Goal: Task Accomplishment & Management: Manage account settings

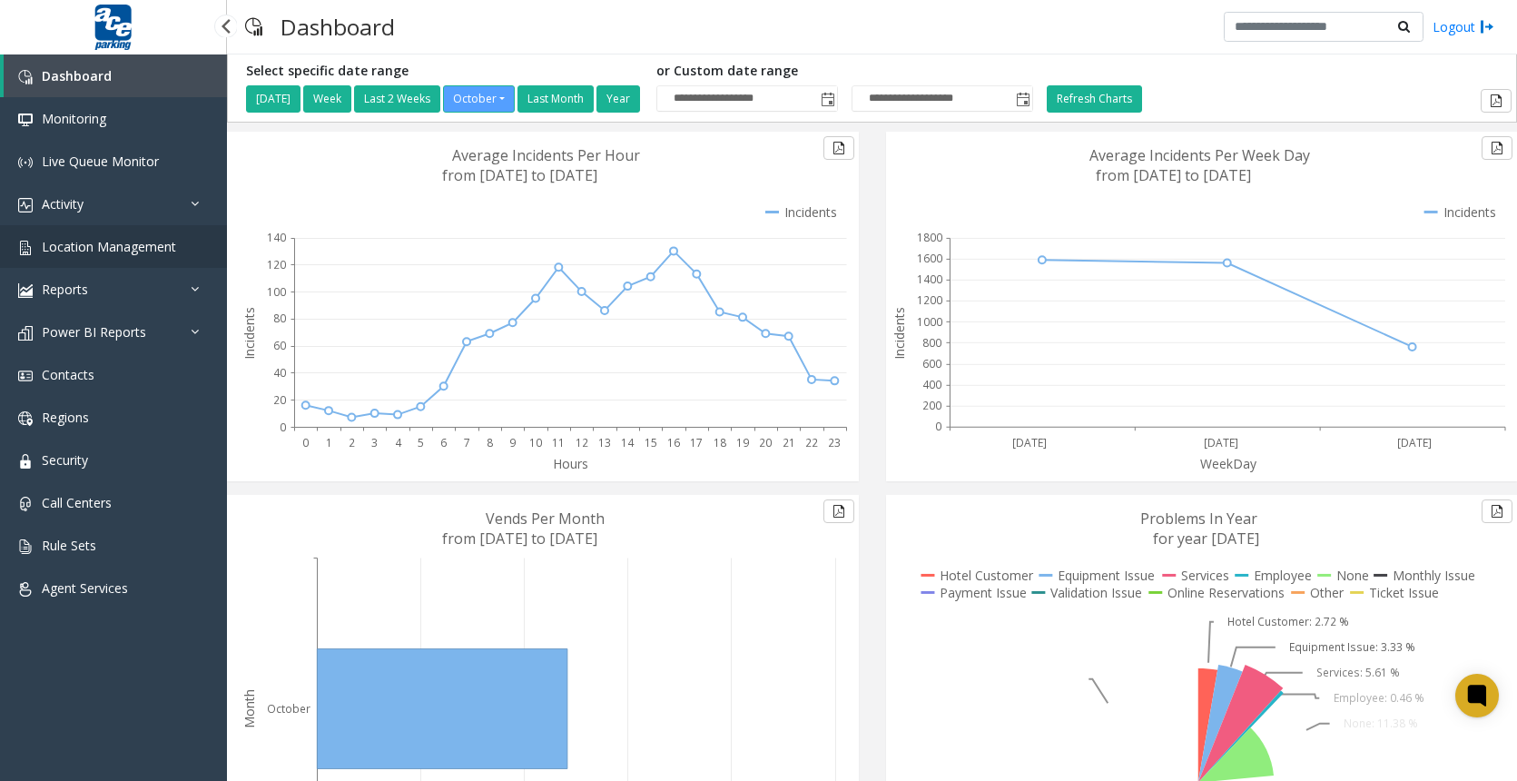
click at [161, 259] on link "Location Management" at bounding box center [113, 246] width 227 height 43
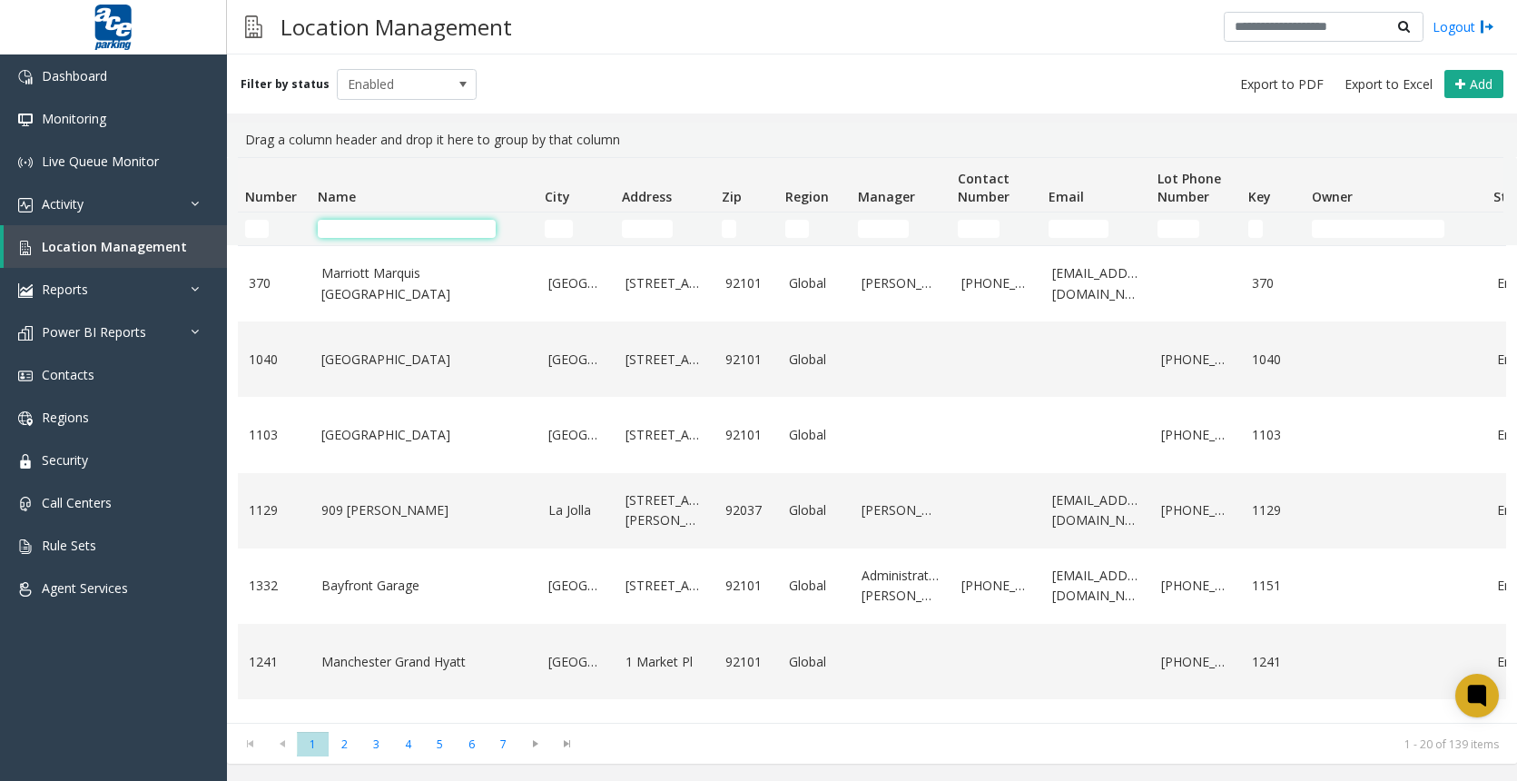
click at [422, 236] on input "Name Filter" at bounding box center [407, 229] width 178 height 18
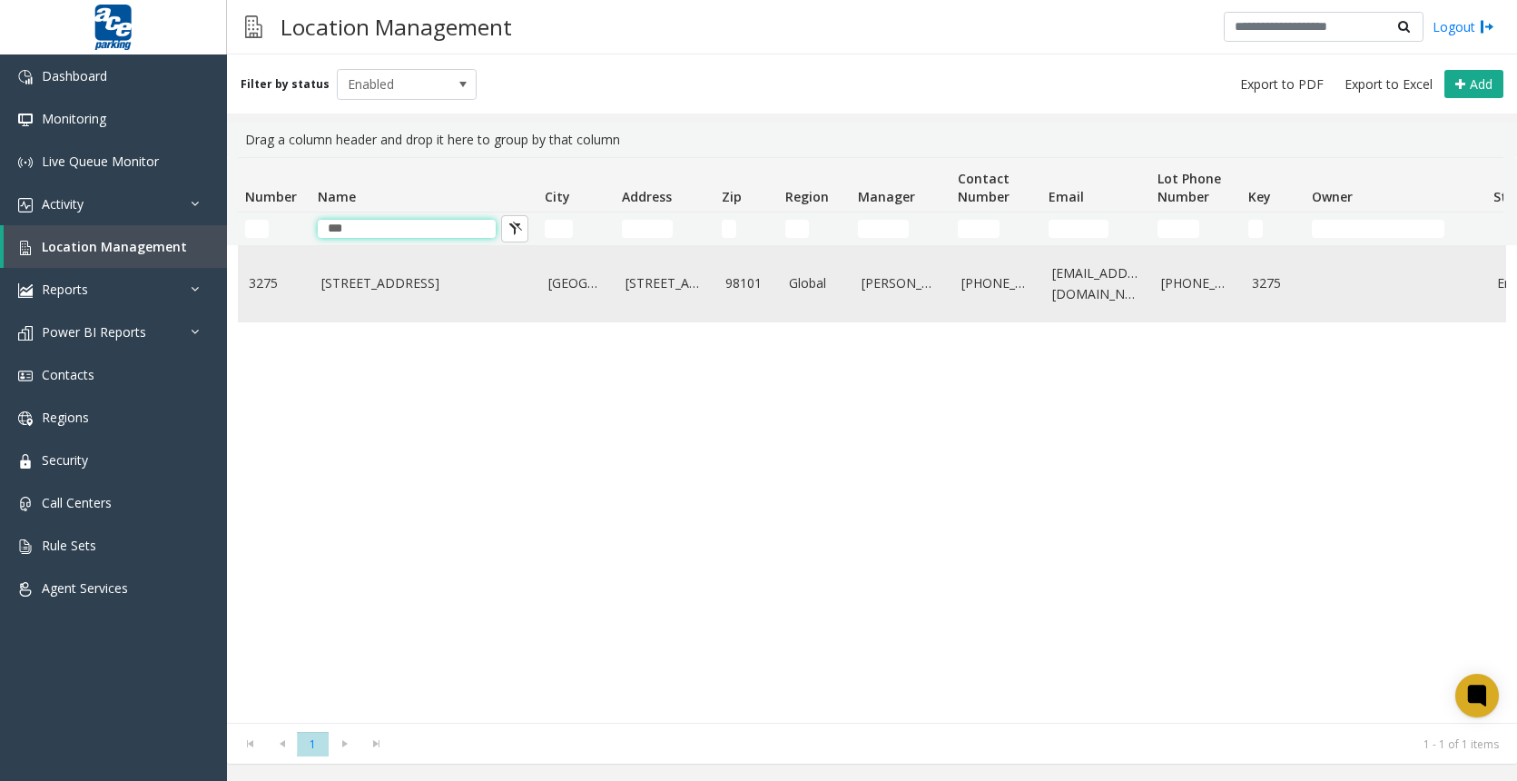
type input "***"
click at [420, 276] on link "1111 Third Avenue" at bounding box center [423, 283] width 205 height 20
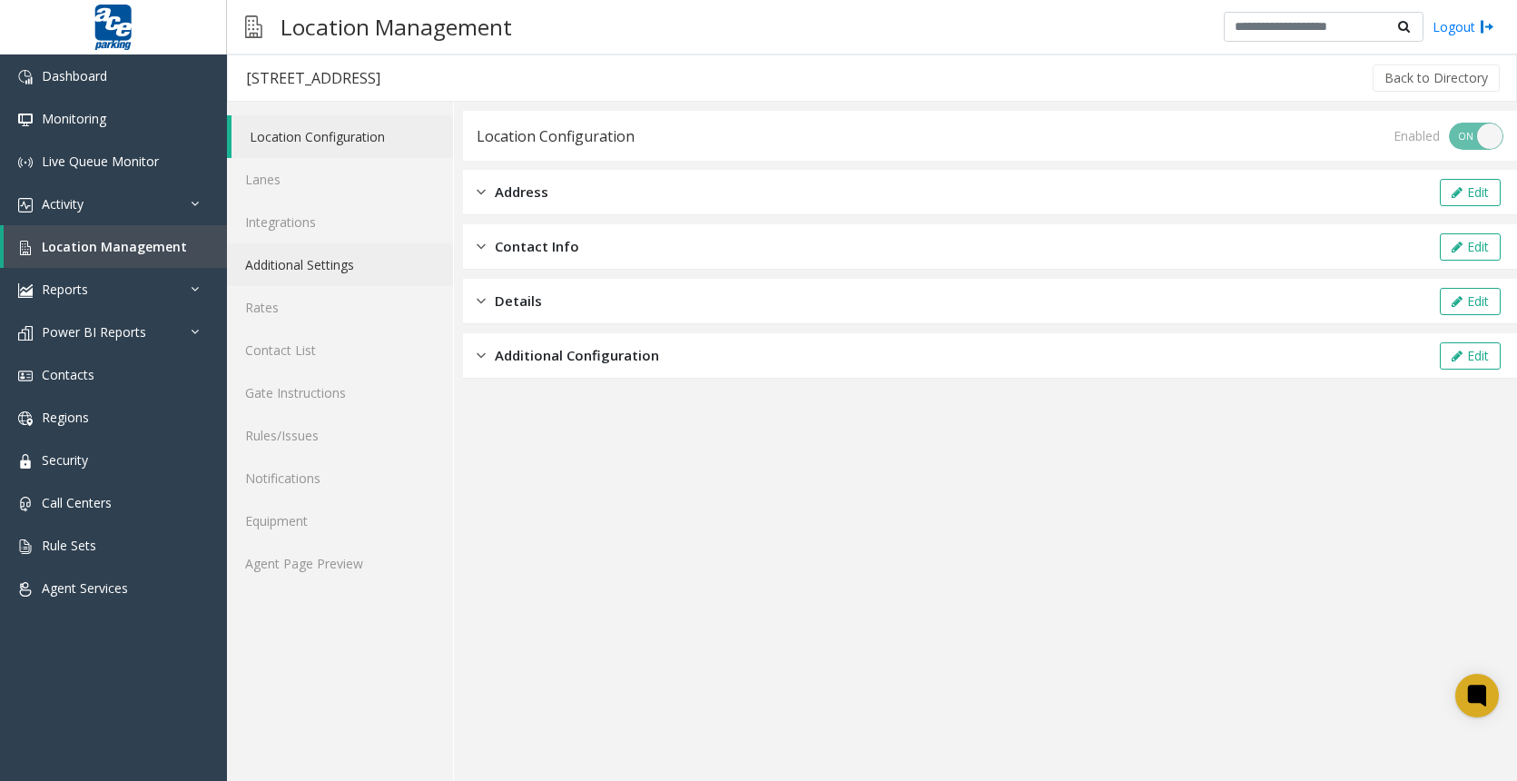
click at [341, 260] on link "Additional Settings" at bounding box center [340, 264] width 226 height 43
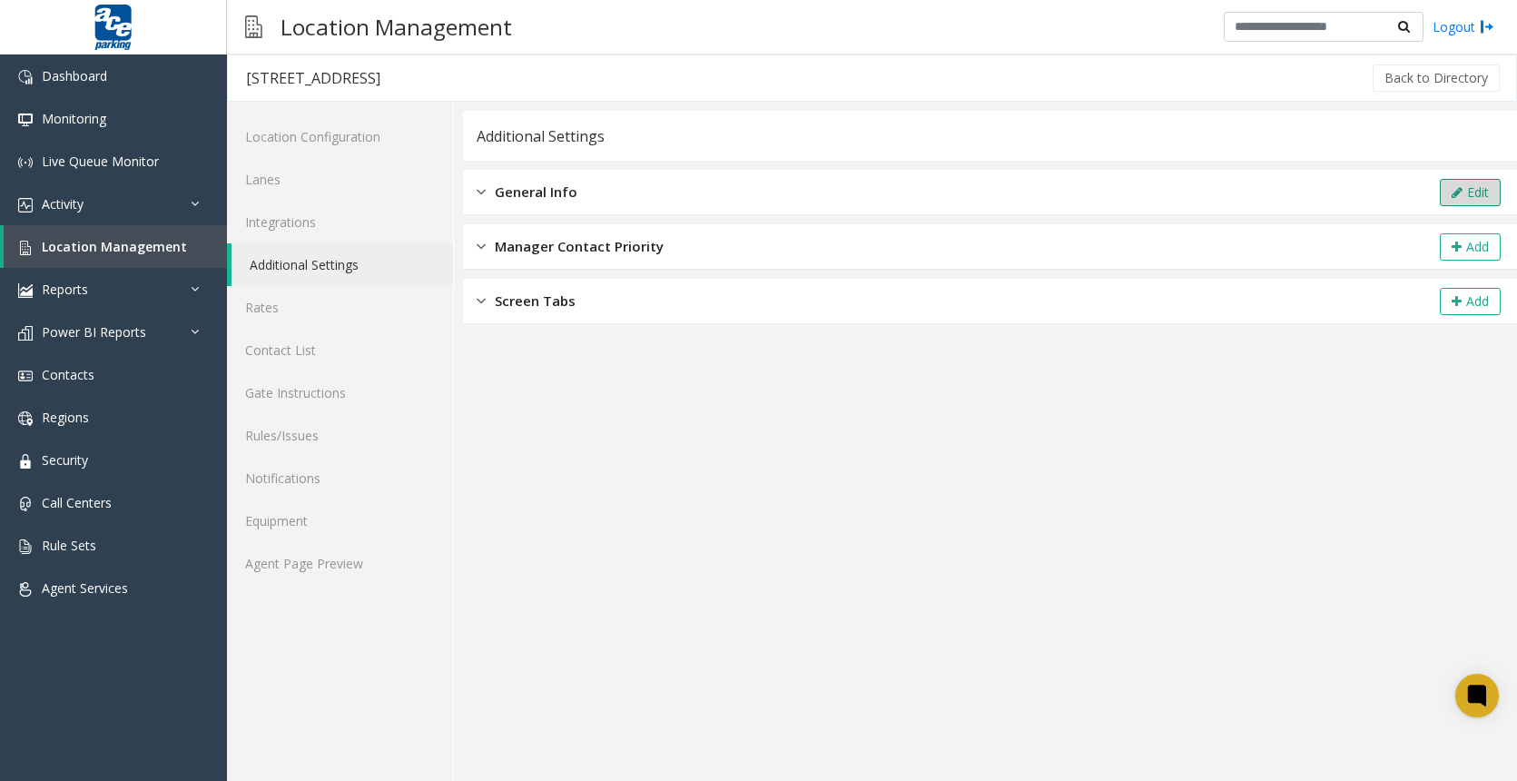
click at [1451, 204] on button "Edit" at bounding box center [1469, 192] width 61 height 27
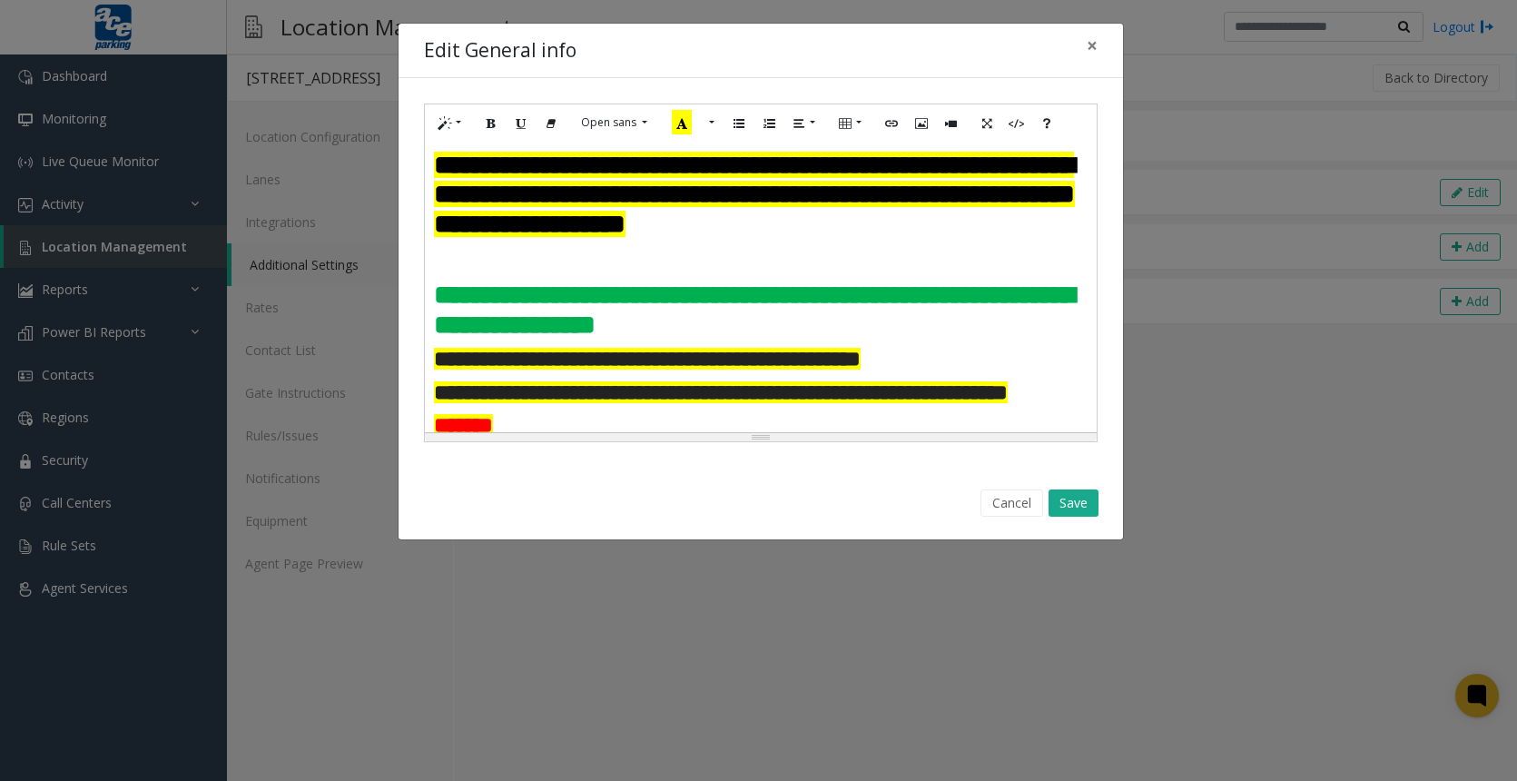
click at [460, 274] on h3 at bounding box center [760, 259] width 653 height 29
click at [571, 274] on h3 at bounding box center [760, 259] width 653 height 29
click at [562, 239] on h3 "**********" at bounding box center [760, 195] width 653 height 88
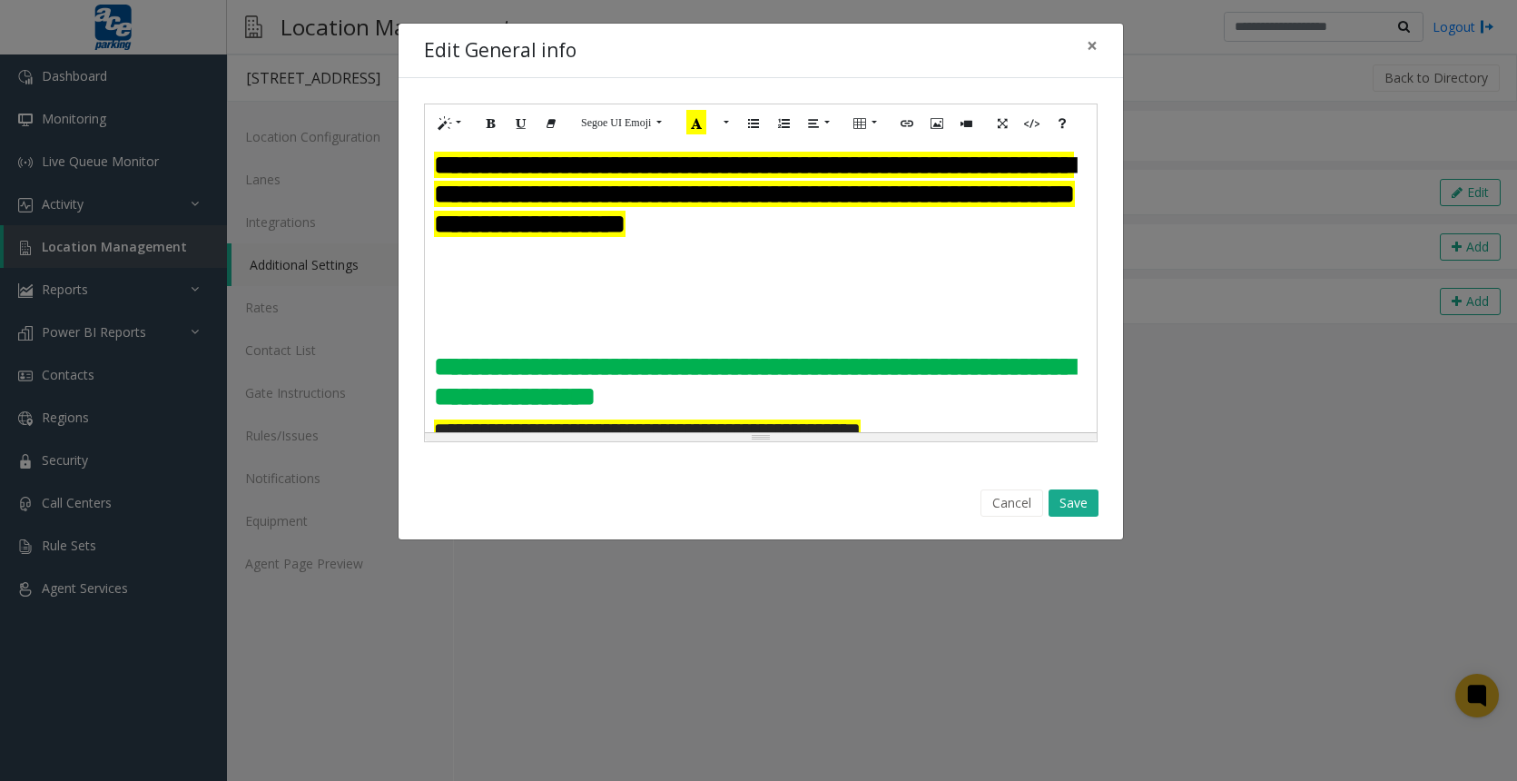
paste div
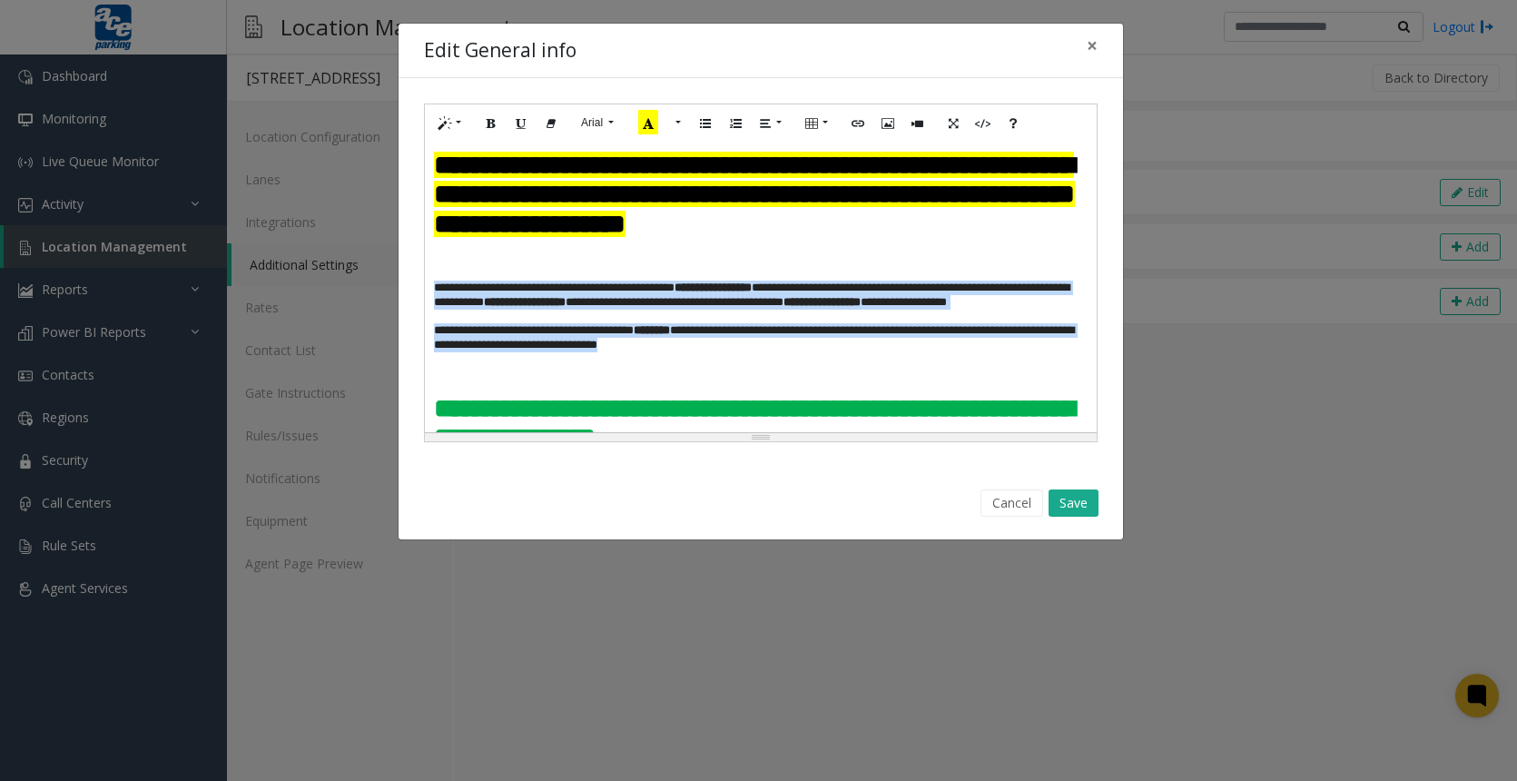
drag, startPoint x: 751, startPoint y: 388, endPoint x: 431, endPoint y: 324, distance: 325.7
click at [431, 324] on div "**********" at bounding box center [761, 287] width 672 height 290
click at [461, 119] on button "Style" at bounding box center [450, 123] width 42 height 28
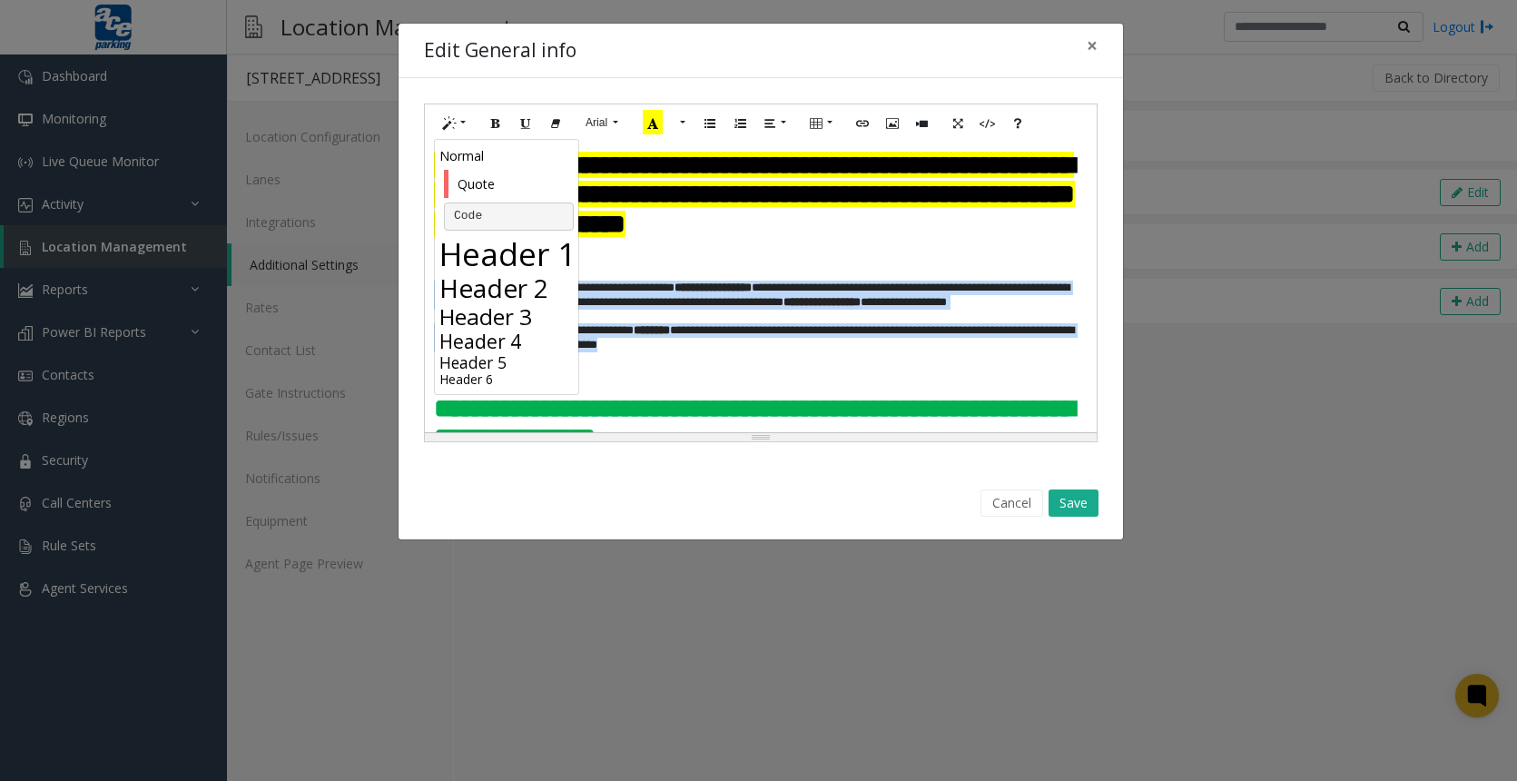
click at [486, 333] on h4 "Header 4" at bounding box center [508, 340] width 139 height 23
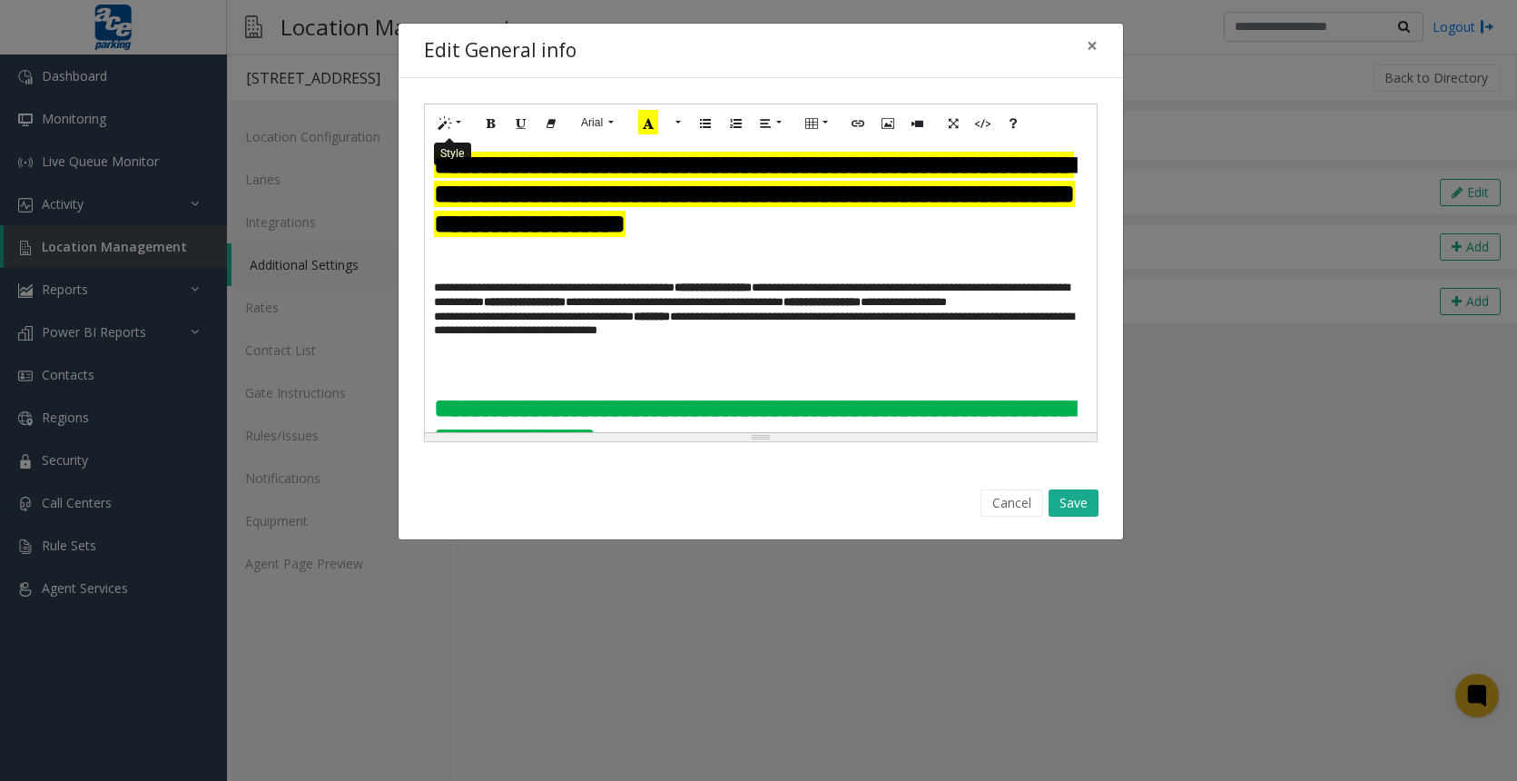
click at [458, 124] on button "Style" at bounding box center [450, 123] width 42 height 28
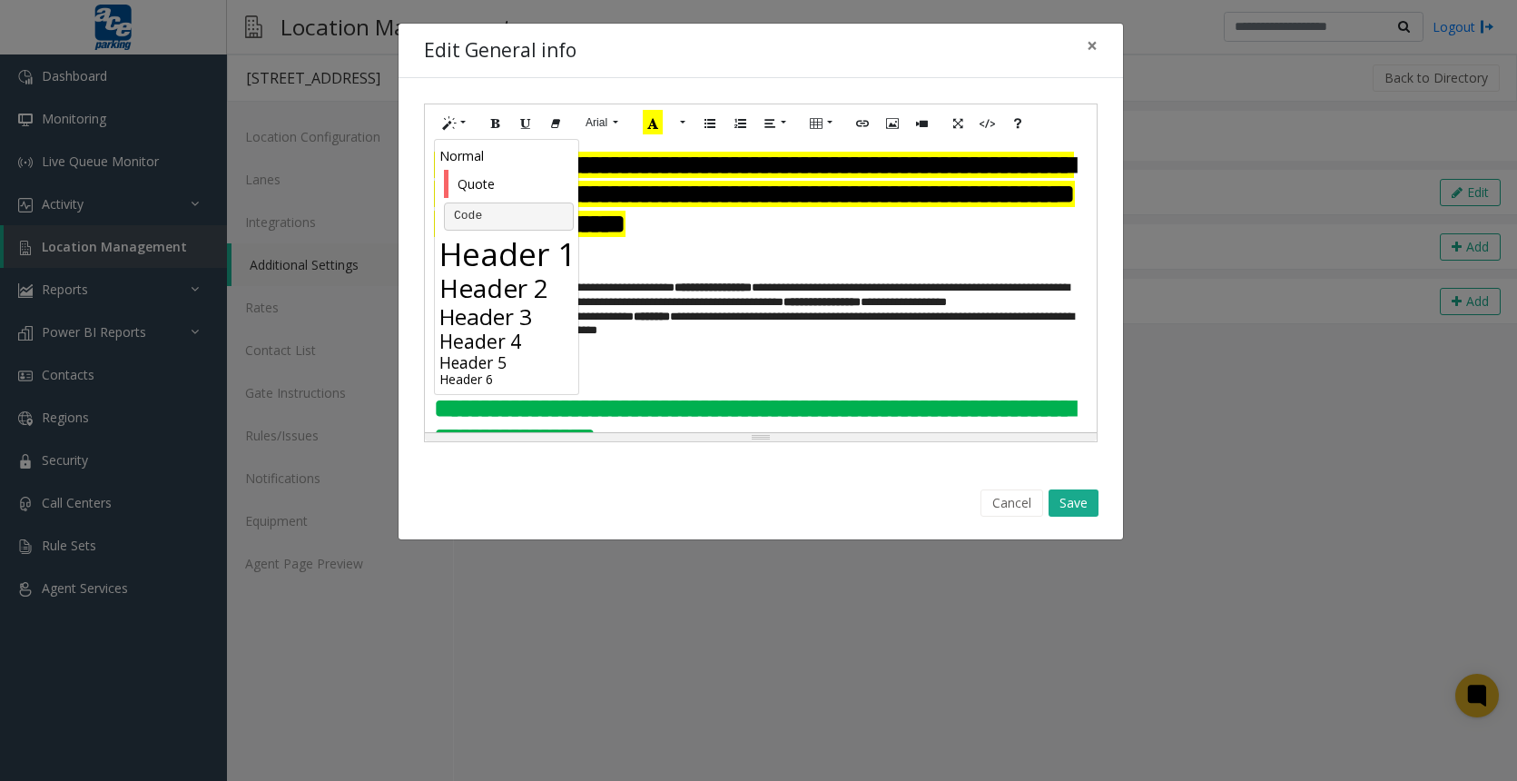
click at [490, 303] on h3 "Header 3" at bounding box center [508, 316] width 139 height 26
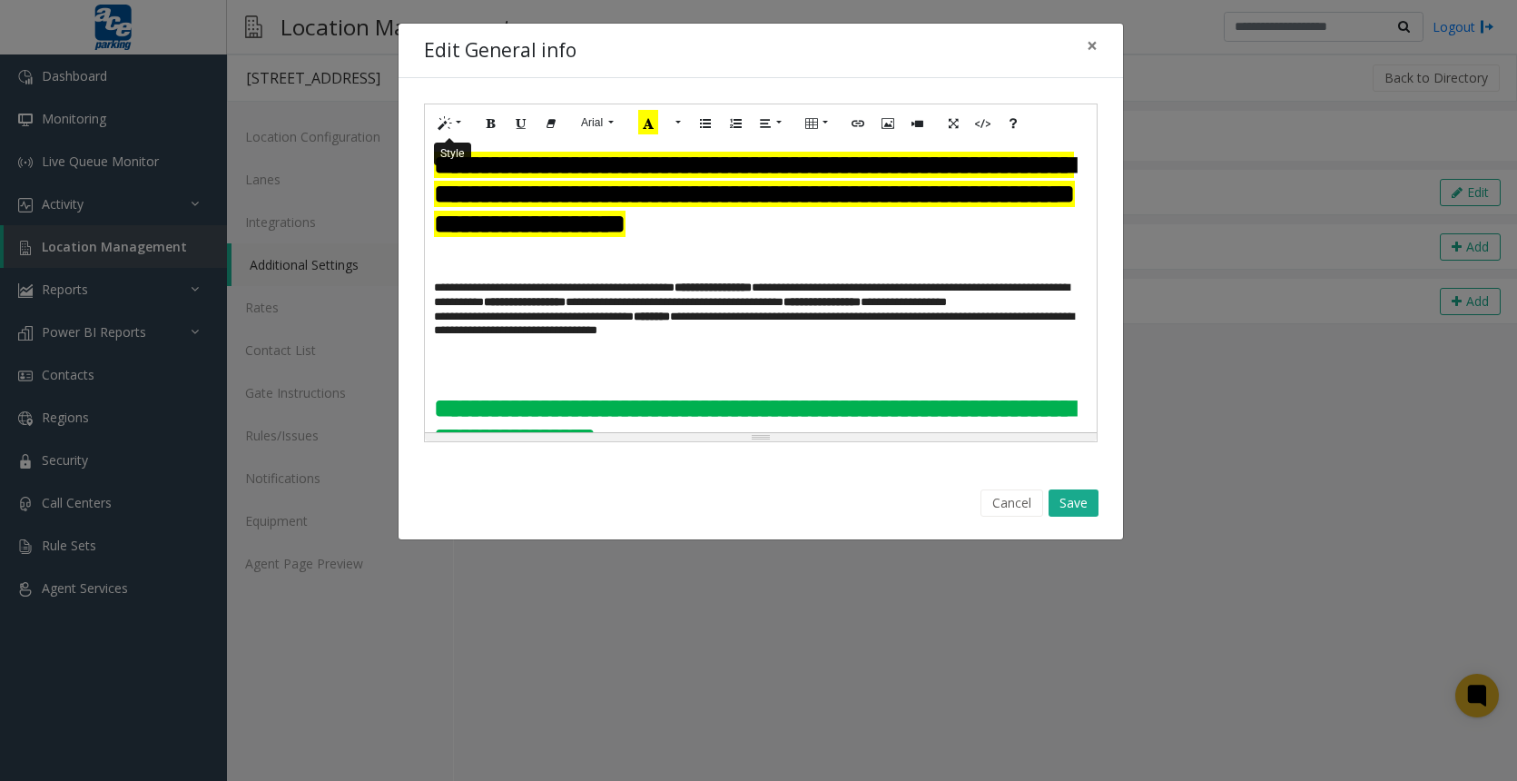
click at [462, 117] on button "Style" at bounding box center [450, 123] width 42 height 28
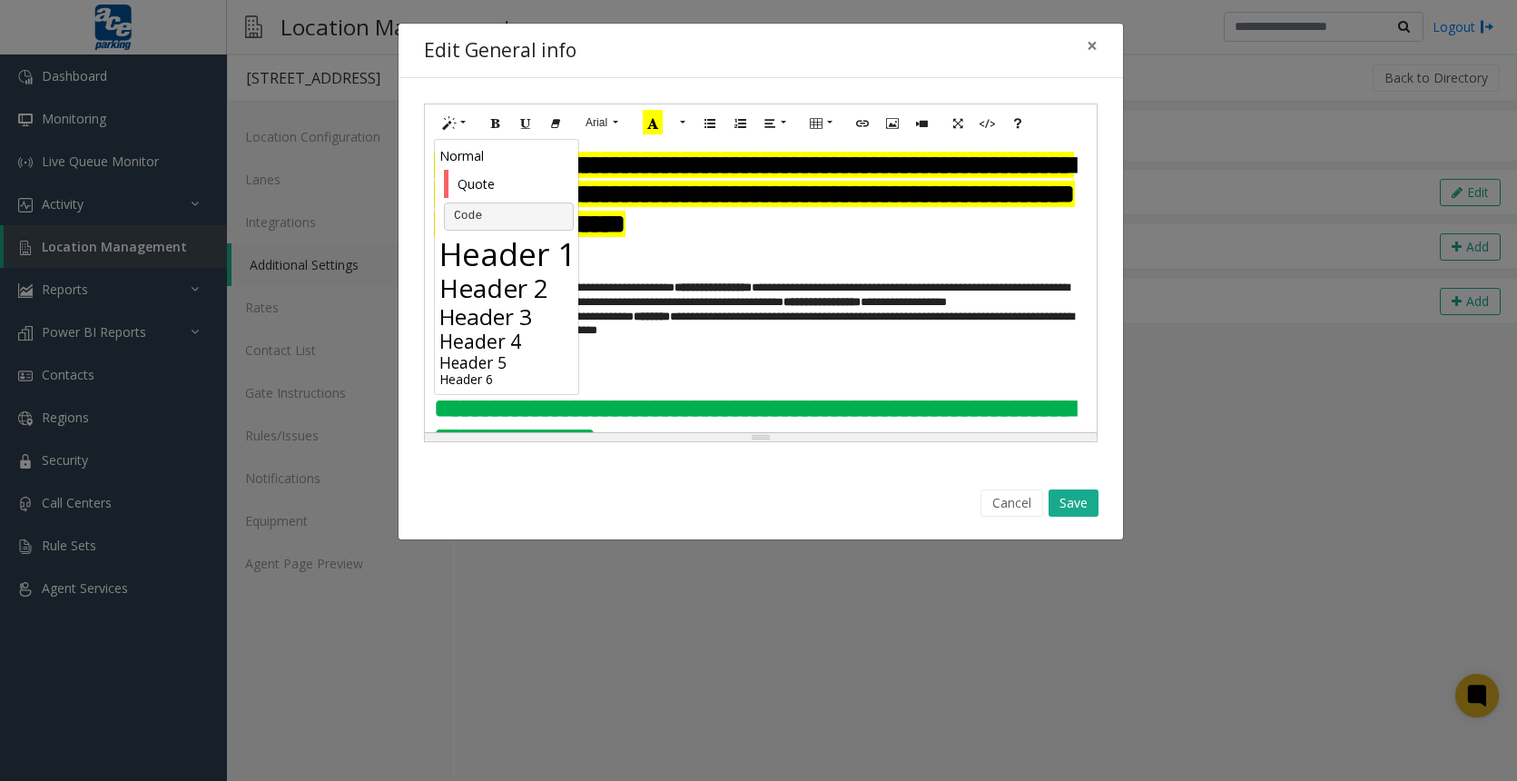
click at [492, 280] on h2 "Header 2" at bounding box center [508, 287] width 139 height 31
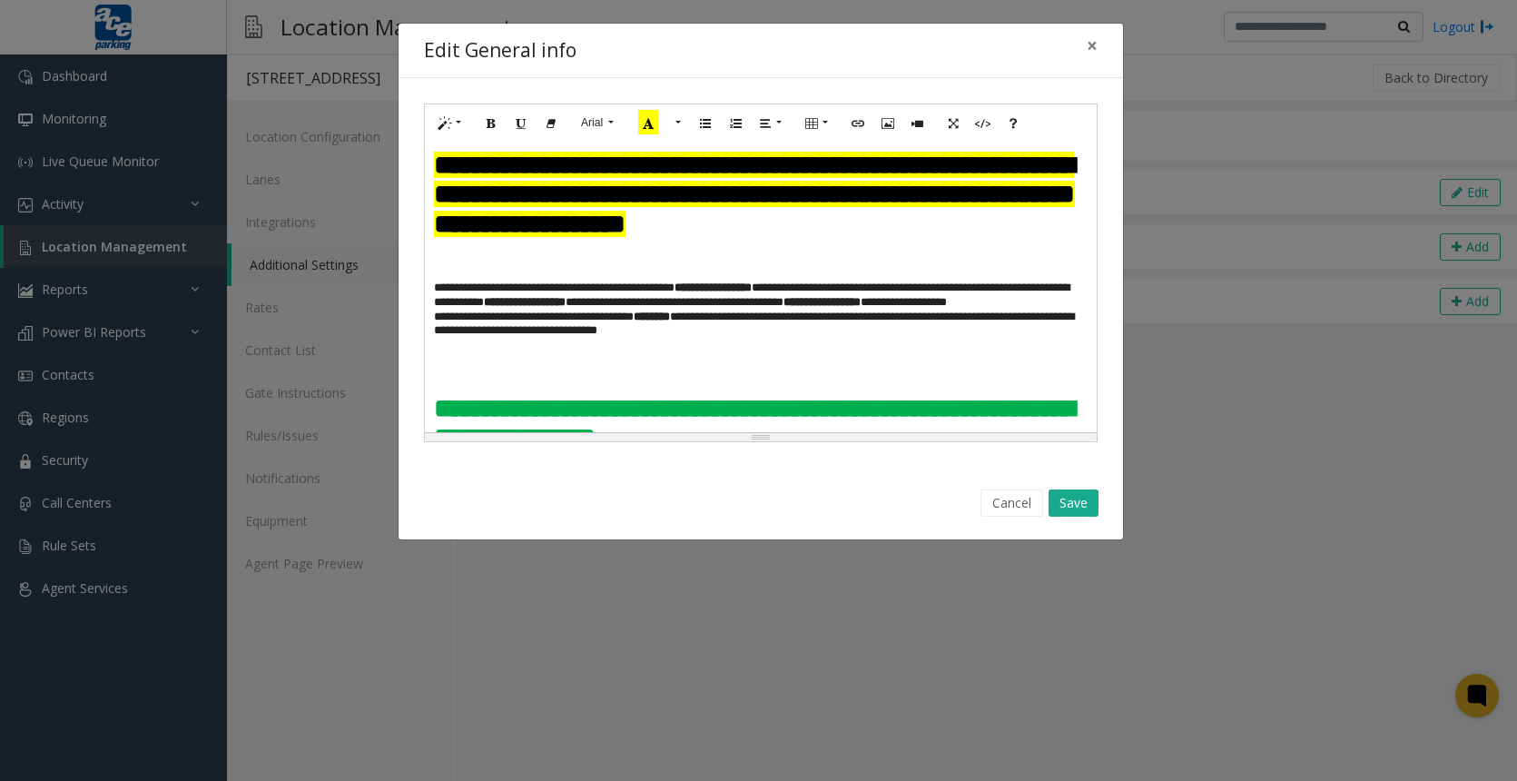
click at [508, 274] on h3 at bounding box center [760, 259] width 653 height 29
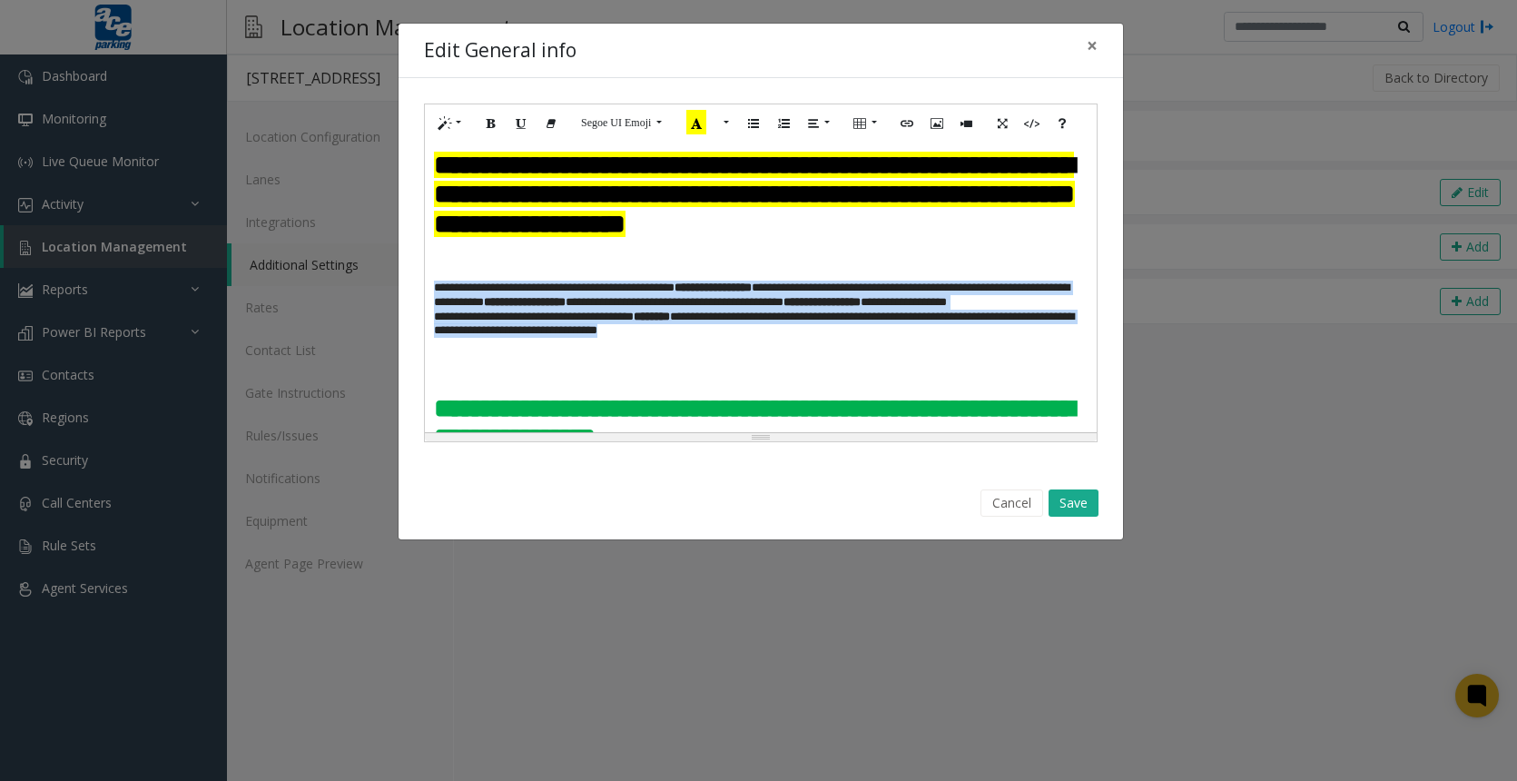
drag, startPoint x: 755, startPoint y: 388, endPoint x: 433, endPoint y: 322, distance: 328.8
click at [433, 322] on div "**********" at bounding box center [761, 287] width 672 height 290
click at [461, 119] on button "Style" at bounding box center [450, 123] width 42 height 28
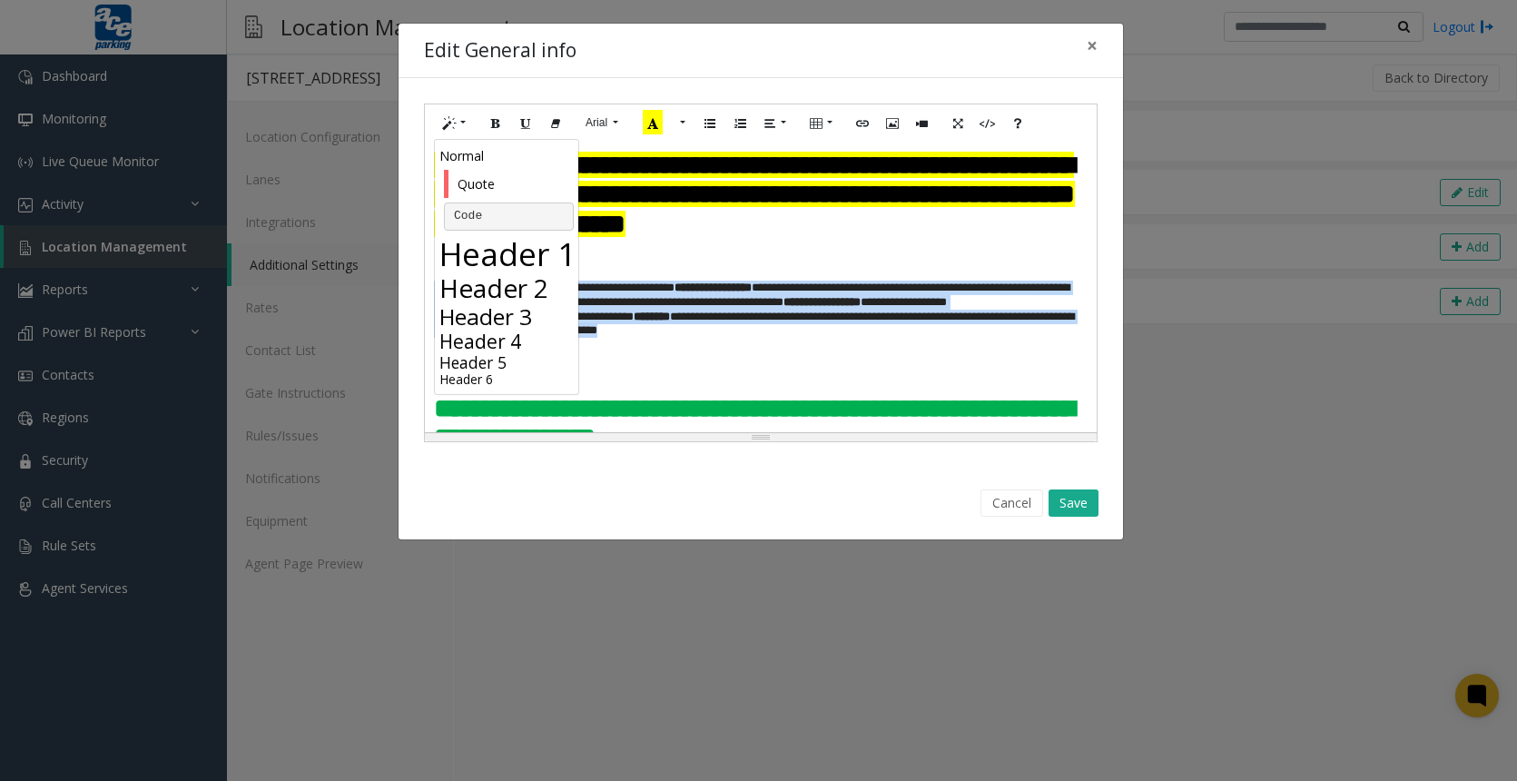
click at [464, 185] on blockquote "Quote" at bounding box center [509, 184] width 130 height 28
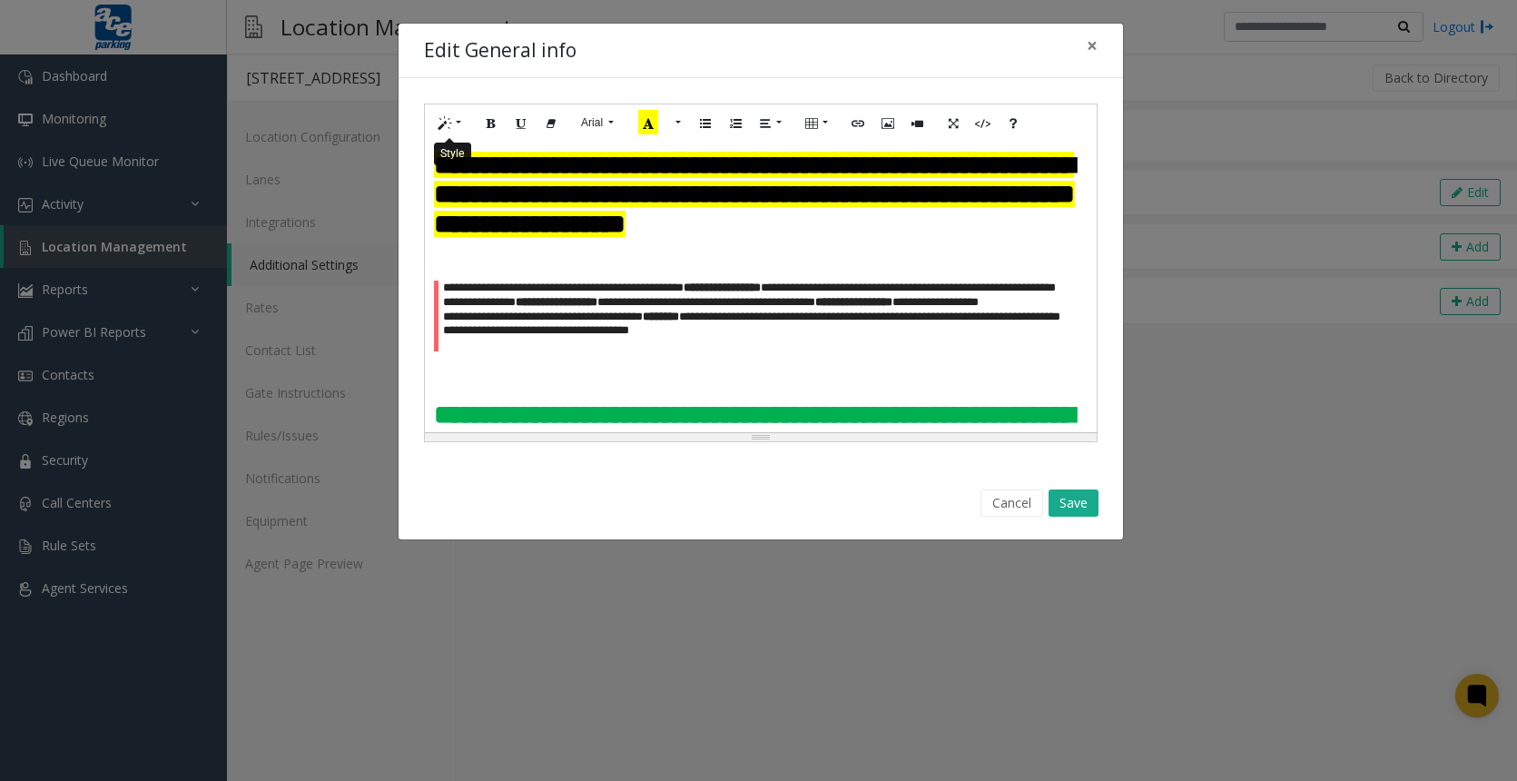
click at [451, 120] on button "Style" at bounding box center [450, 123] width 42 height 28
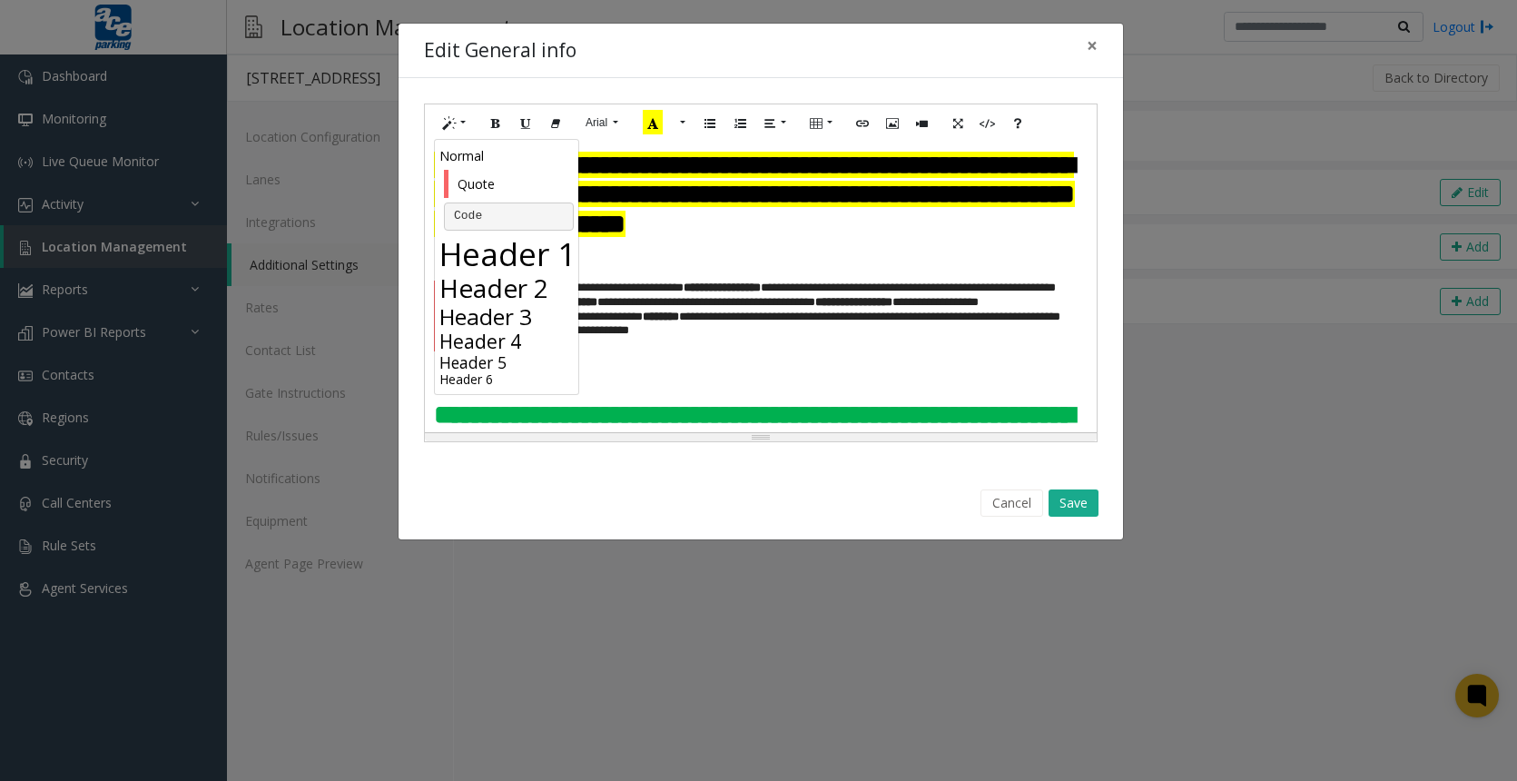
click at [458, 158] on p "Normal" at bounding box center [508, 155] width 139 height 19
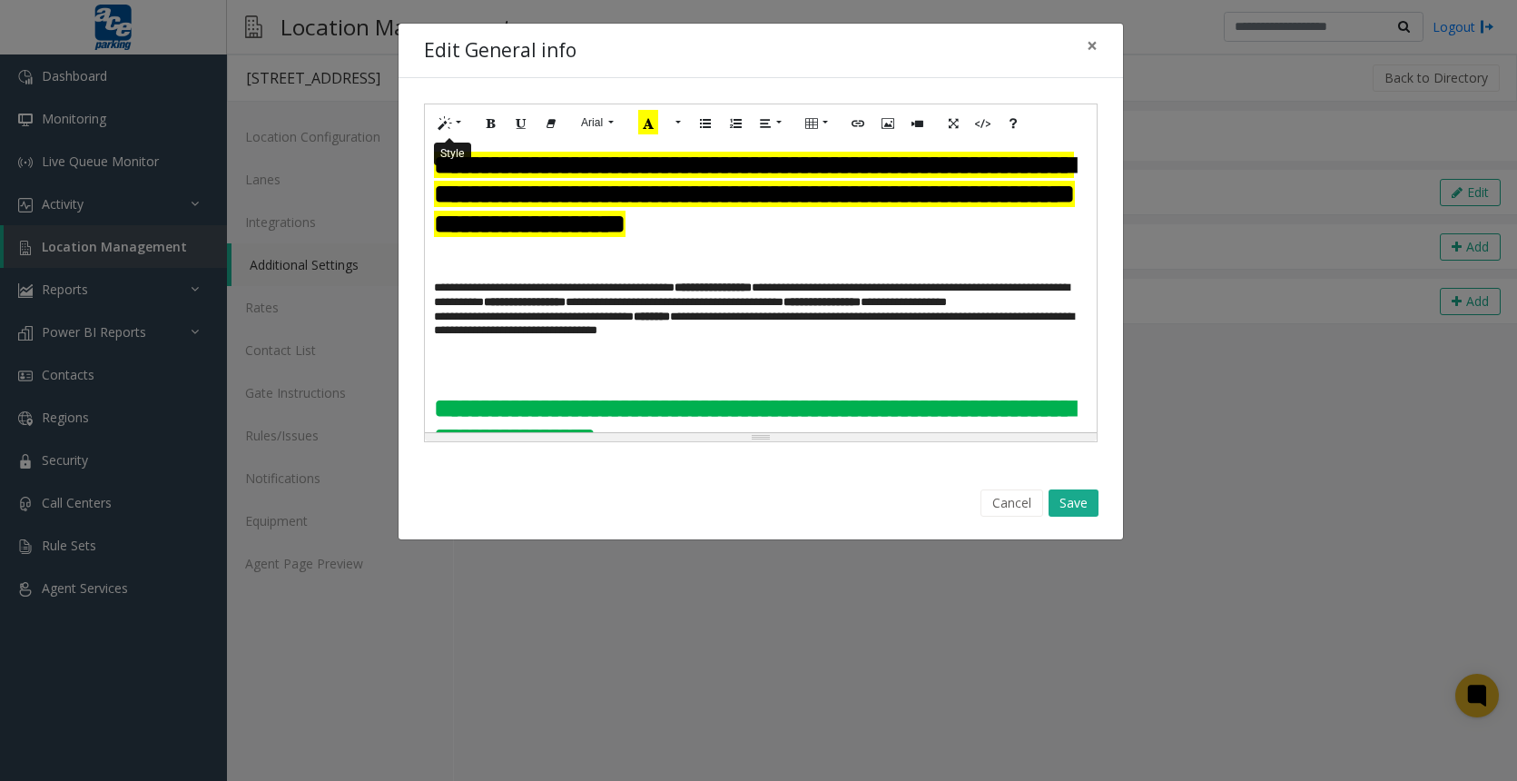
click at [457, 128] on button "Style" at bounding box center [450, 123] width 42 height 28
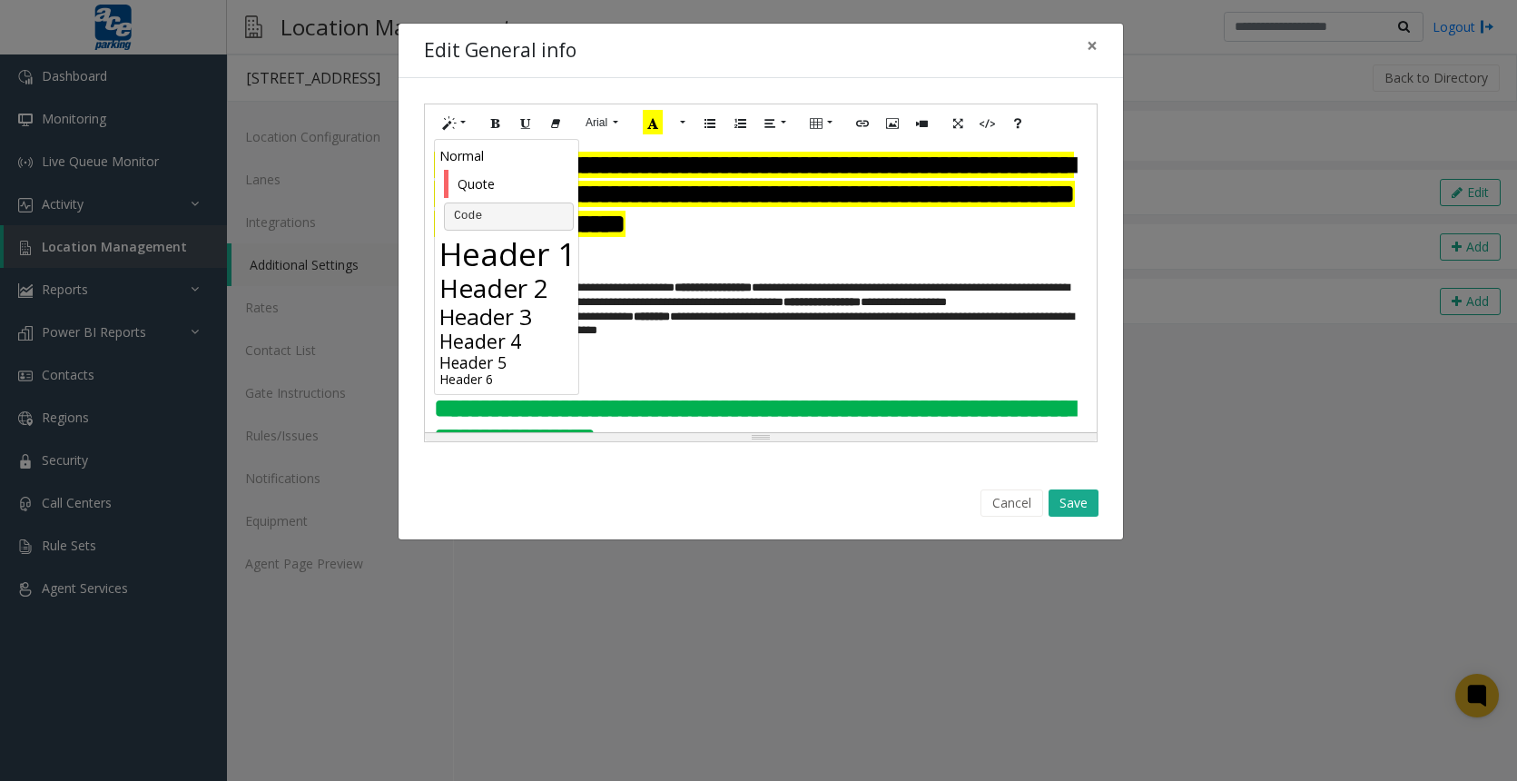
click at [479, 304] on h3 "Header 3" at bounding box center [508, 316] width 139 height 26
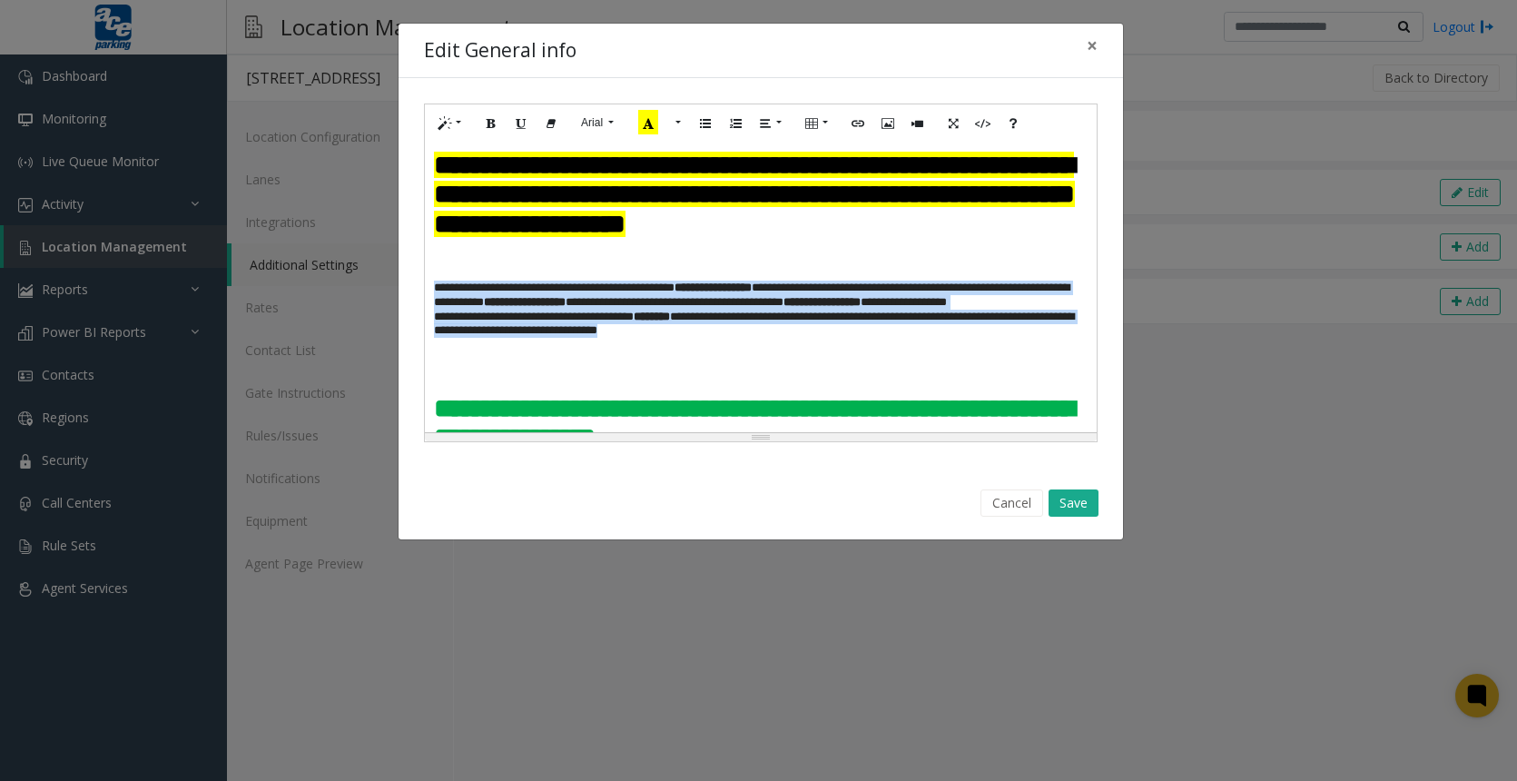
click at [526, 335] on h3 "**********" at bounding box center [754, 315] width 640 height 71
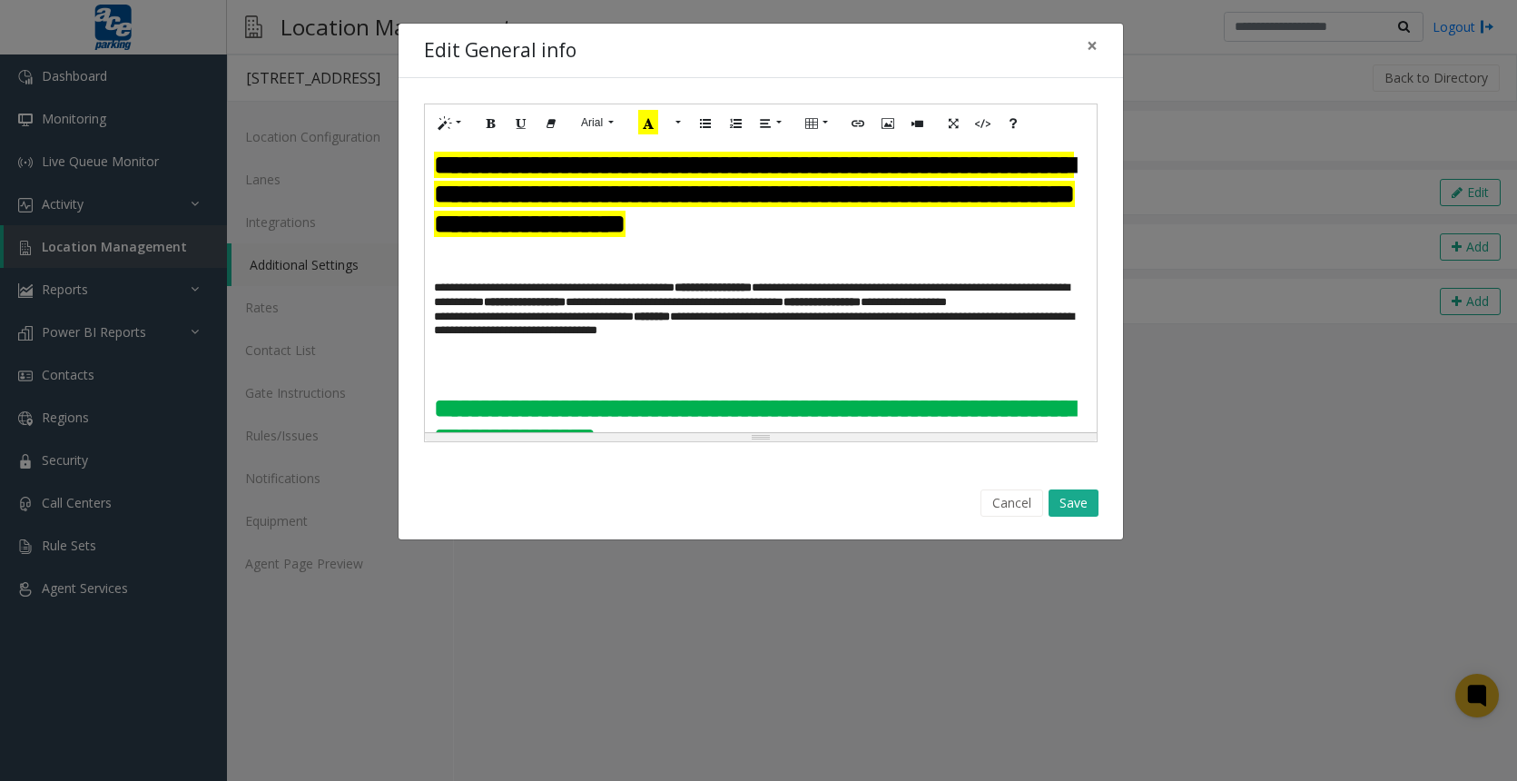
click at [830, 390] on div "**********" at bounding box center [761, 287] width 672 height 290
drag, startPoint x: 868, startPoint y: 322, endPoint x: 981, endPoint y: 319, distance: 113.5
click at [981, 319] on h3 "**********" at bounding box center [754, 315] width 640 height 71
click at [489, 122] on icon "Bold (CTRL+B)" at bounding box center [491, 121] width 11 height 15
click at [679, 123] on button "More Color" at bounding box center [676, 123] width 18 height 28
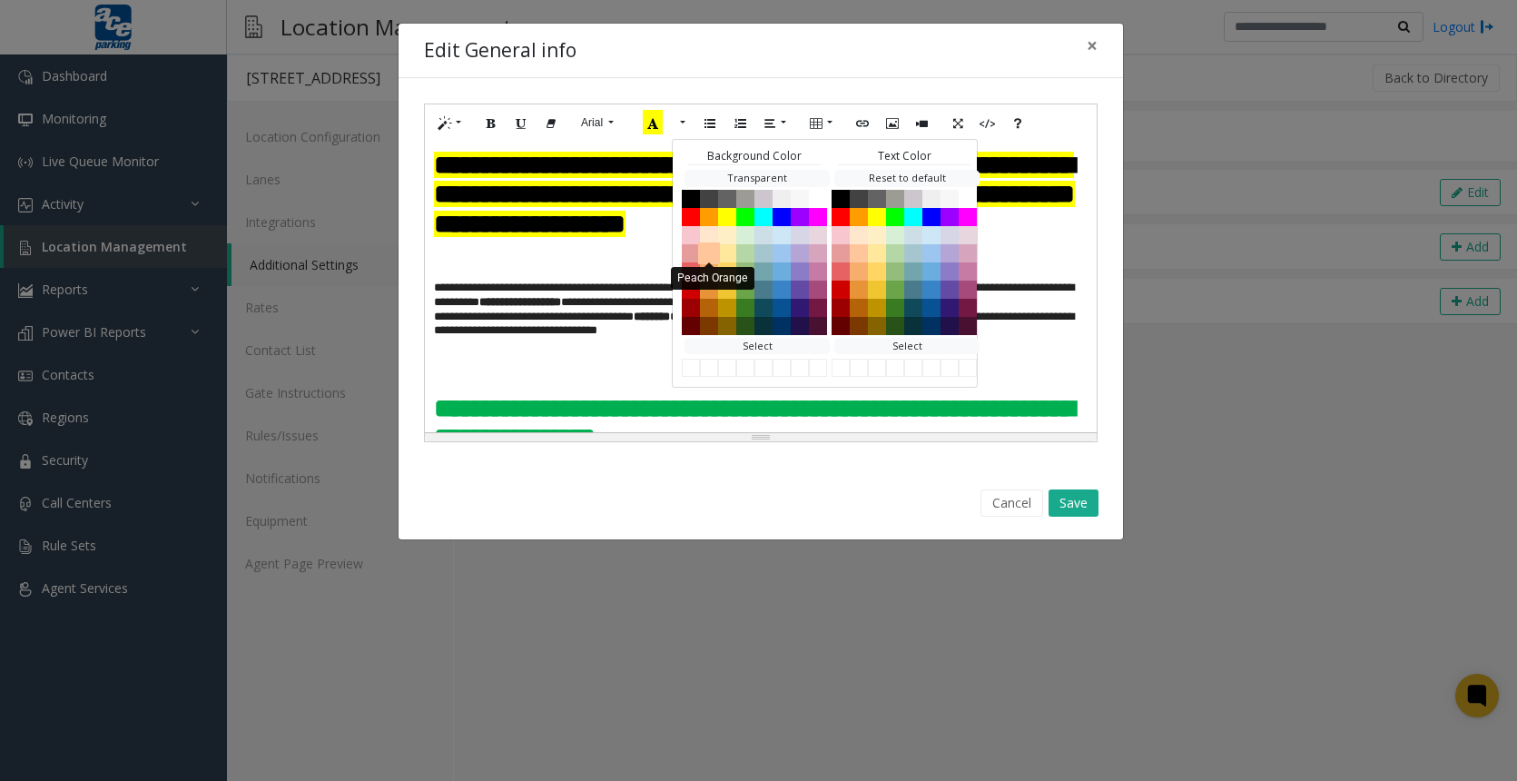
click at [712, 248] on button "Peach Orange" at bounding box center [709, 252] width 22 height 22
click at [1043, 274] on h3 at bounding box center [760, 259] width 653 height 29
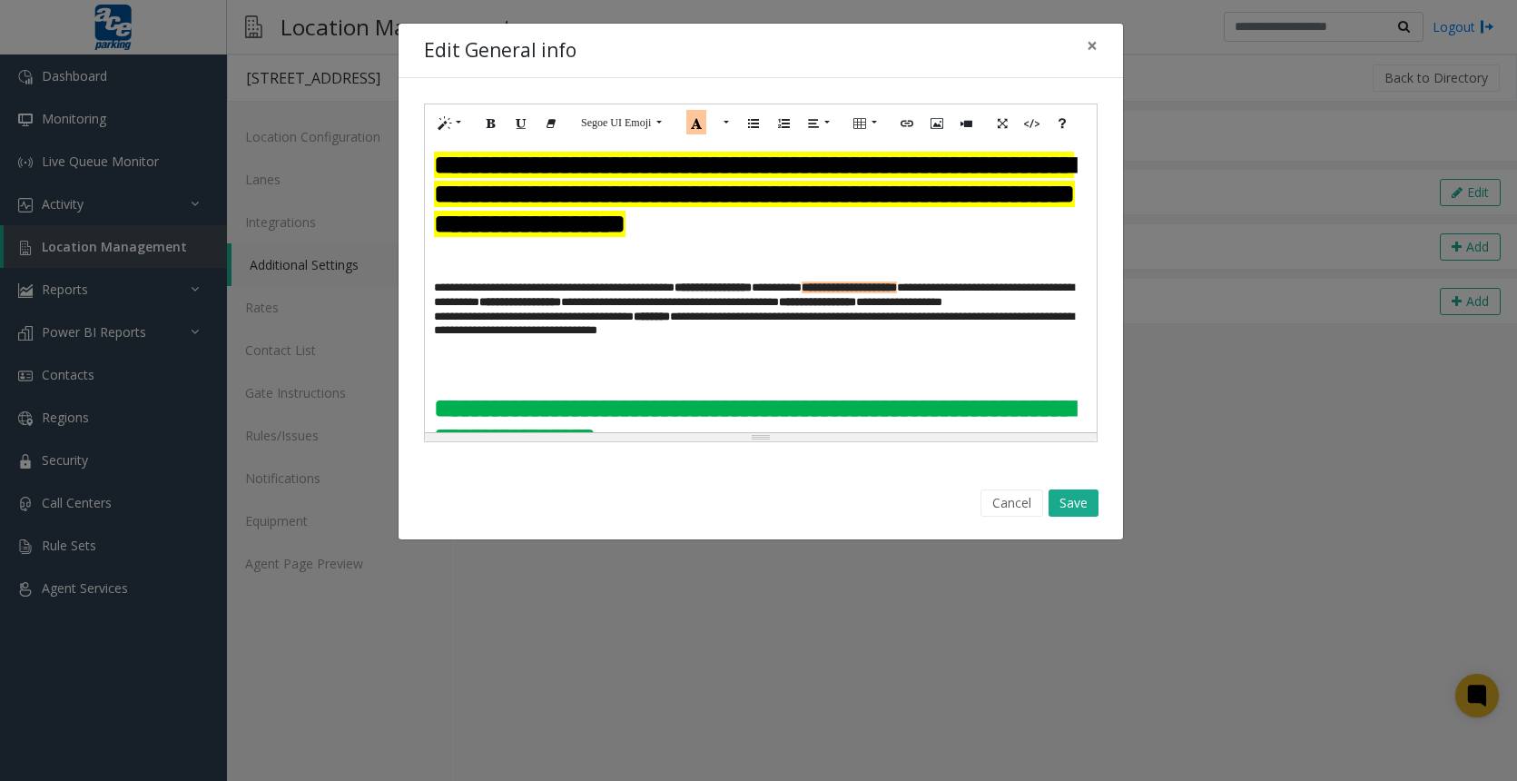
click at [928, 731] on div "**********" at bounding box center [758, 390] width 1517 height 781
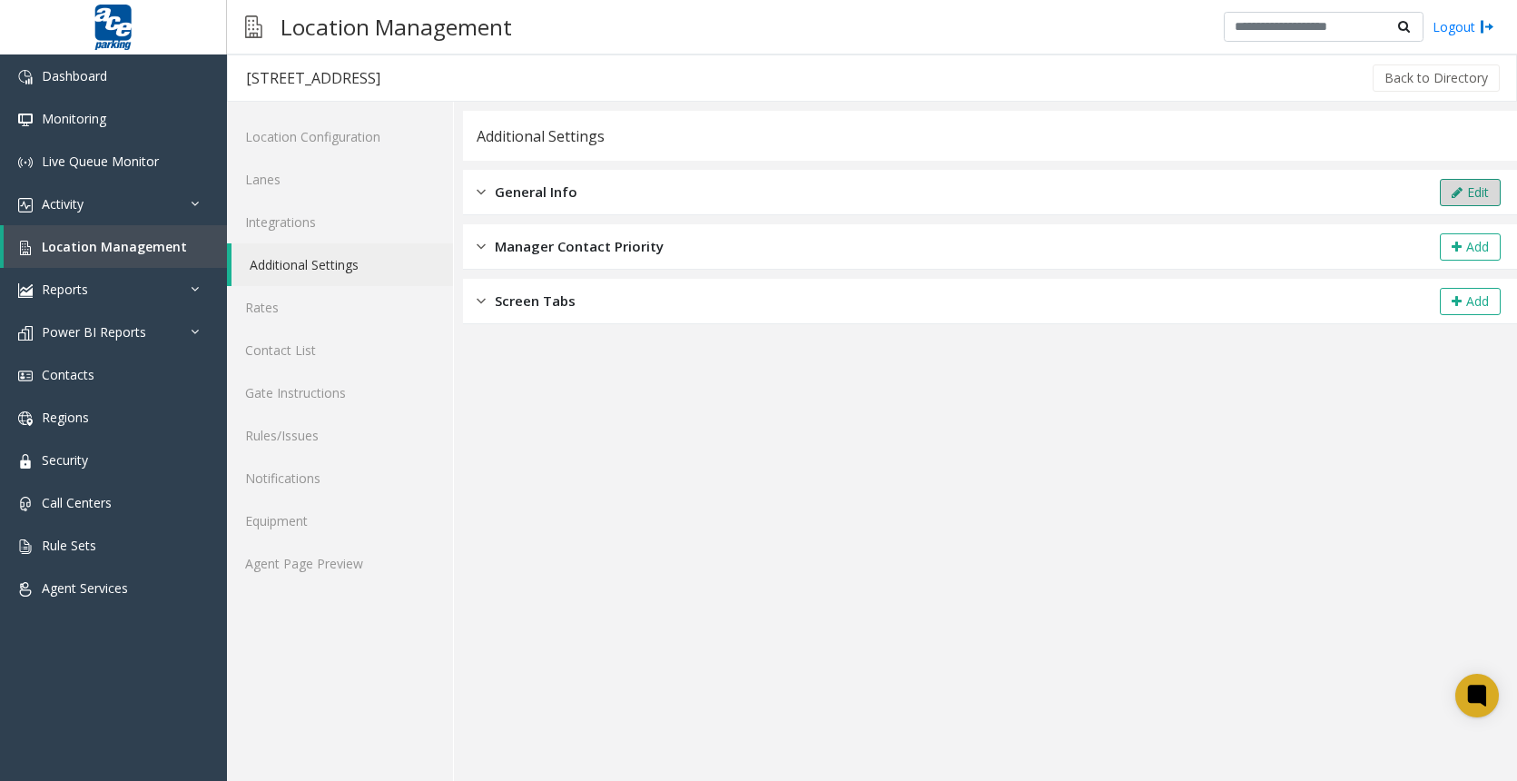
click at [1448, 200] on button "Edit" at bounding box center [1469, 192] width 61 height 27
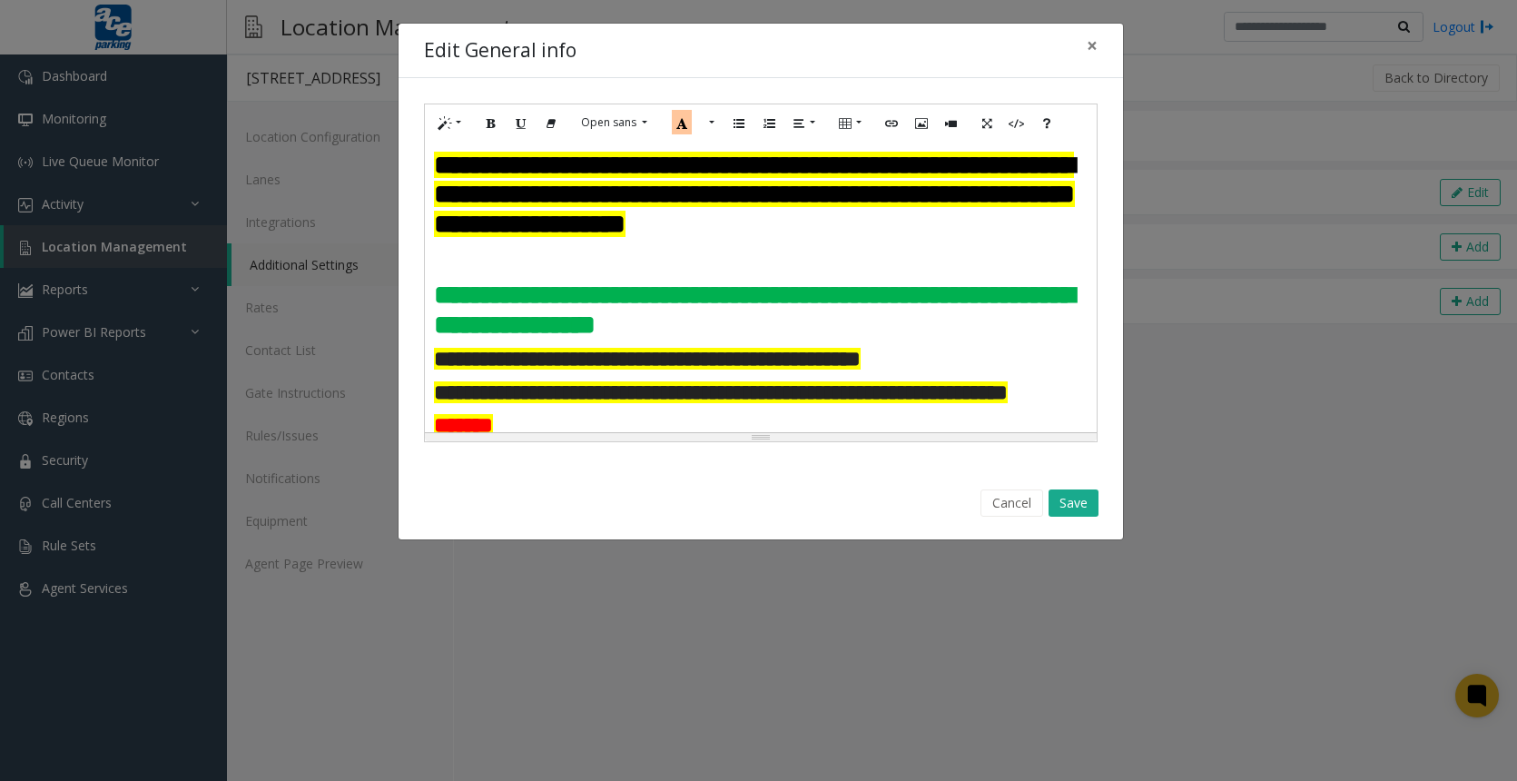
click at [501, 274] on h3 at bounding box center [760, 259] width 653 height 29
click at [539, 239] on h3 "**********" at bounding box center [760, 195] width 653 height 88
click at [897, 339] on h3 "**********" at bounding box center [760, 309] width 653 height 59
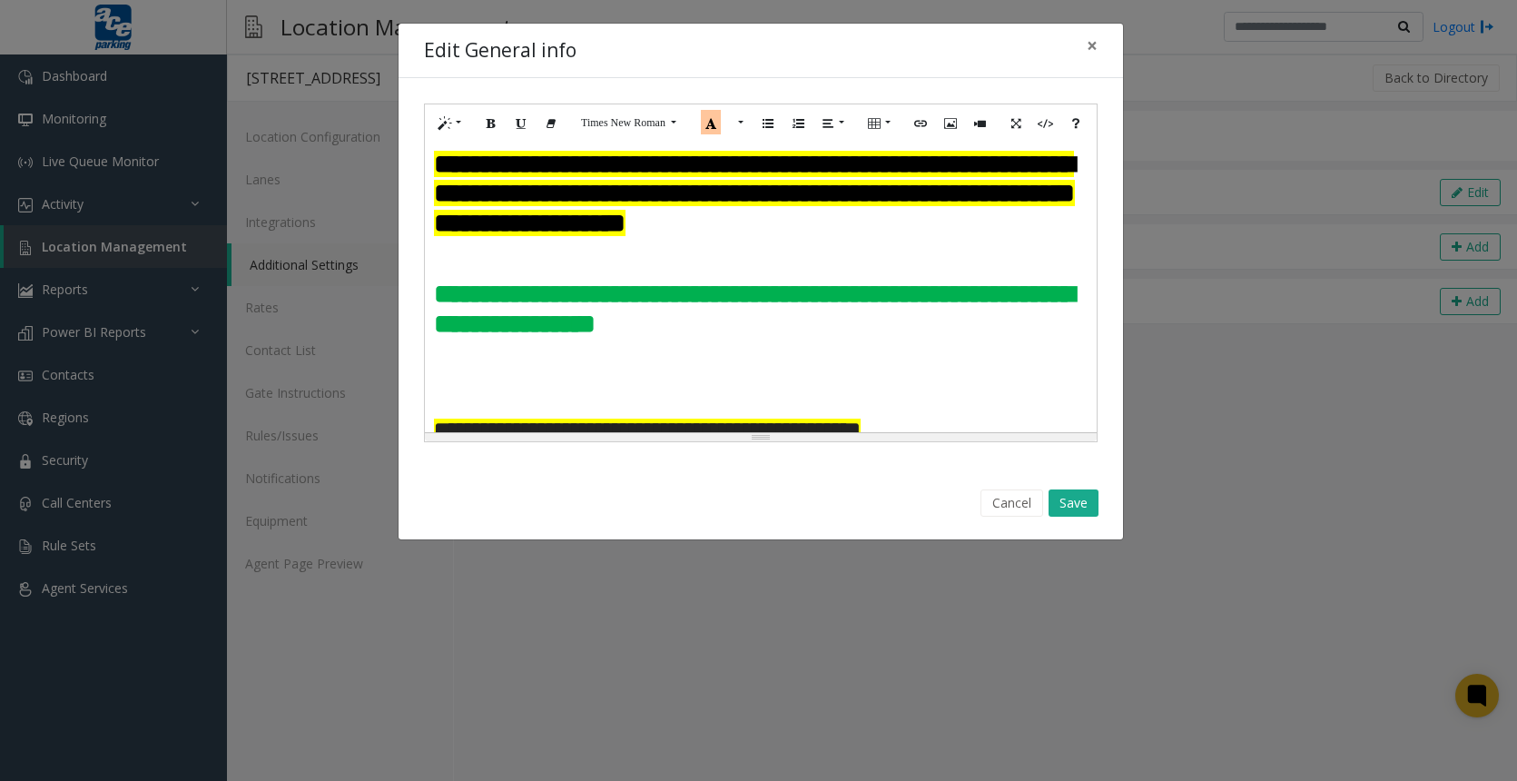
scroll to position [68, 0]
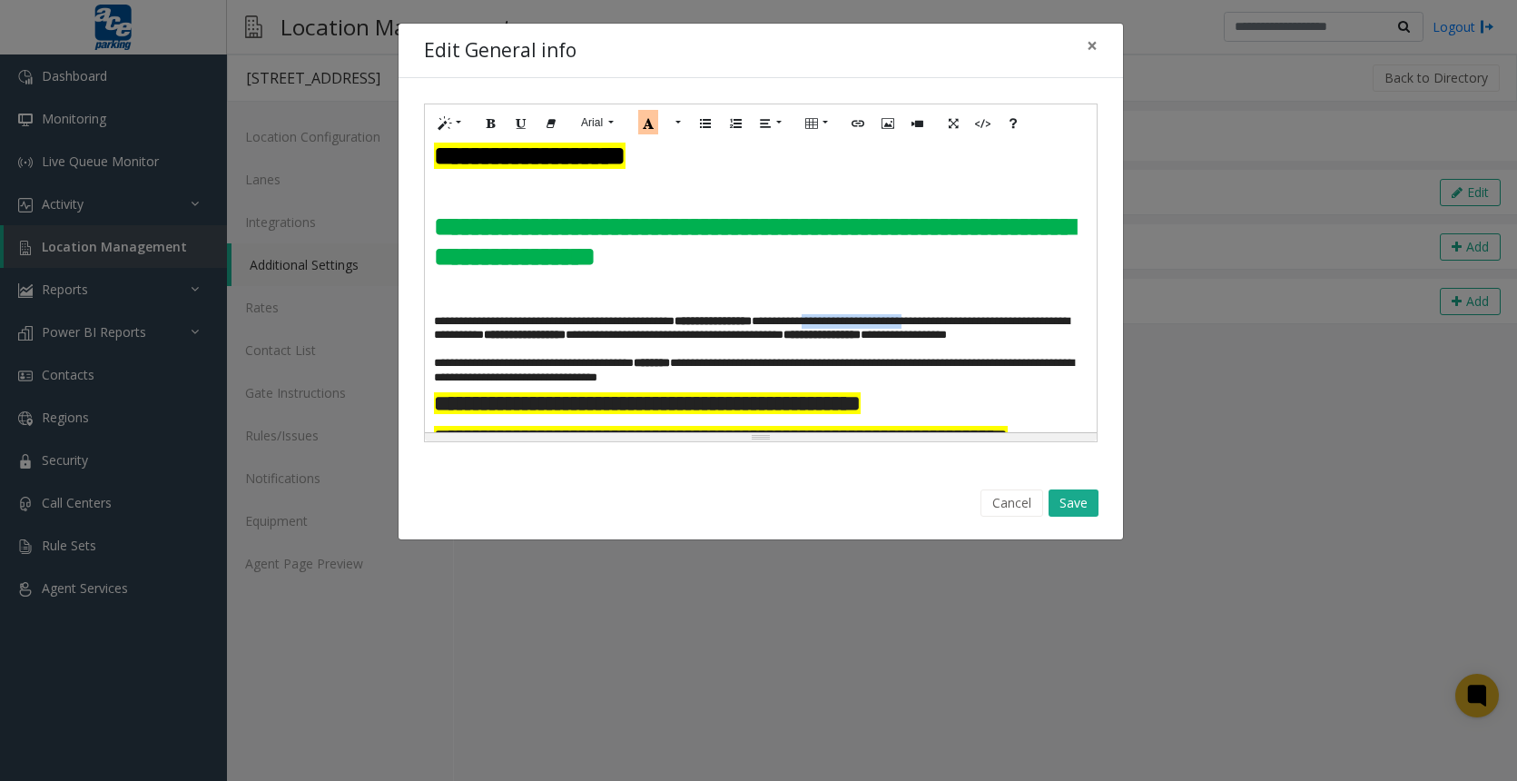
drag, startPoint x: 869, startPoint y: 351, endPoint x: 984, endPoint y: 350, distance: 115.3
click at [984, 350] on p "**********" at bounding box center [754, 335] width 640 height 43
click at [648, 119] on icon "Recent Color" at bounding box center [648, 122] width 20 height 25
click at [491, 121] on icon "Bold (CTRL+B)" at bounding box center [491, 121] width 11 height 15
click at [649, 307] on h3 at bounding box center [760, 292] width 653 height 29
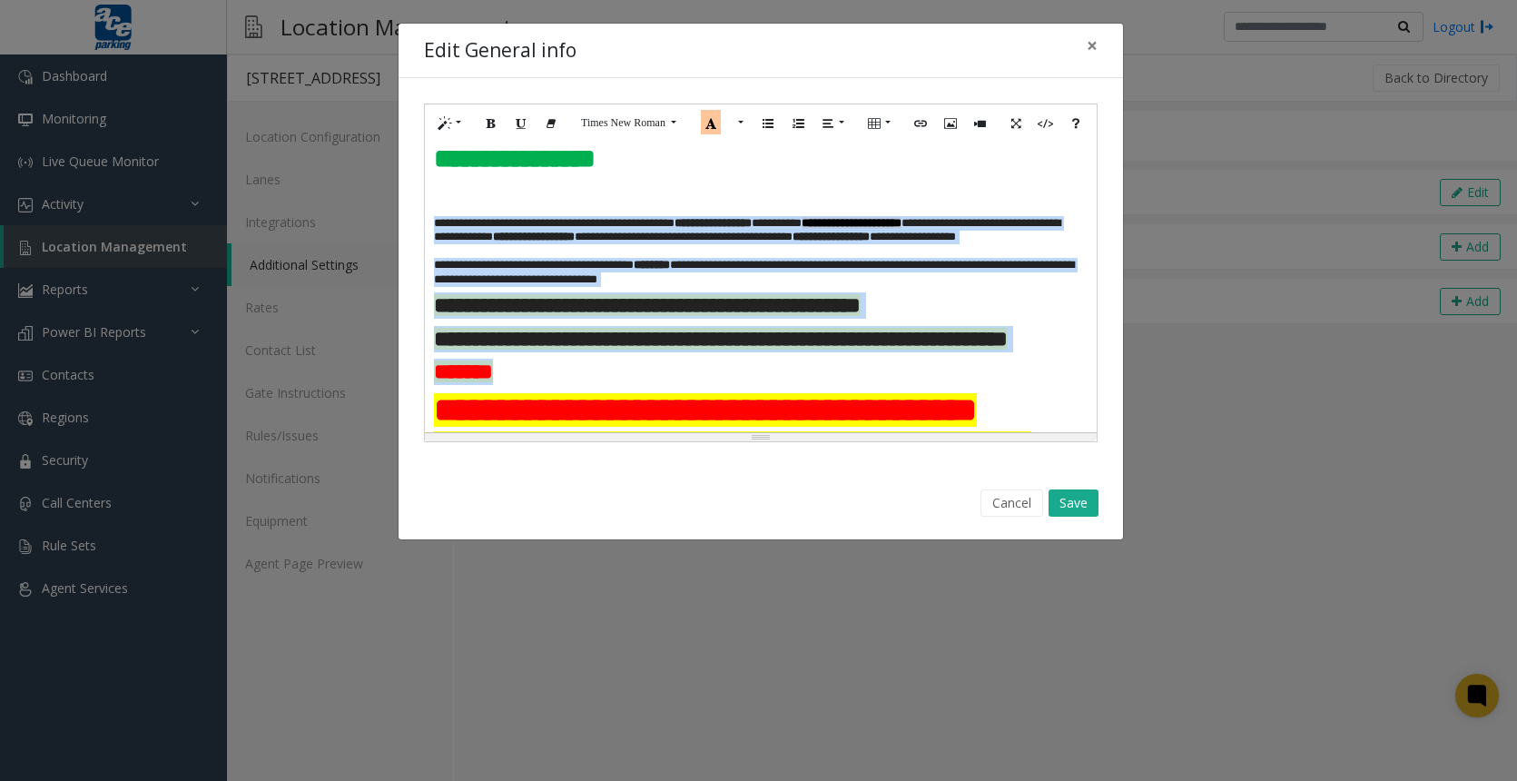
scroll to position [204, 0]
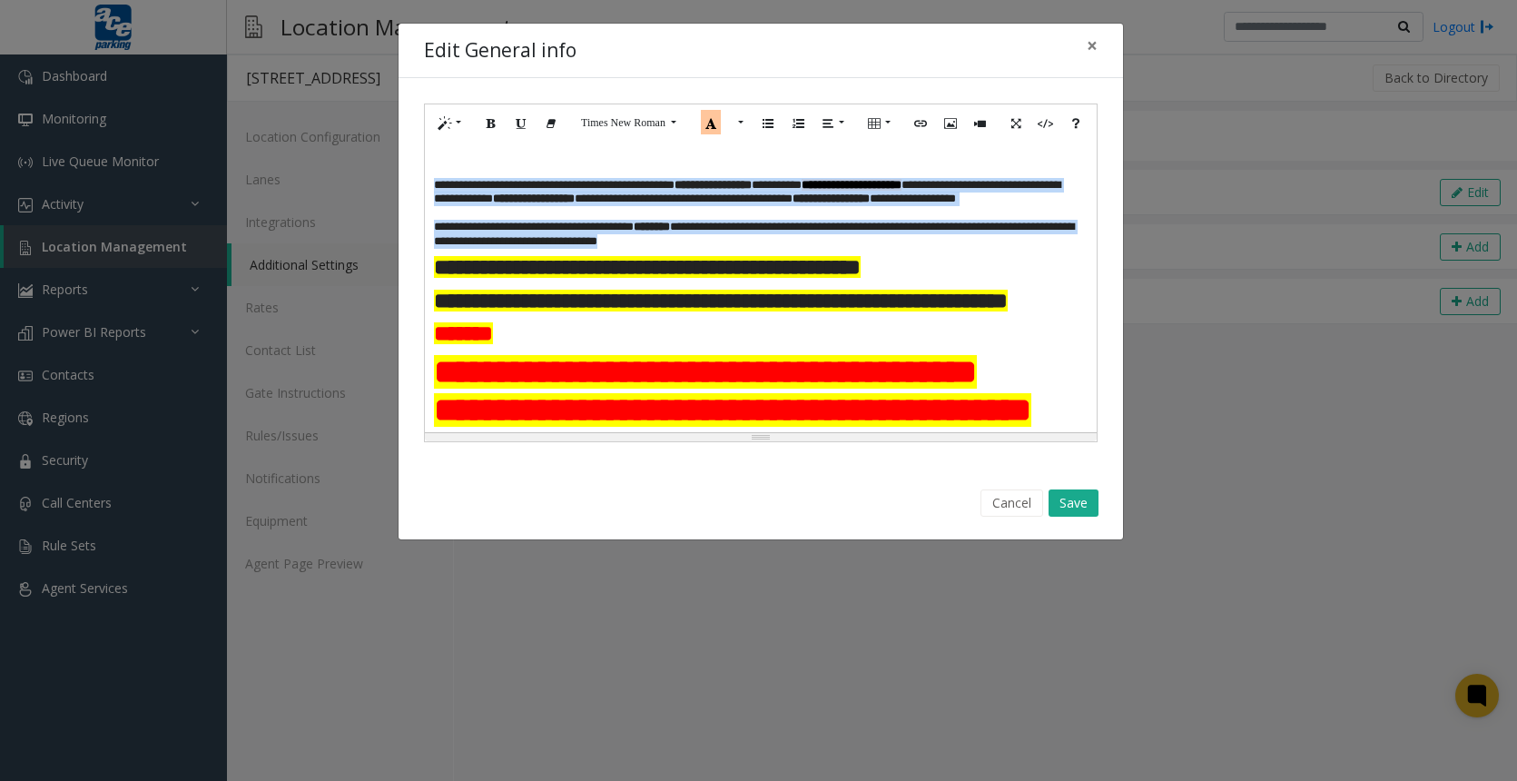
drag, startPoint x: 428, startPoint y: 352, endPoint x: 771, endPoint y: 273, distance: 351.2
click at [771, 273] on div "**********" at bounding box center [761, 287] width 672 height 290
click at [461, 119] on button "Style" at bounding box center [450, 123] width 42 height 28
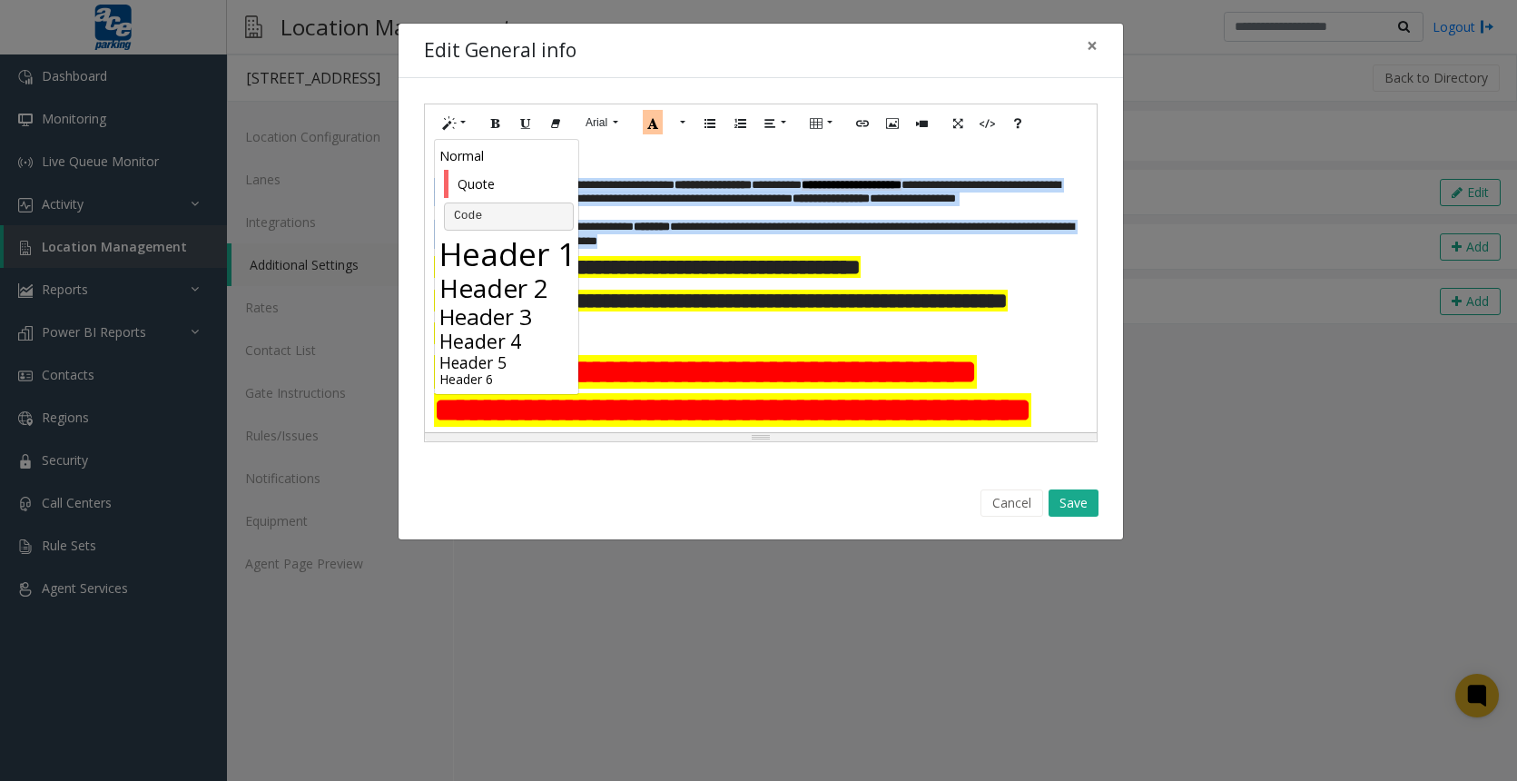
click at [483, 254] on h1 "Header 1" at bounding box center [508, 253] width 139 height 38
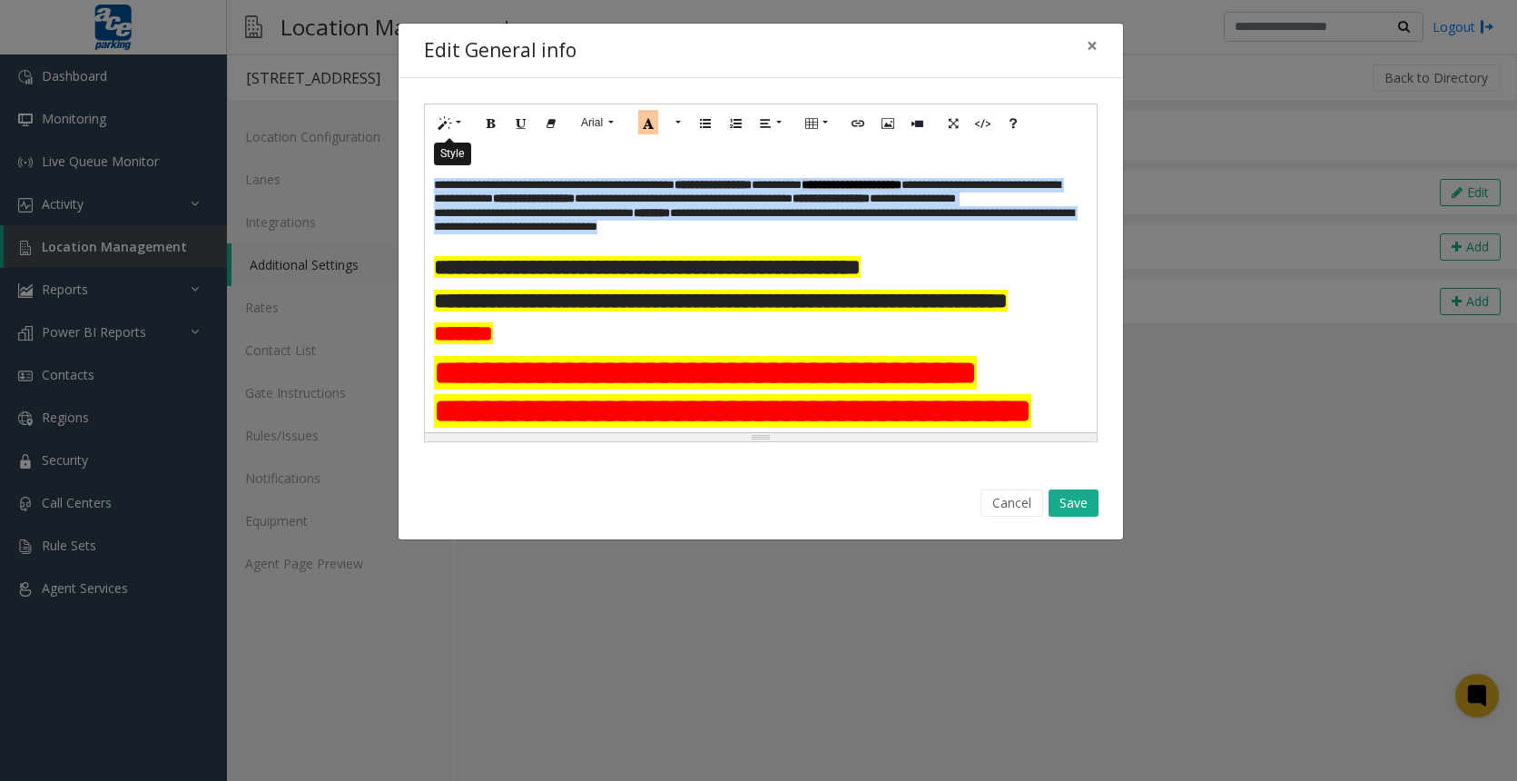
click at [464, 120] on button "Style" at bounding box center [450, 123] width 42 height 28
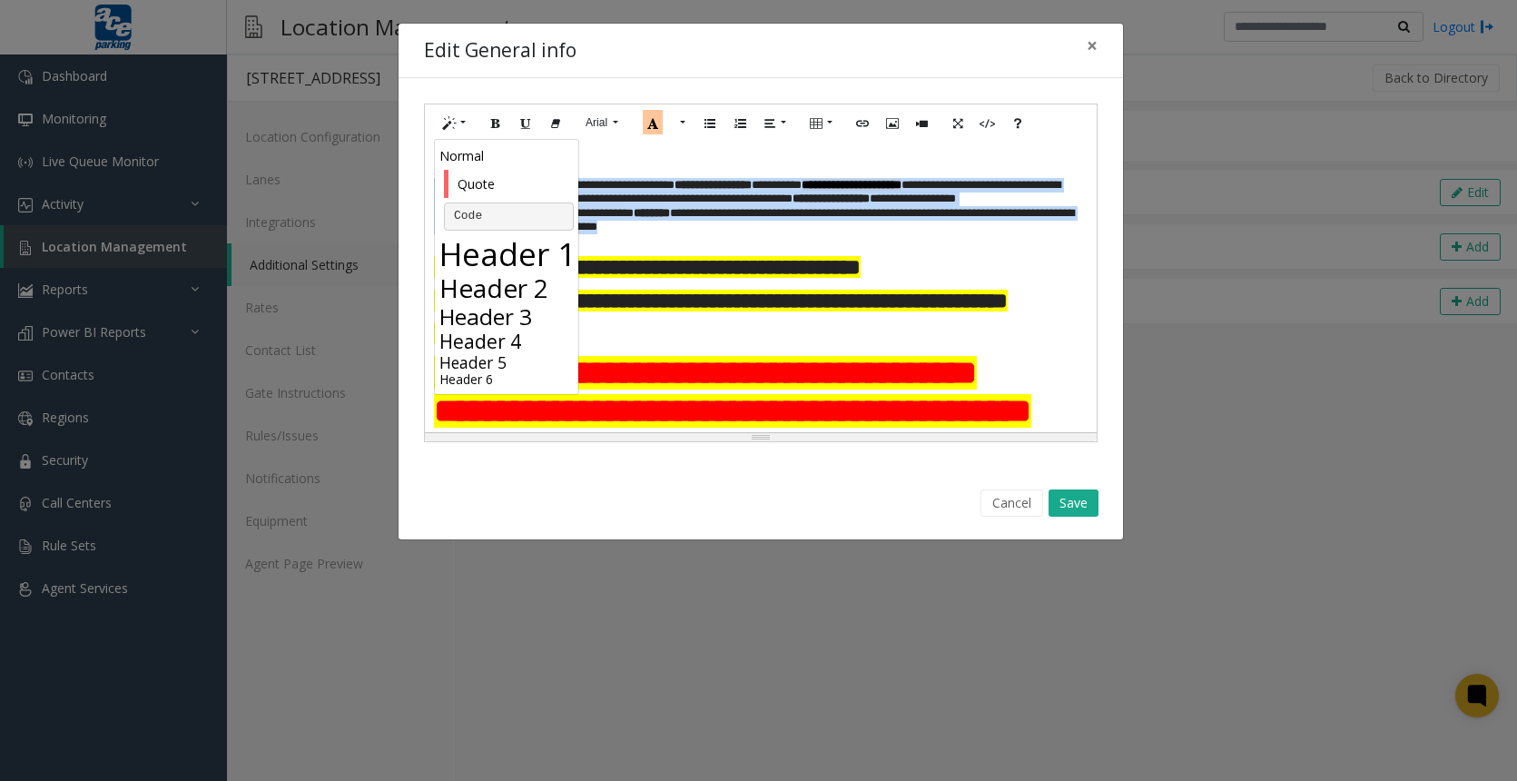
click at [516, 303] on h3 "Header 3" at bounding box center [508, 316] width 139 height 26
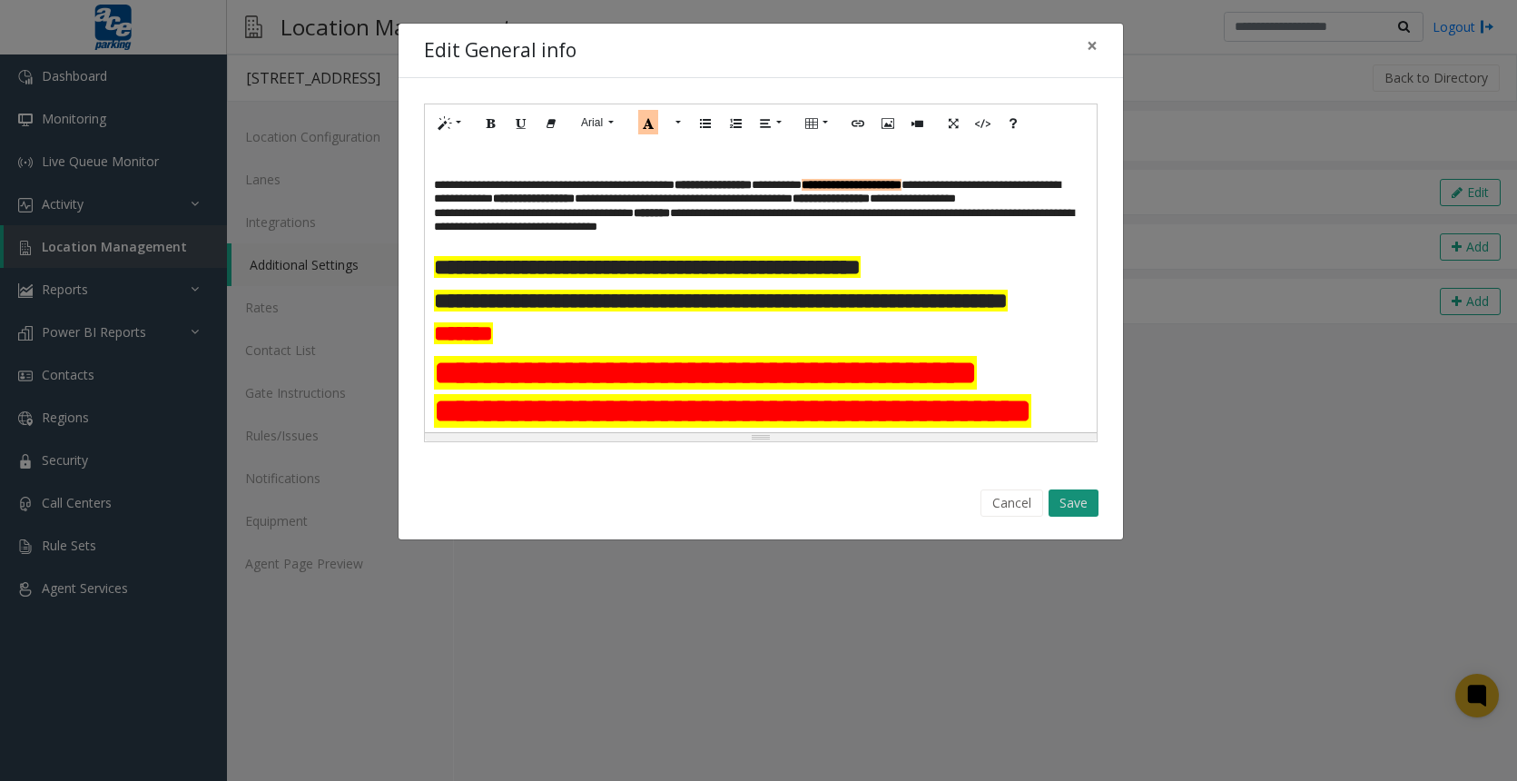
click at [1071, 496] on button "Save" at bounding box center [1073, 502] width 50 height 27
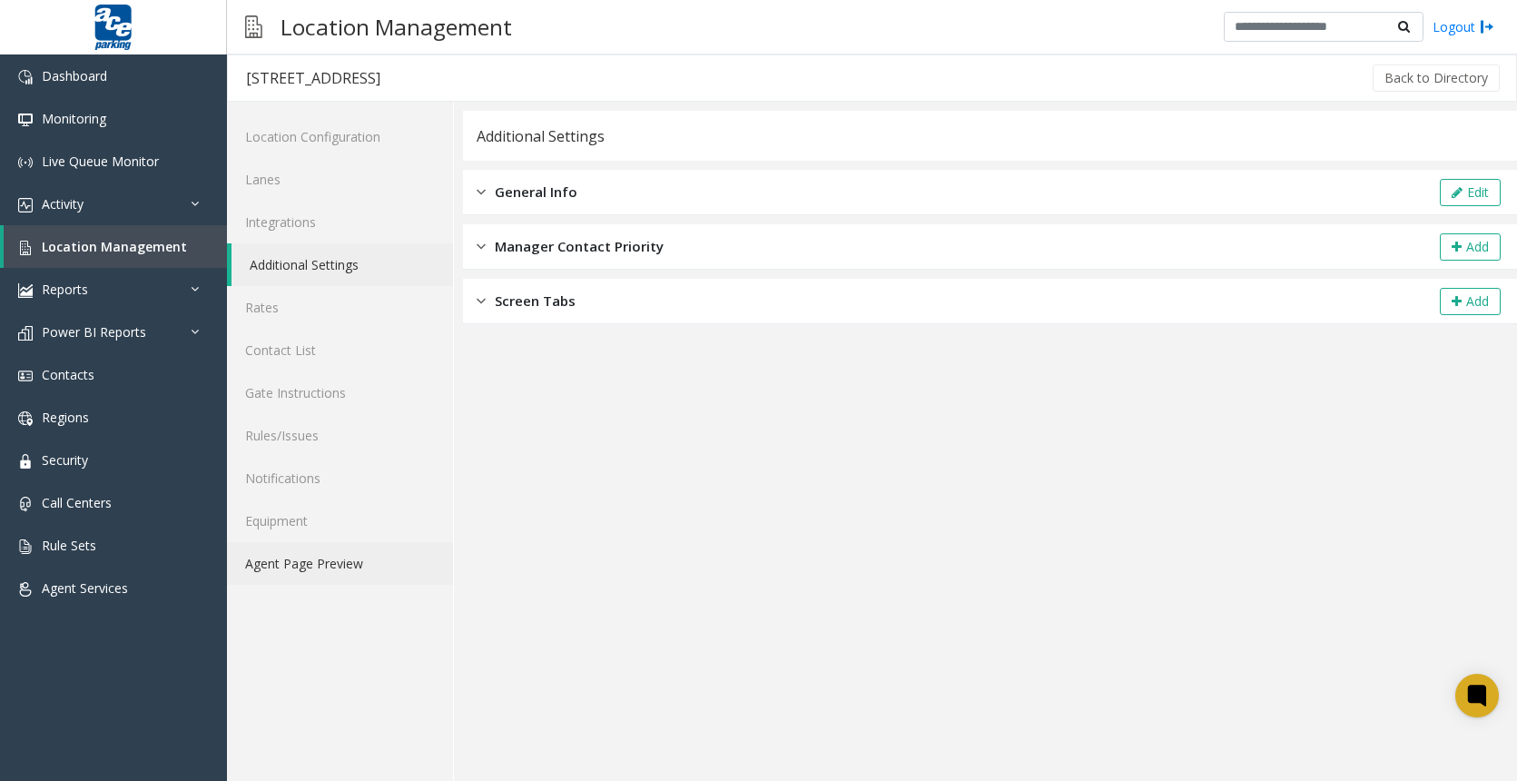
click at [300, 552] on link "Agent Page Preview" at bounding box center [340, 563] width 226 height 43
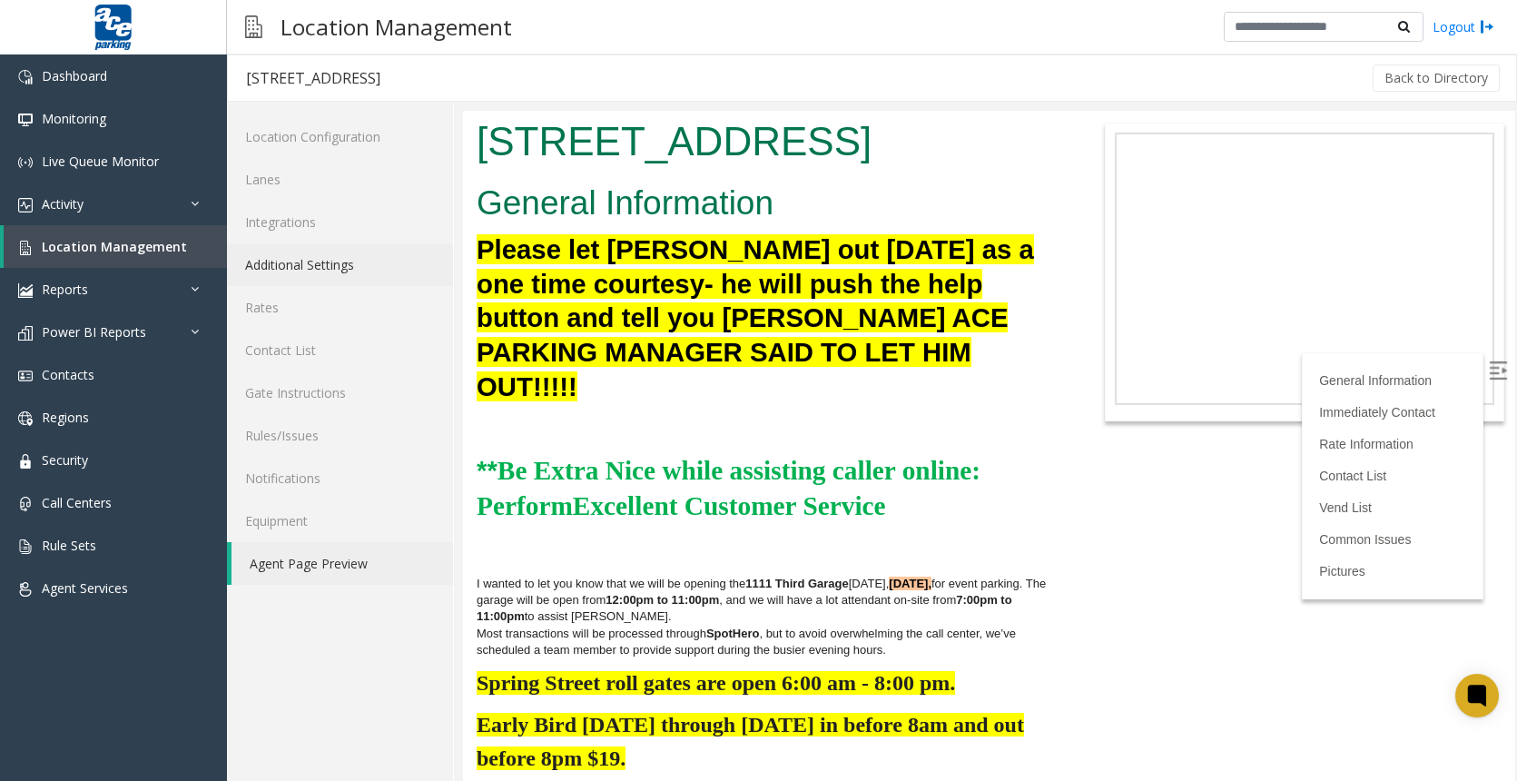
click at [355, 259] on link "Additional Settings" at bounding box center [340, 264] width 226 height 43
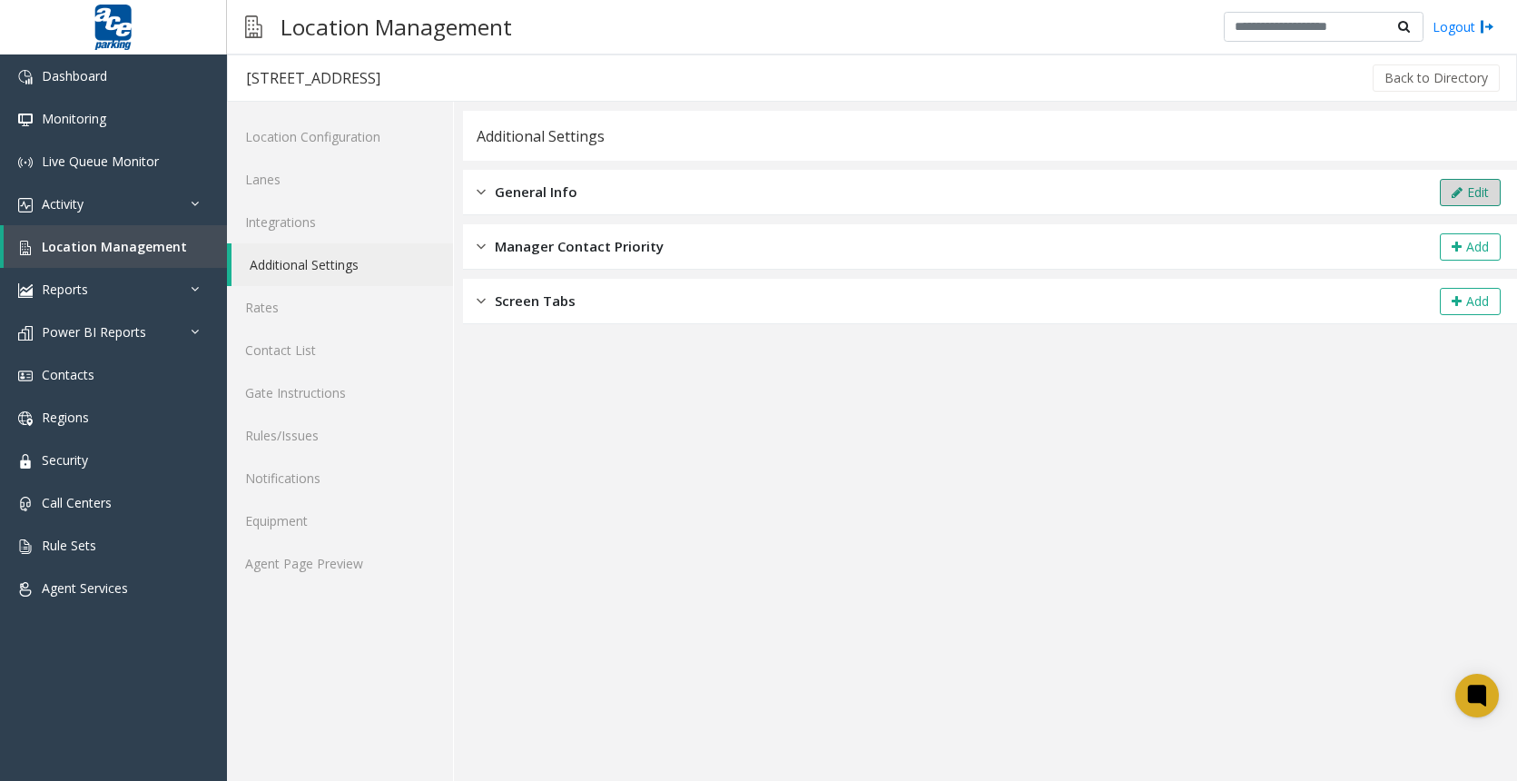
click at [1478, 184] on button "Edit" at bounding box center [1469, 192] width 61 height 27
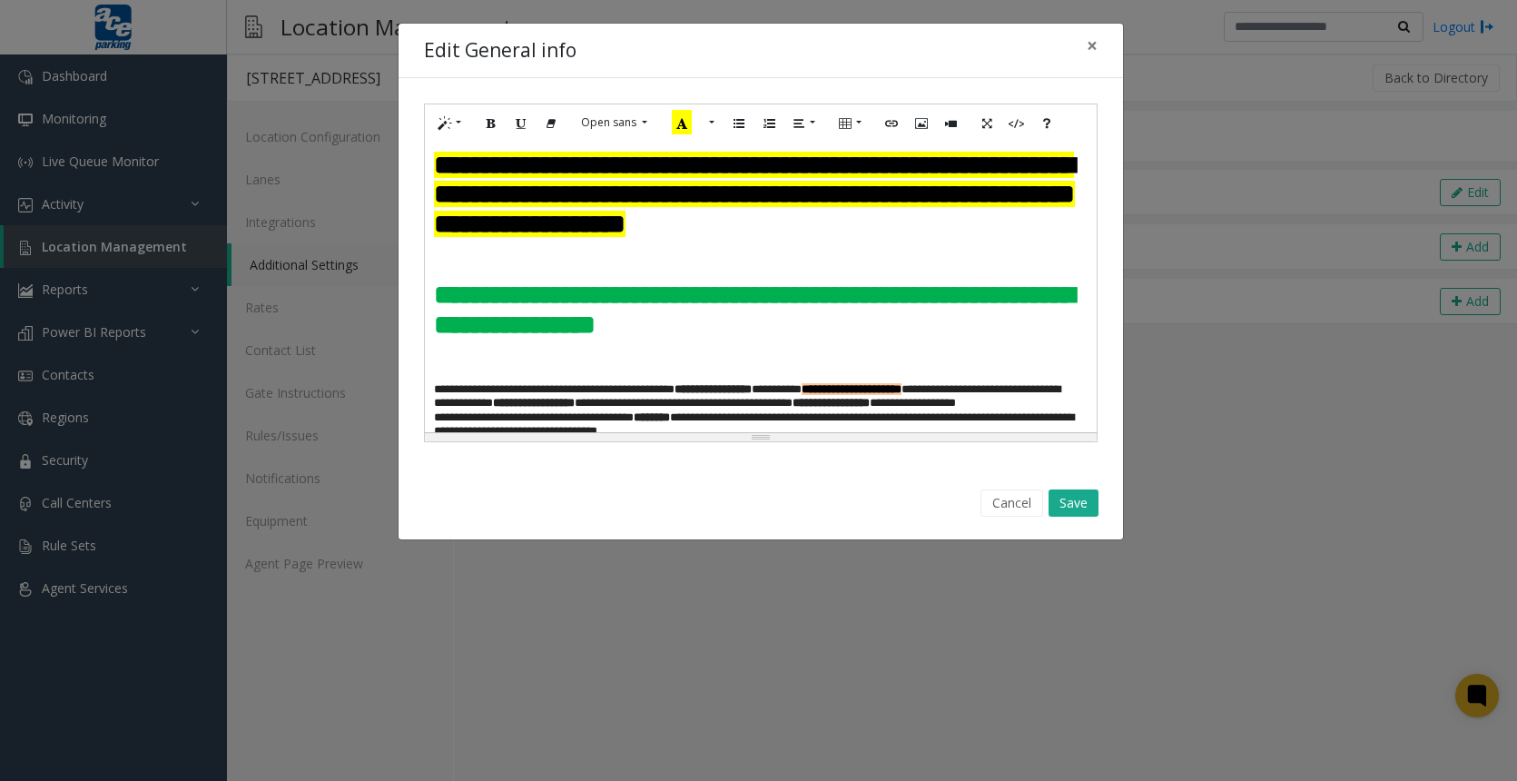
click at [868, 339] on h3 "**********" at bounding box center [760, 309] width 653 height 59
click at [943, 329] on h3 "**********" at bounding box center [760, 309] width 653 height 59
drag, startPoint x: 450, startPoint y: 327, endPoint x: 470, endPoint y: 336, distance: 21.9
click at [450, 308] on font "**" at bounding box center [444, 294] width 21 height 26
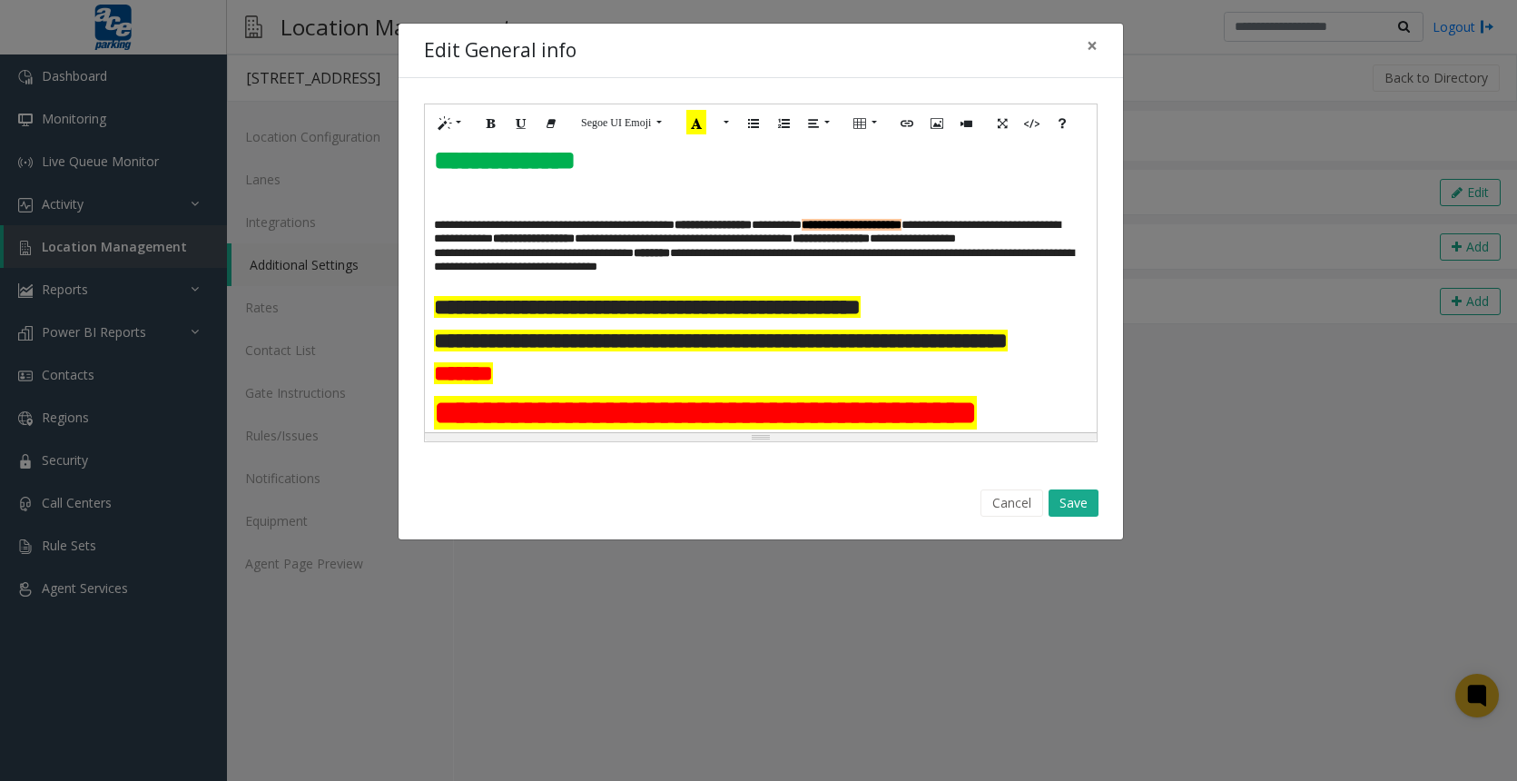
scroll to position [105, 0]
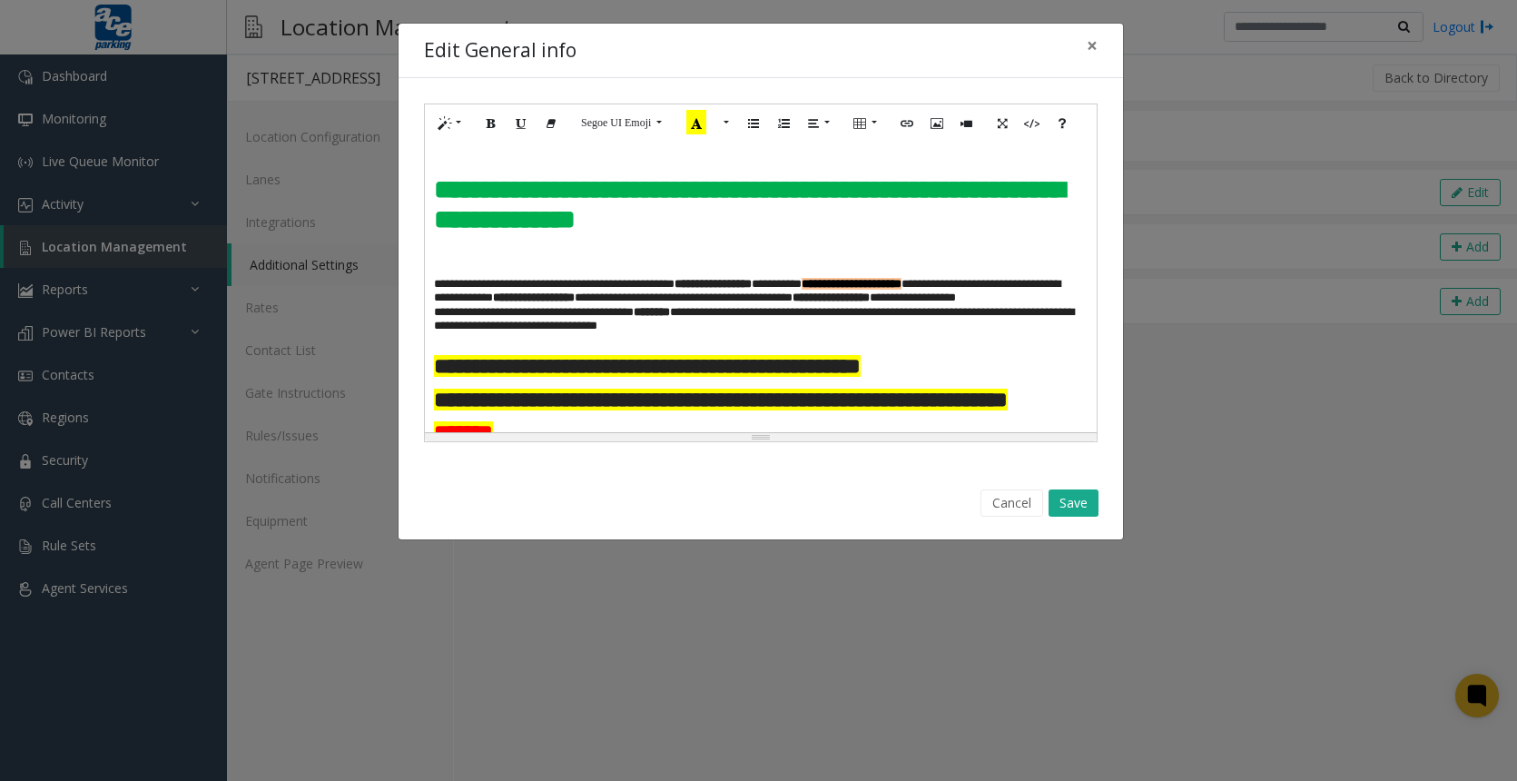
click at [528, 270] on h3 at bounding box center [760, 255] width 653 height 29
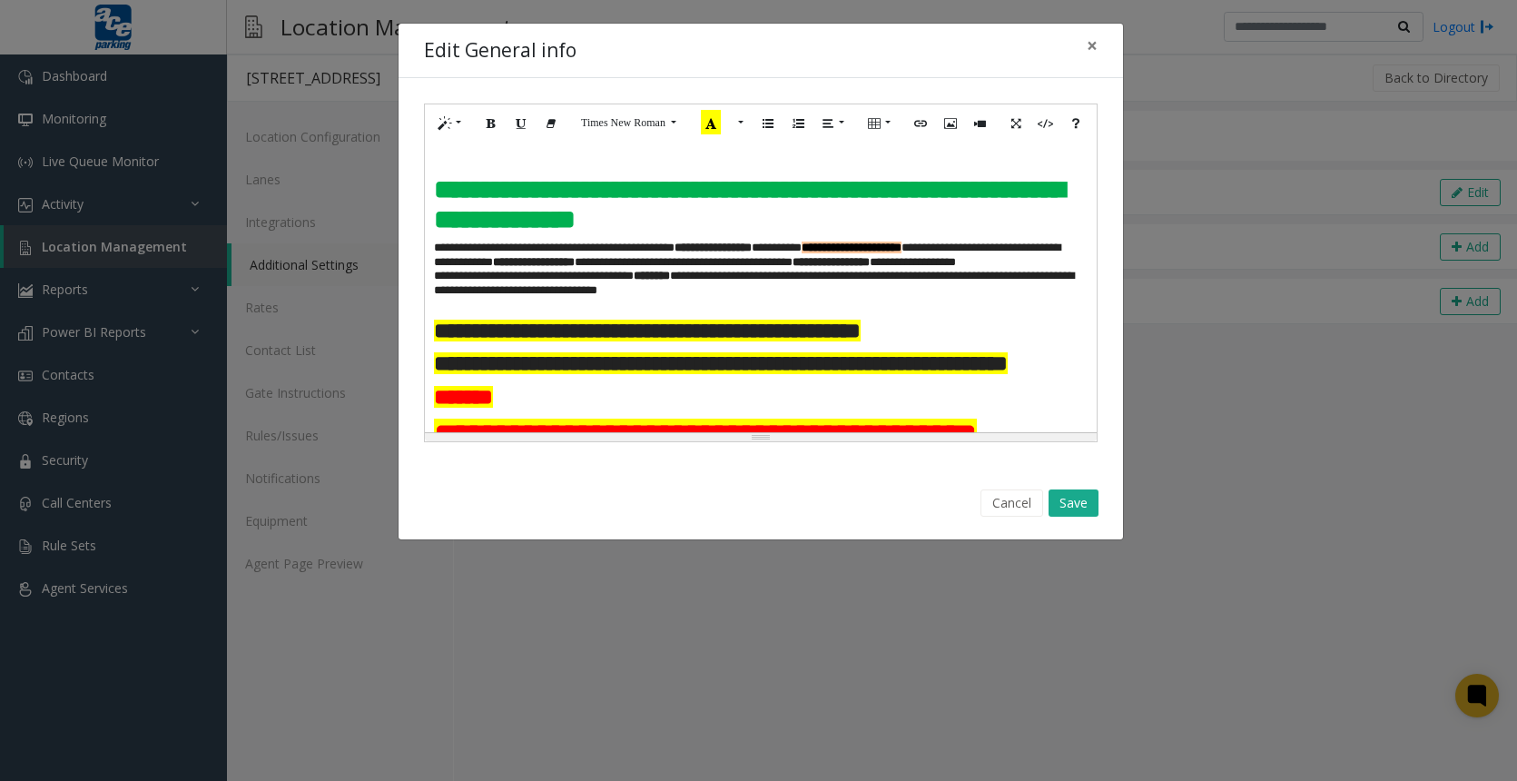
click at [751, 311] on h3 "**********" at bounding box center [754, 276] width 640 height 71
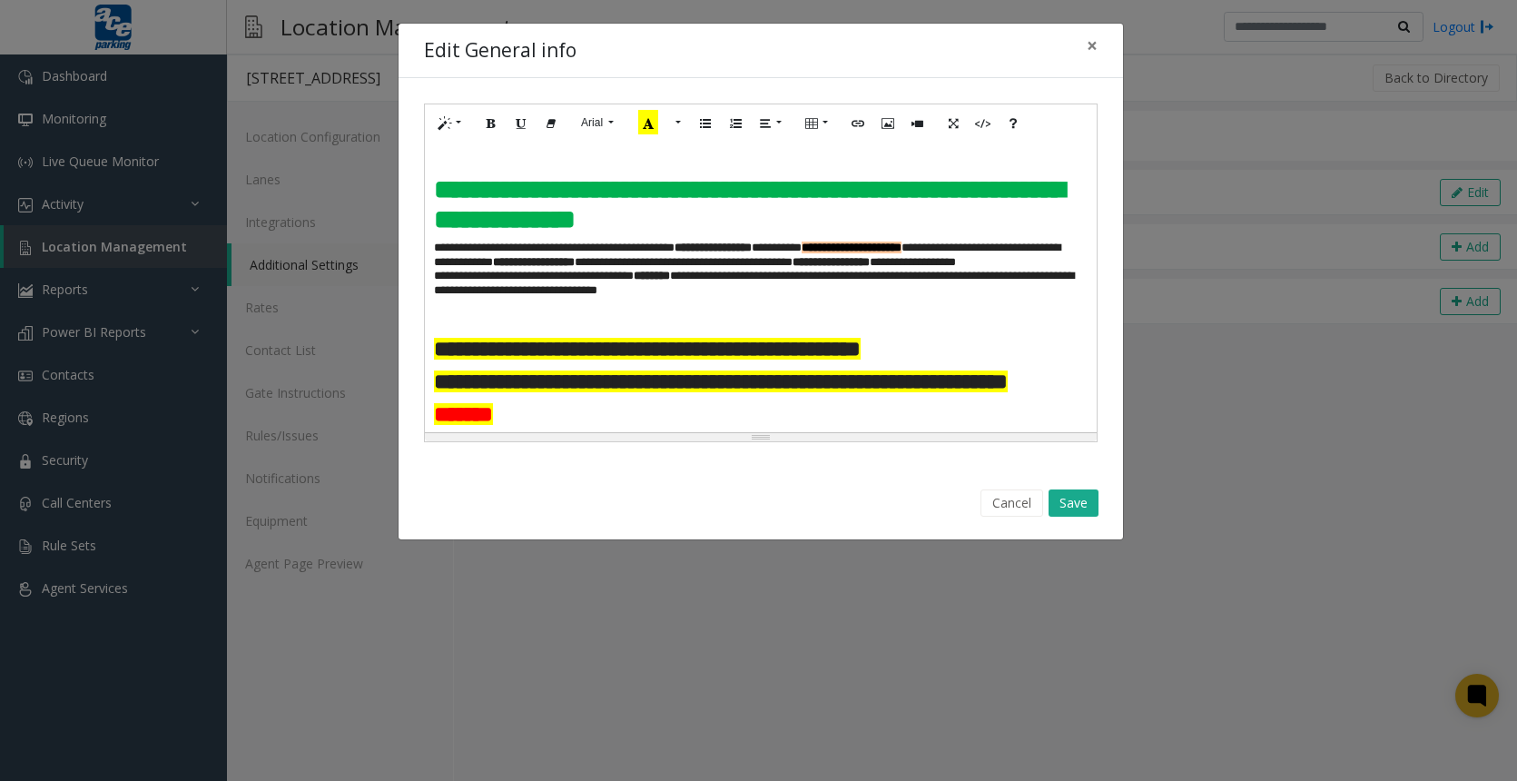
click at [903, 234] on h3 "**********" at bounding box center [760, 204] width 653 height 59
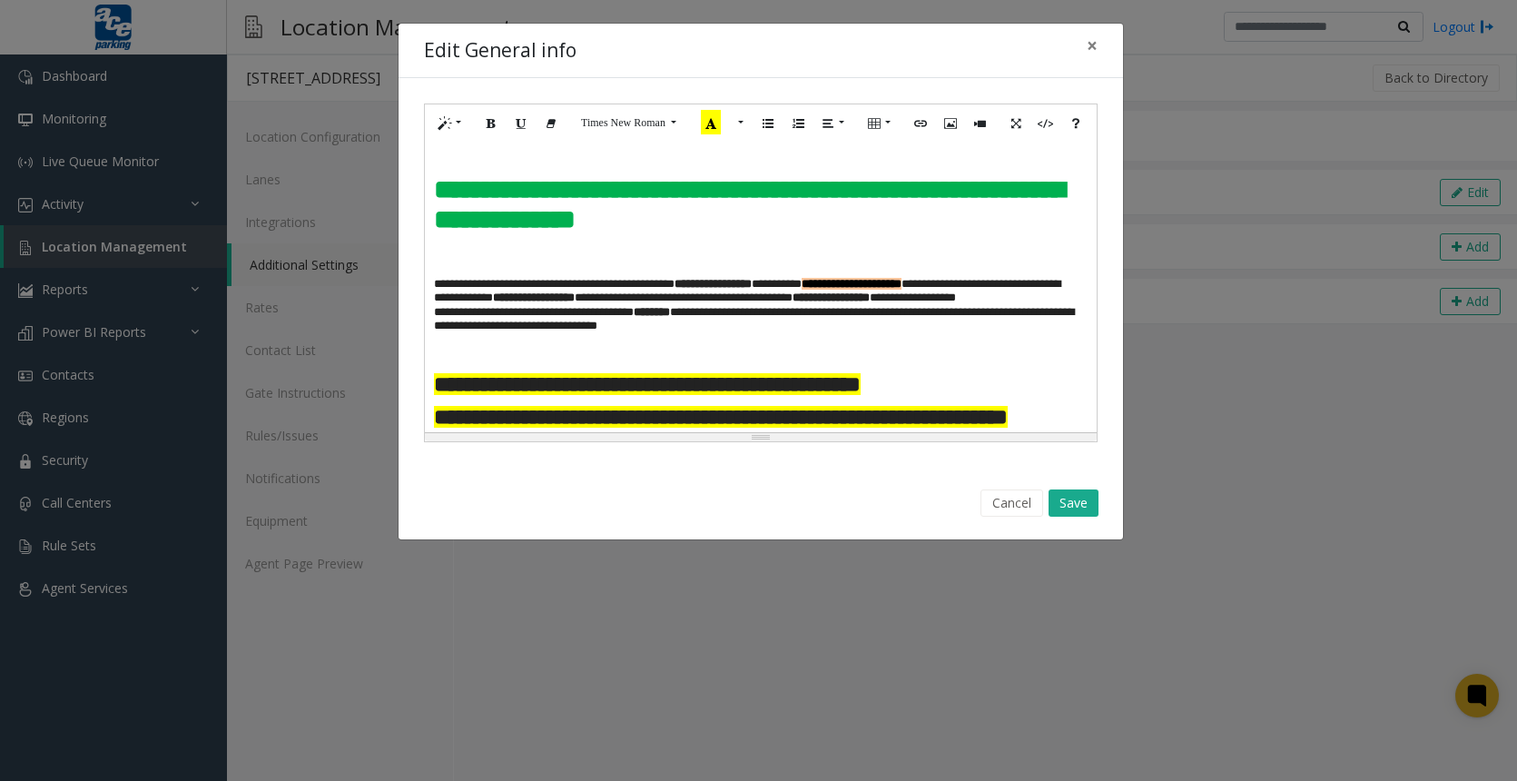
scroll to position [0, 0]
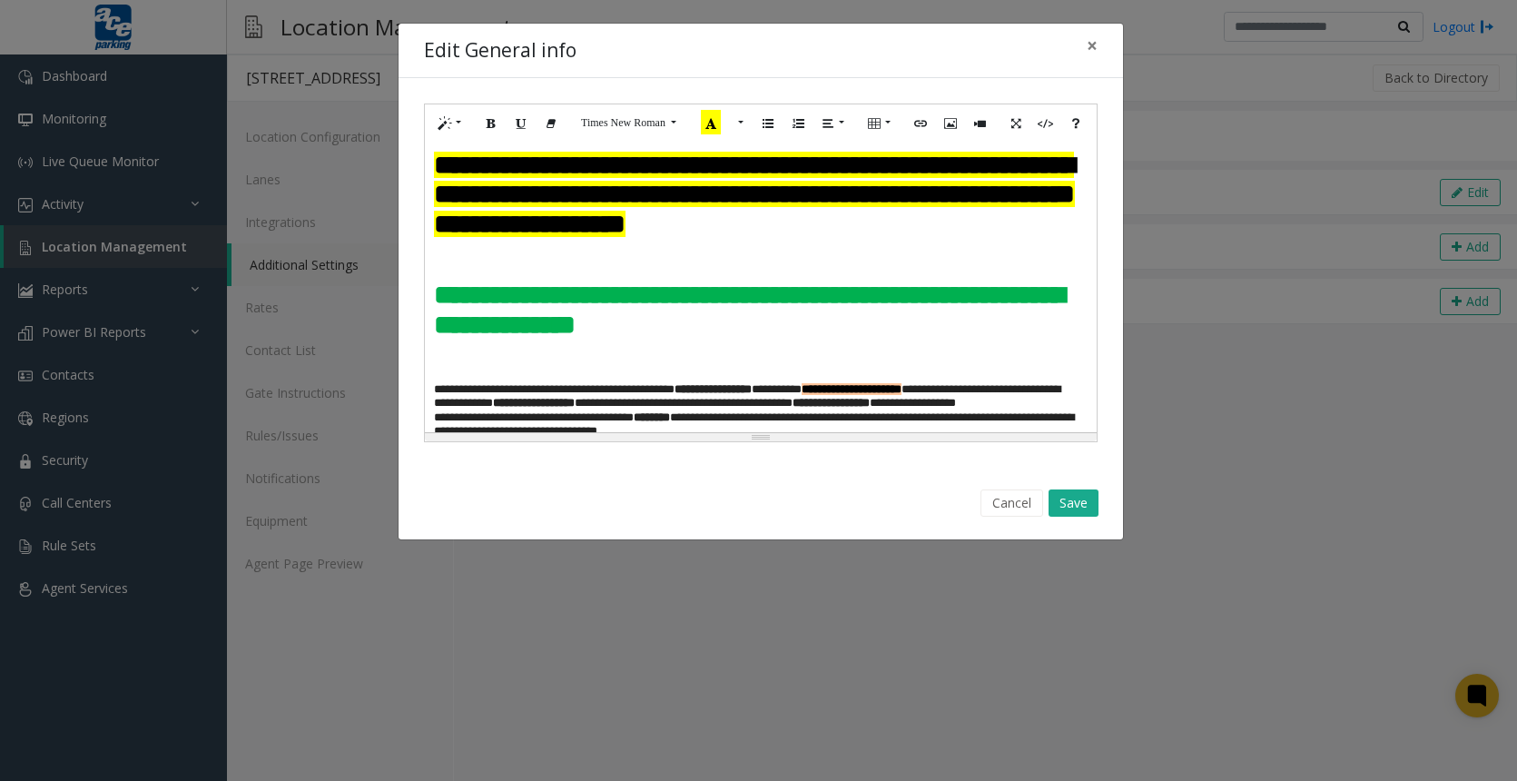
click at [482, 274] on h3 at bounding box center [760, 259] width 653 height 29
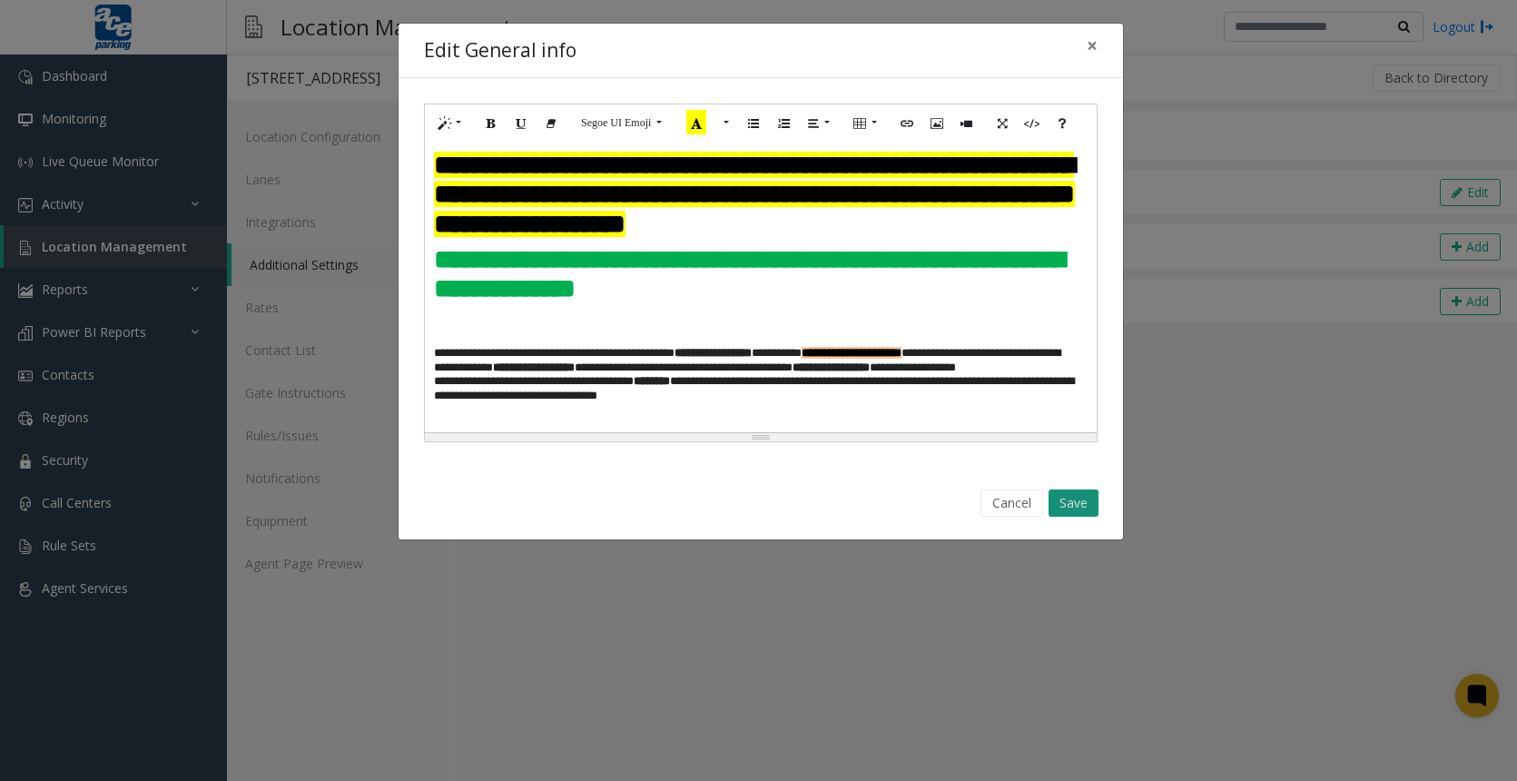
click at [1066, 507] on button "Save" at bounding box center [1073, 502] width 50 height 27
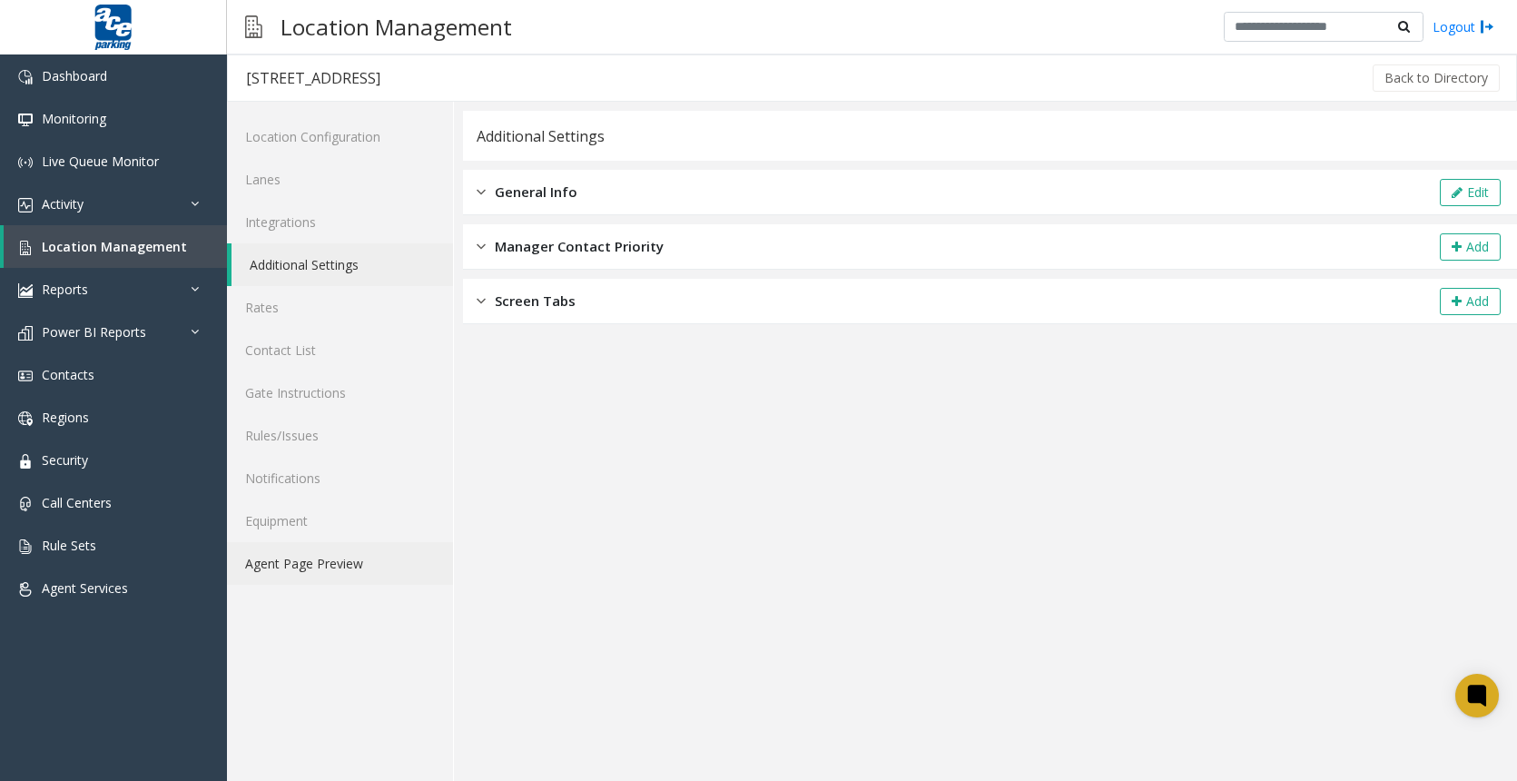
click at [302, 564] on link "Agent Page Preview" at bounding box center [340, 563] width 226 height 43
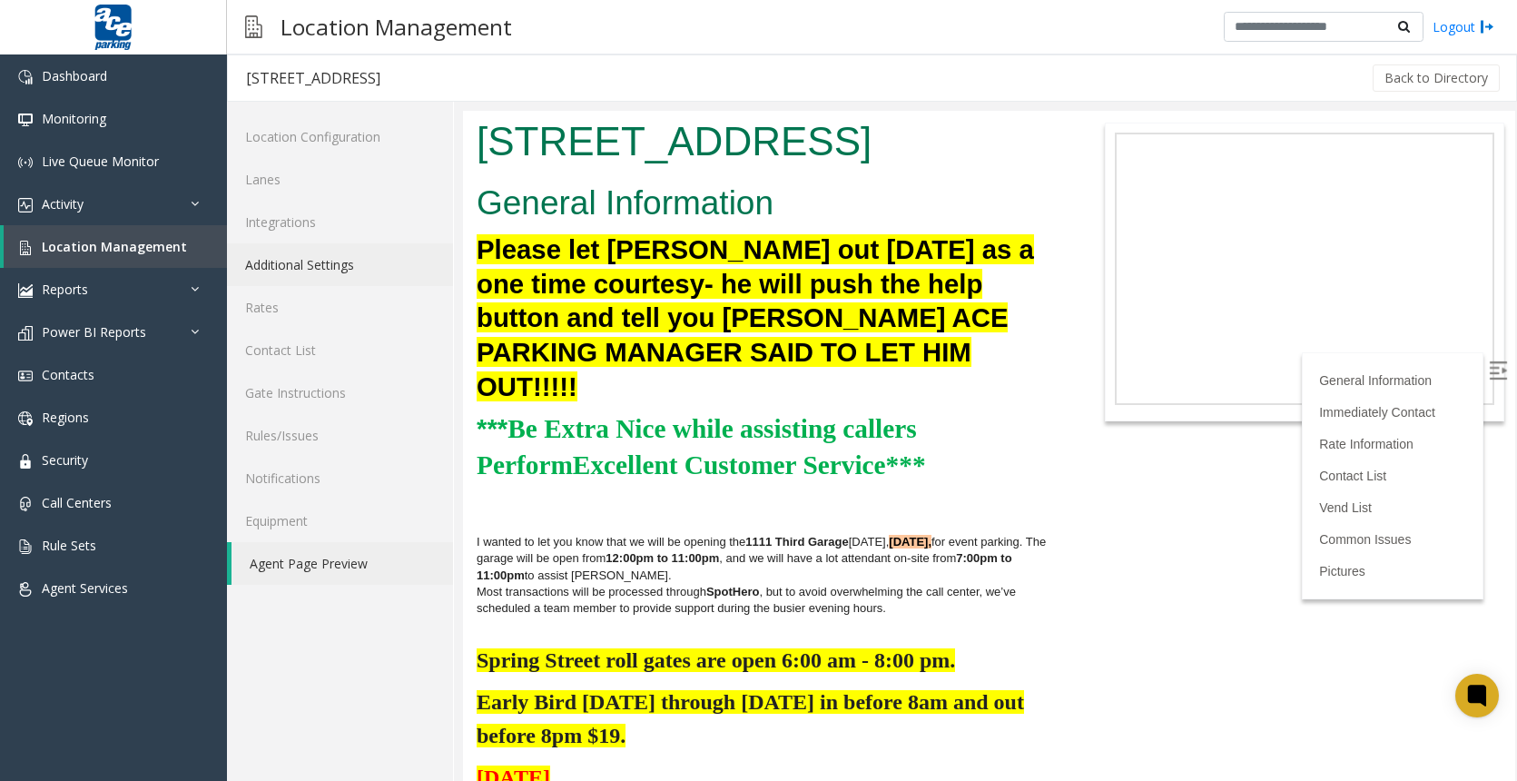
click at [299, 269] on link "Additional Settings" at bounding box center [340, 264] width 226 height 43
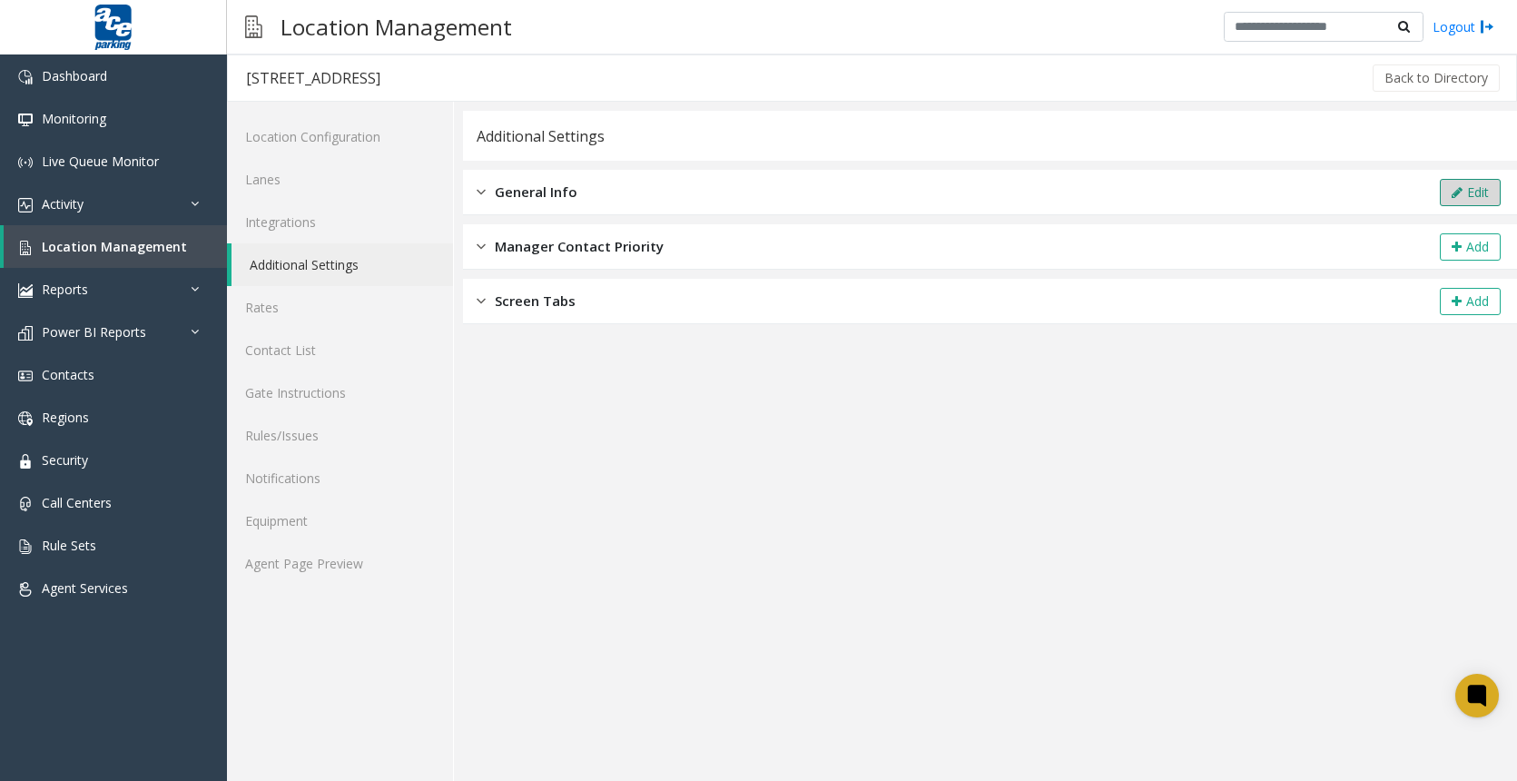
click at [1451, 190] on icon at bounding box center [1456, 192] width 11 height 13
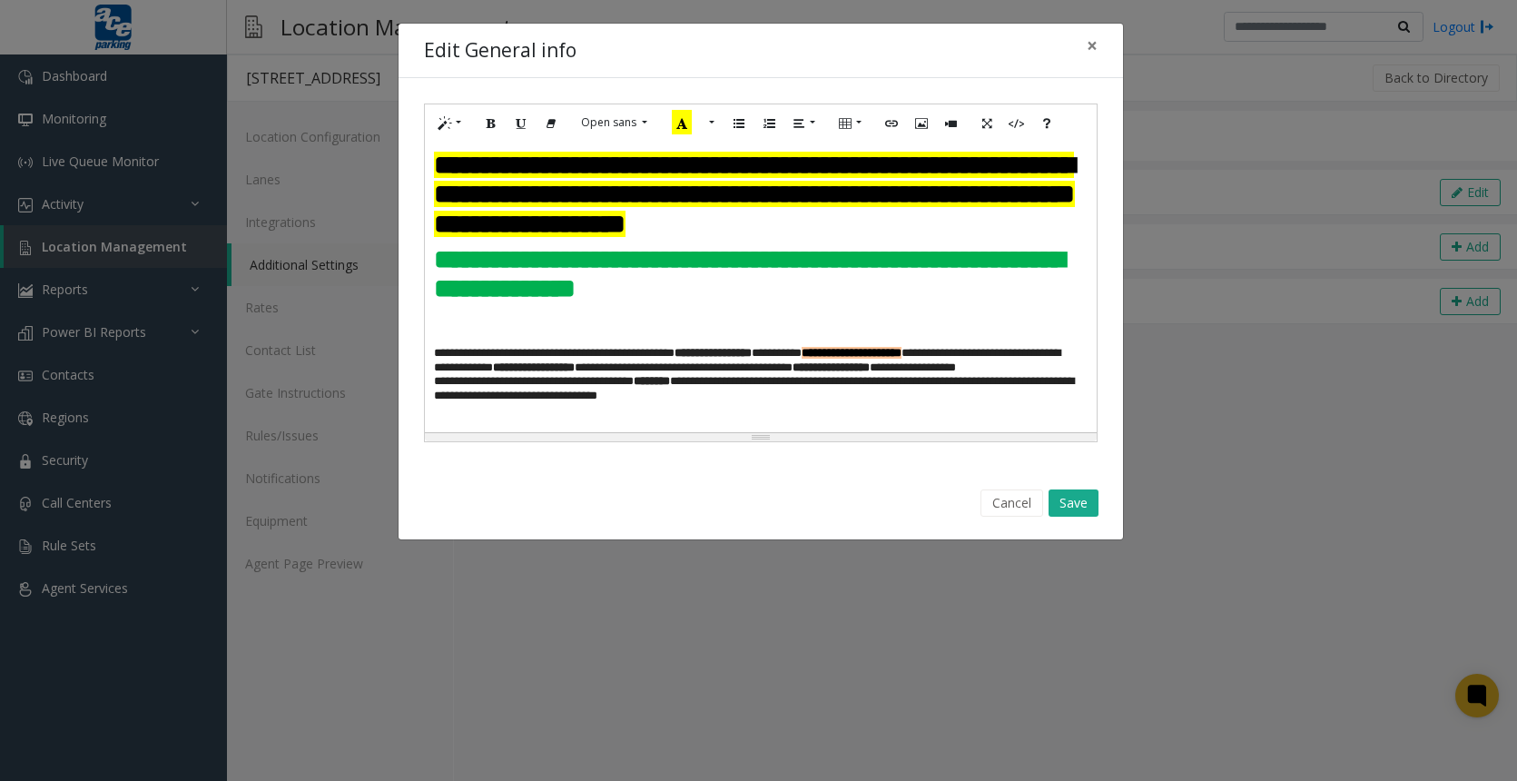
click at [479, 339] on h3 at bounding box center [760, 324] width 653 height 29
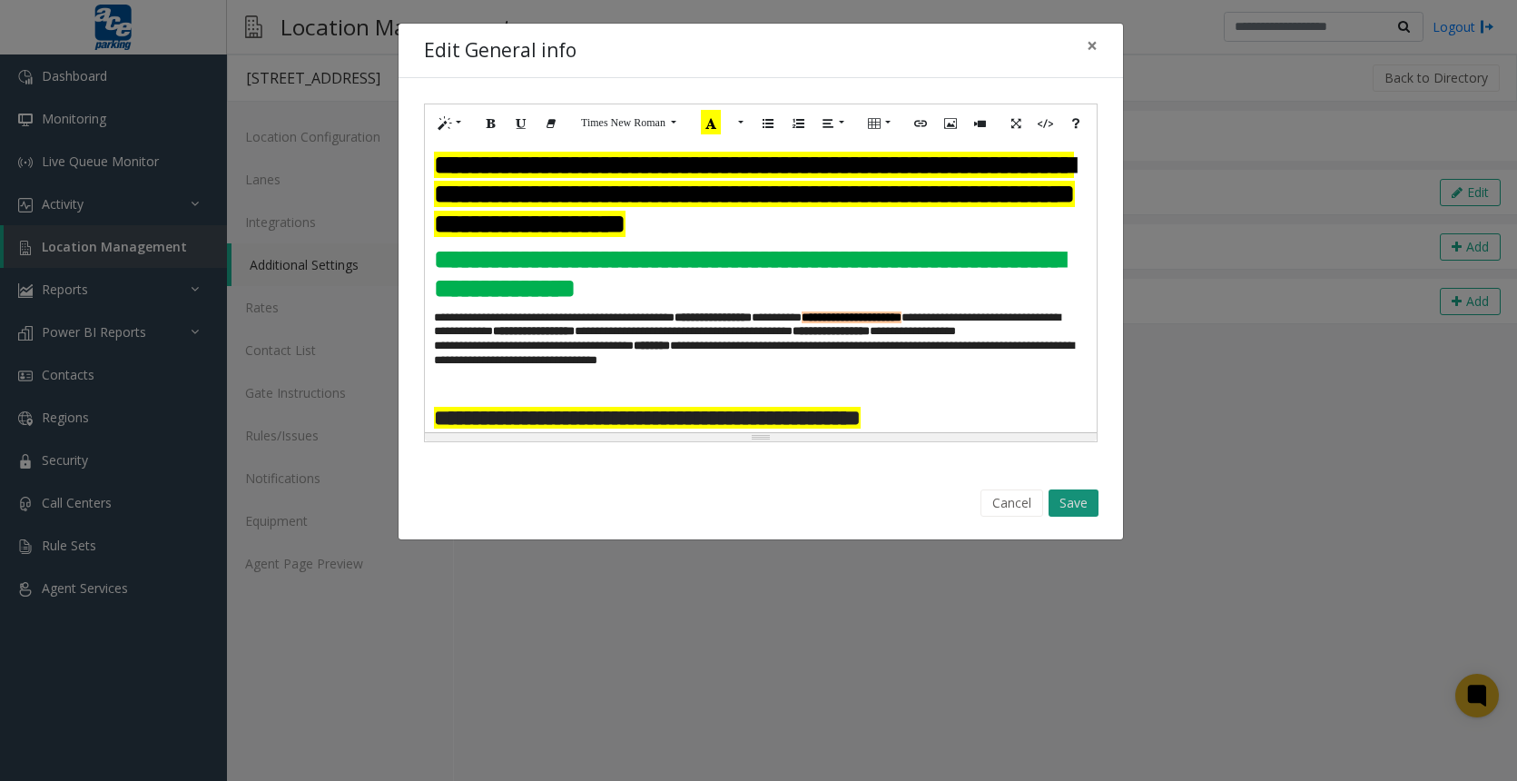
click at [1068, 502] on button "Save" at bounding box center [1073, 502] width 50 height 27
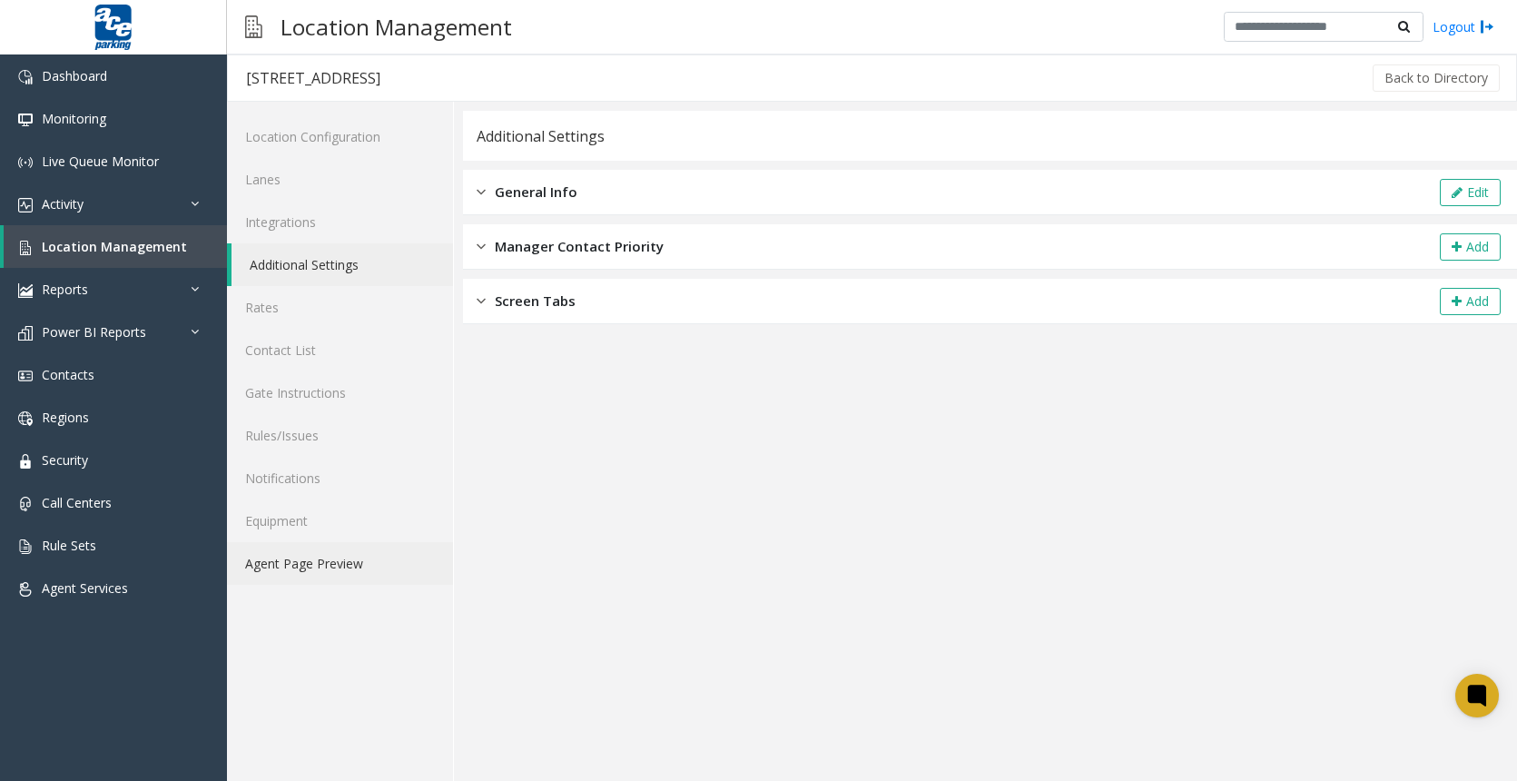
click at [311, 562] on link "Agent Page Preview" at bounding box center [340, 563] width 226 height 43
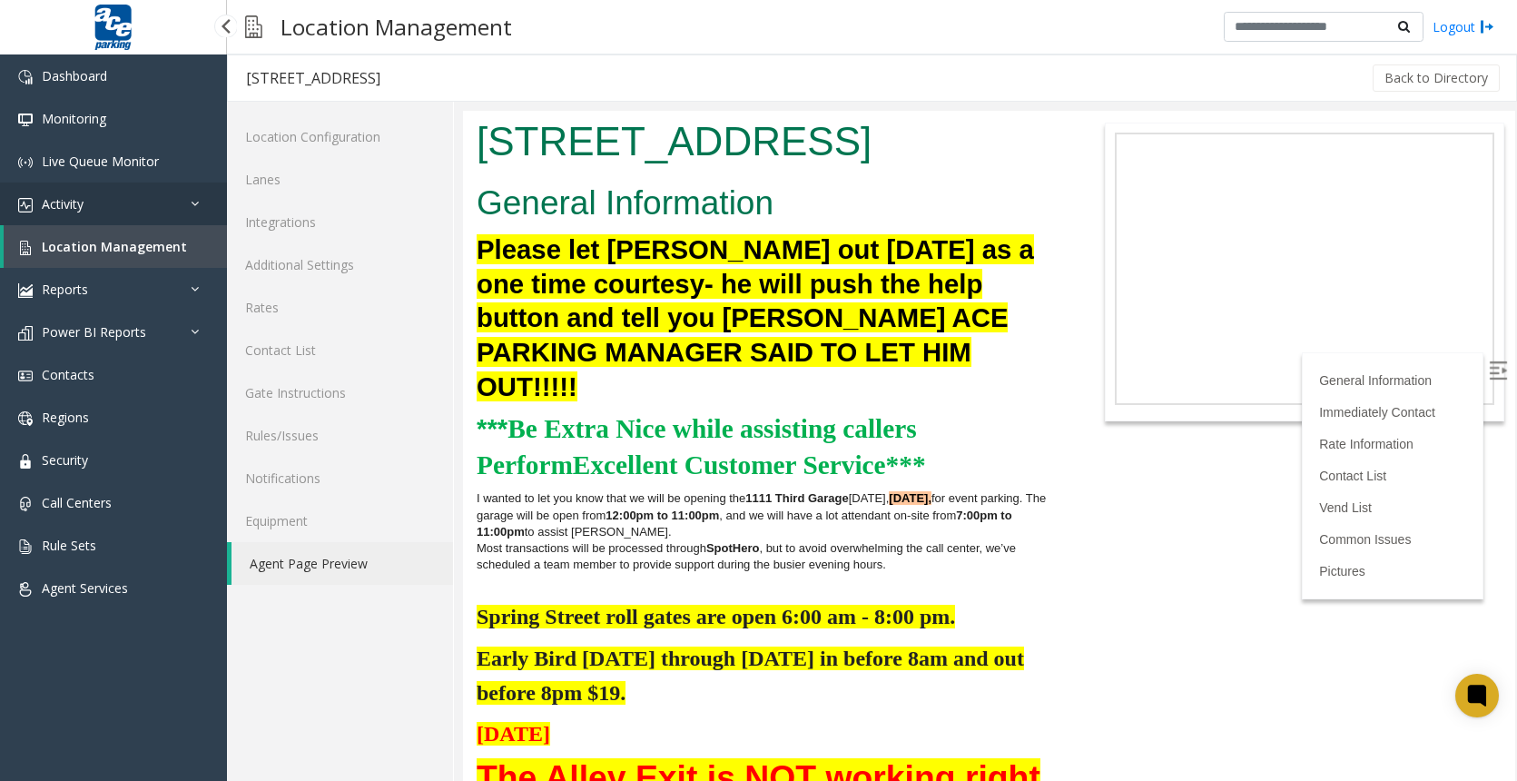
click at [86, 202] on link "Activity" at bounding box center [113, 203] width 227 height 43
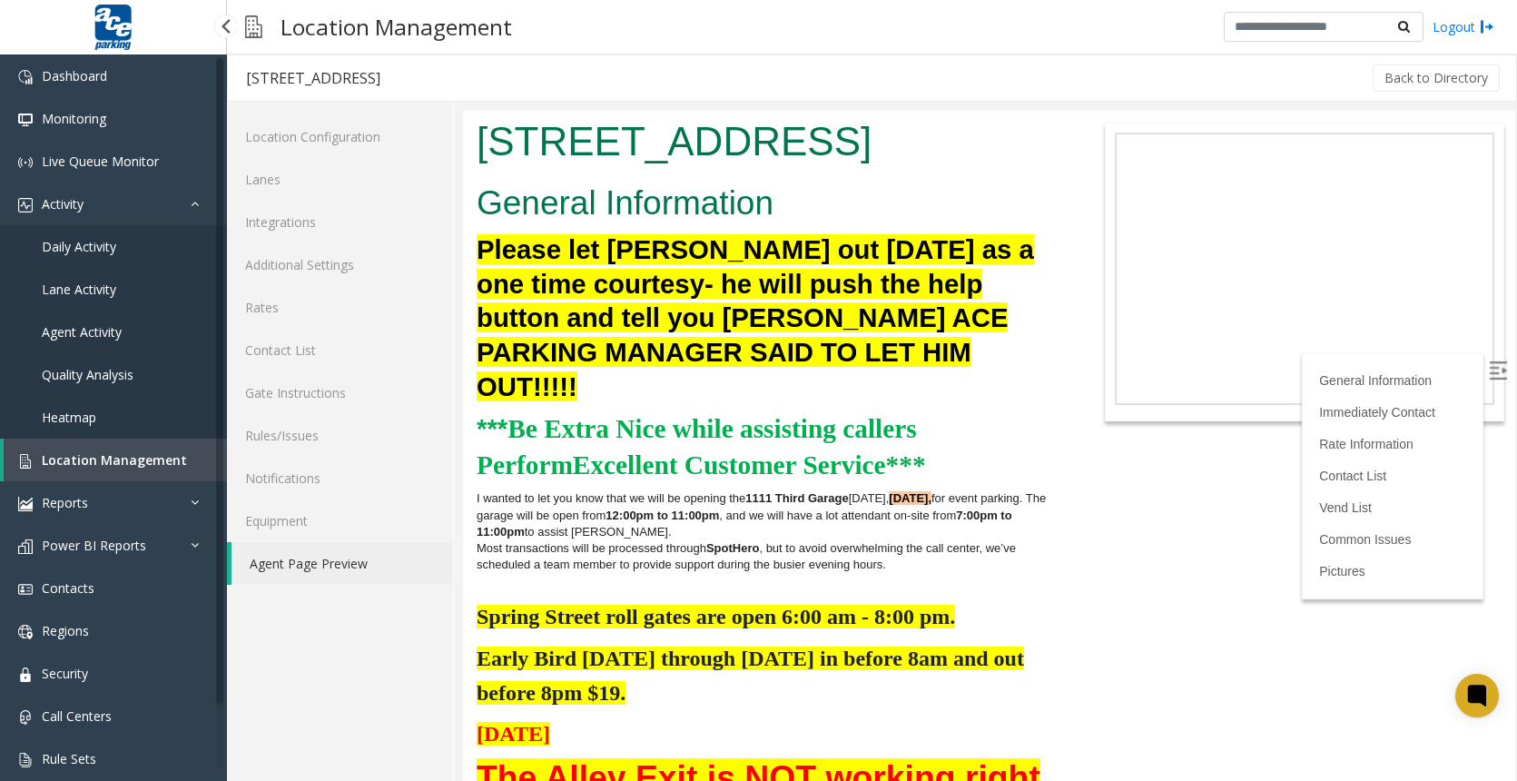
click at [92, 332] on span "Agent Activity" at bounding box center [82, 331] width 80 height 17
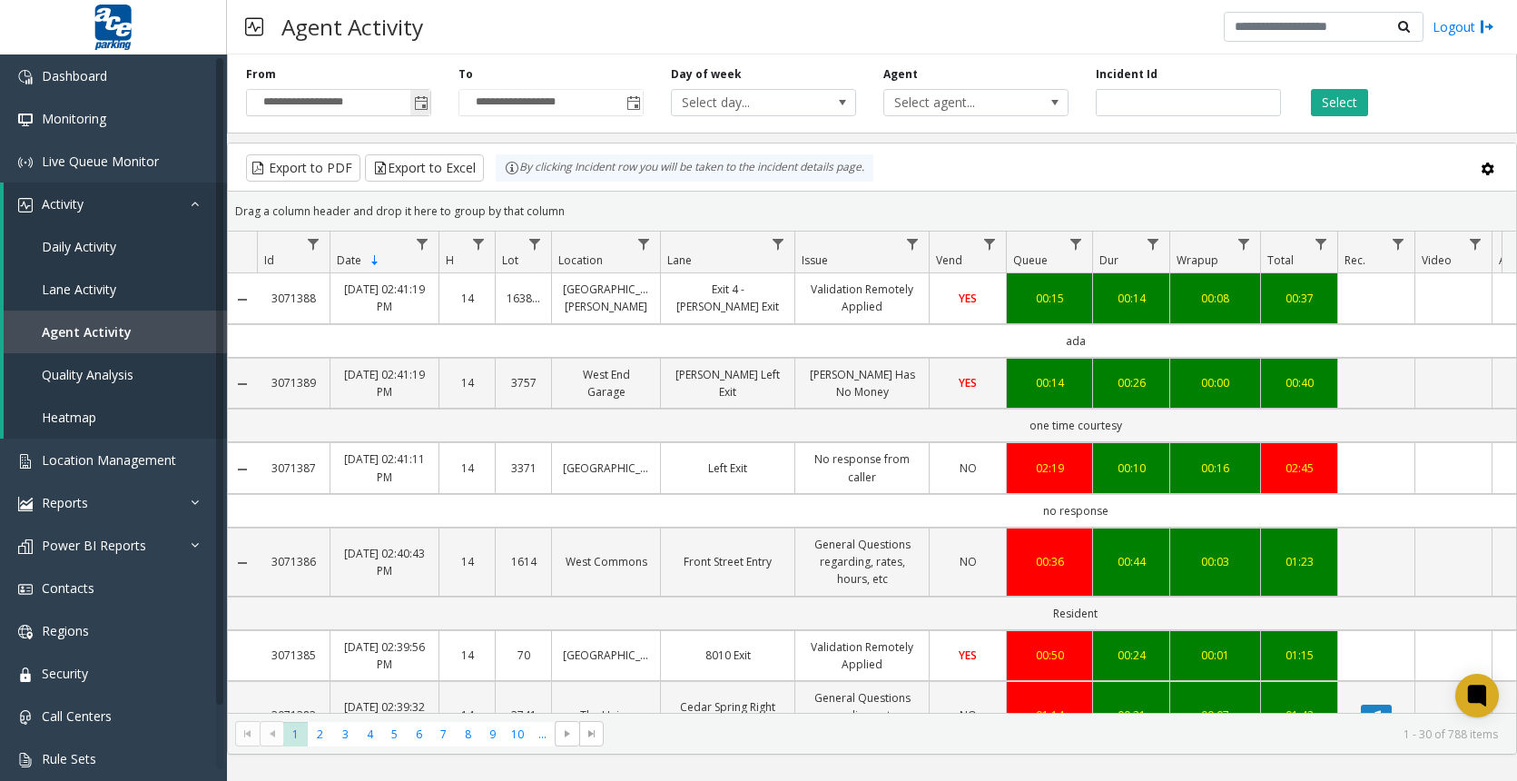
click at [415, 106] on span "Toggle popup" at bounding box center [421, 103] width 15 height 15
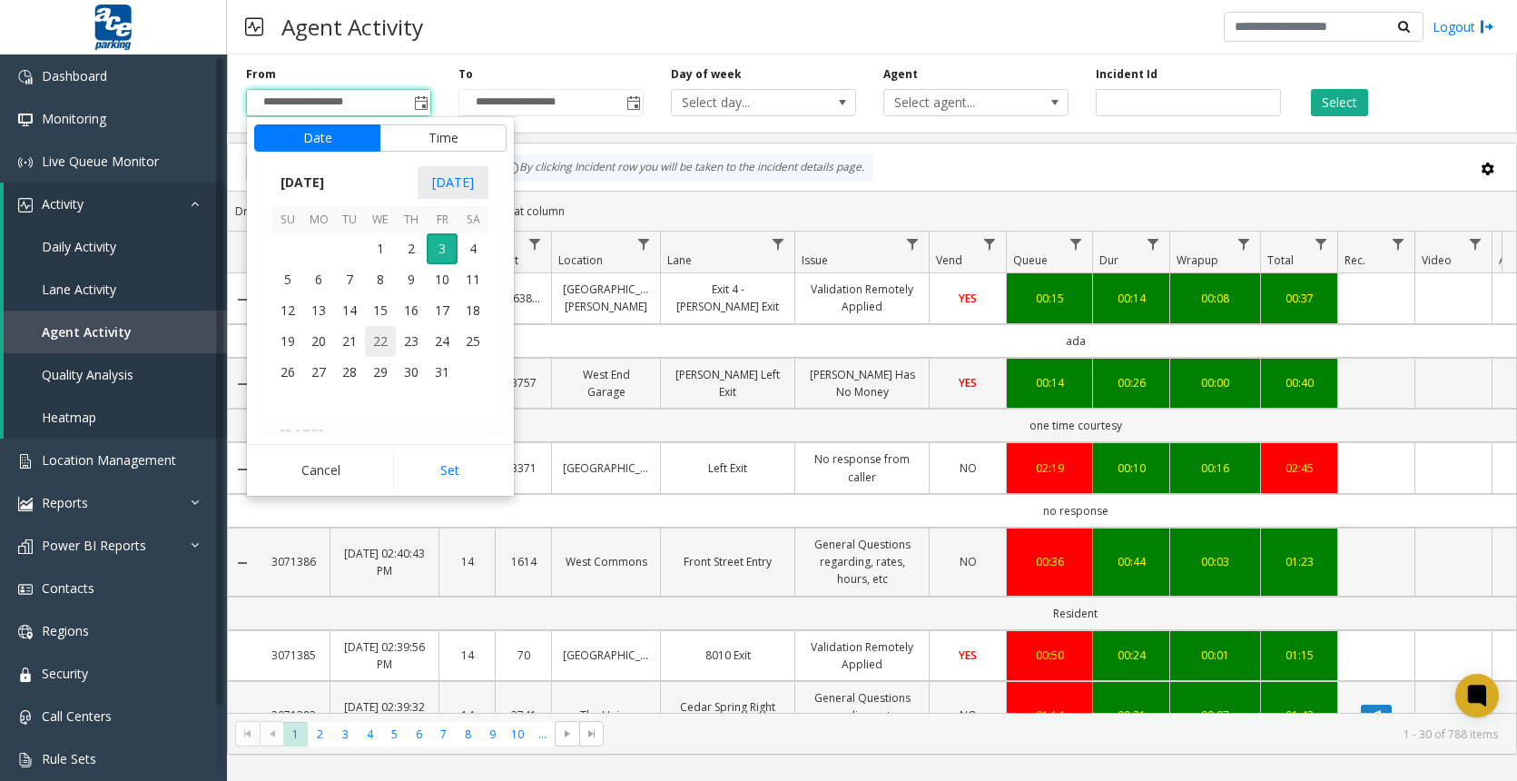
scroll to position [325599, 0]
click at [380, 395] on span "3" at bounding box center [380, 395] width 31 height 31
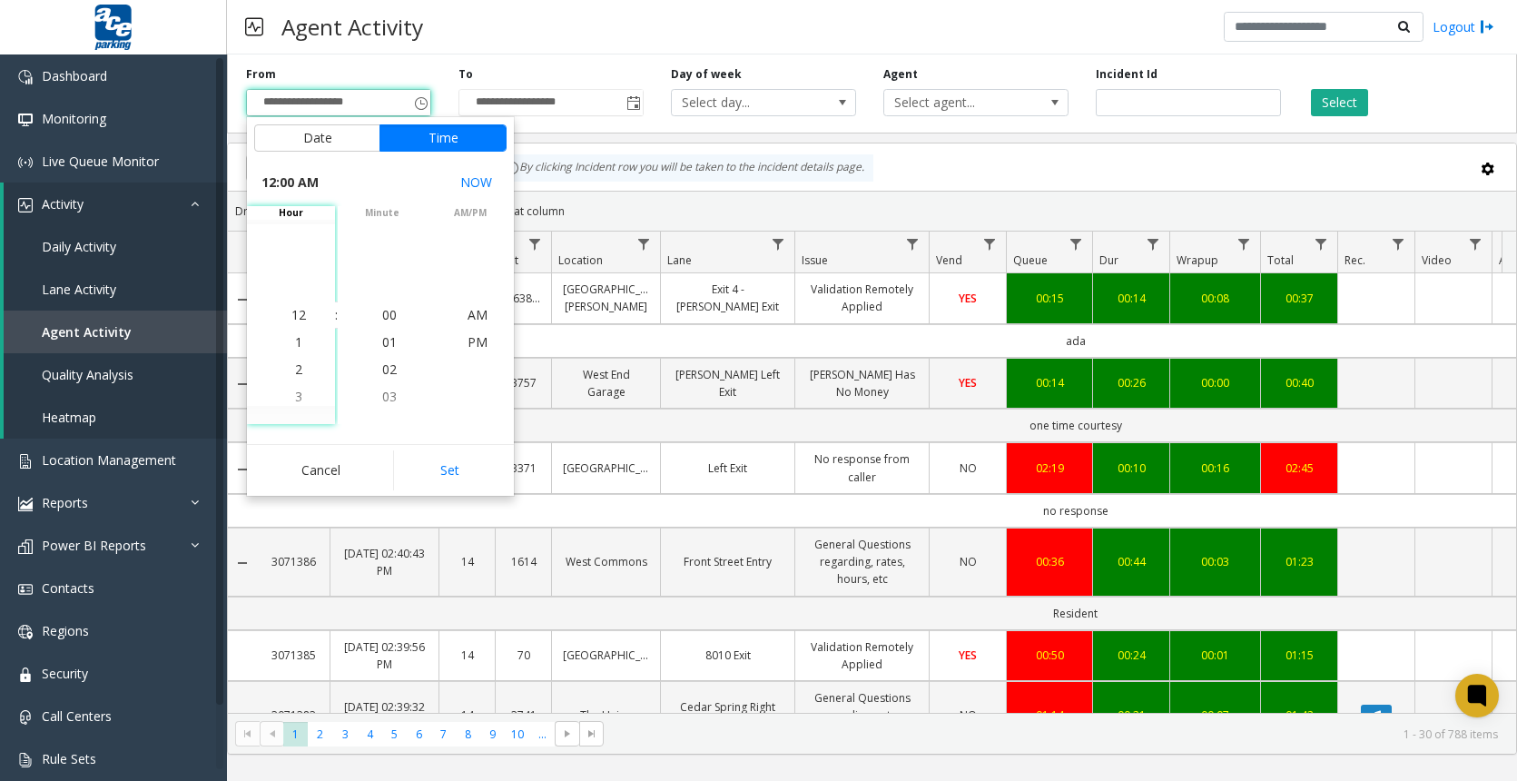
scroll to position [325746, 0]
click at [309, 106] on input "**********" at bounding box center [338, 102] width 183 height 25
click at [415, 102] on span "Toggle popup" at bounding box center [421, 103] width 15 height 15
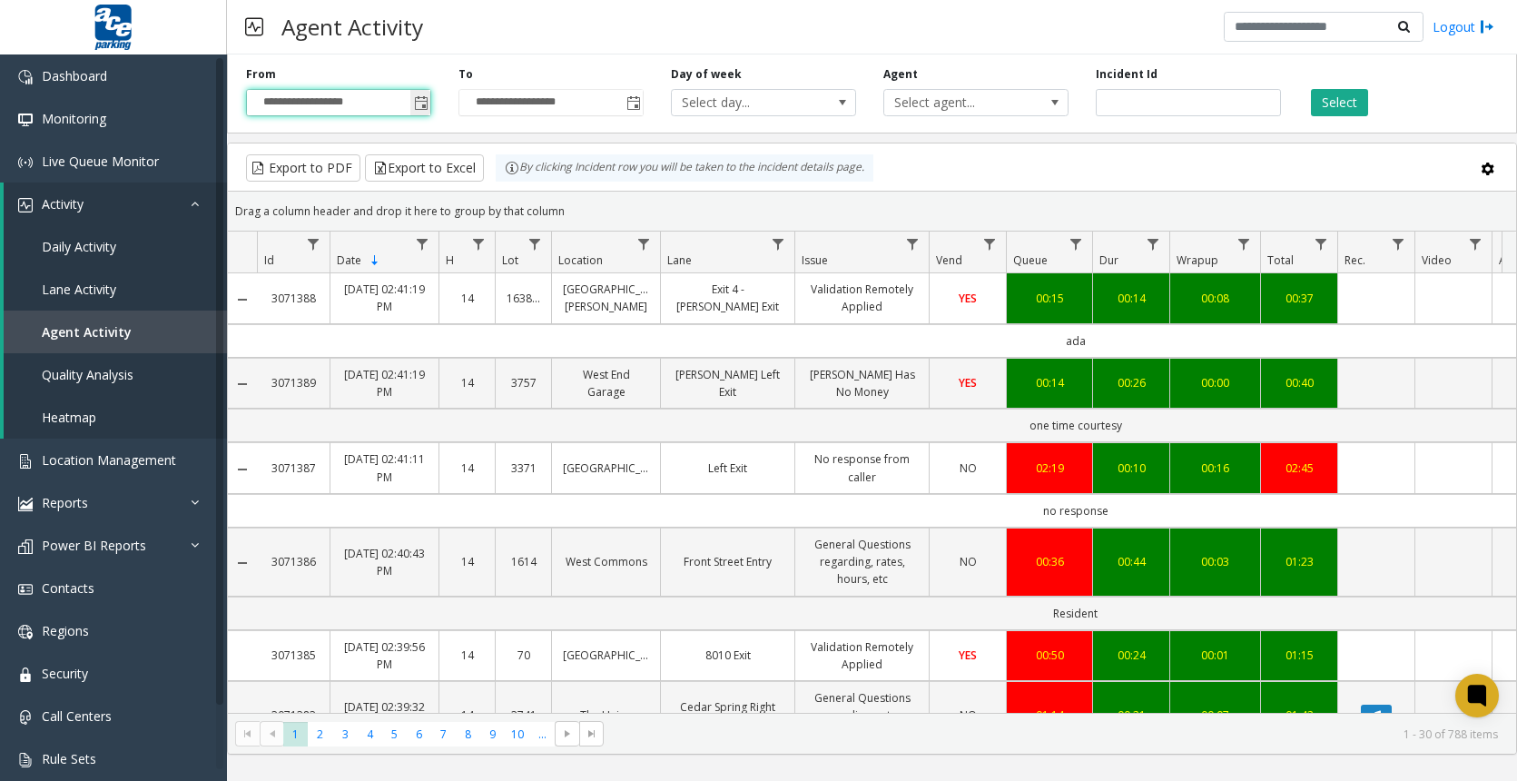
click at [418, 100] on span "Toggle popup" at bounding box center [421, 103] width 15 height 15
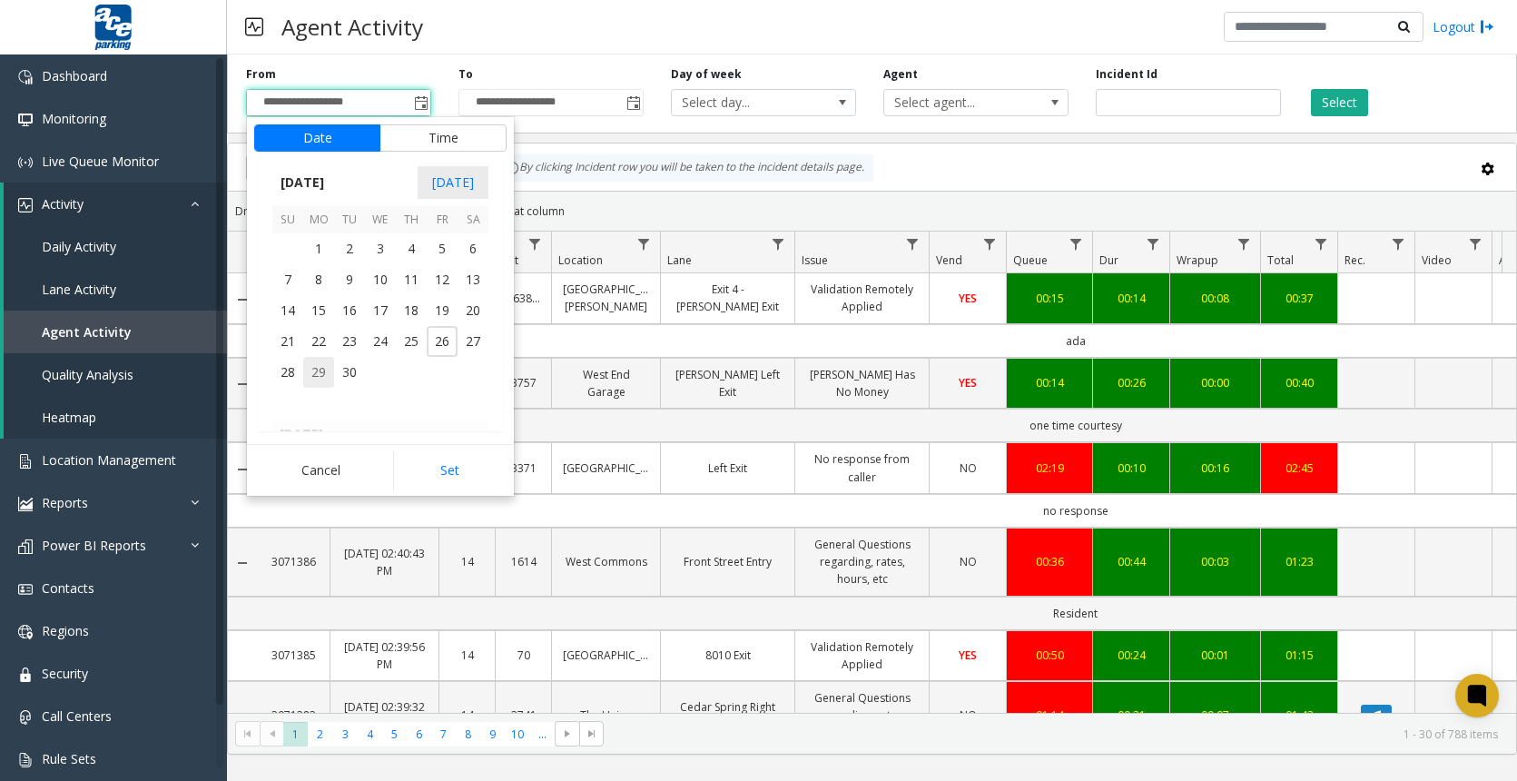
click at [326, 379] on span "29" at bounding box center [318, 372] width 31 height 31
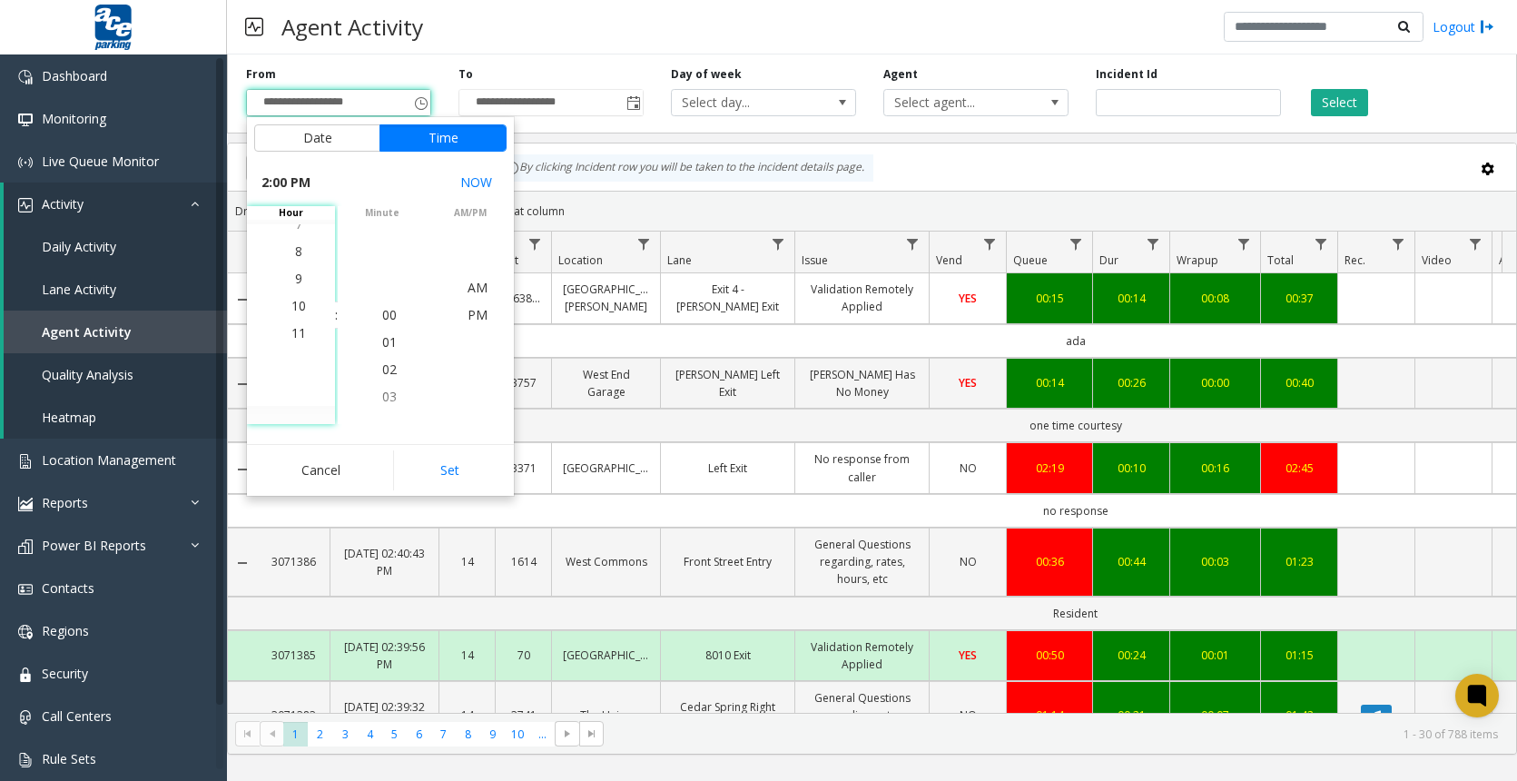
scroll to position [626, 0]
click at [295, 234] on span "8" at bounding box center [298, 232] width 7 height 17
click at [290, 310] on app-root "**********" at bounding box center [758, 390] width 1517 height 781
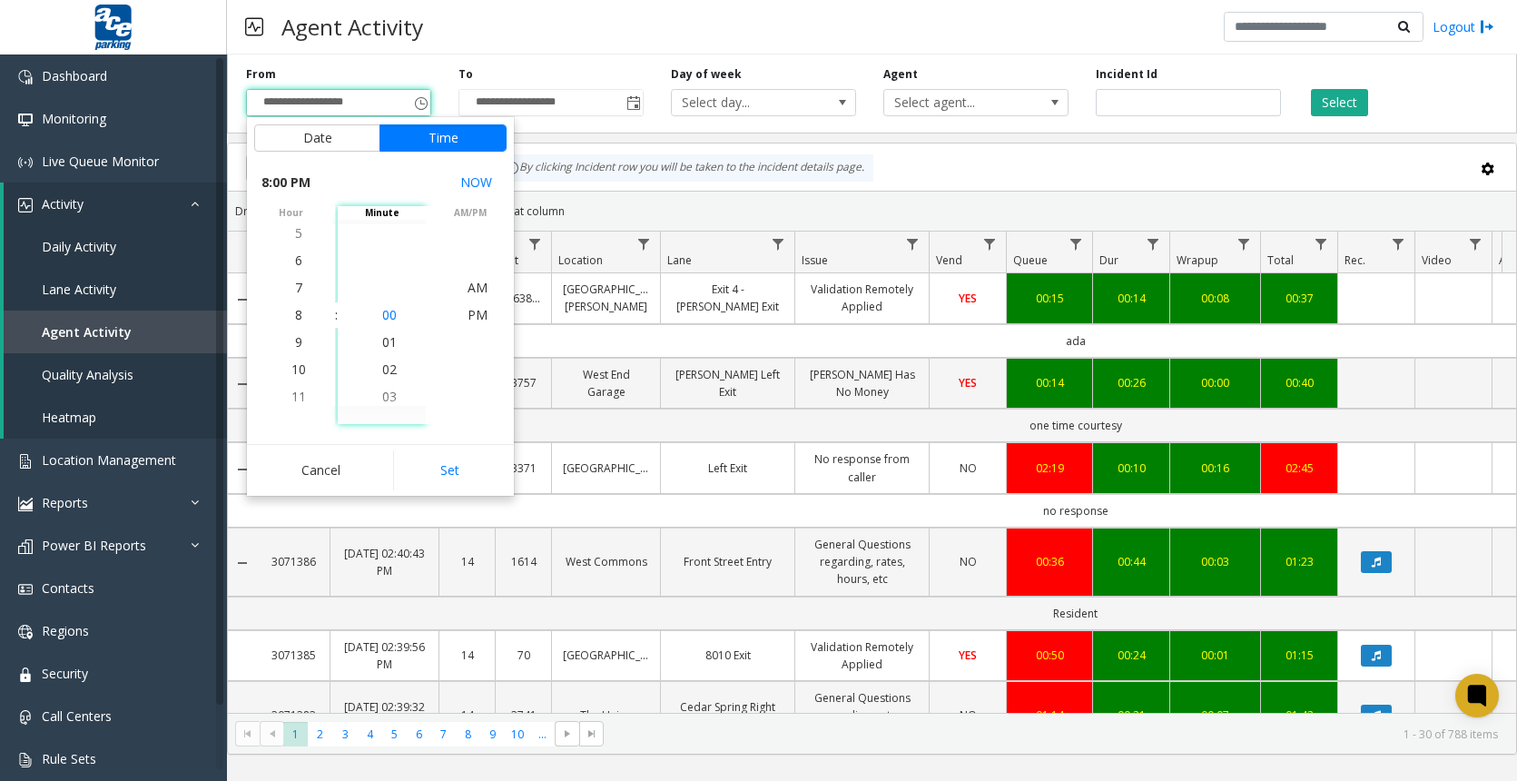
click at [382, 315] on span "00" at bounding box center [389, 314] width 15 height 17
click at [469, 284] on span "AM" at bounding box center [477, 287] width 20 height 17
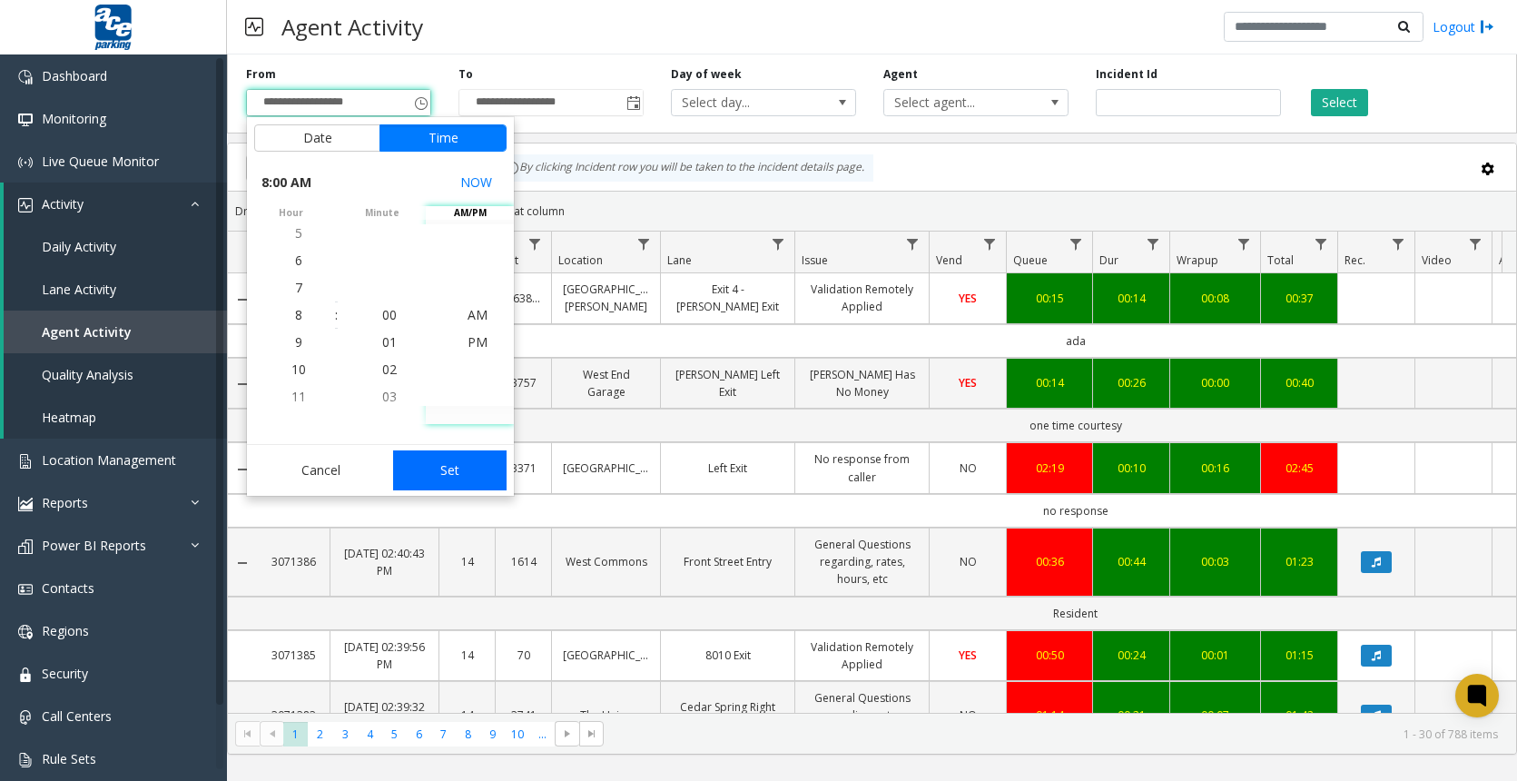
click at [447, 473] on button "Set" at bounding box center [450, 470] width 114 height 40
type input "**********"
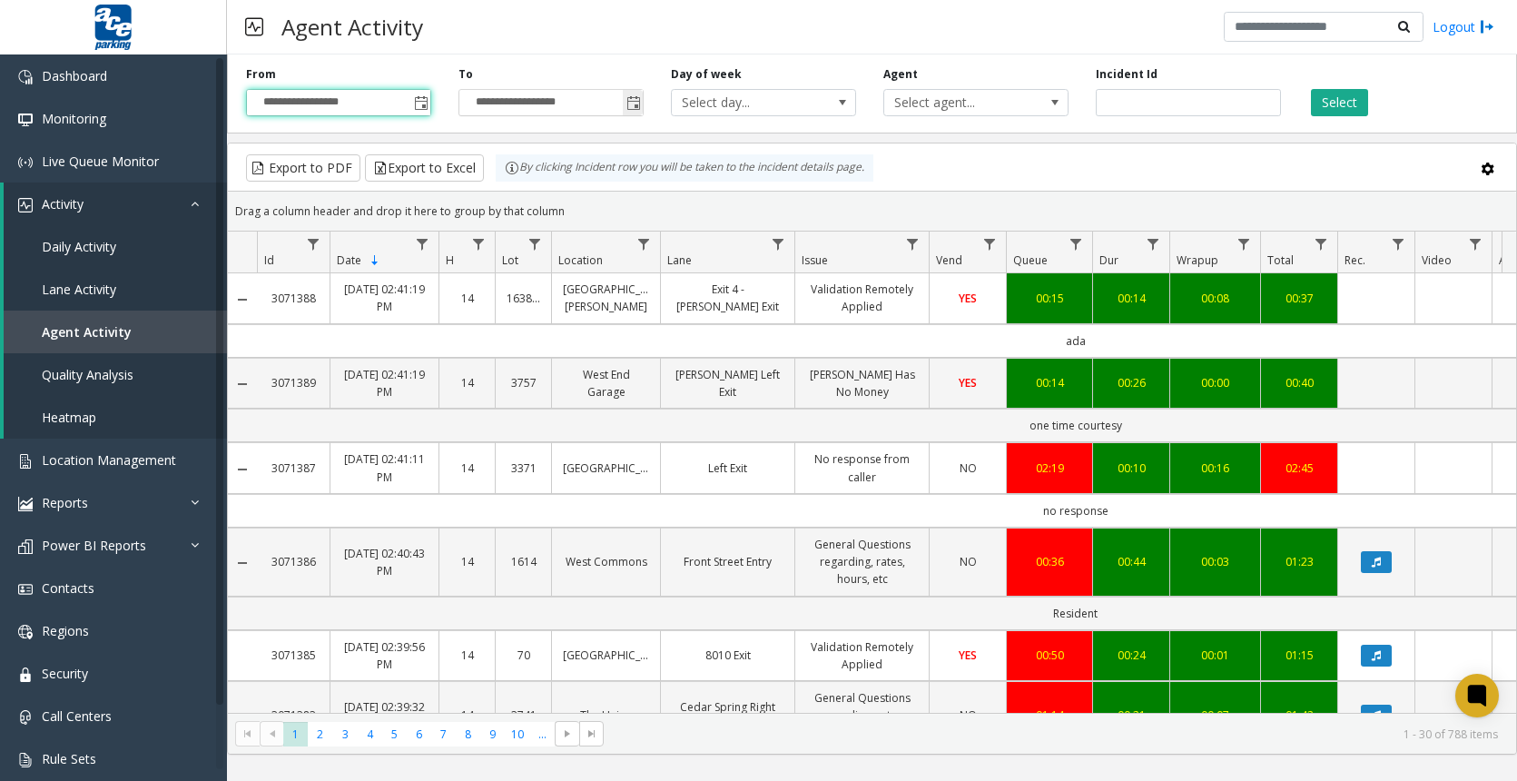
click at [629, 102] on span "Toggle popup" at bounding box center [633, 103] width 15 height 15
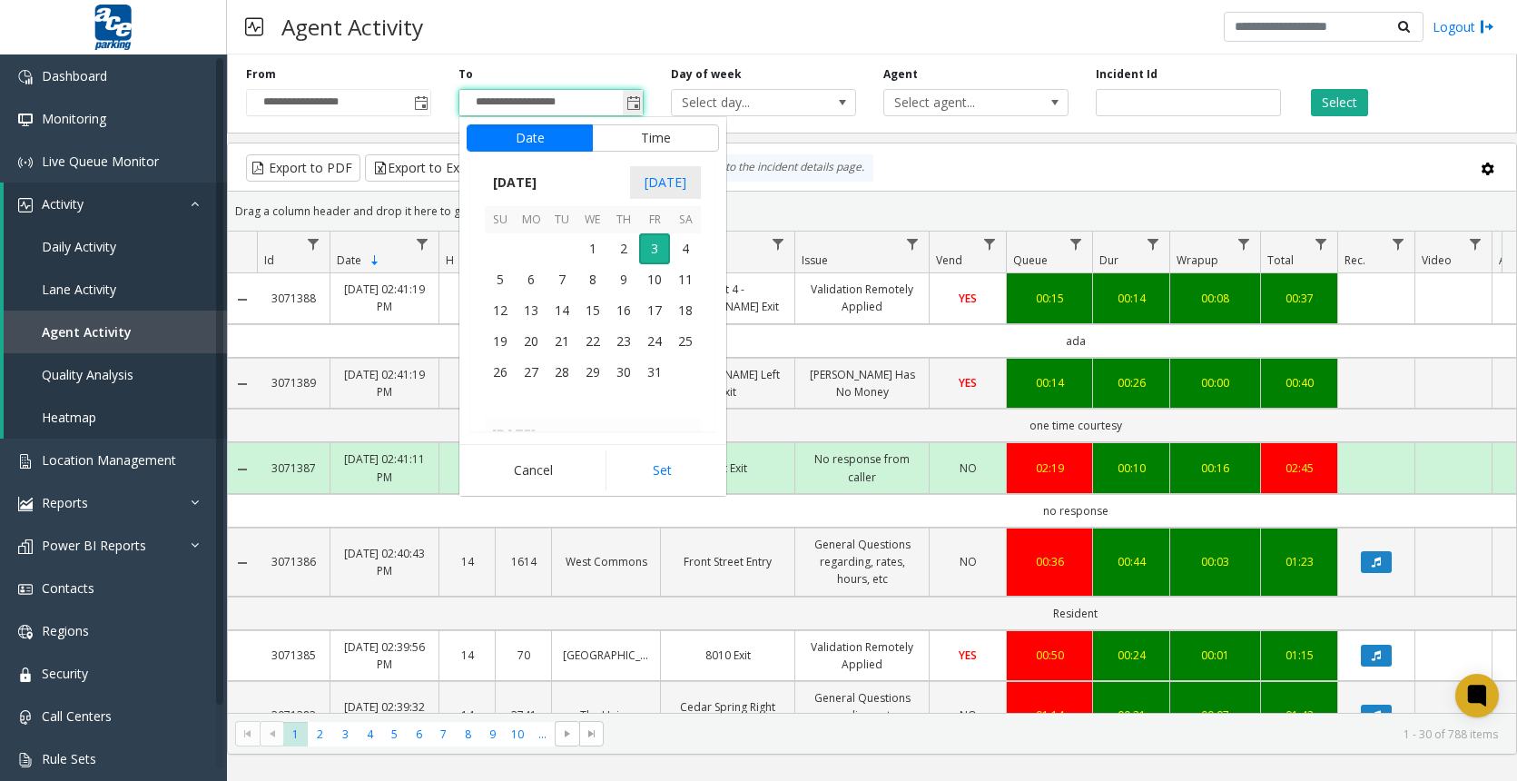
scroll to position [27, 0]
click at [655, 255] on span "3" at bounding box center [654, 248] width 31 height 31
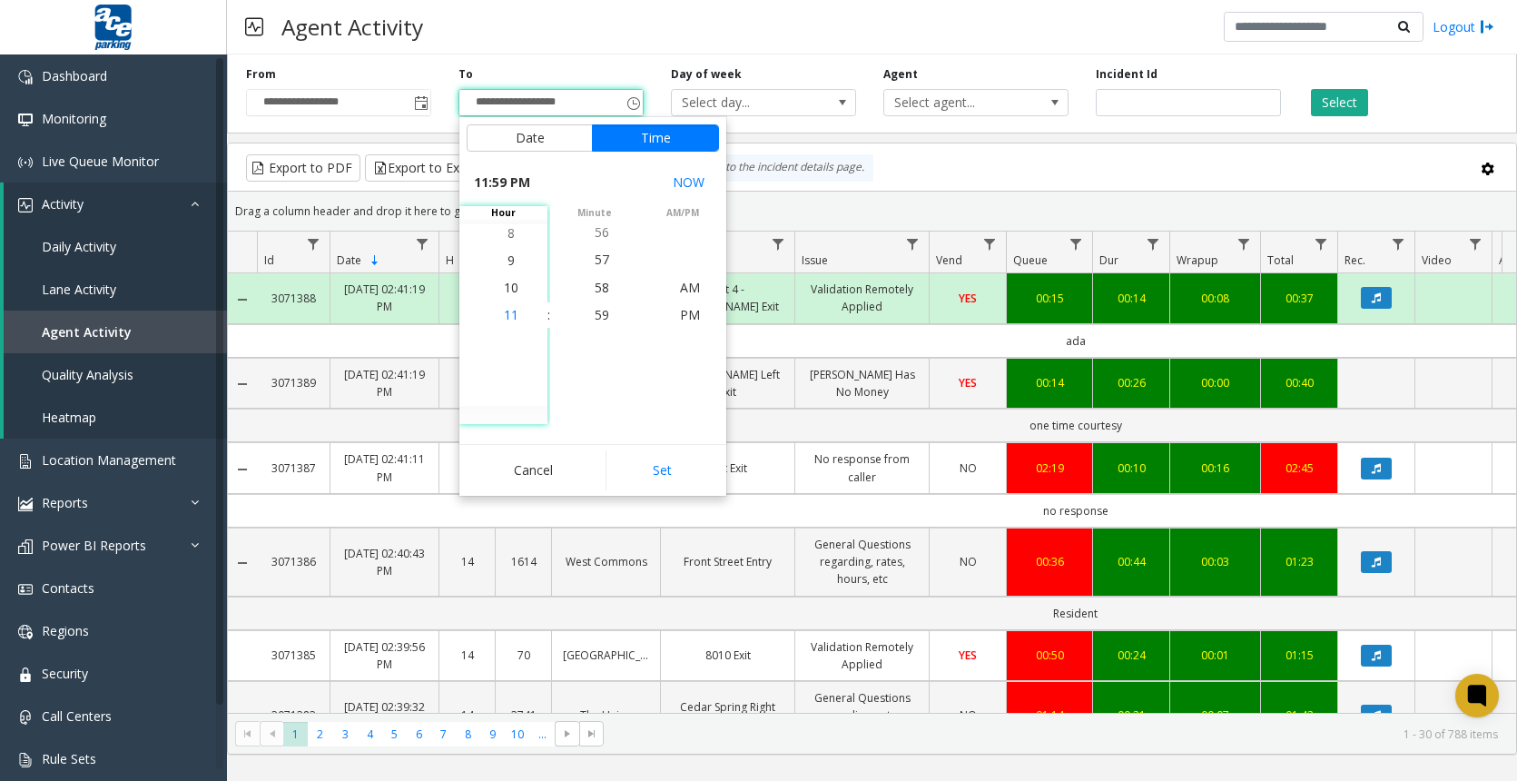
click at [504, 313] on span "11" at bounding box center [511, 314] width 15 height 17
click at [594, 315] on span "59" at bounding box center [601, 314] width 15 height 17
click at [671, 314] on li "PM" at bounding box center [690, 314] width 64 height 27
click at [642, 473] on button "Set" at bounding box center [662, 470] width 114 height 40
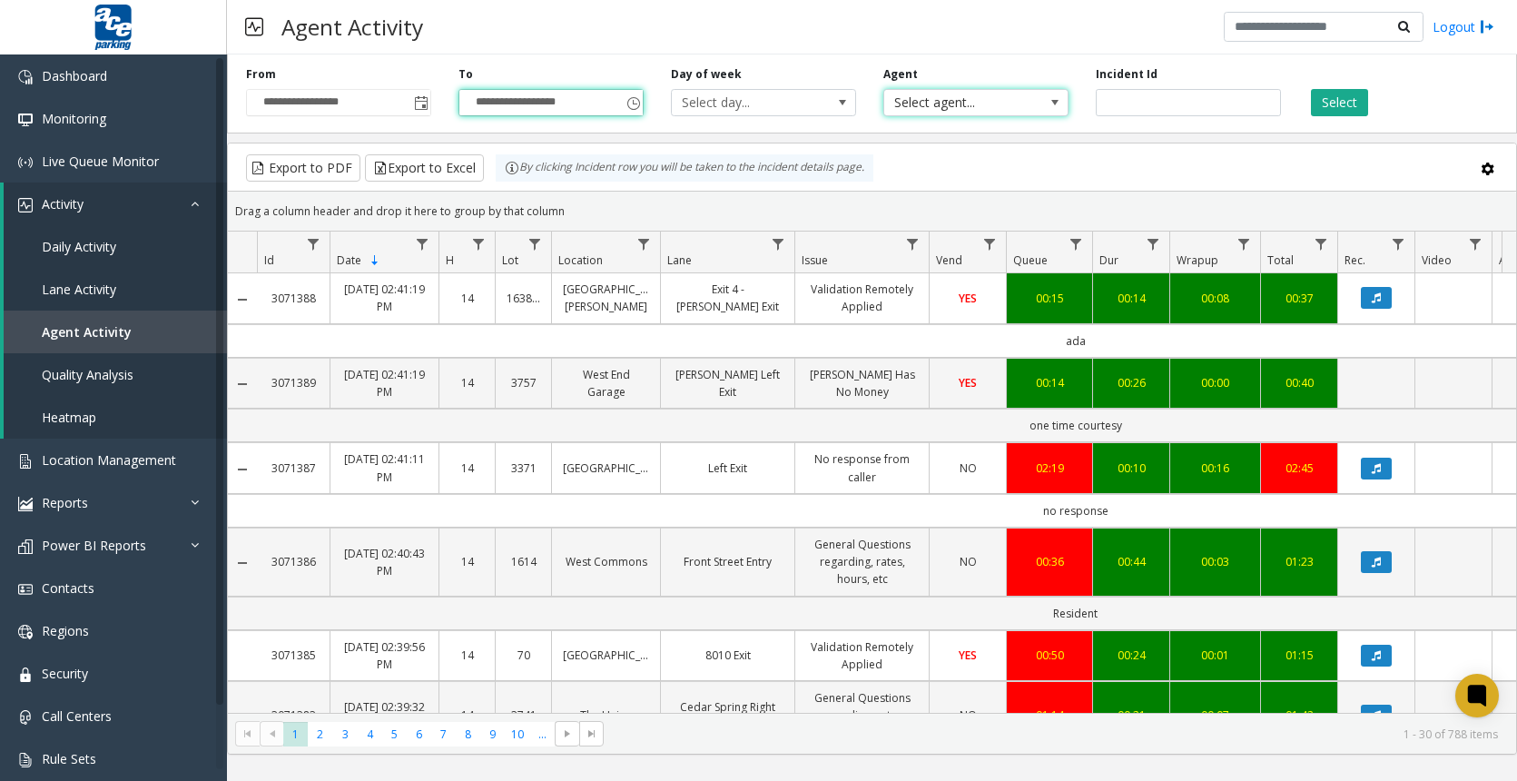
click at [985, 103] on span "Select agent..." at bounding box center [957, 102] width 147 height 25
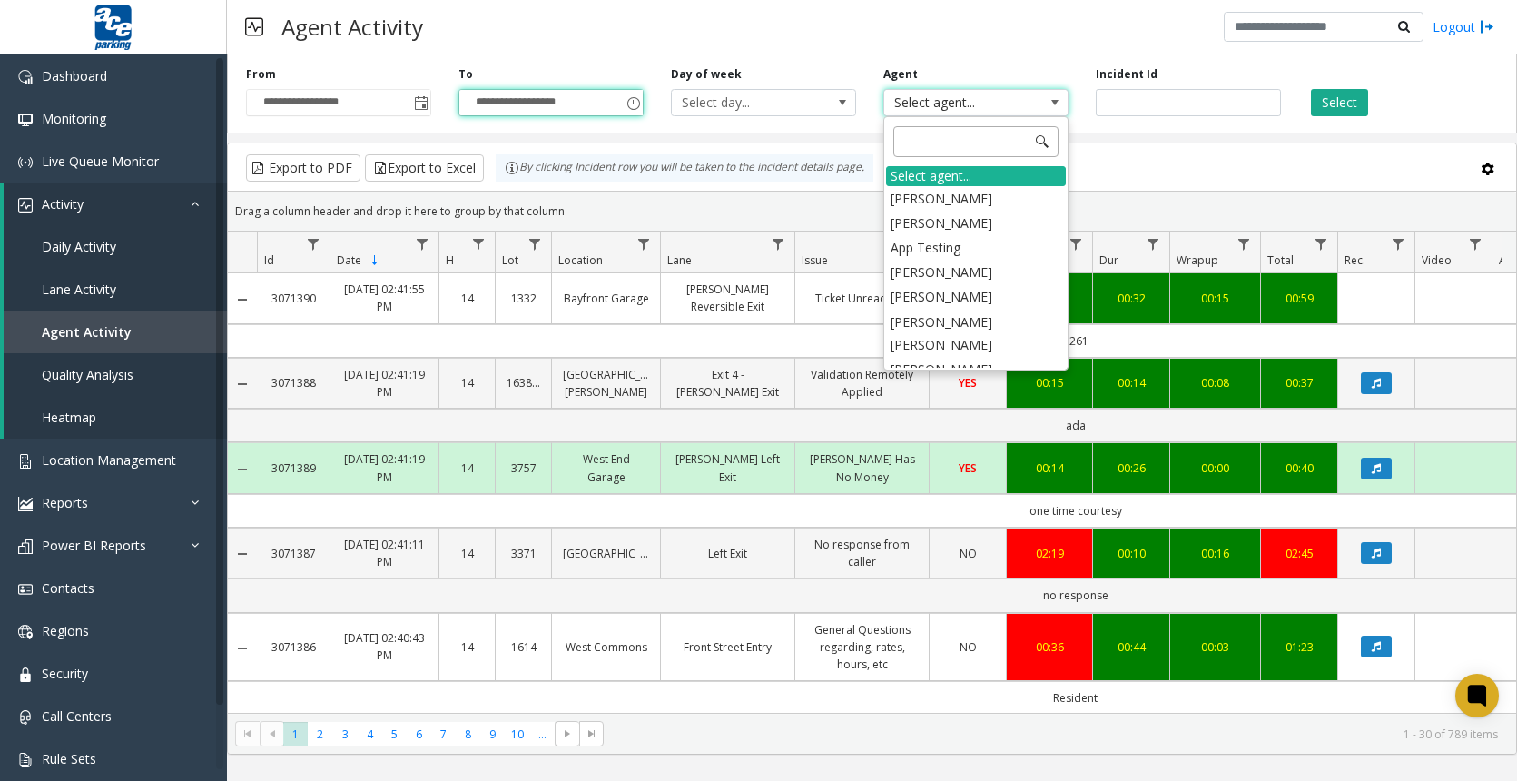
click at [949, 145] on input at bounding box center [975, 141] width 165 height 31
type input "***"
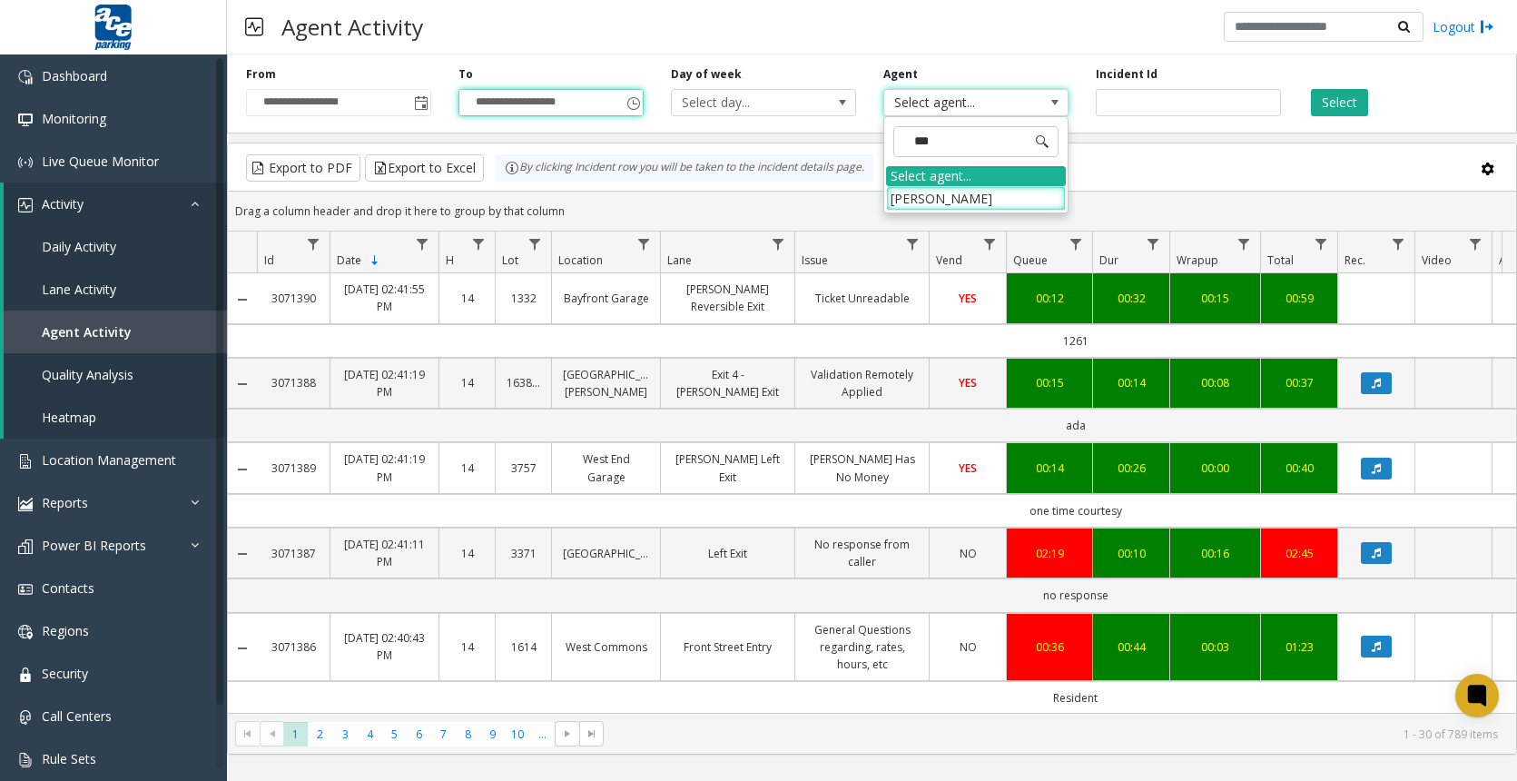
click at [915, 194] on li "[PERSON_NAME]" at bounding box center [976, 198] width 180 height 25
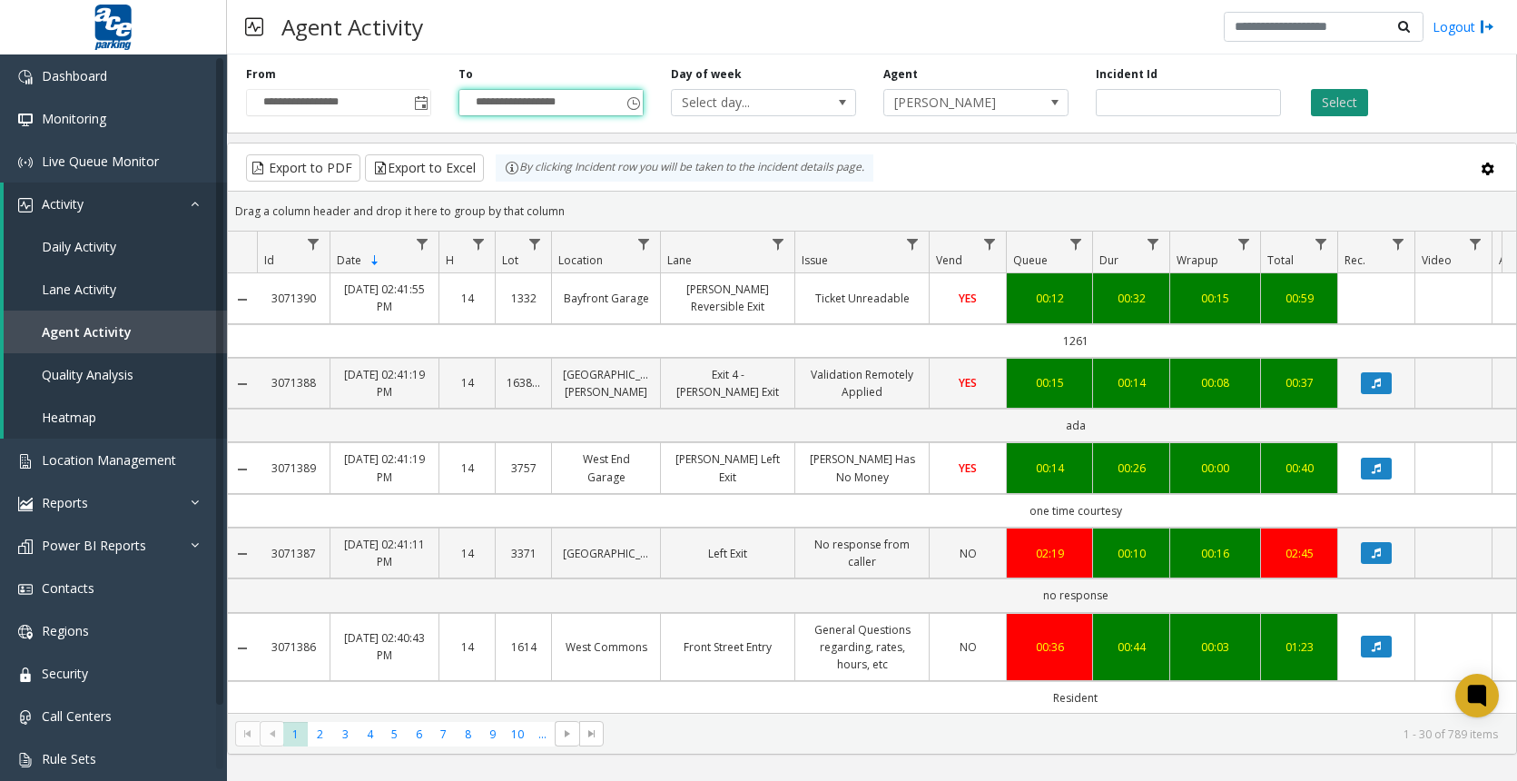
click at [1351, 103] on button "Select" at bounding box center [1339, 102] width 57 height 27
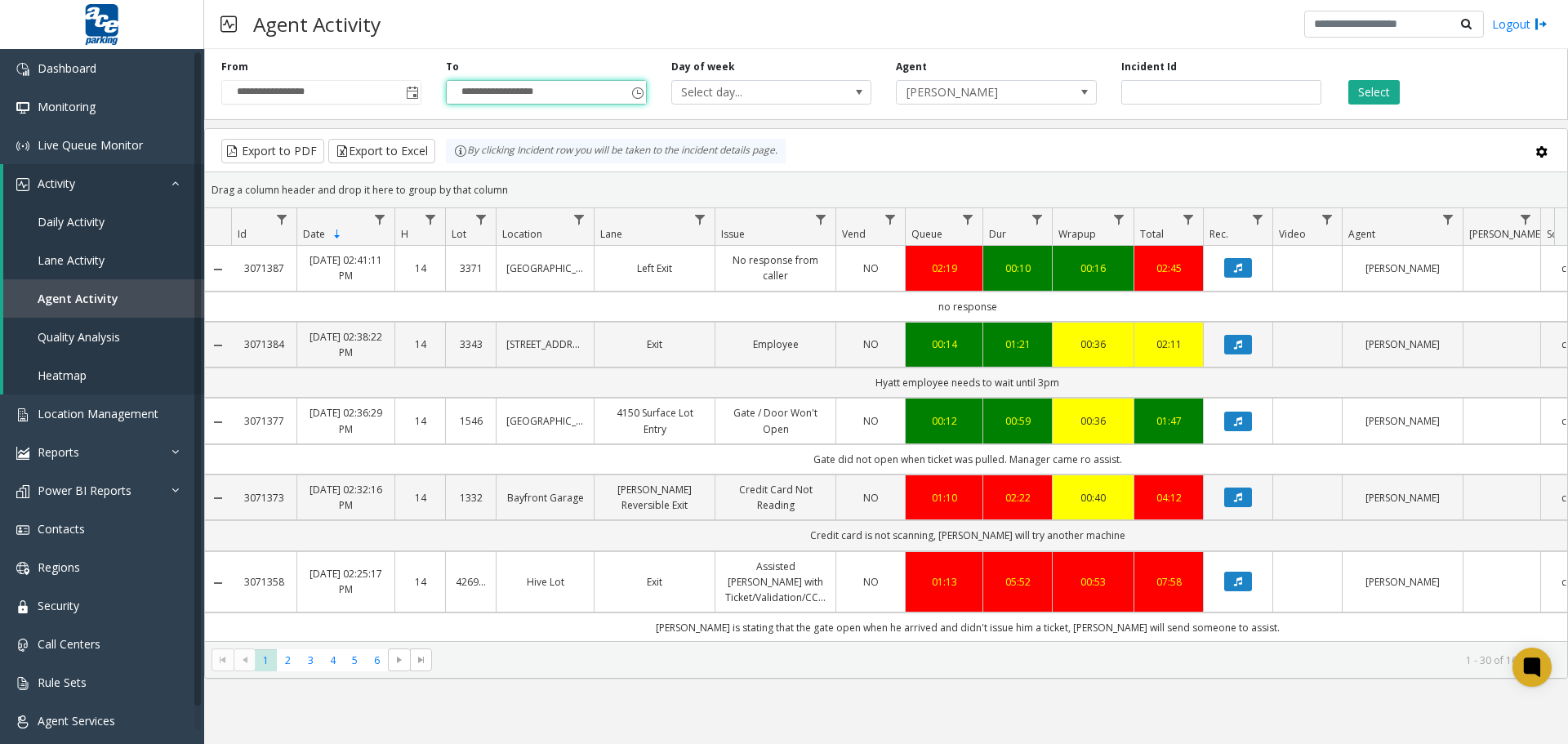
scroll to position [327, 0]
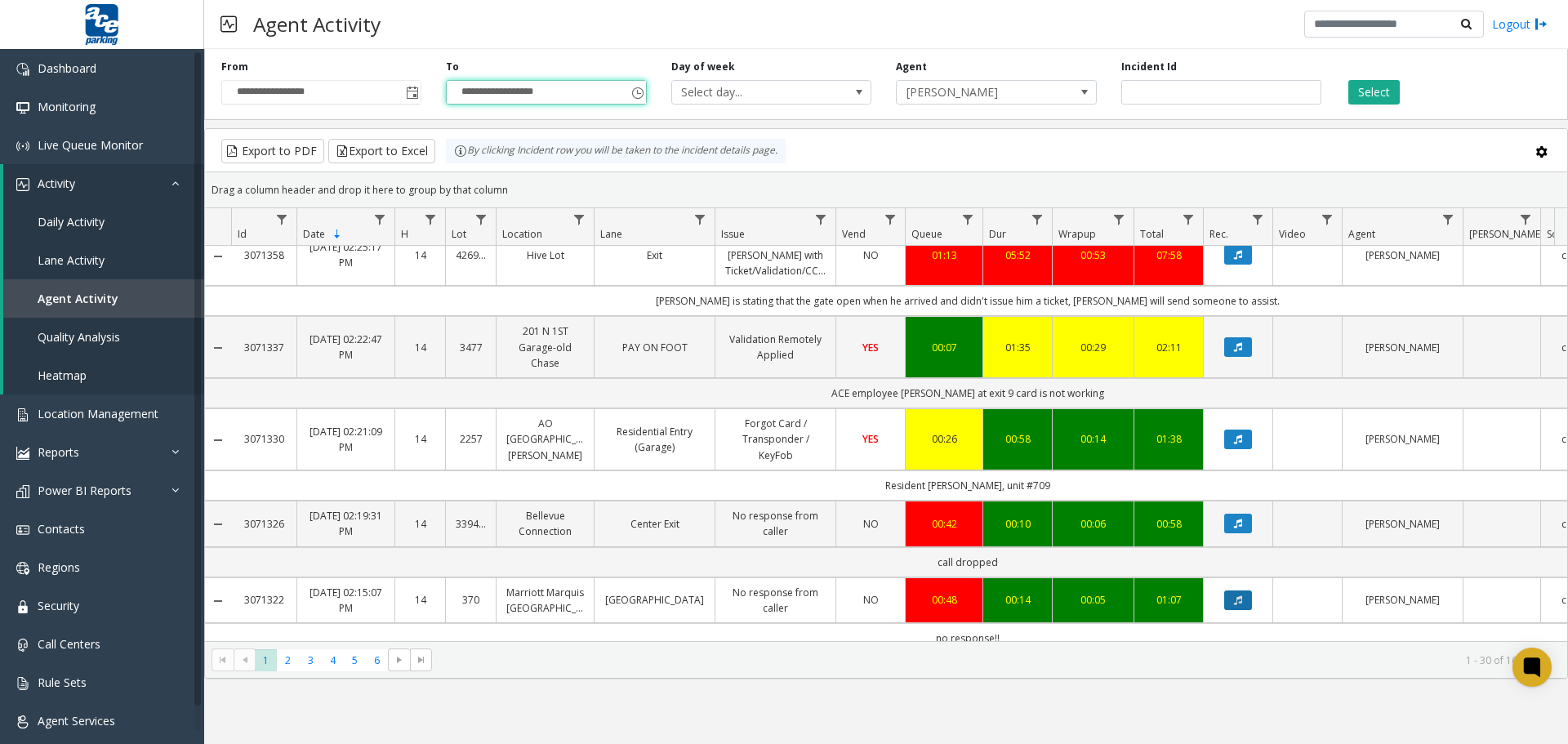
click at [1232, 590] on button "Data table" at bounding box center [1238, 600] width 28 height 20
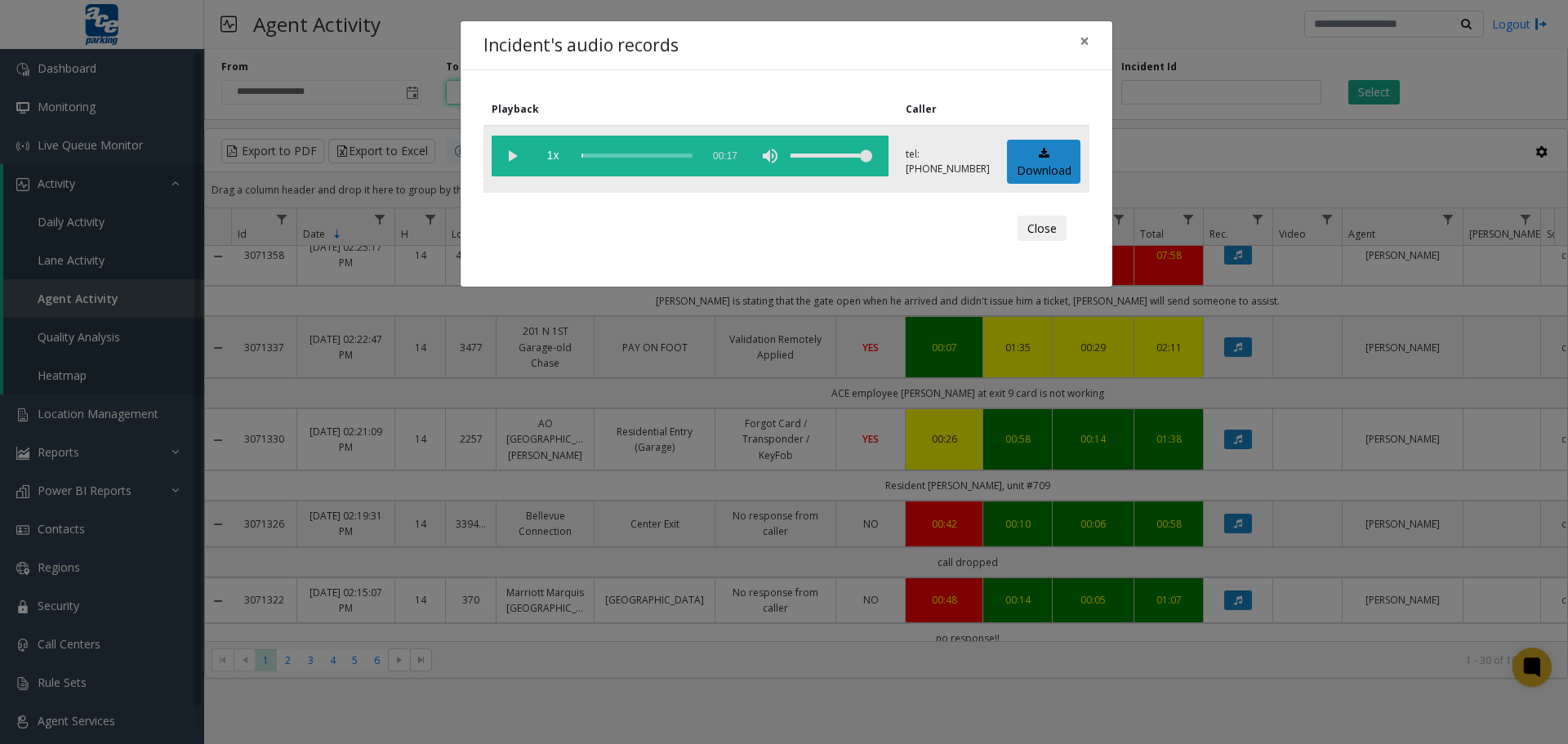
click at [519, 155] on vg-play-pause at bounding box center [511, 156] width 40 height 40
click at [624, 154] on div "scrub bar" at bounding box center [636, 156] width 111 height 40
click at [1236, 508] on div "Incident's audio records × Playback Caller 1x 00:17 tel:0003709003 Download Clo…" at bounding box center [784, 372] width 1568 height 744
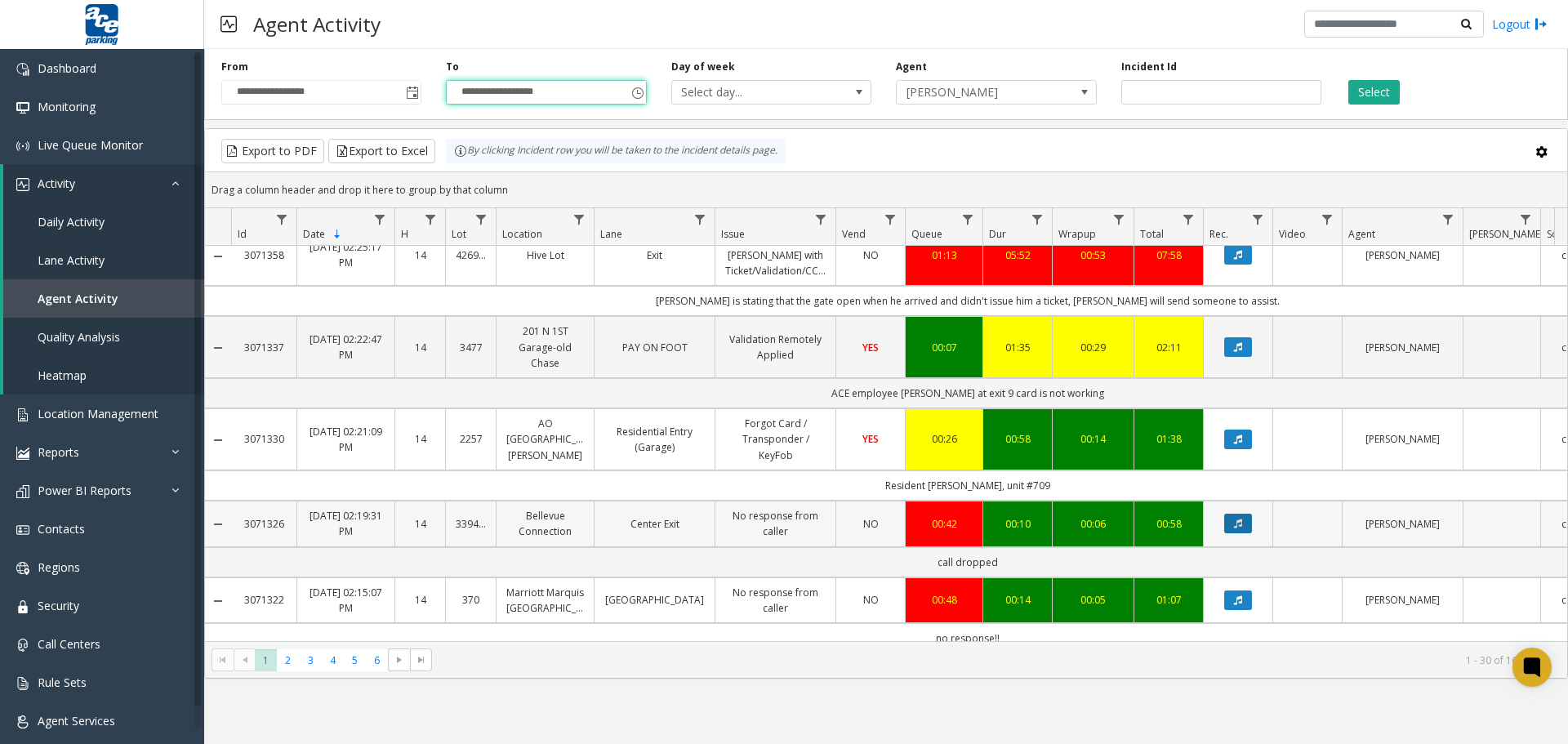
click at [1236, 518] on icon "Data table" at bounding box center [1237, 523] width 8 height 10
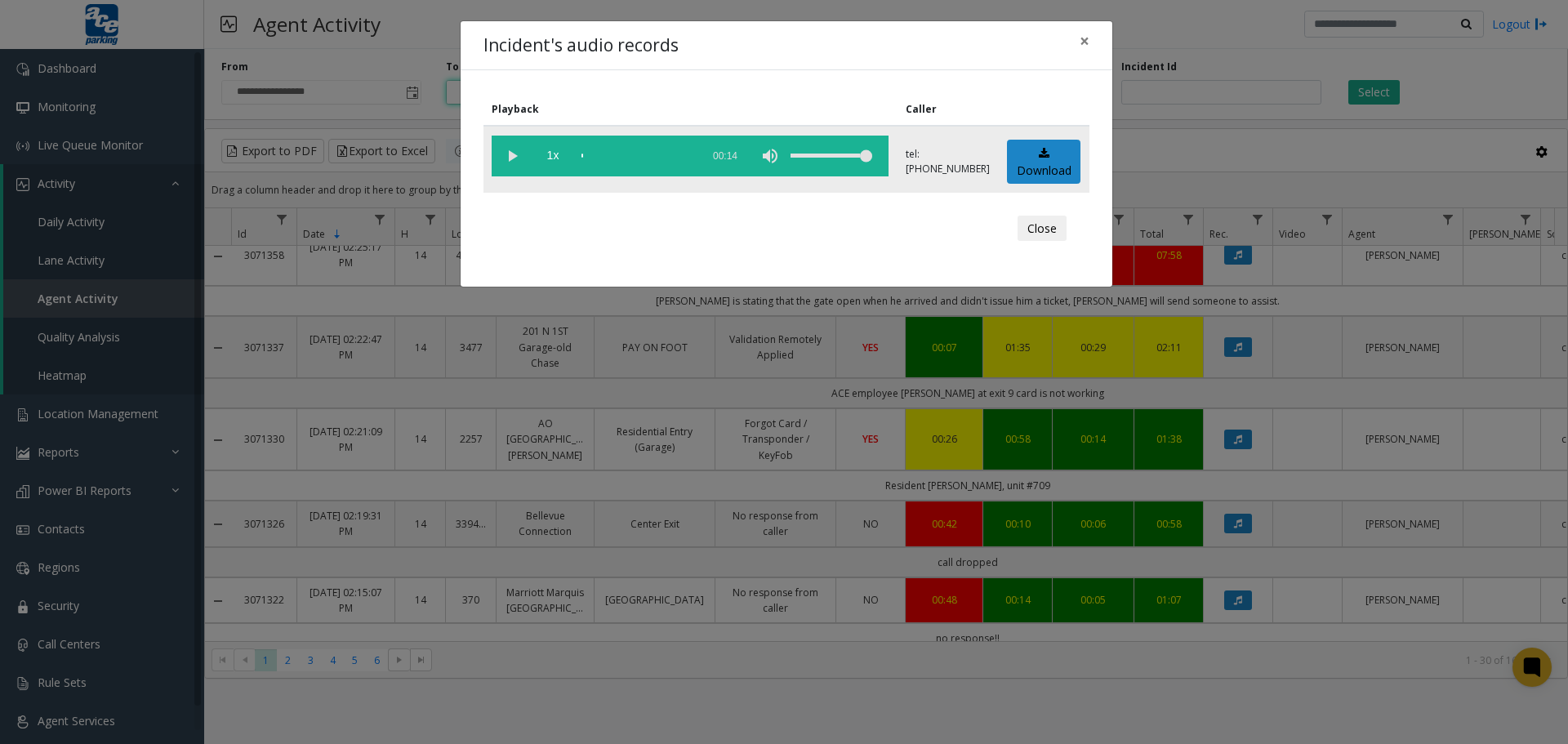
drag, startPoint x: 513, startPoint y: 160, endPoint x: 578, endPoint y: 161, distance: 65.0
click at [514, 159] on vg-play-pause at bounding box center [511, 156] width 40 height 40
click at [600, 159] on div "scrub bar" at bounding box center [636, 156] width 111 height 40
click at [614, 157] on div "scrub bar" at bounding box center [636, 156] width 111 height 40
click at [624, 158] on div "scrub bar" at bounding box center [636, 156] width 111 height 40
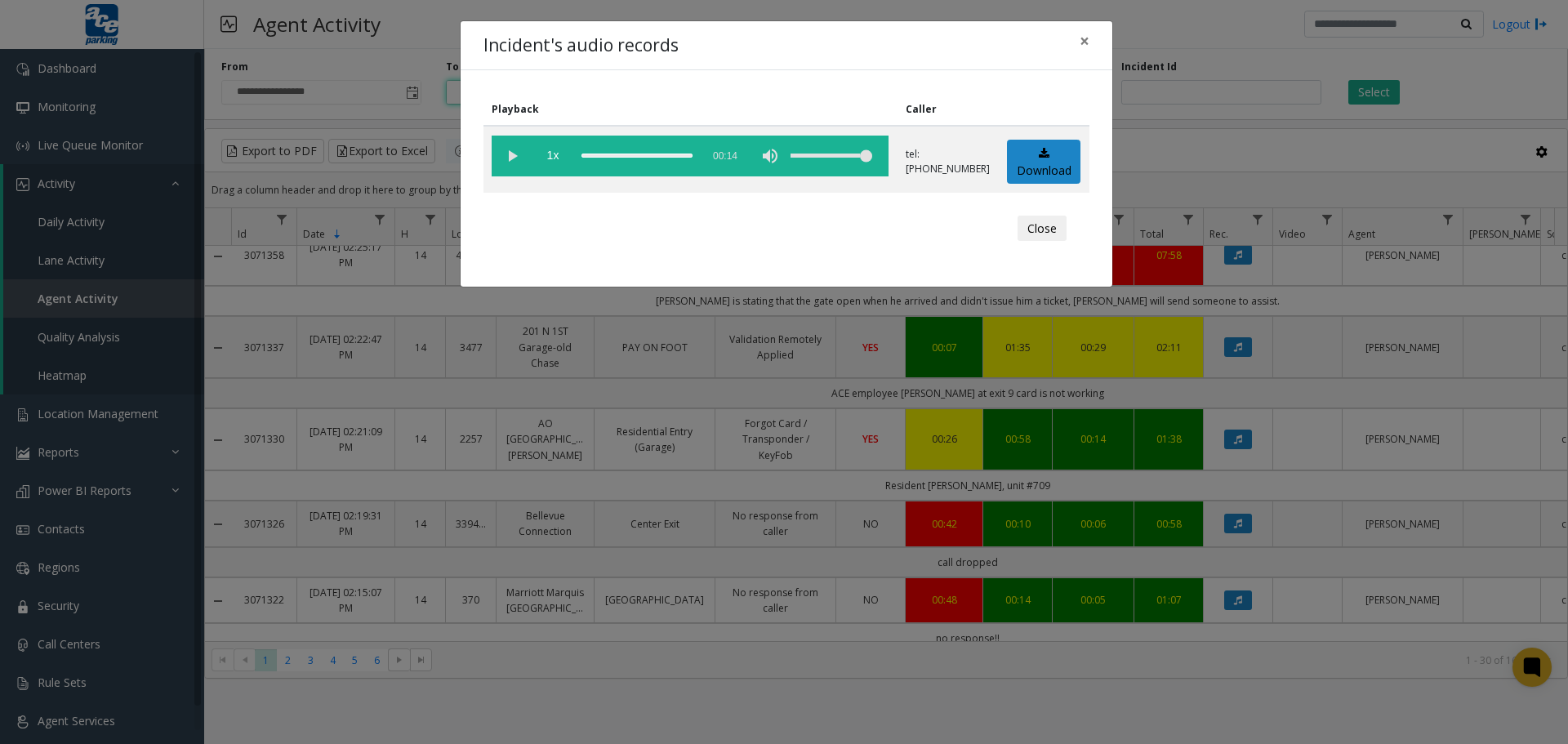
click at [1364, 356] on div "Incident's audio records × Playback Caller 1x 00:14 tel:3394009002 Download Clo…" at bounding box center [784, 372] width 1568 height 744
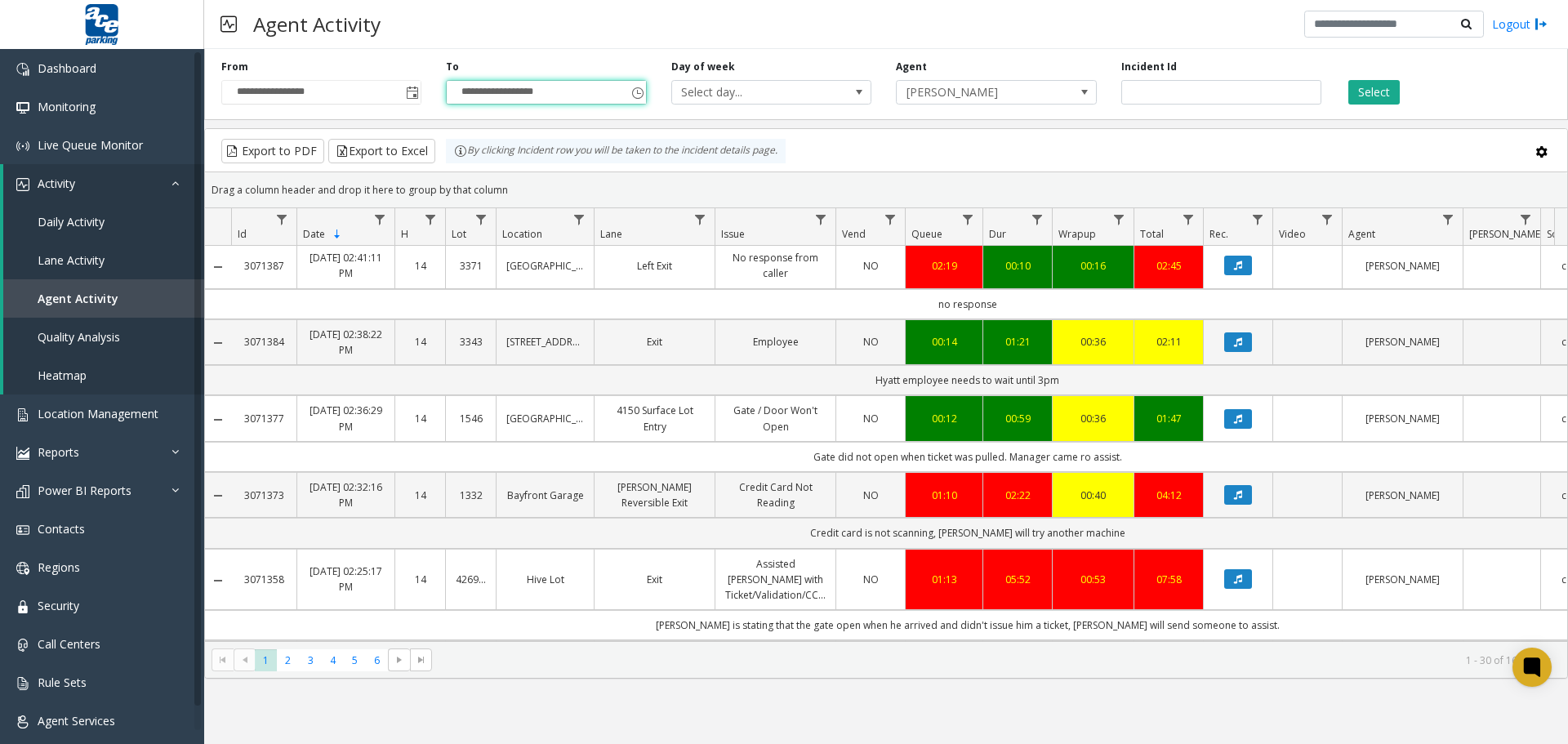
scroll to position [0, 0]
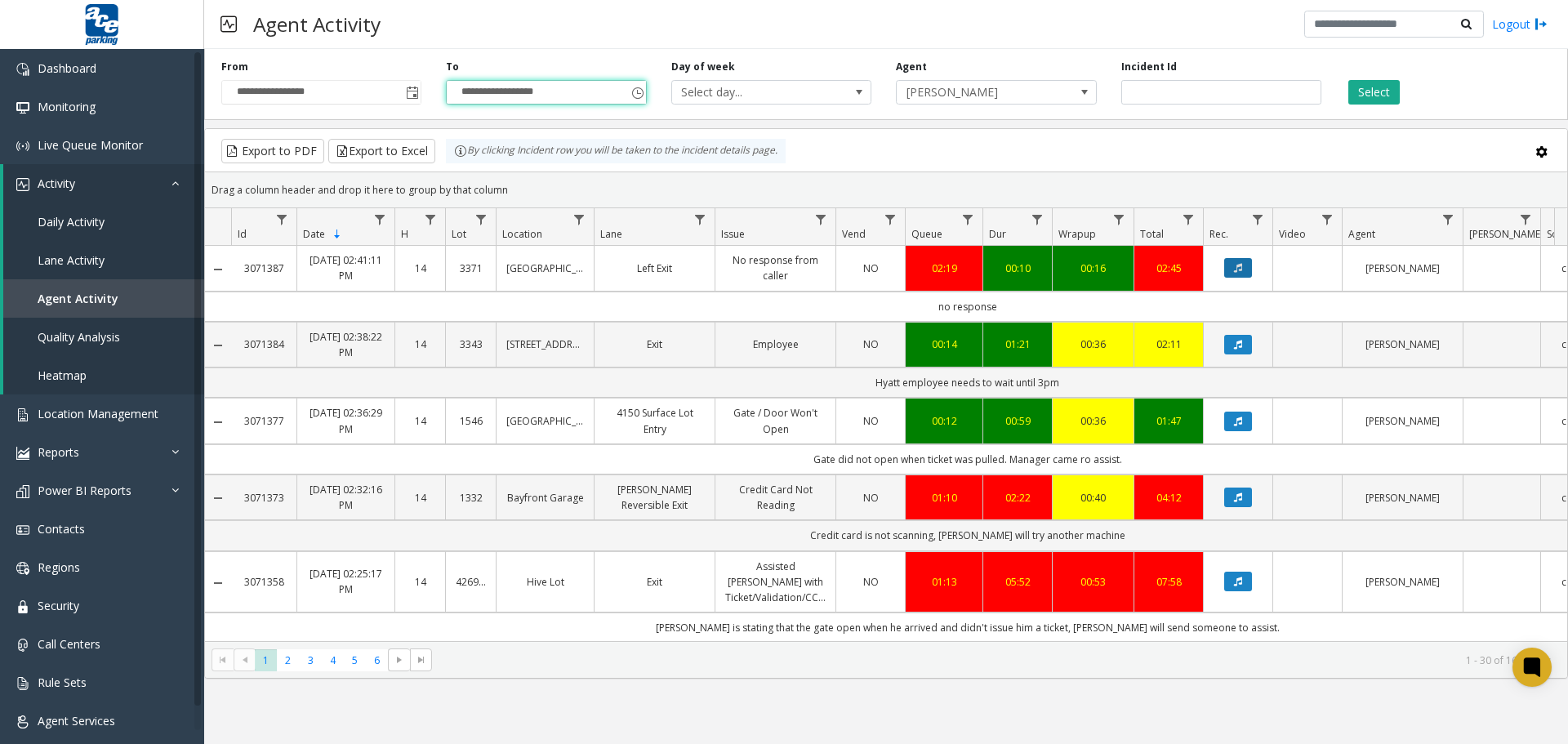
click at [1240, 269] on icon "Data table" at bounding box center [1237, 267] width 8 height 10
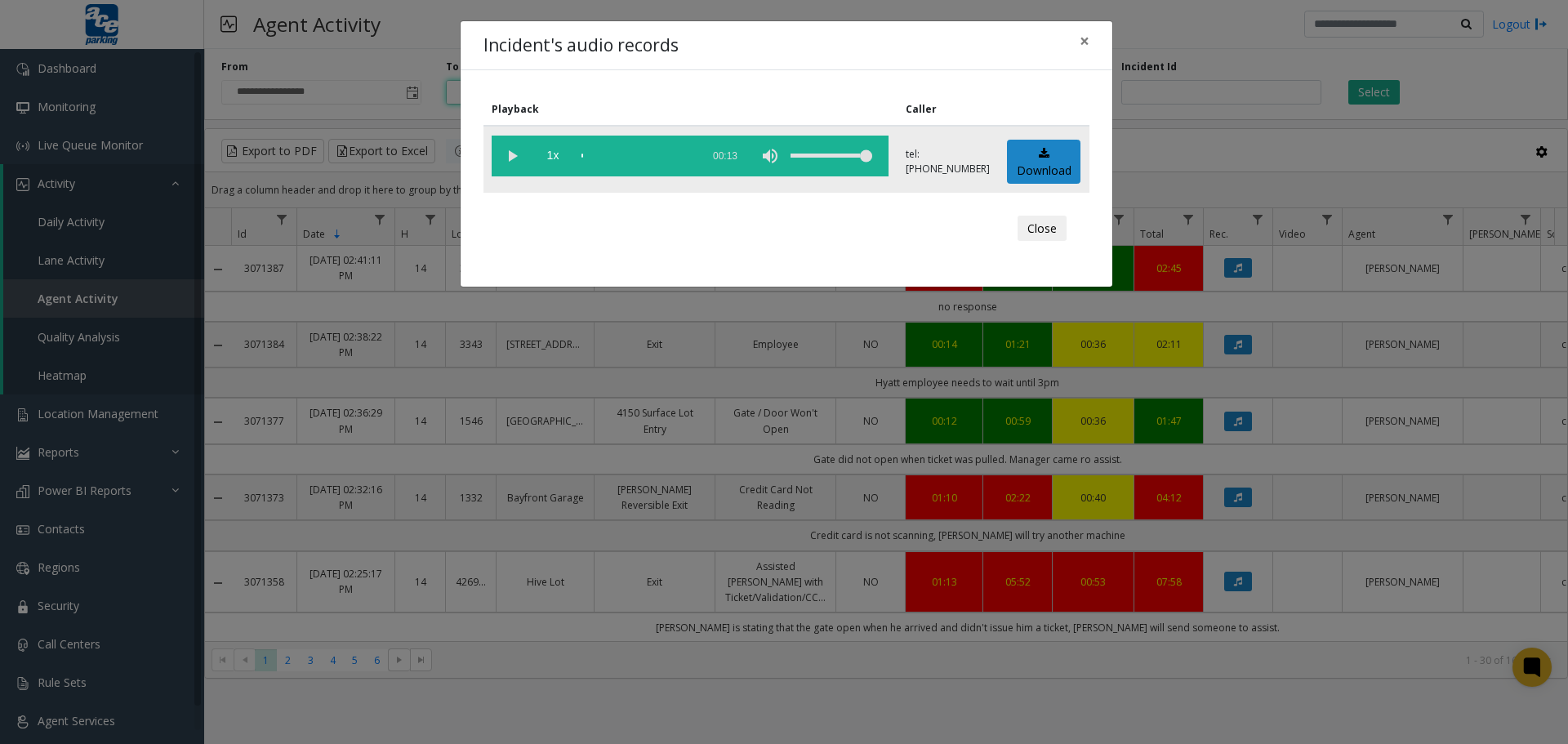
click at [512, 157] on vg-play-pause at bounding box center [511, 156] width 40 height 40
click at [601, 157] on div "scrub bar" at bounding box center [636, 156] width 111 height 40
click at [622, 158] on div "scrub bar" at bounding box center [636, 156] width 111 height 40
click at [1364, 301] on div "Incident's audio records × Playback Caller 1x 00:13 tel:0251849003 Download Clo…" at bounding box center [784, 372] width 1568 height 744
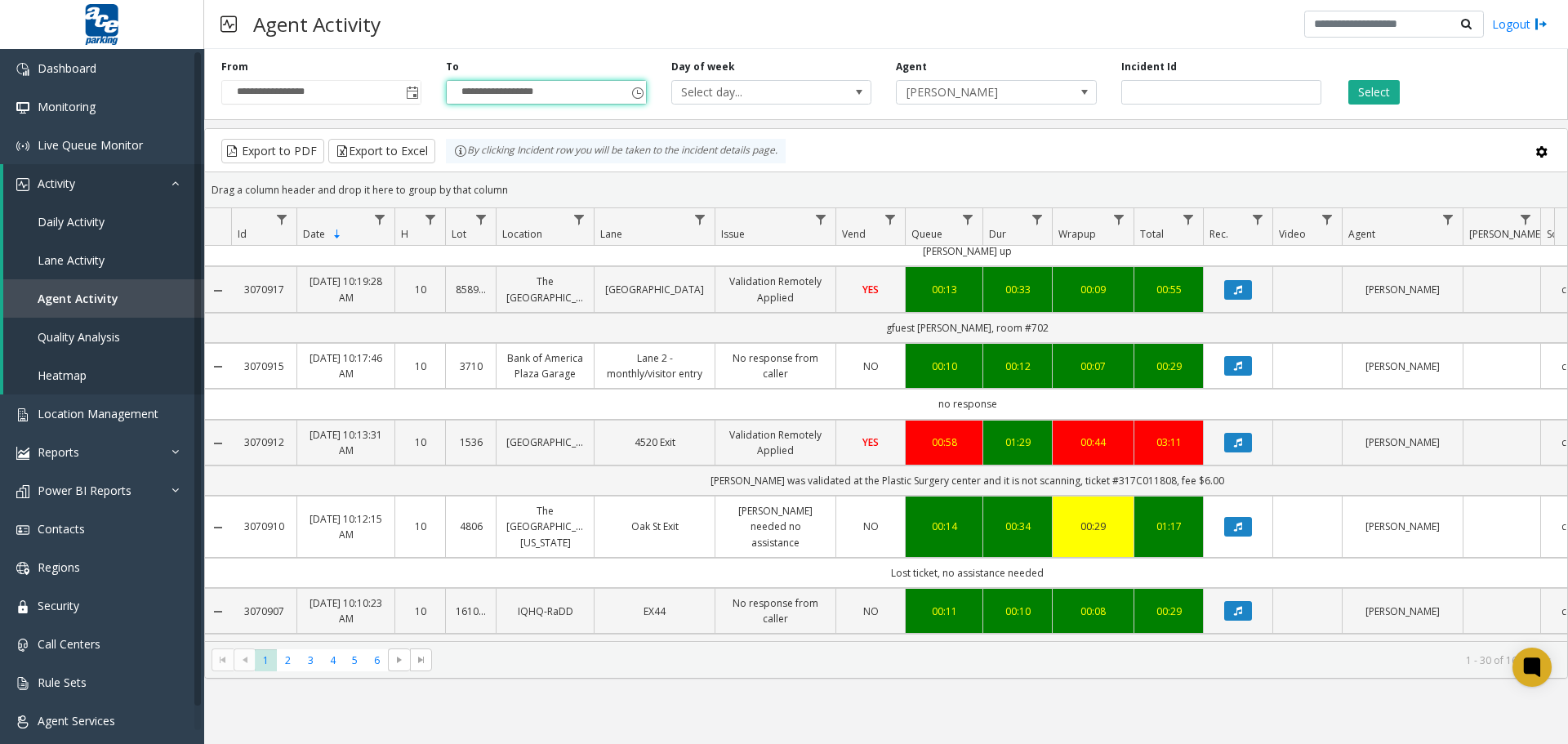
scroll to position [1358, 0]
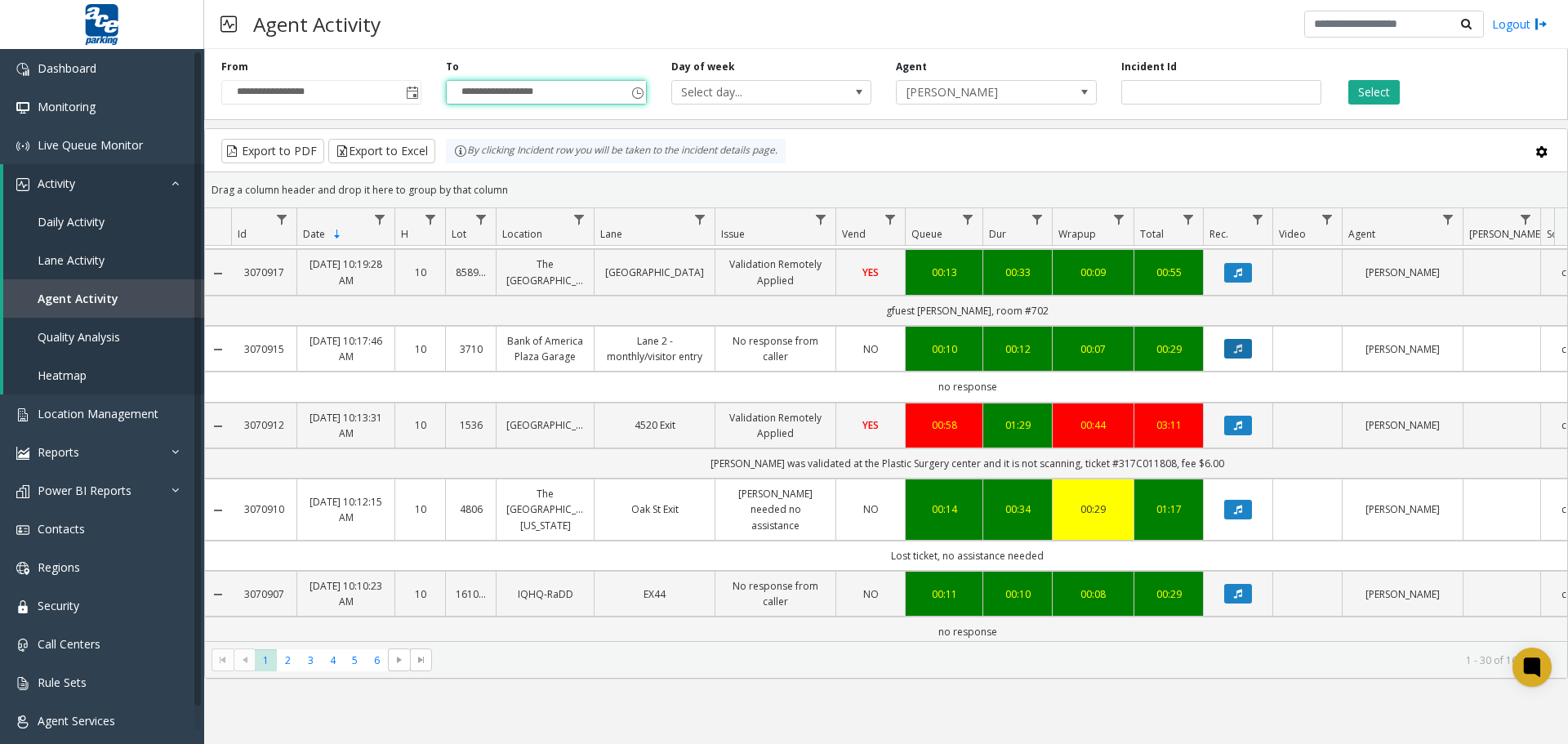
click at [1251, 358] on button "Data table" at bounding box center [1238, 349] width 28 height 20
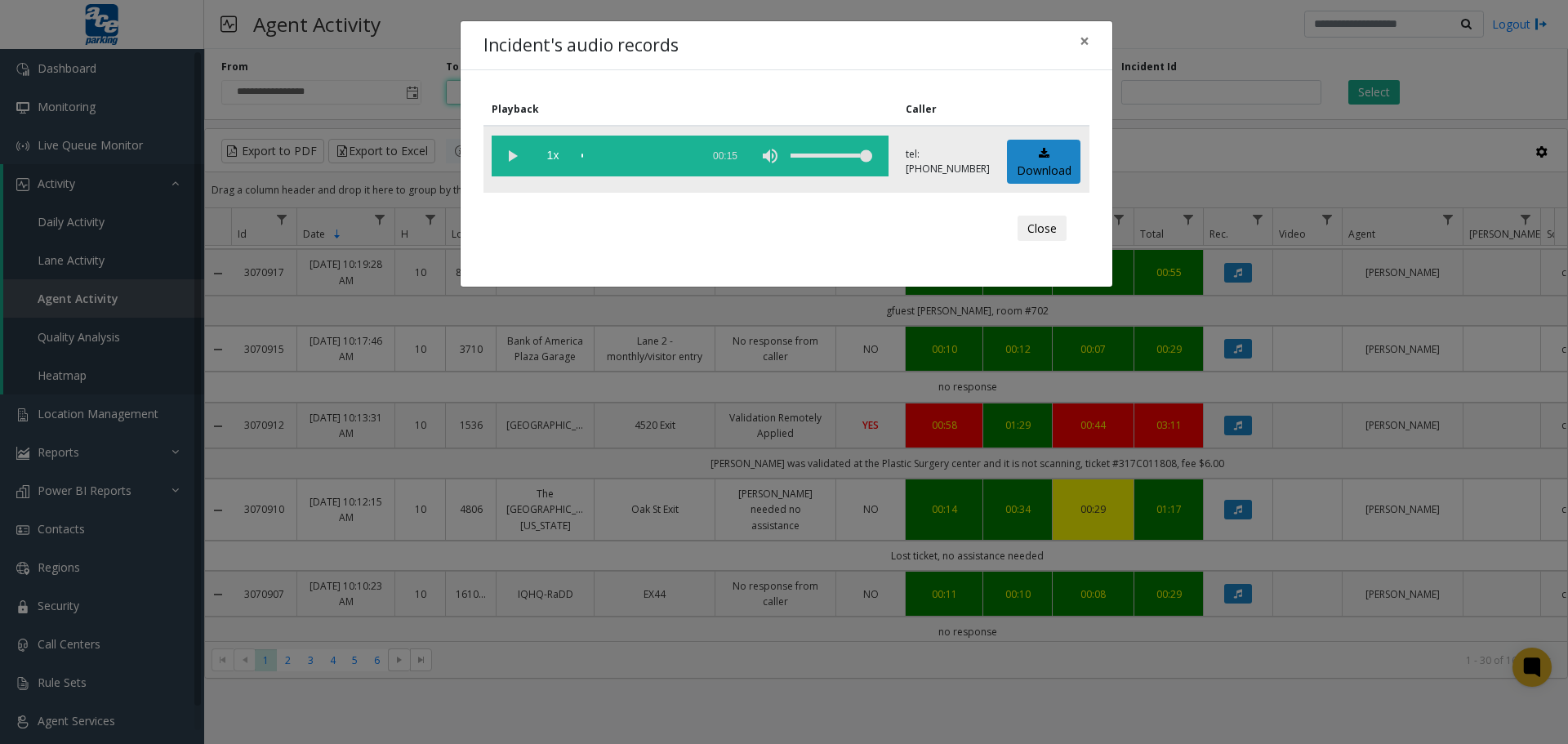
click at [504, 154] on vg-play-pause at bounding box center [511, 156] width 40 height 40
click at [596, 154] on div "scrub bar" at bounding box center [636, 156] width 111 height 40
click at [1364, 491] on div "Incident's audio records × Playback Caller 1x 00:15 tel:0037109002 Download Clo…" at bounding box center [784, 372] width 1568 height 744
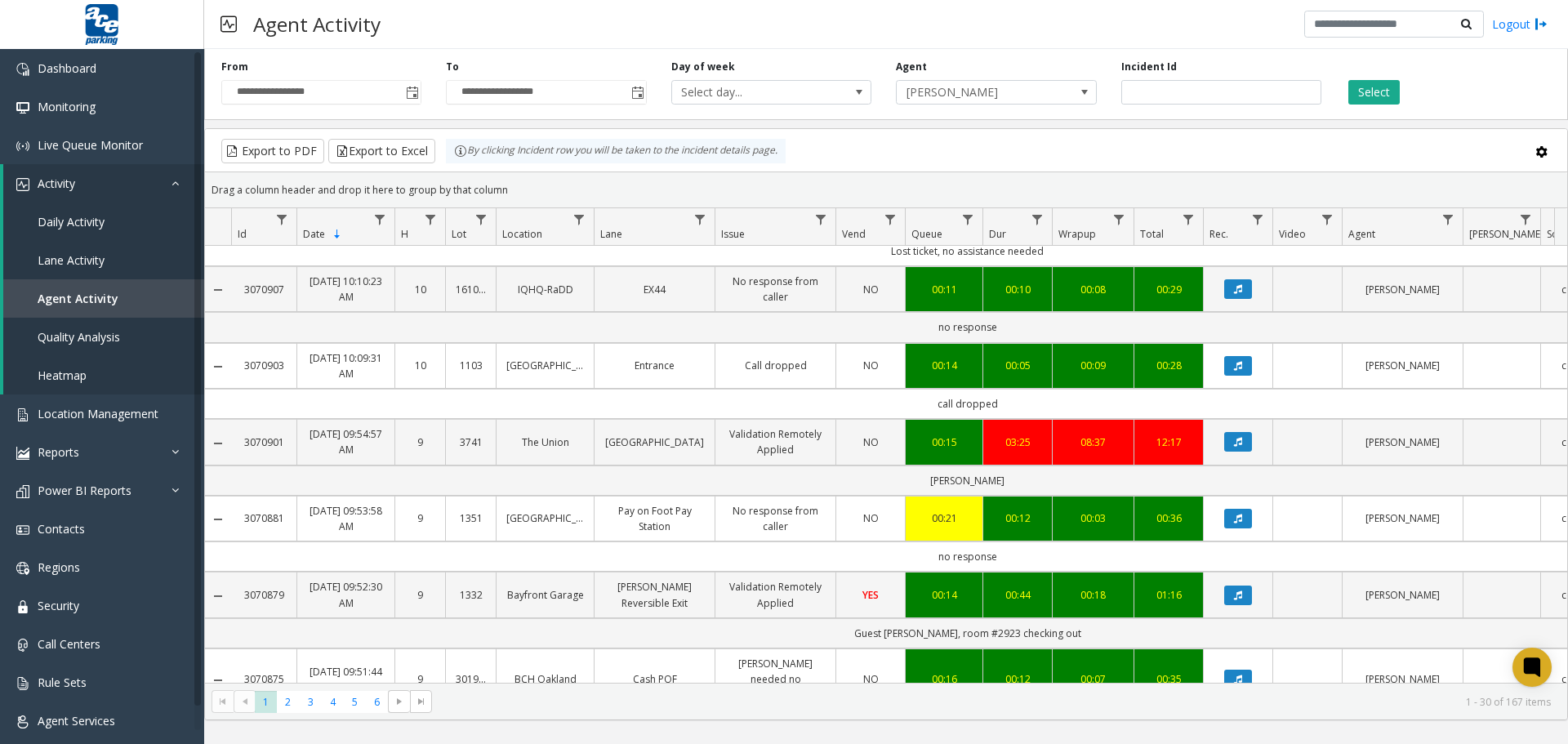
scroll to position [1989, 0]
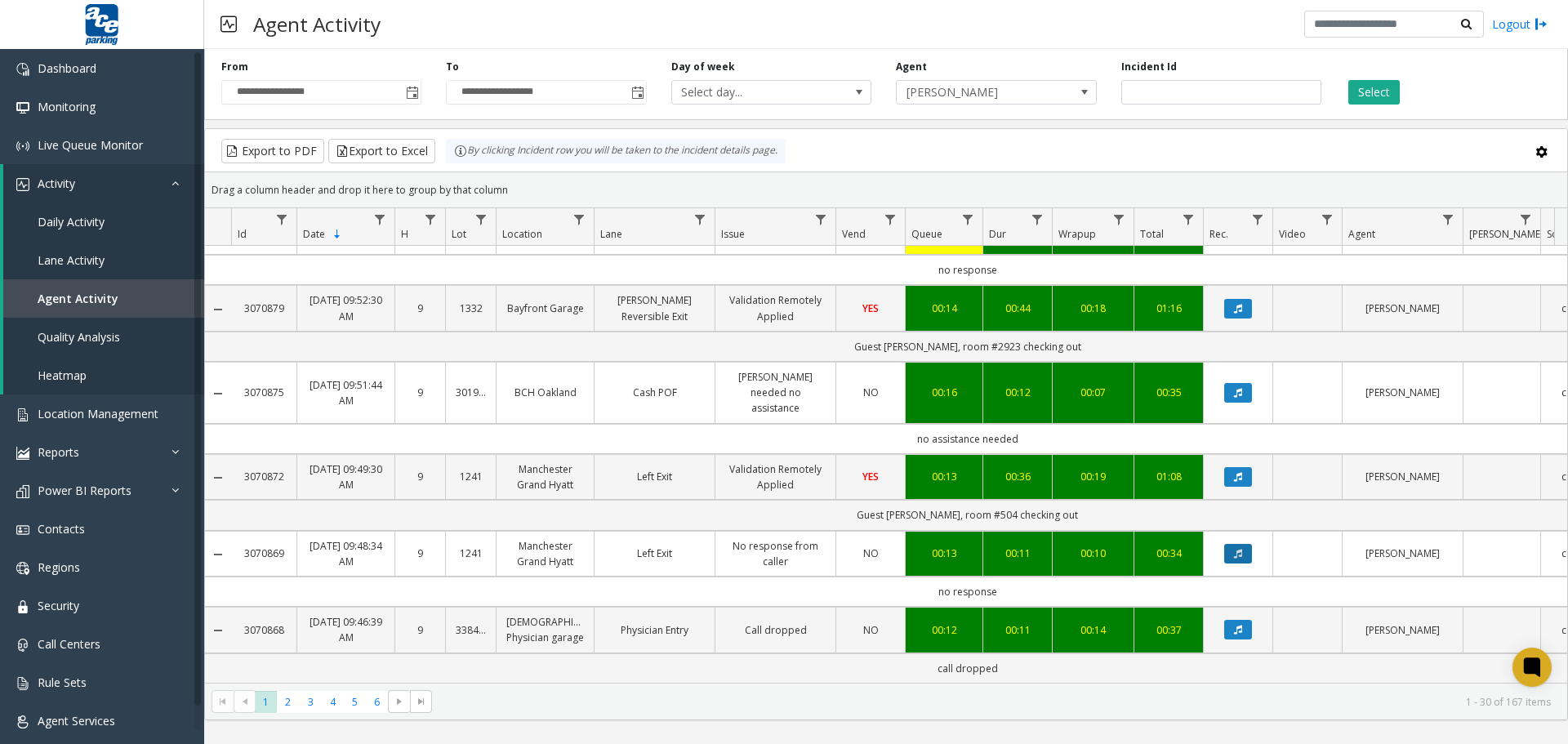
click at [1233, 547] on button "Data table" at bounding box center [1238, 553] width 28 height 20
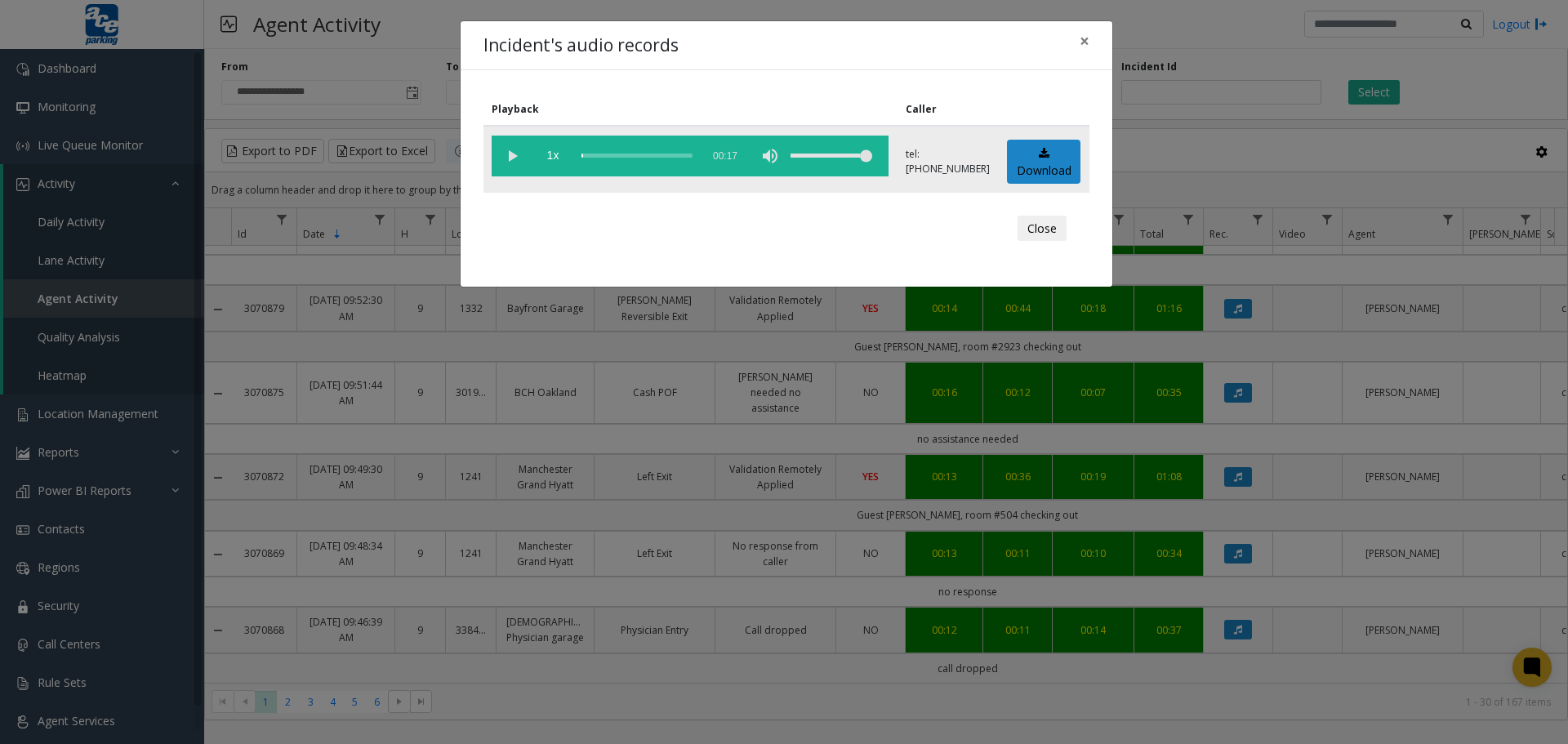
drag, startPoint x: 519, startPoint y: 153, endPoint x: 573, endPoint y: 155, distance: 54.0
click at [519, 153] on vg-play-pause at bounding box center [511, 156] width 40 height 40
drag, startPoint x: 605, startPoint y: 155, endPoint x: 1304, endPoint y: 297, distance: 713.3
click at [606, 155] on div "scrub bar" at bounding box center [636, 156] width 111 height 40
click at [1084, 40] on span "×" at bounding box center [1084, 40] width 10 height 22
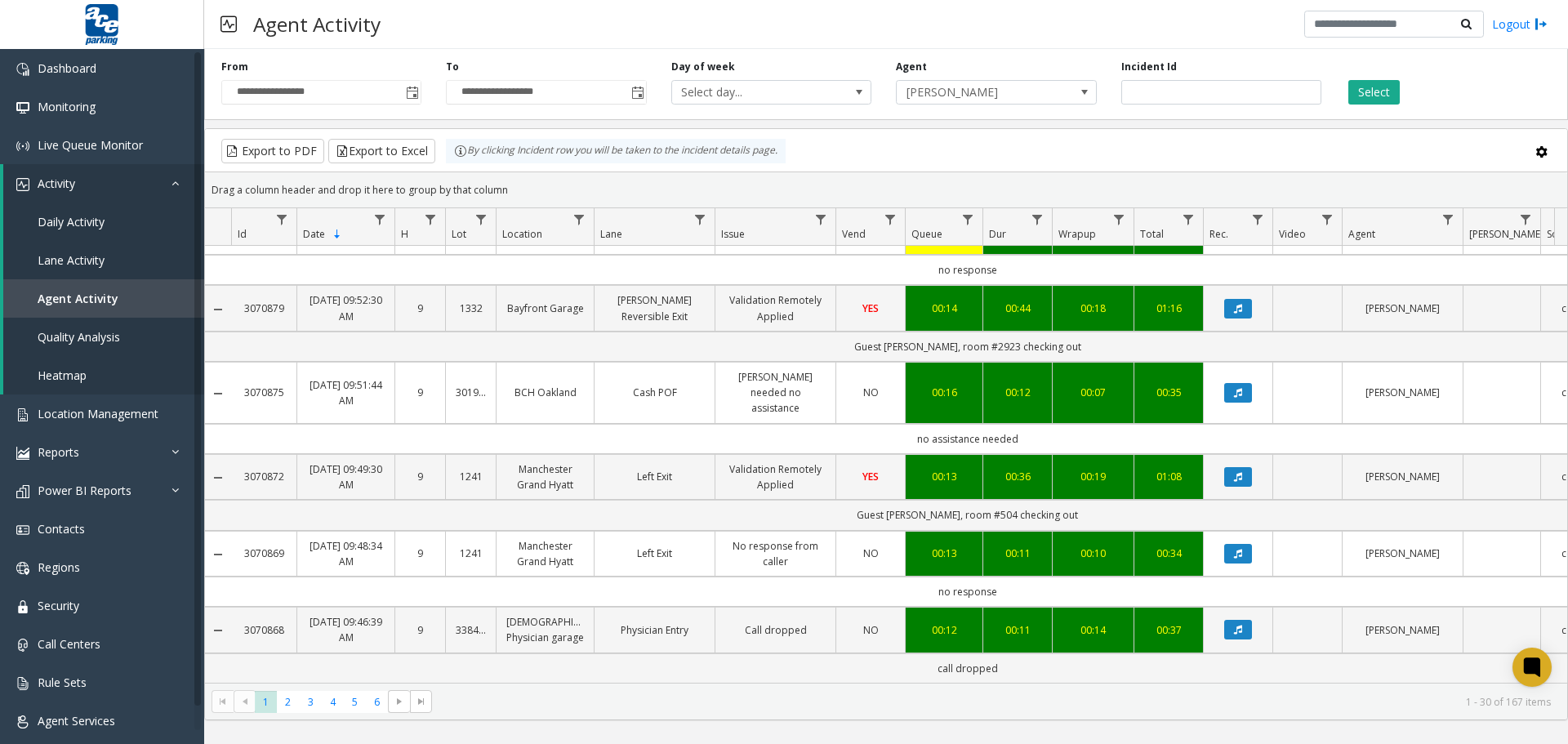
scroll to position [1993, 0]
click at [297, 702] on span "2" at bounding box center [288, 702] width 22 height 22
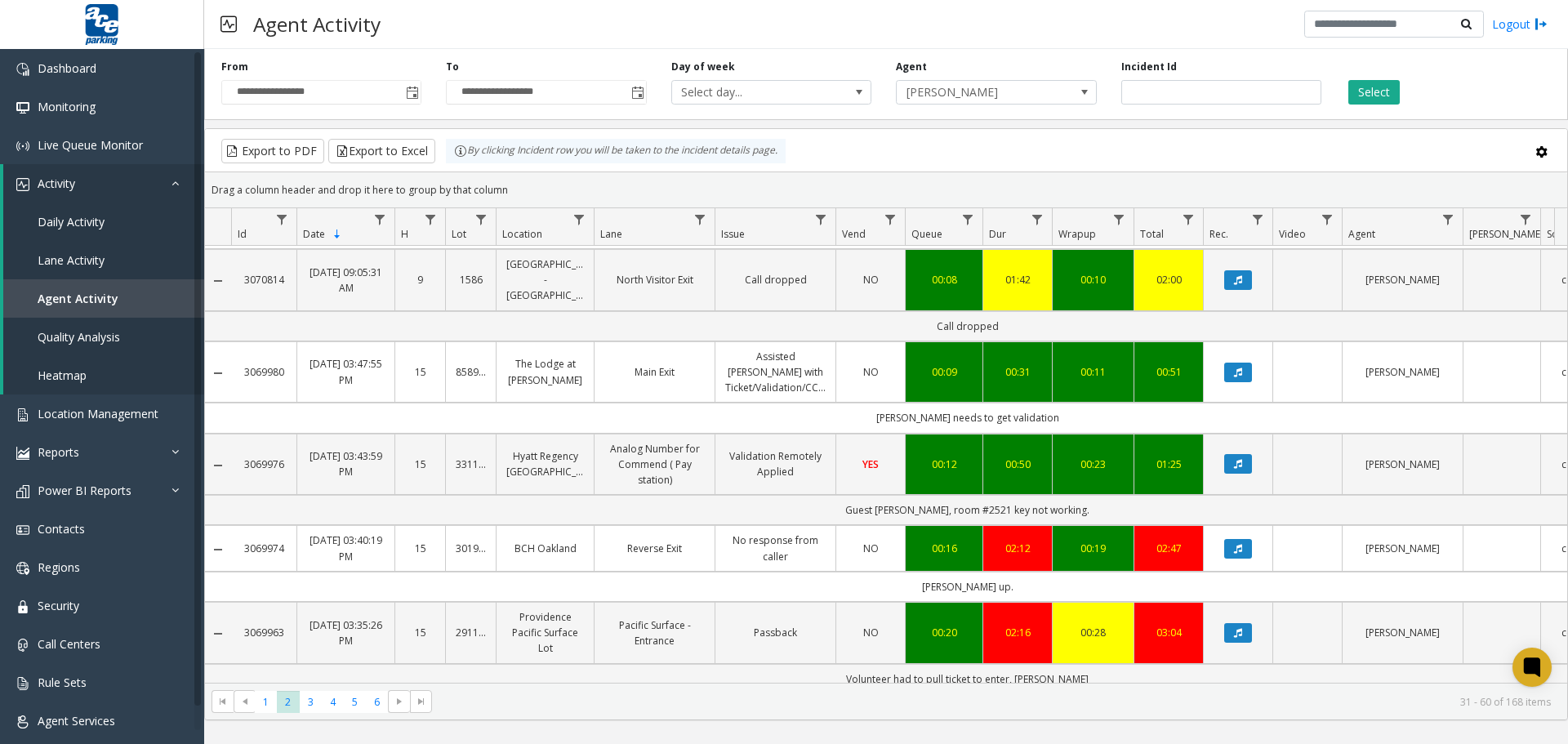
scroll to position [980, 0]
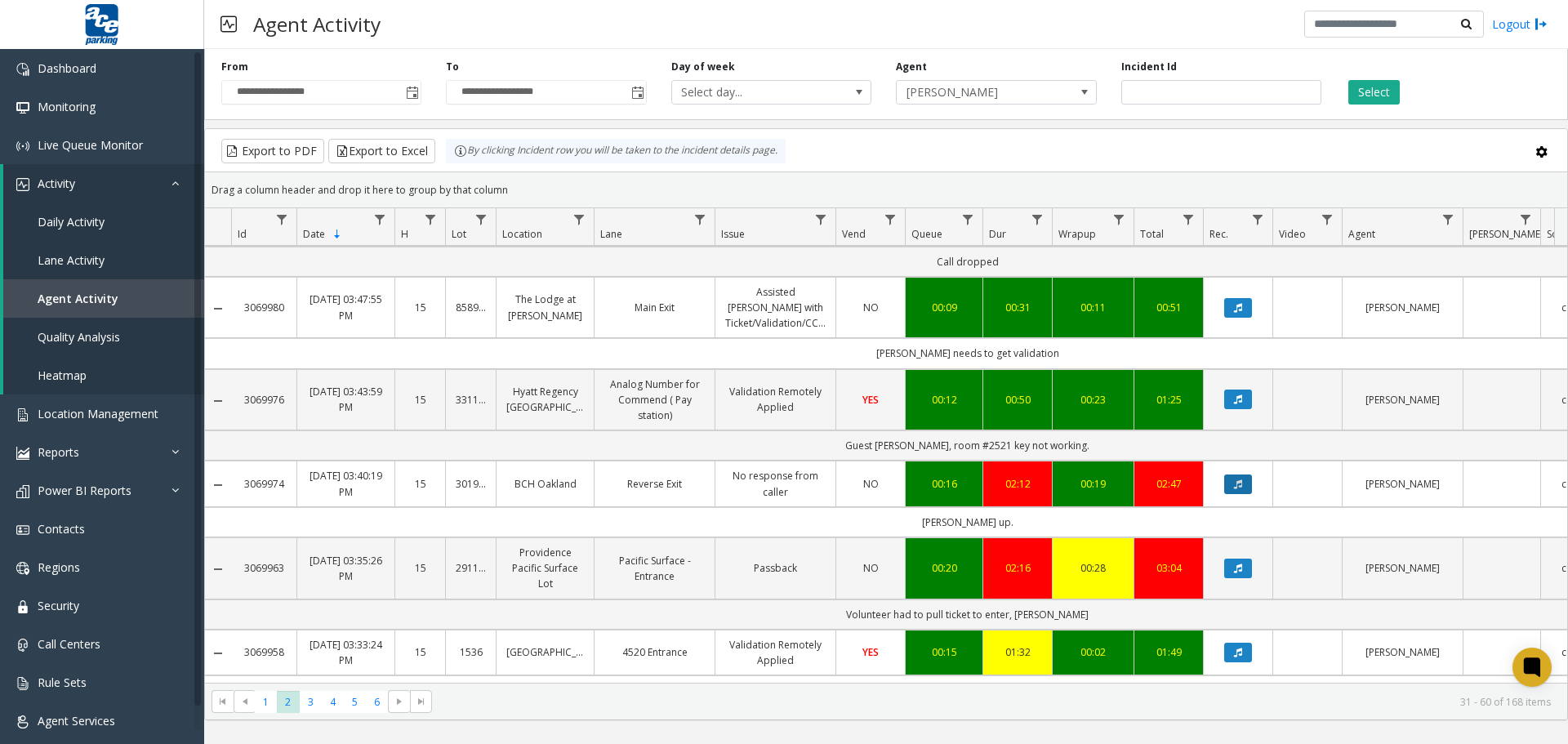
click at [1229, 486] on button "Data table" at bounding box center [1238, 484] width 28 height 20
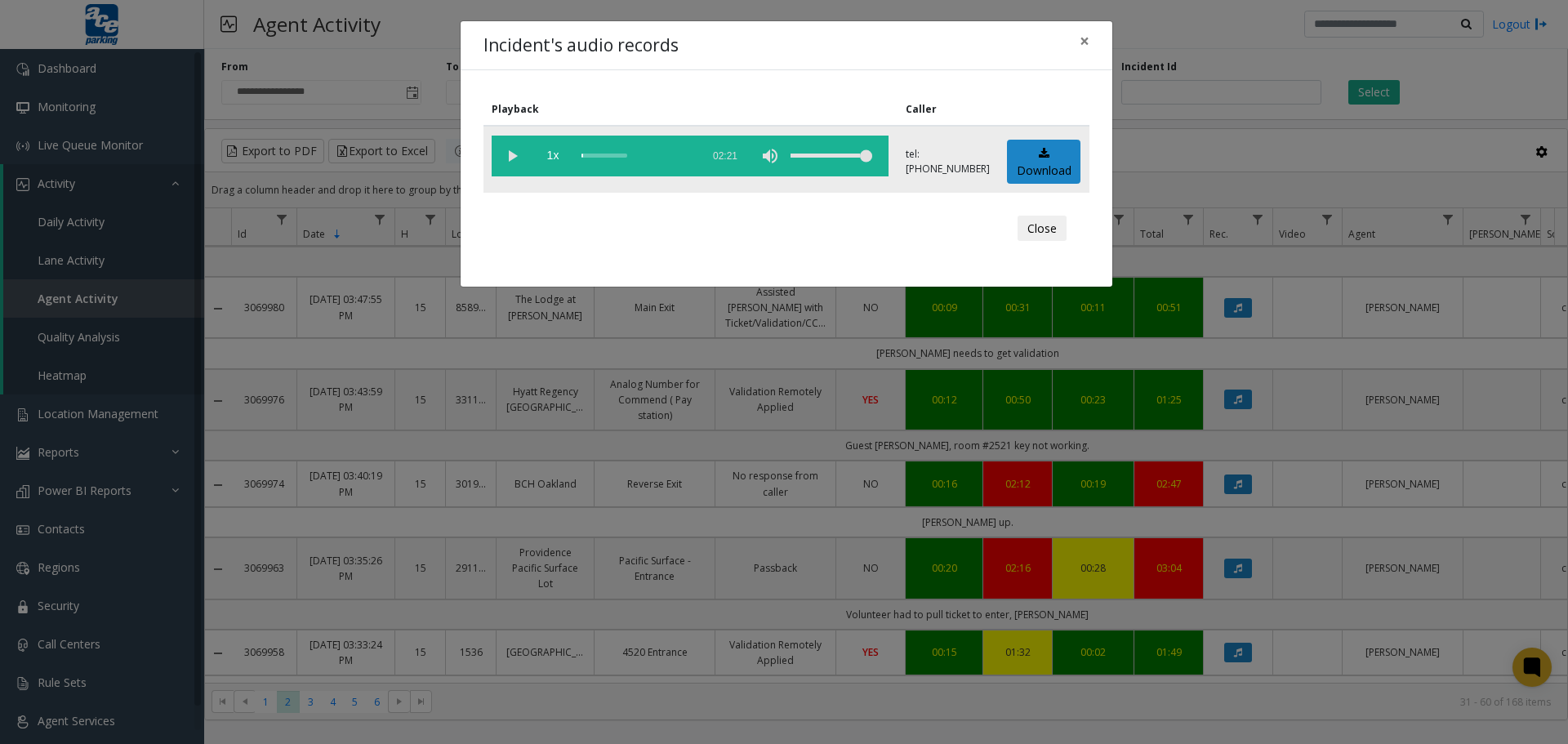
click at [526, 155] on vg-play-pause at bounding box center [511, 156] width 40 height 40
click at [596, 154] on div "scrub bar" at bounding box center [636, 156] width 111 height 40
click at [820, 499] on div "Incident's audio records × Playback Caller 1x 02:21 tel:3019009003 Download Clo…" at bounding box center [784, 372] width 1568 height 744
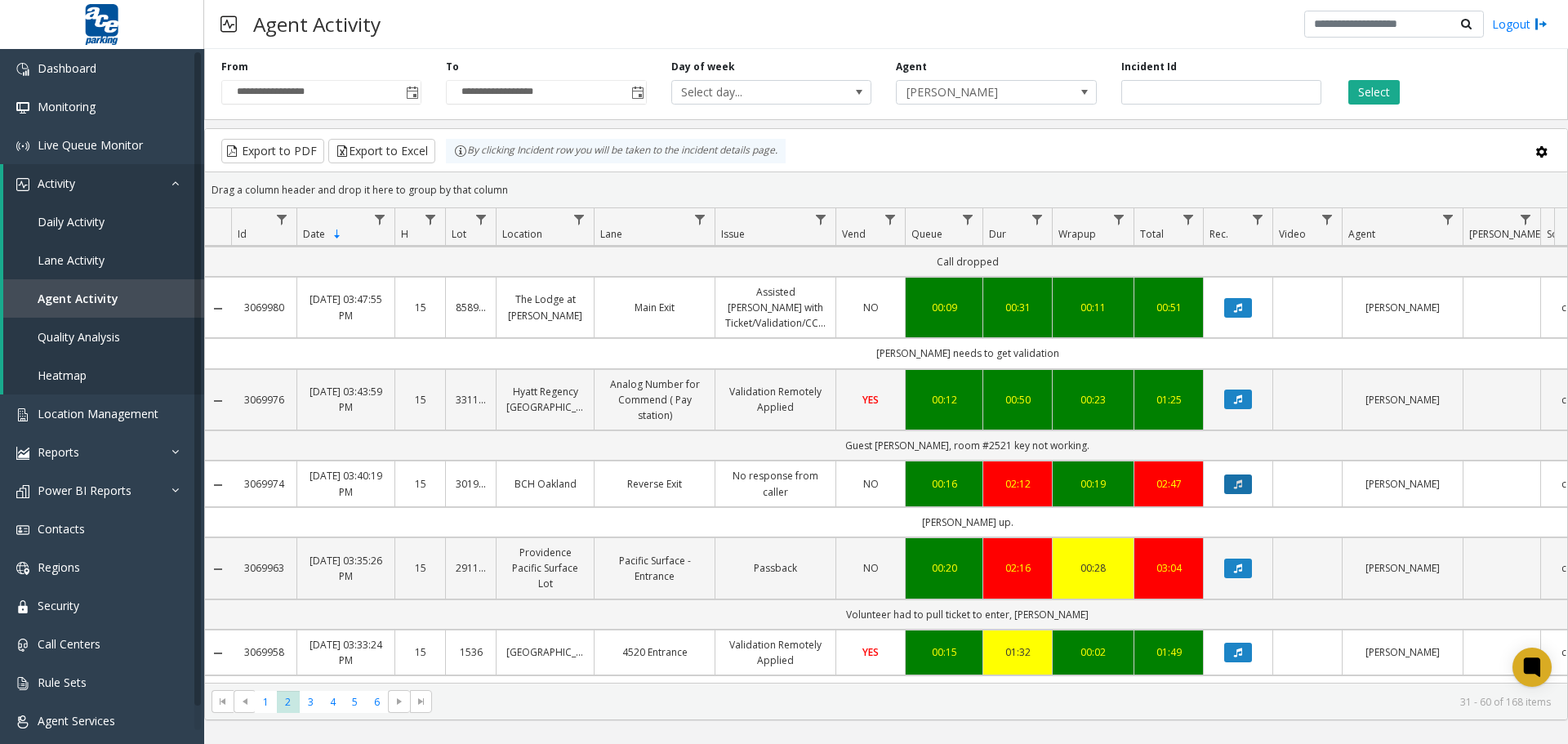
click at [1241, 480] on icon "Data table" at bounding box center [1237, 484] width 8 height 10
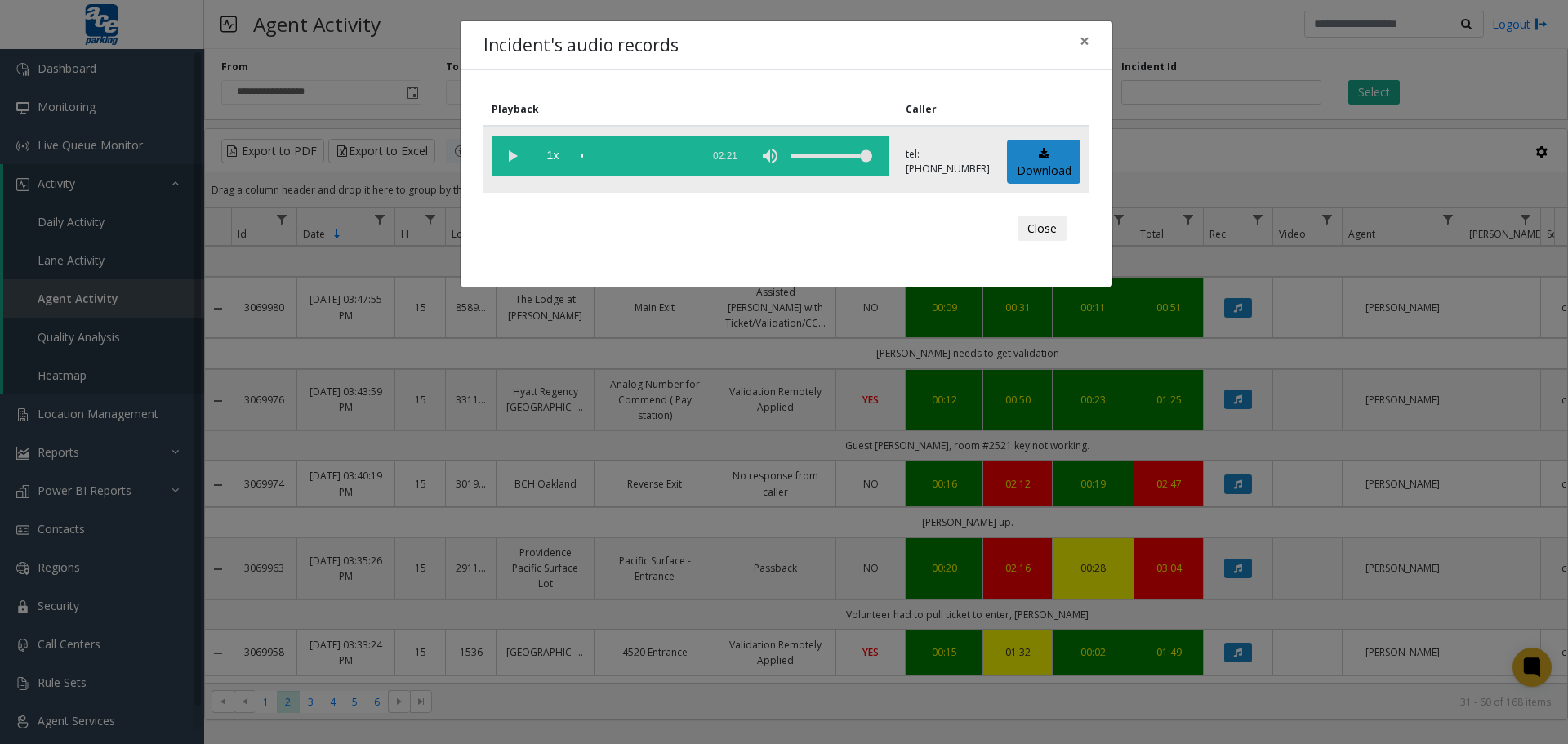
click at [509, 151] on vg-play-pause at bounding box center [511, 156] width 40 height 40
click at [595, 158] on div "scrub bar" at bounding box center [636, 156] width 111 height 40
click at [659, 155] on div "scrub bar" at bounding box center [636, 156] width 111 height 40
click at [504, 157] on vg-play-pause at bounding box center [511, 156] width 40 height 40
click at [506, 155] on vg-play-pause at bounding box center [511, 156] width 40 height 40
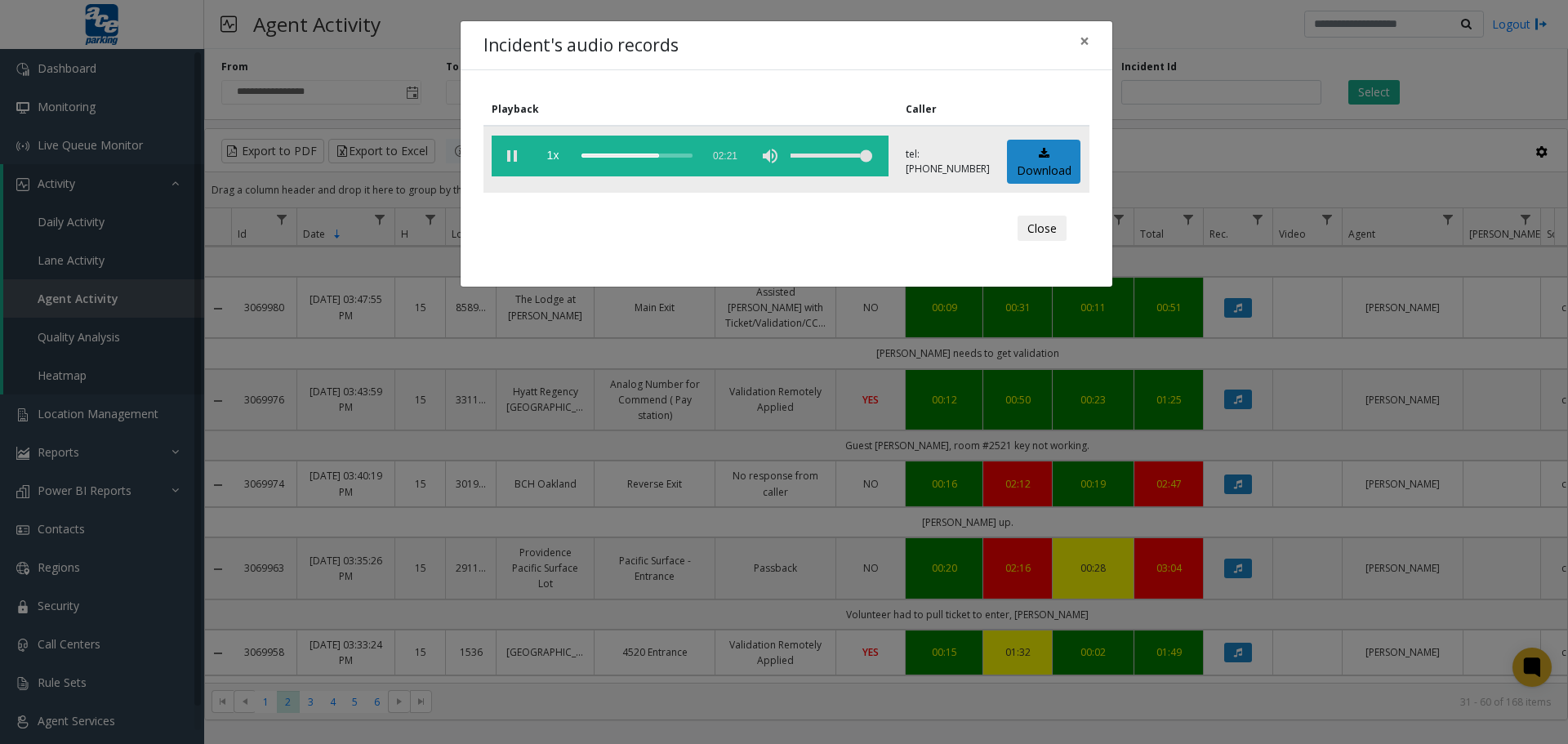
click at [517, 155] on vg-play-pause at bounding box center [511, 156] width 40 height 40
click at [516, 154] on vg-play-pause at bounding box center [511, 156] width 40 height 40
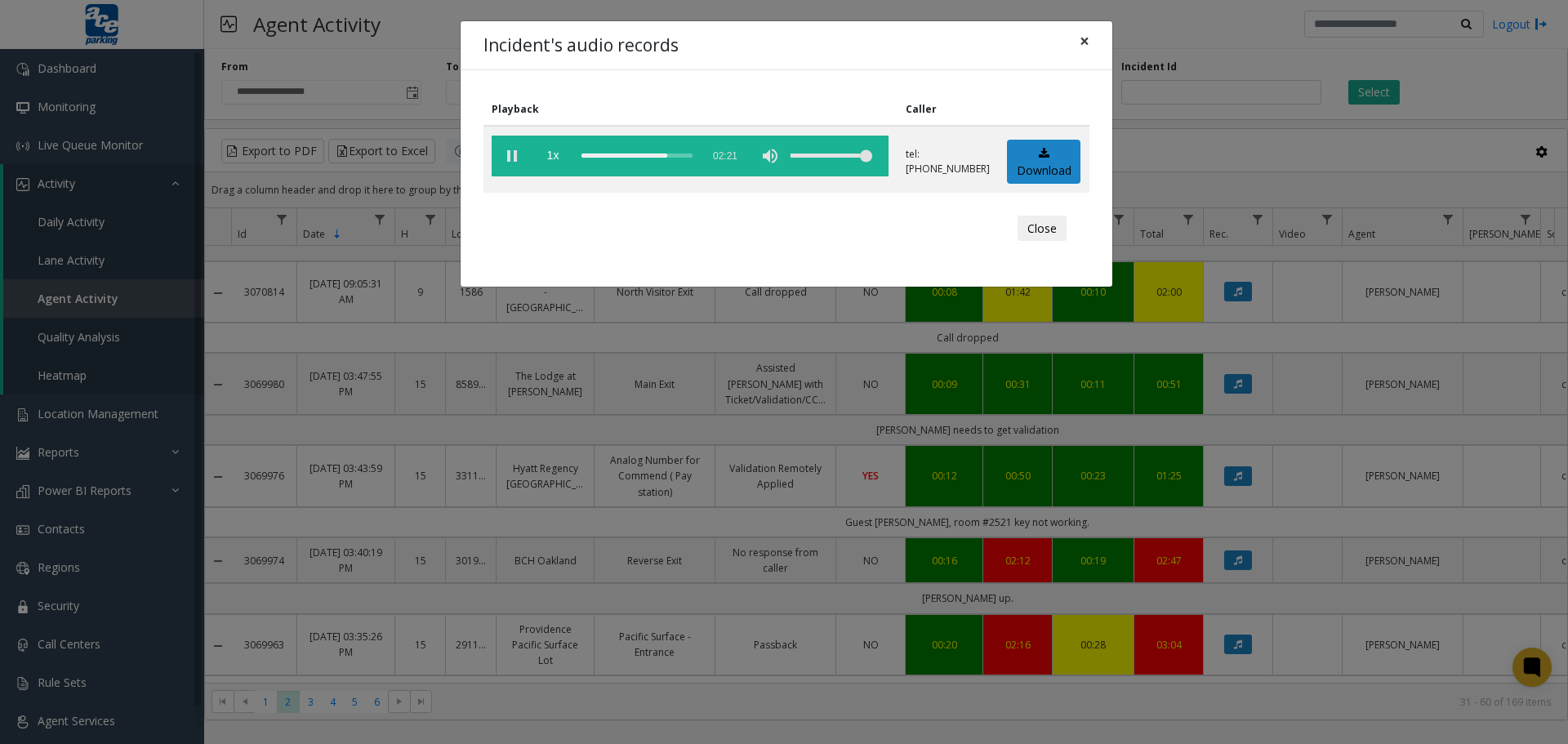
click at [1084, 41] on span "×" at bounding box center [1084, 40] width 10 height 22
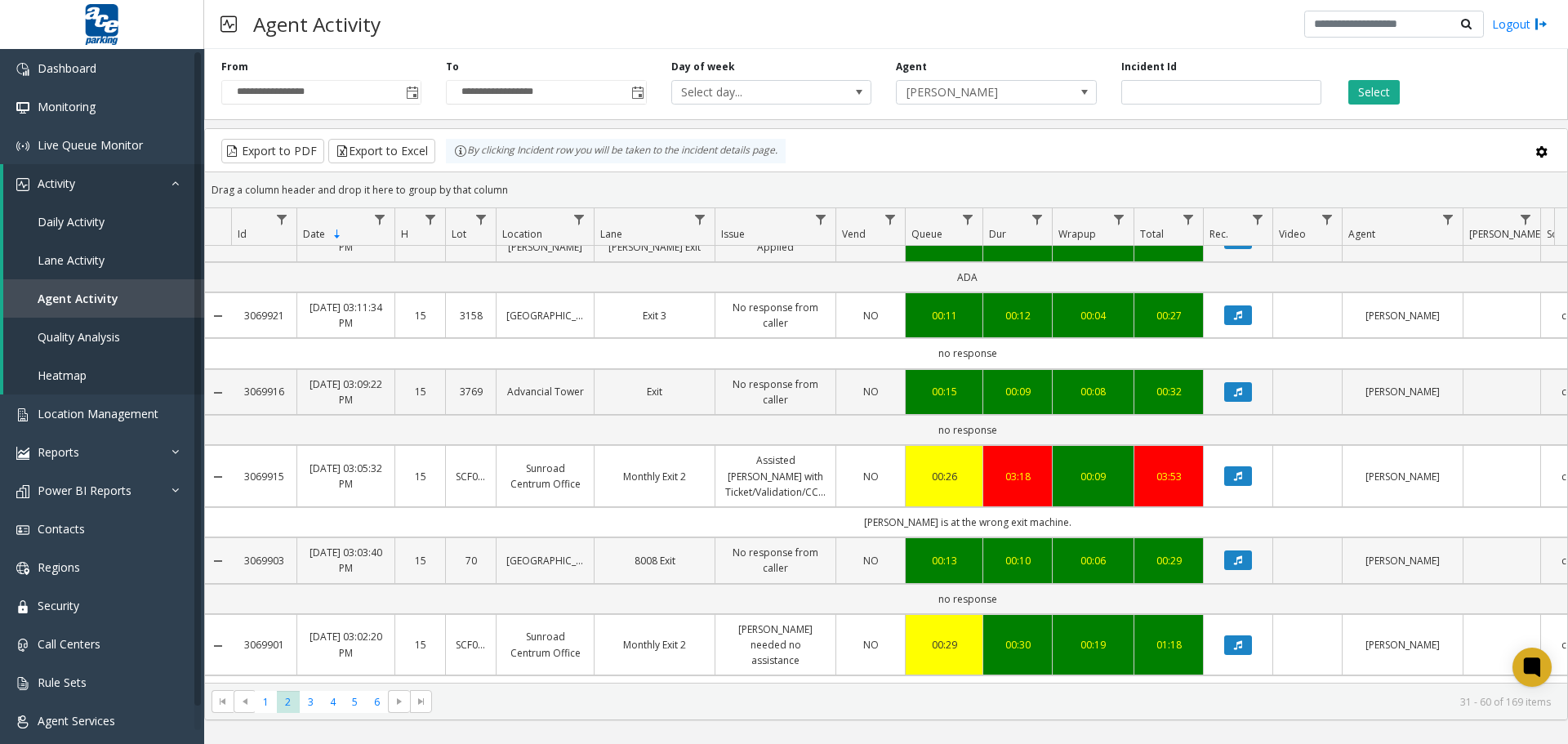
scroll to position [2055, 0]
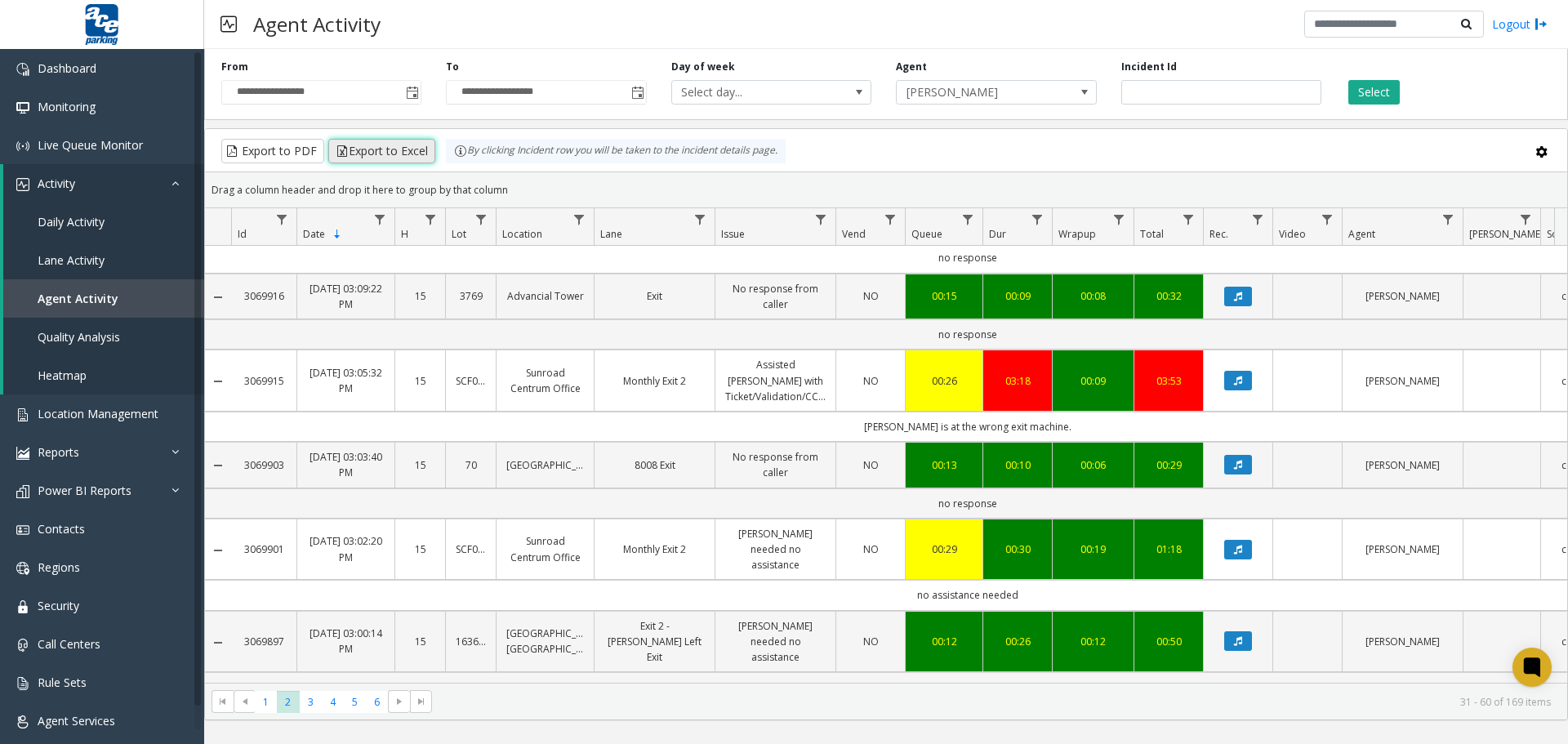
click at [394, 149] on button "Export to Excel" at bounding box center [381, 150] width 107 height 24
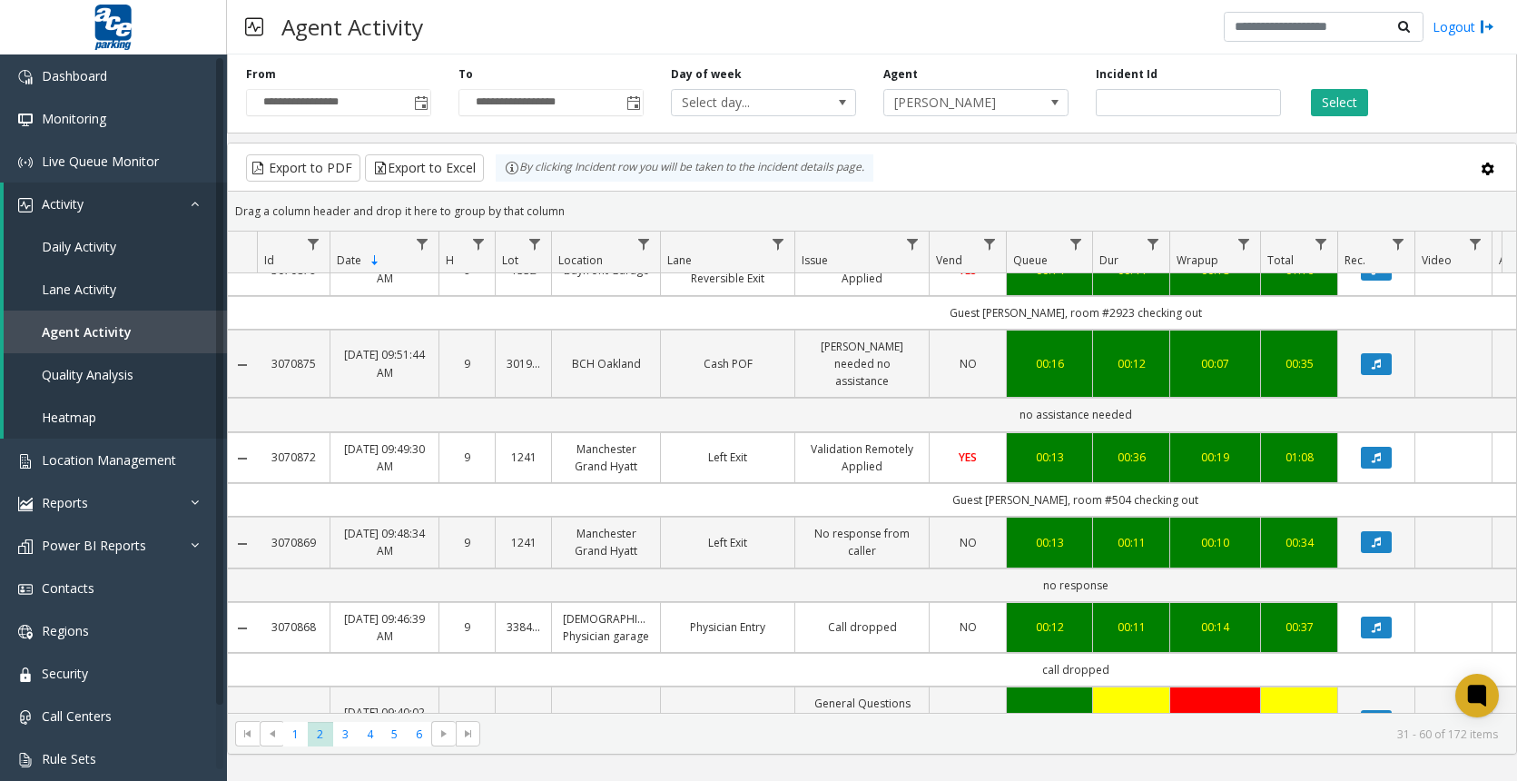
scroll to position [0, 0]
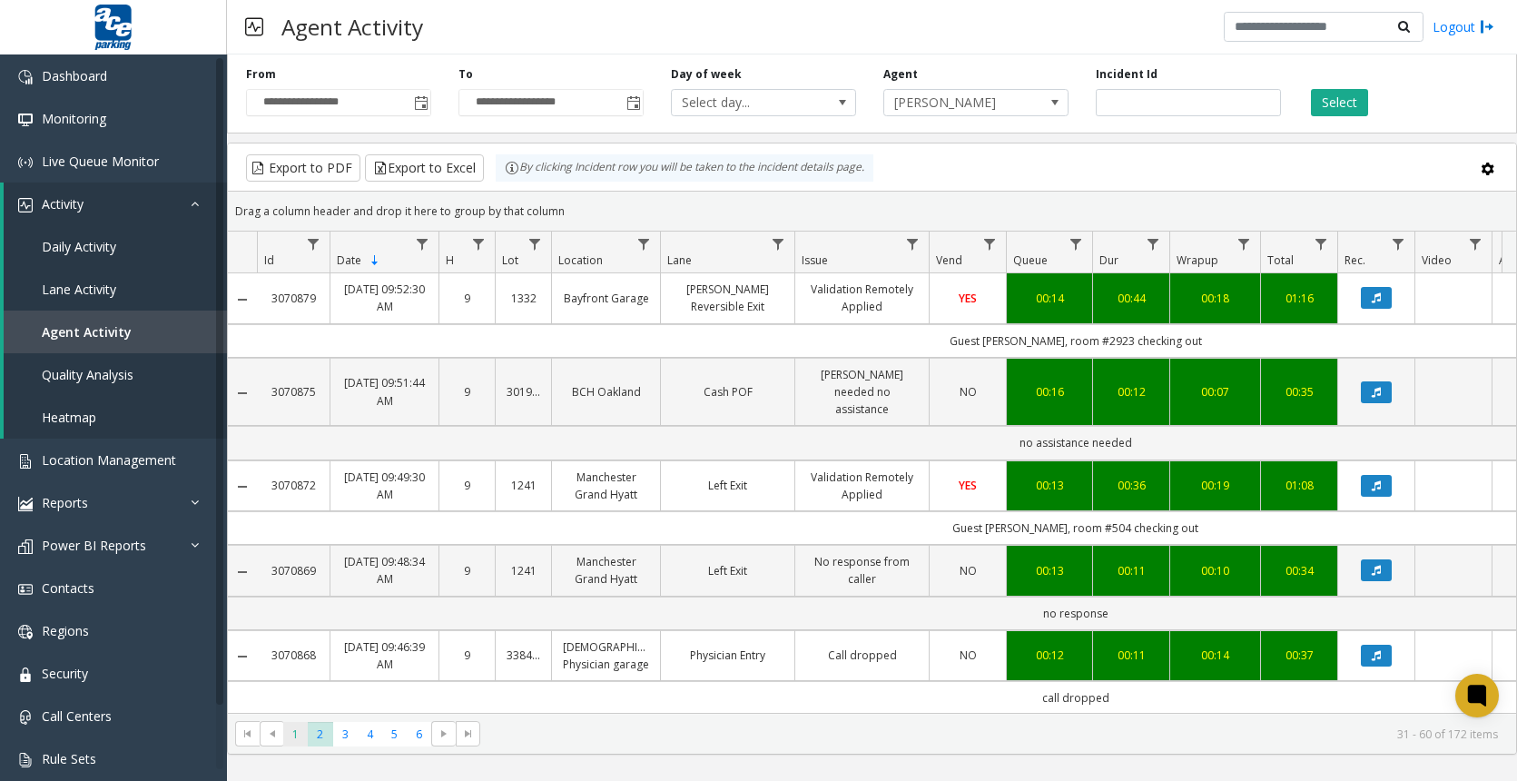
click at [290, 735] on span "1" at bounding box center [295, 734] width 25 height 25
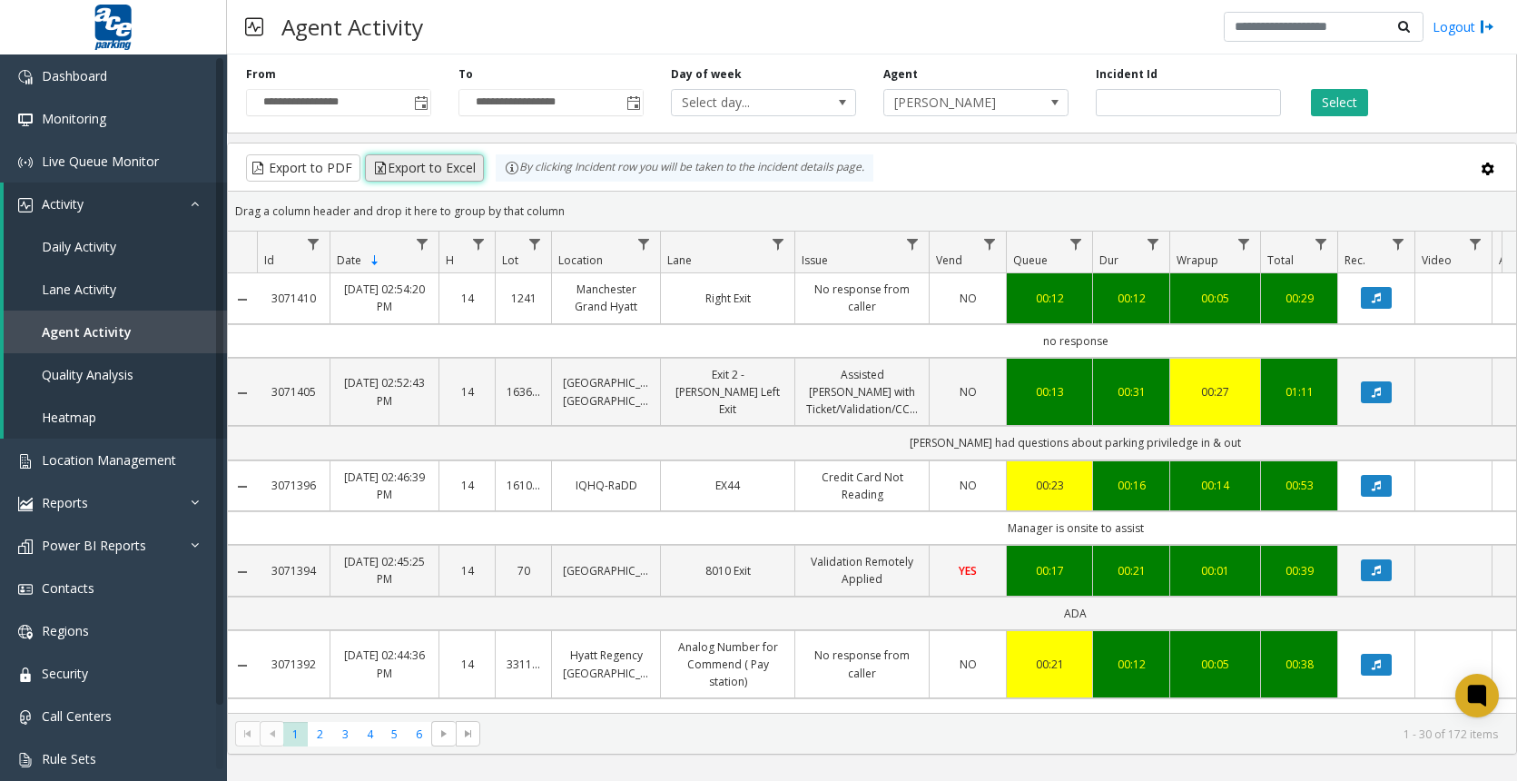
click at [437, 166] on button "Export to Excel" at bounding box center [424, 167] width 119 height 27
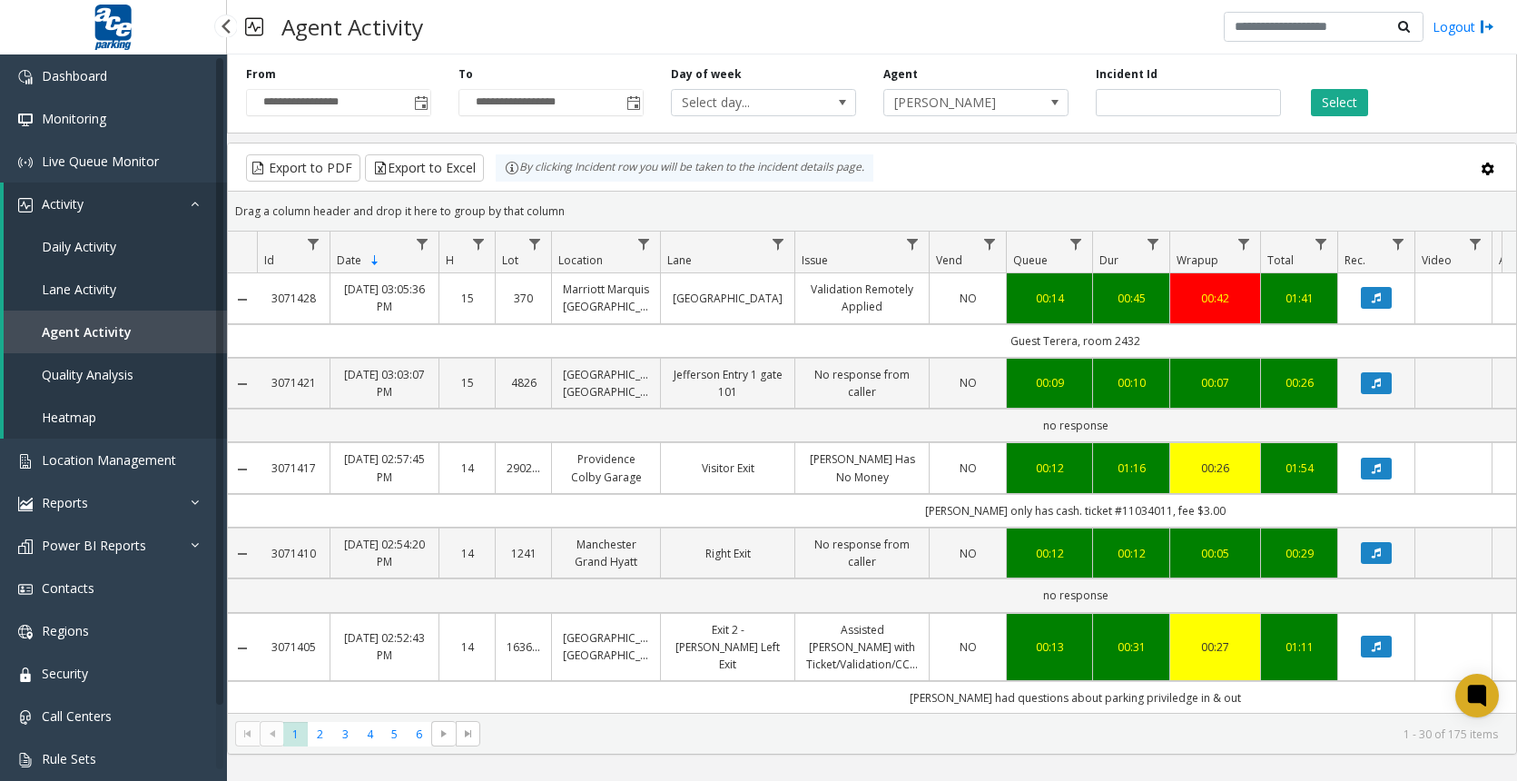
click at [74, 245] on span "Daily Activity" at bounding box center [79, 246] width 74 height 17
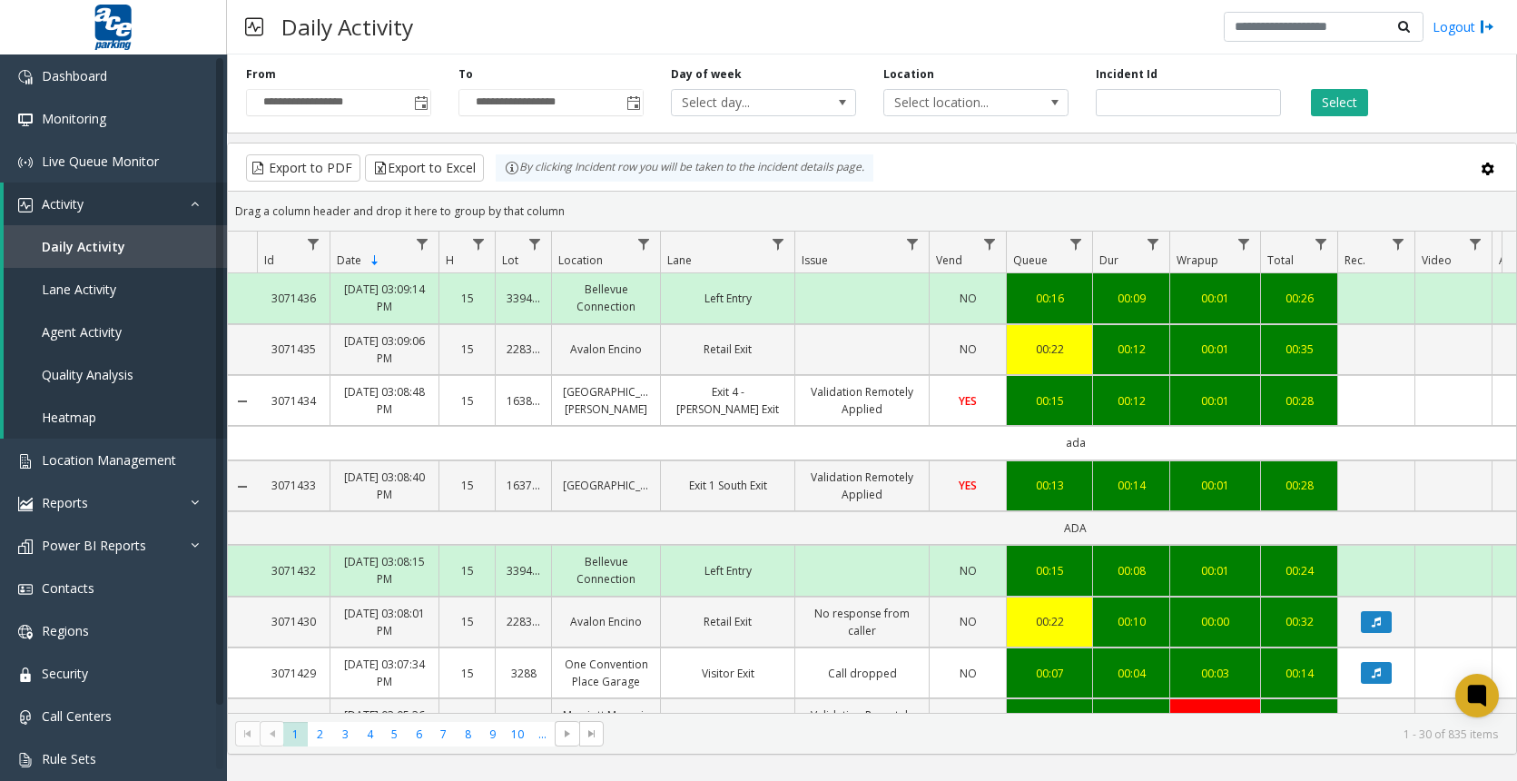
click at [92, 332] on app-root "**********" at bounding box center [758, 390] width 1517 height 781
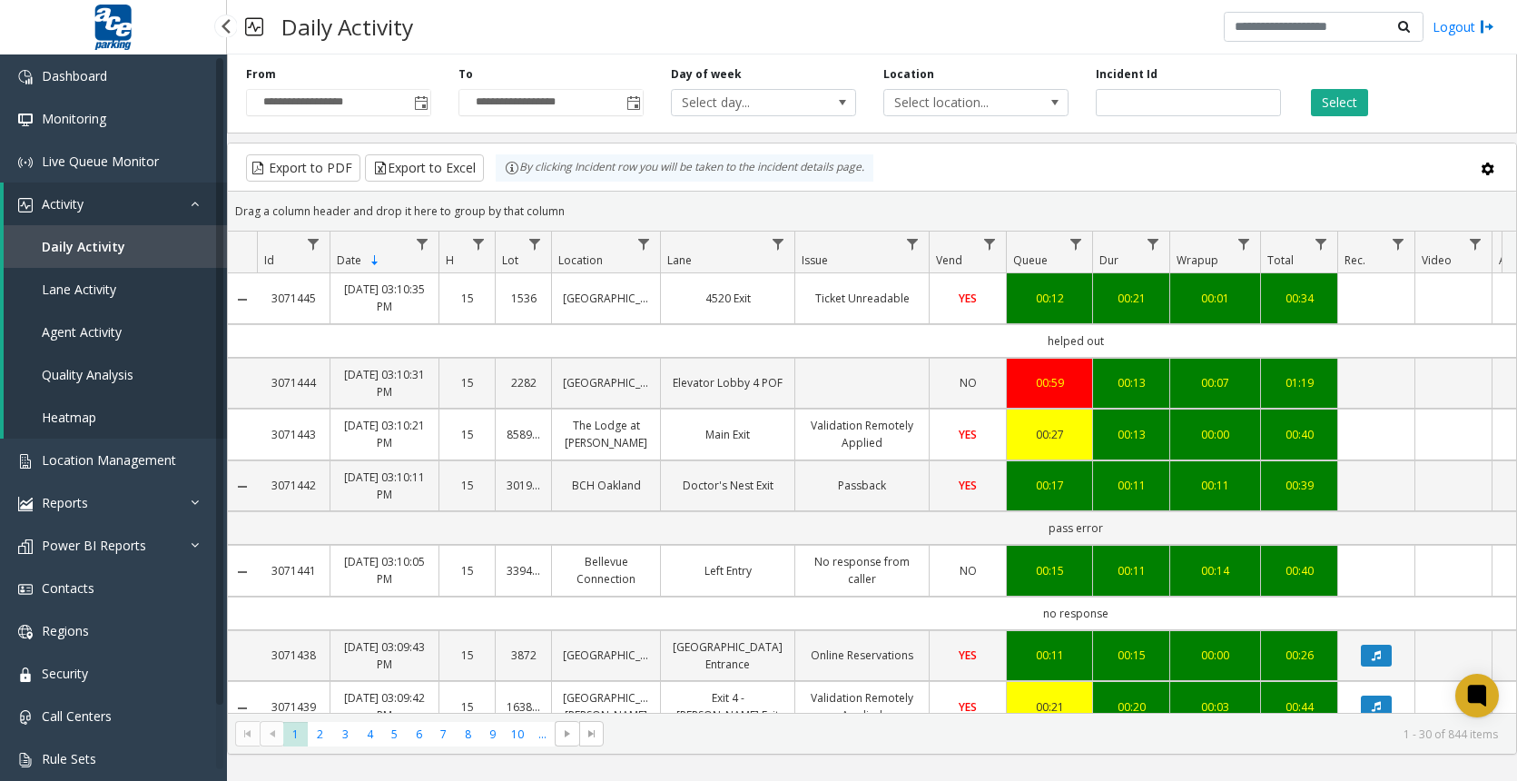
click at [97, 339] on link "Agent Activity" at bounding box center [115, 331] width 223 height 43
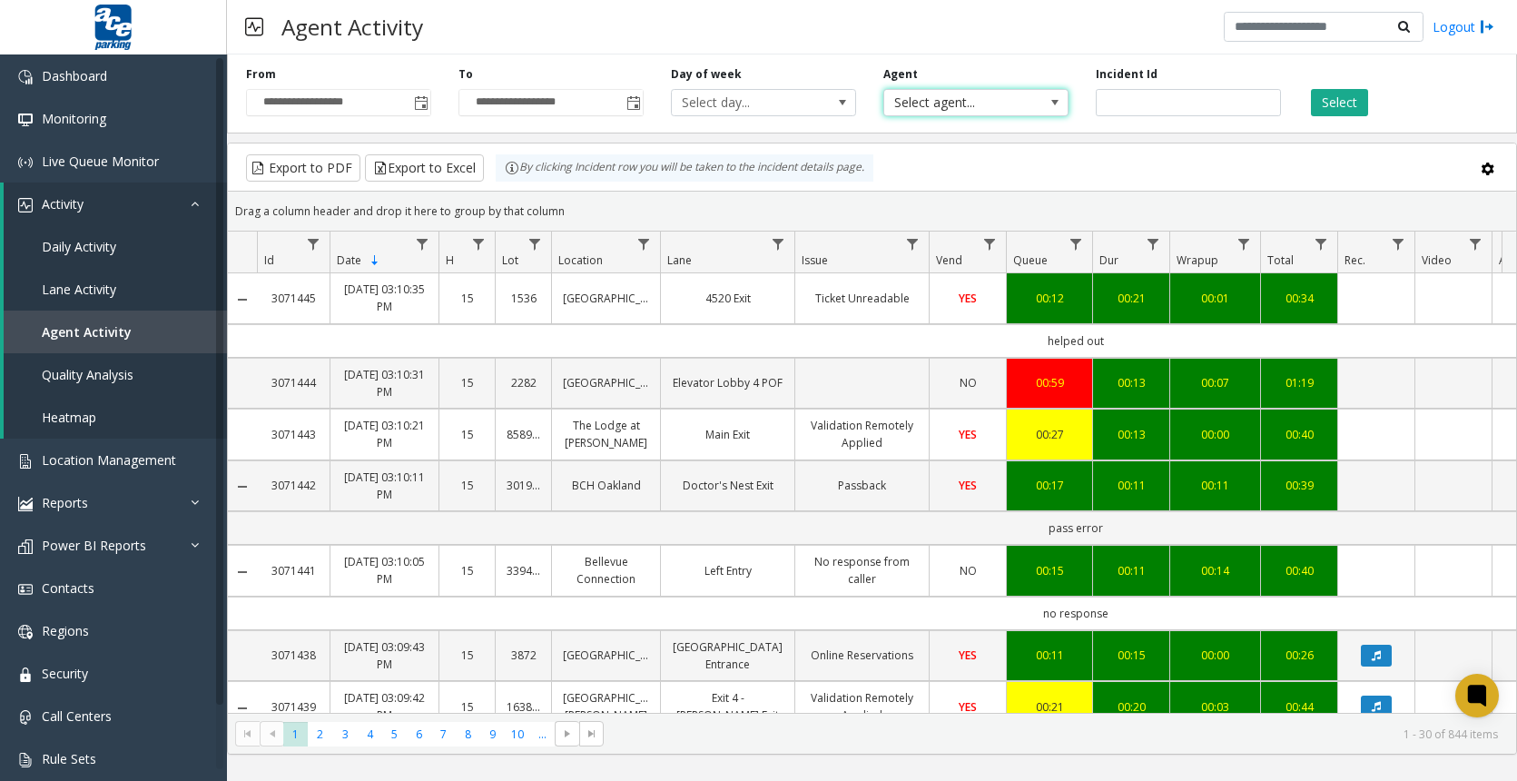
click at [1024, 97] on span "Select agent..." at bounding box center [957, 102] width 147 height 25
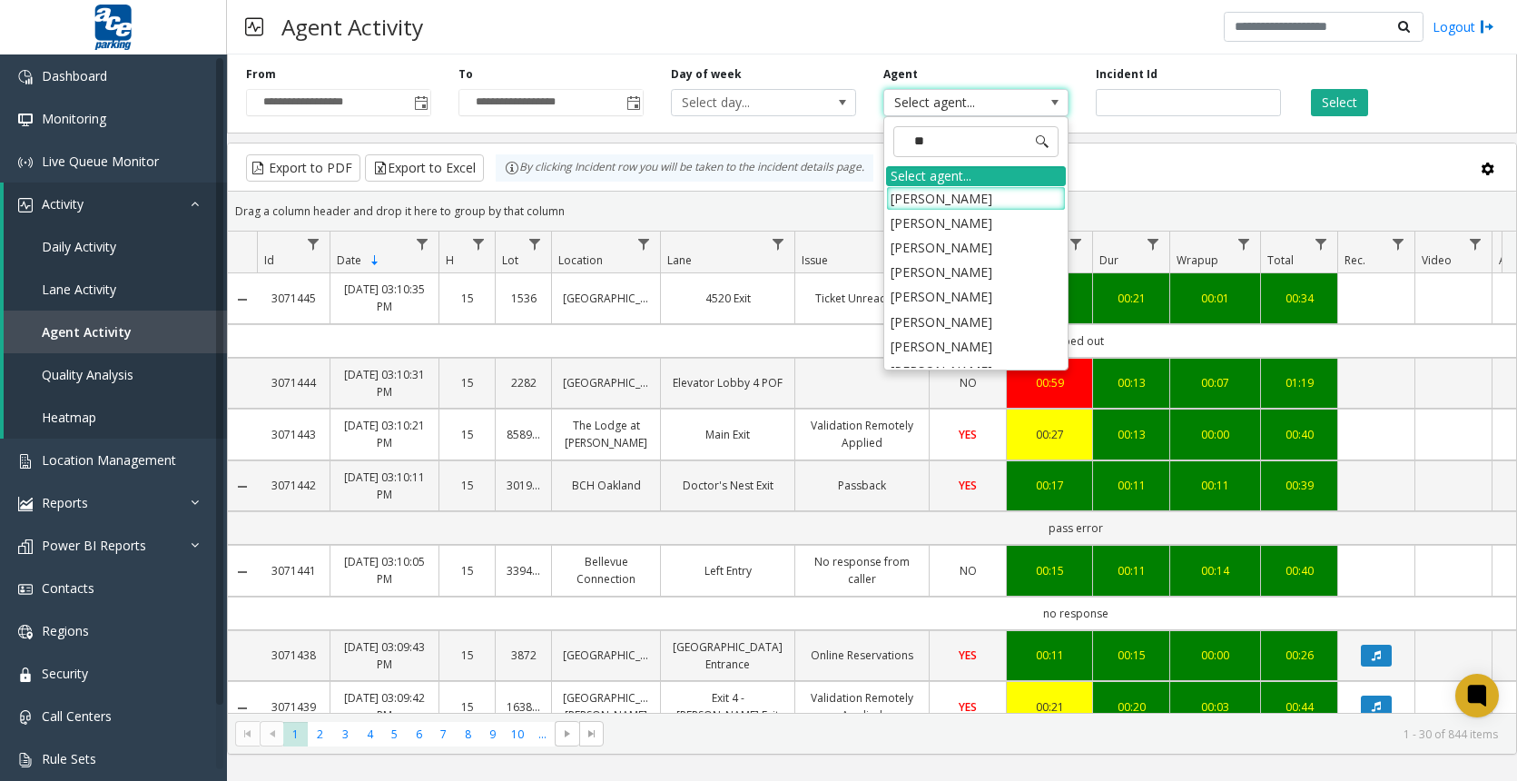
type input "***"
click at [941, 256] on li "[PERSON_NAME]" at bounding box center [976, 247] width 180 height 25
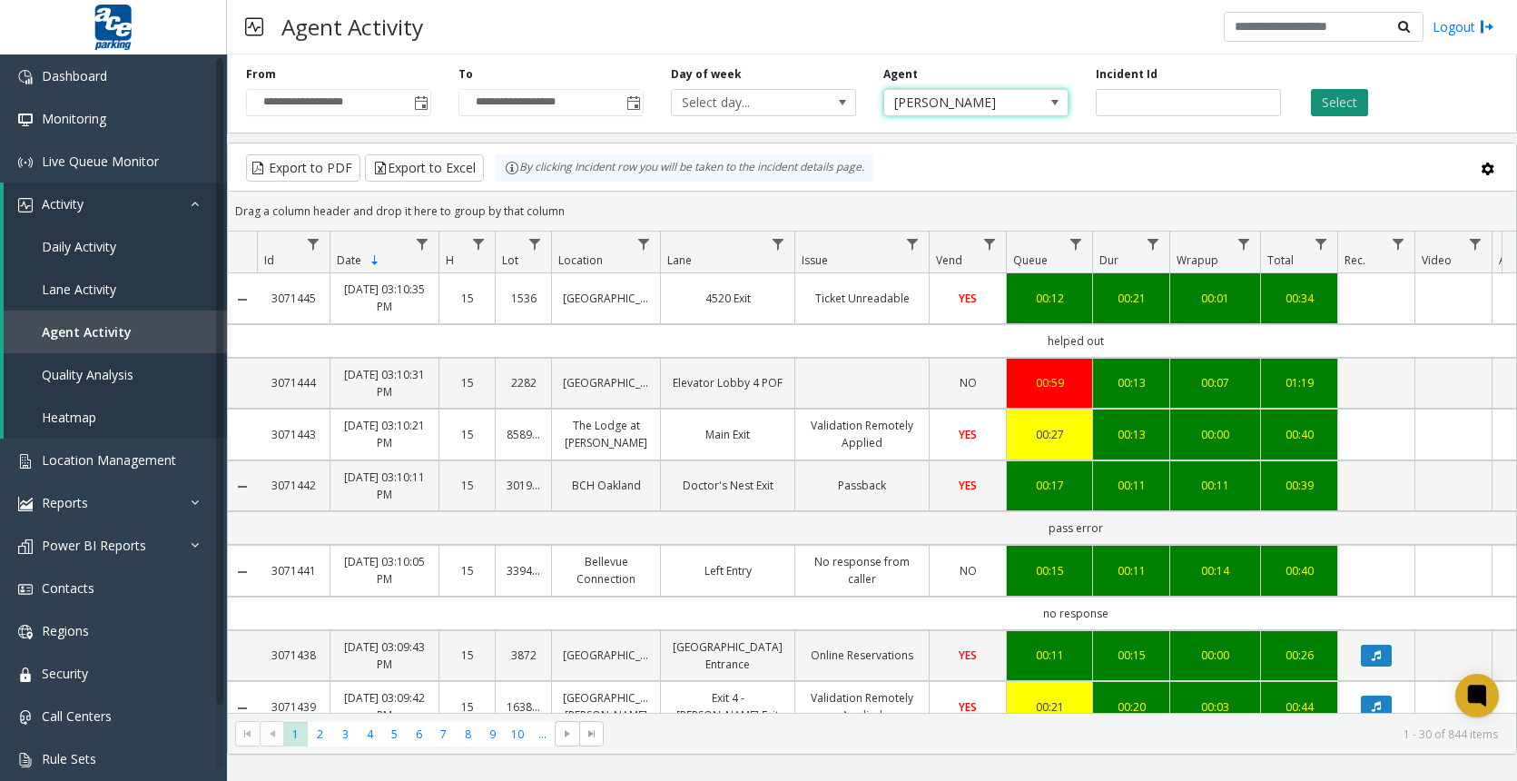
click at [1361, 105] on button "Select" at bounding box center [1339, 102] width 57 height 27
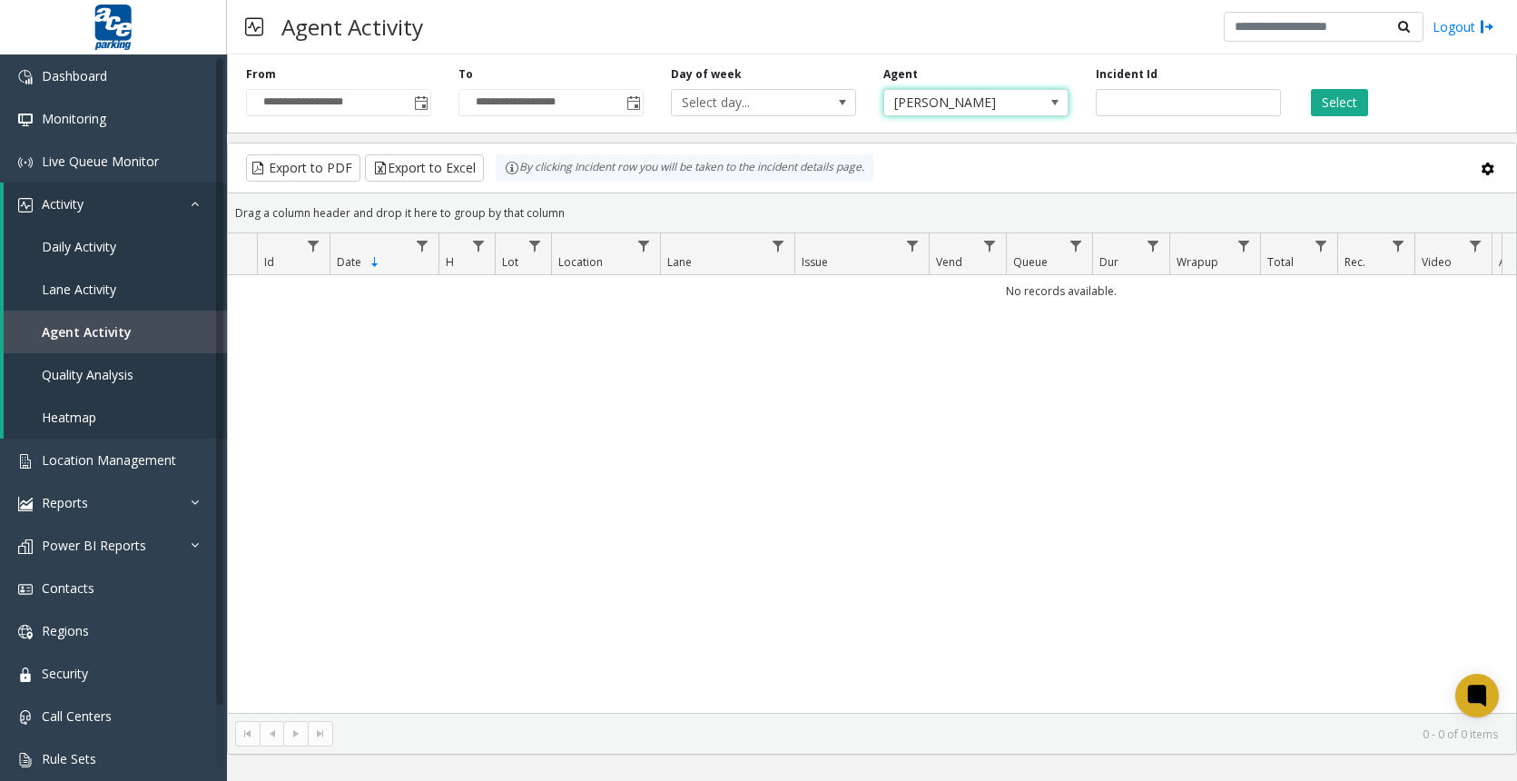
click at [1037, 112] on span "[PERSON_NAME]" at bounding box center [975, 102] width 185 height 27
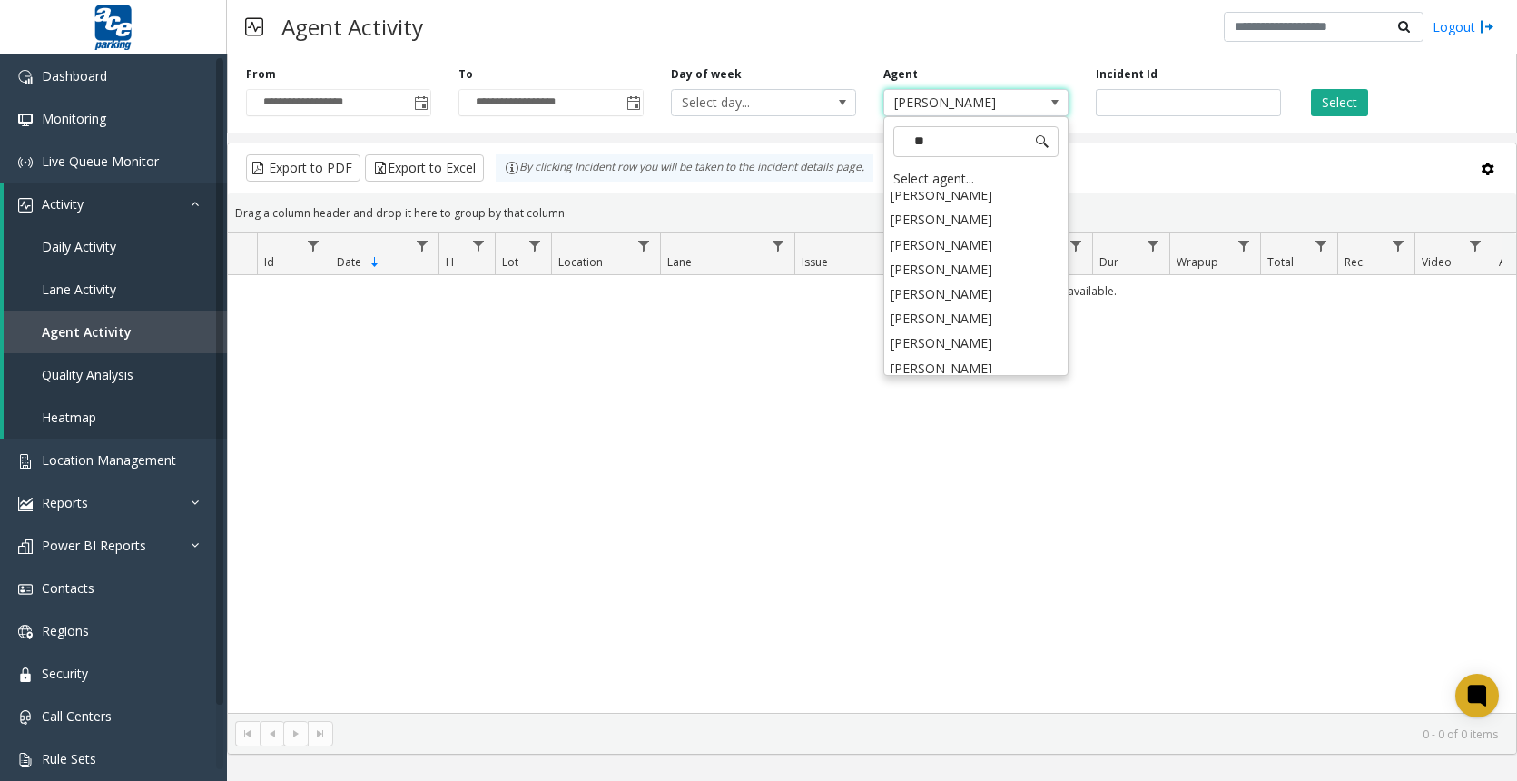
scroll to position [152, 0]
type input "***"
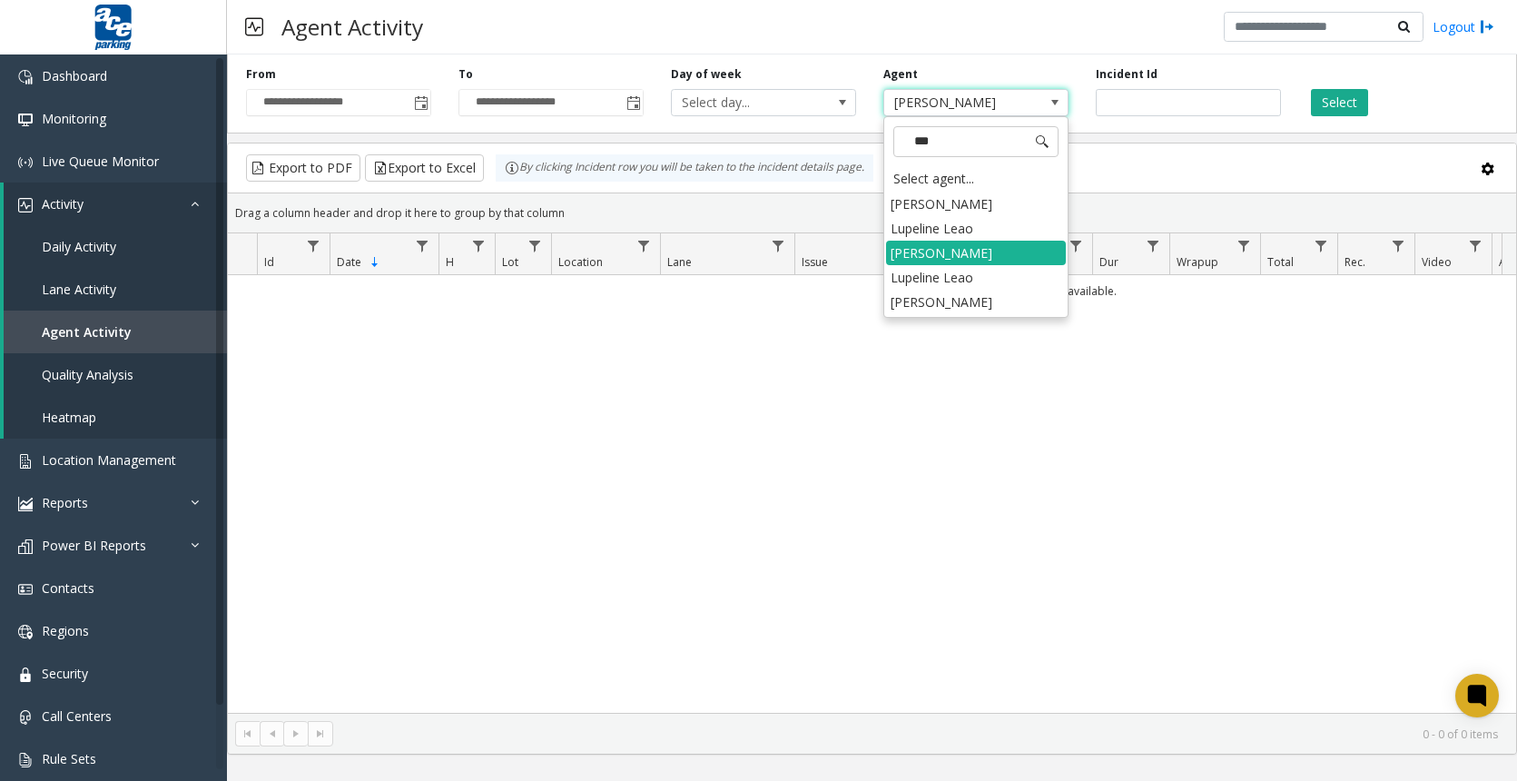
scroll to position [0, 0]
click at [972, 296] on li "[PERSON_NAME]" at bounding box center [976, 302] width 180 height 25
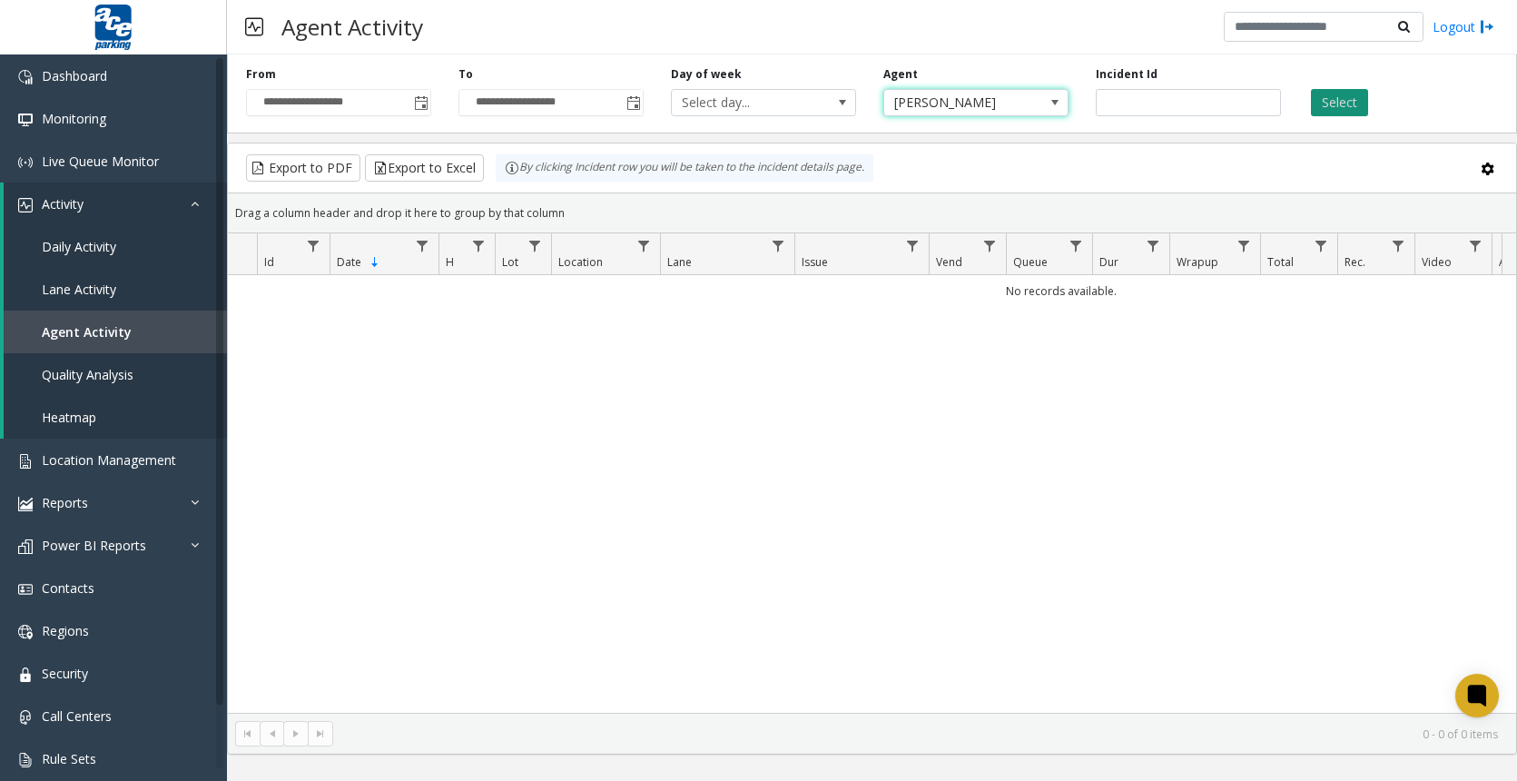
click at [1342, 96] on button "Select" at bounding box center [1339, 102] width 57 height 27
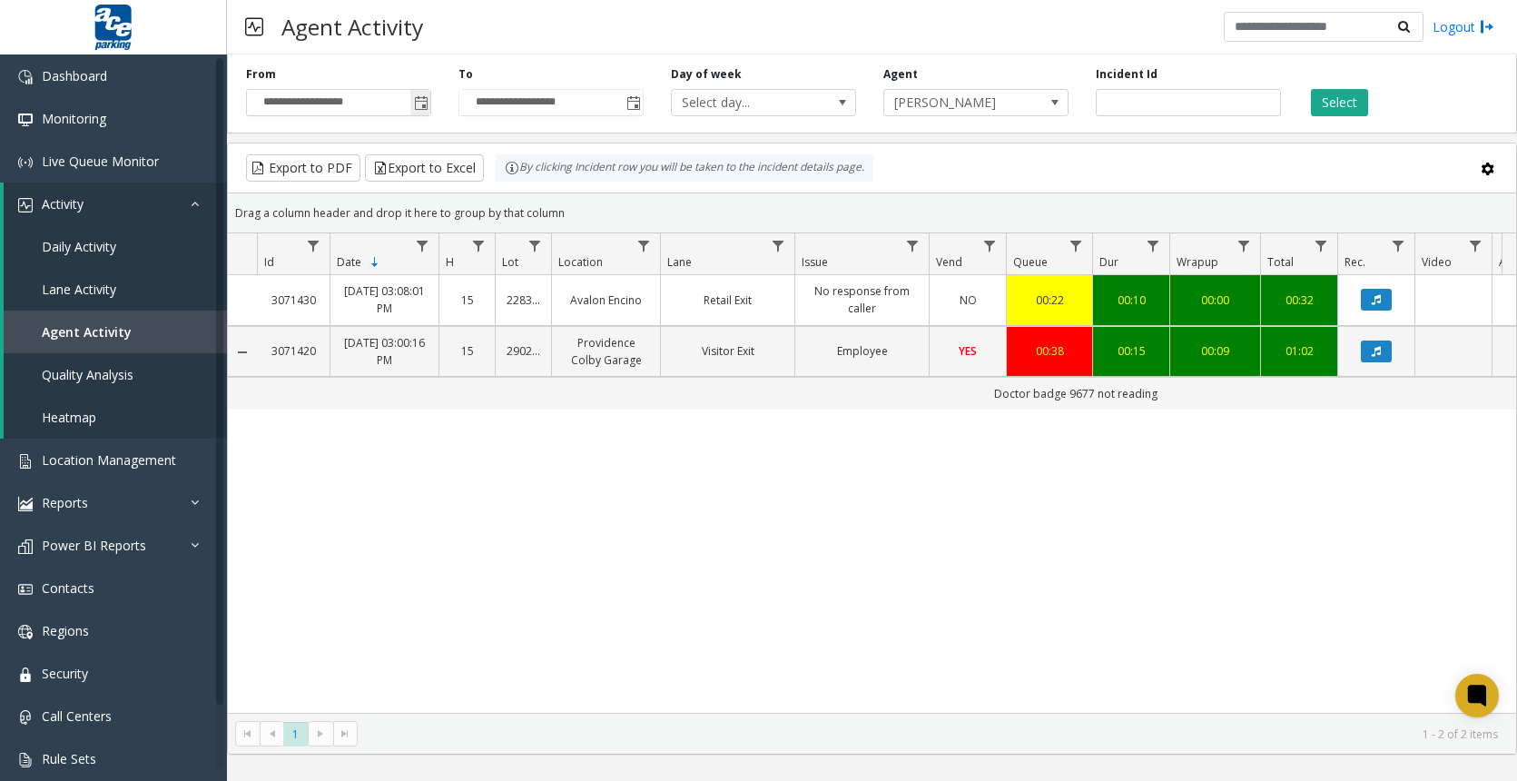
click at [427, 102] on span "Toggle popup" at bounding box center [421, 103] width 15 height 15
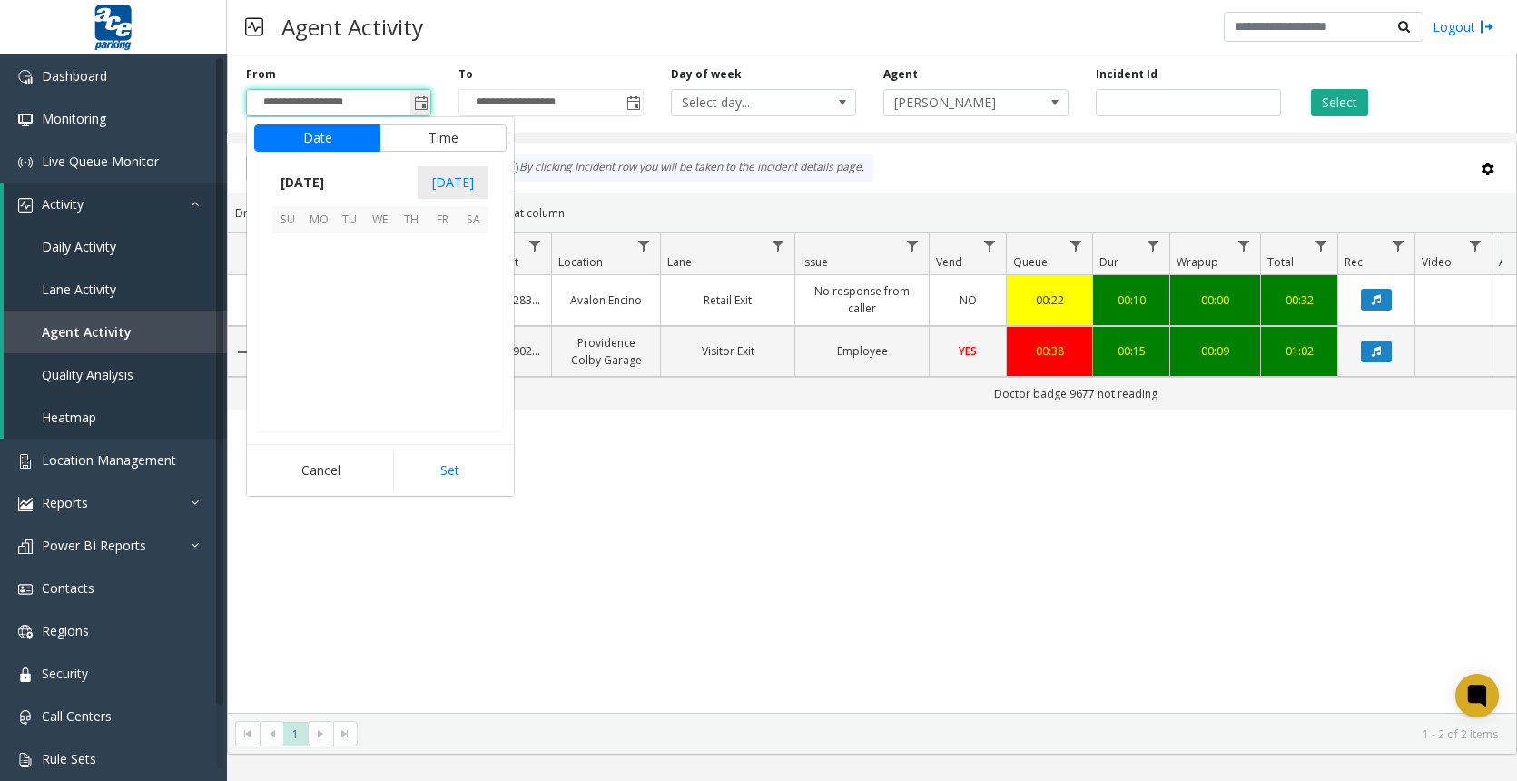
scroll to position [325962, 0]
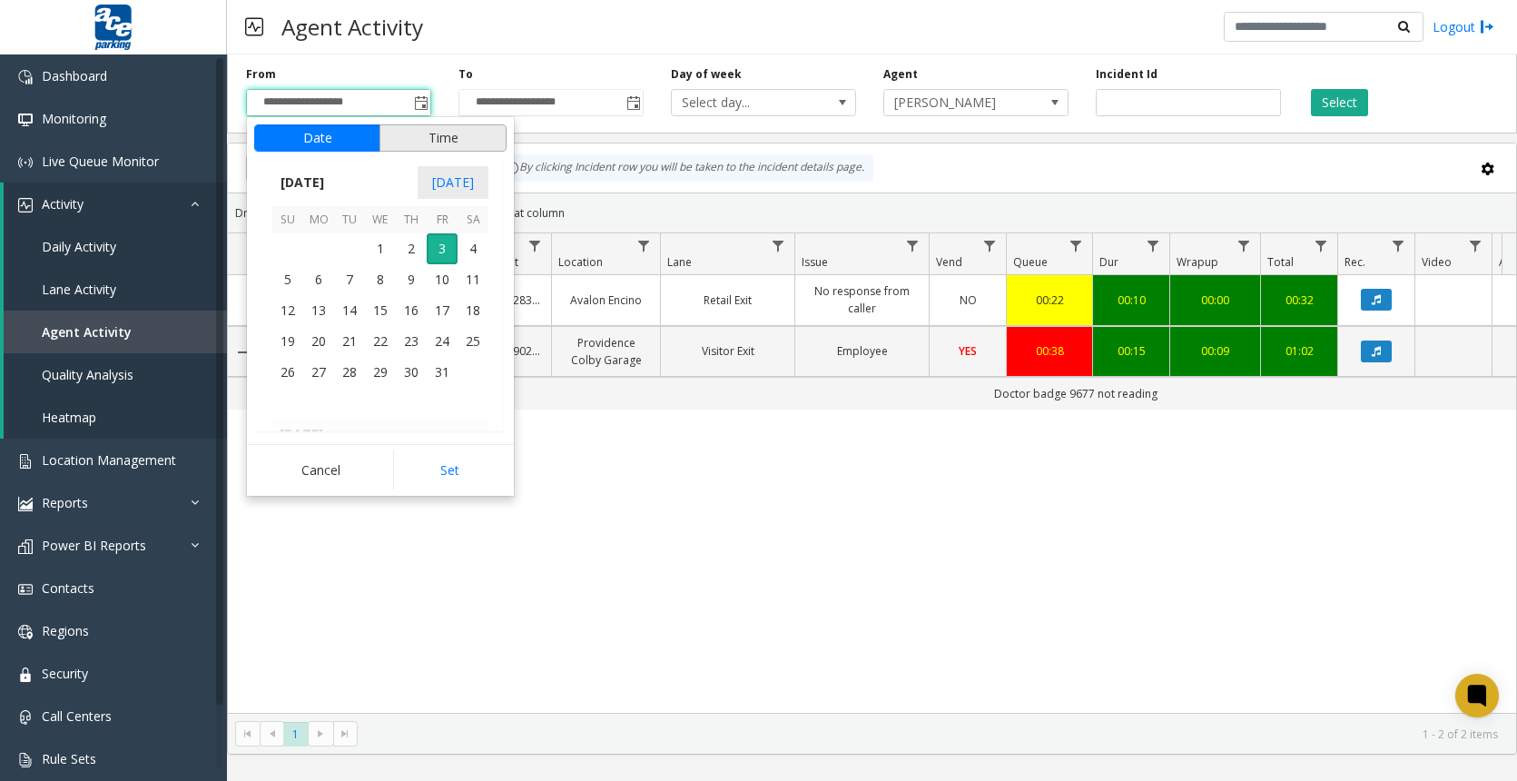
click at [434, 142] on button "Time" at bounding box center [442, 137] width 127 height 27
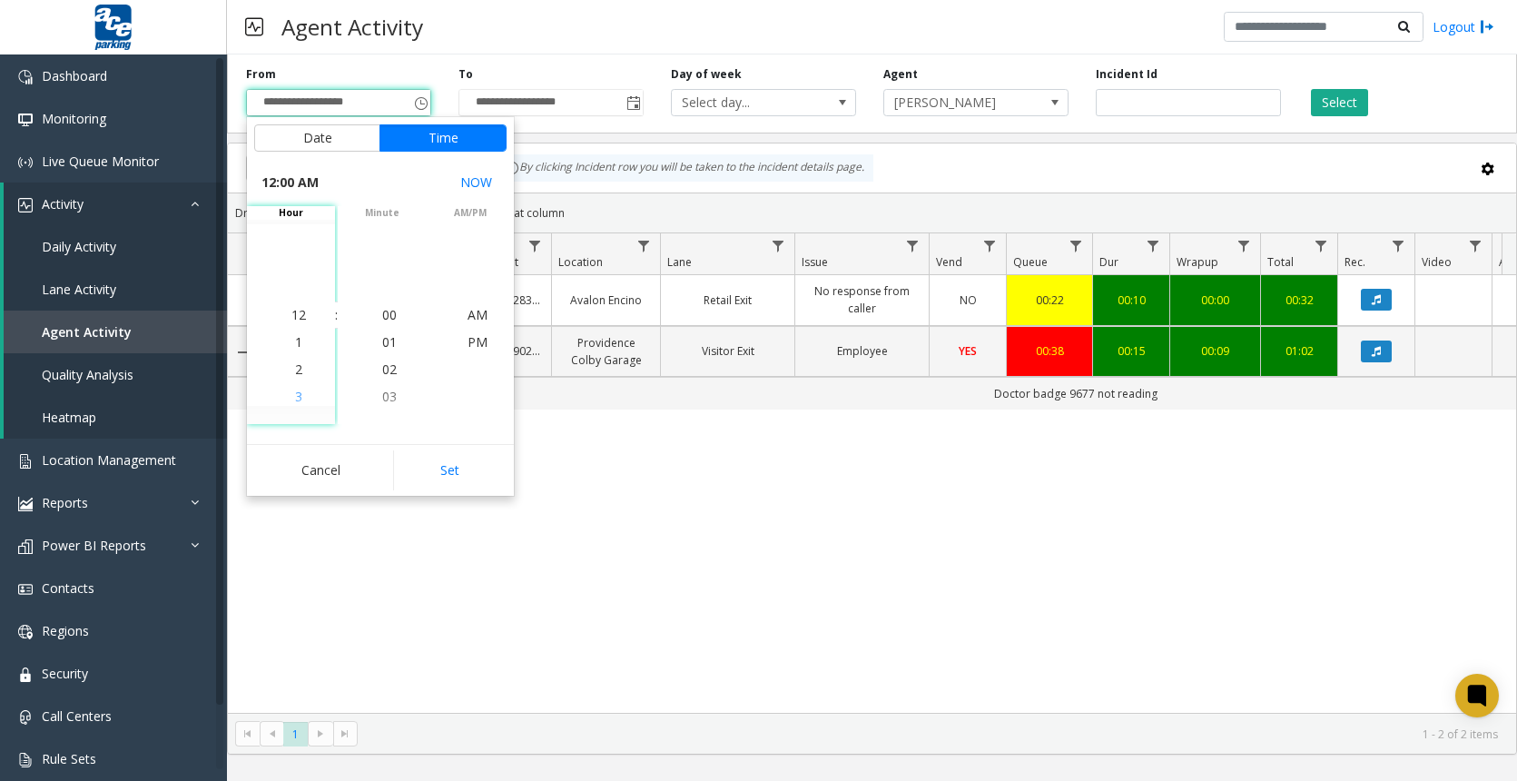
click at [295, 396] on span "3" at bounding box center [298, 396] width 7 height 17
click at [295, 314] on span "3" at bounding box center [298, 314] width 7 height 17
click at [372, 315] on li "00" at bounding box center [390, 314] width 64 height 27
click at [471, 342] on span "PM" at bounding box center [477, 341] width 20 height 17
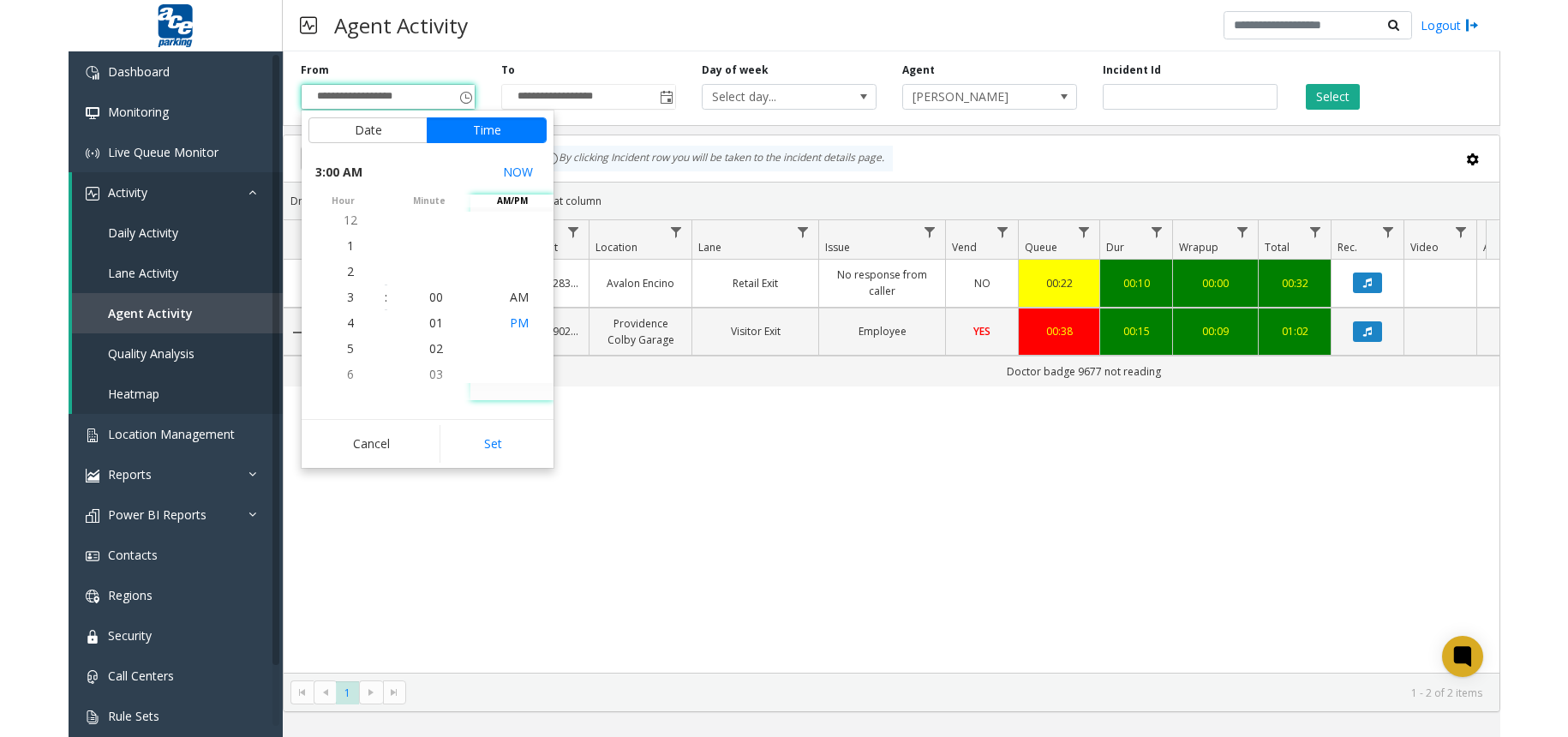
scroll to position [25, 0]
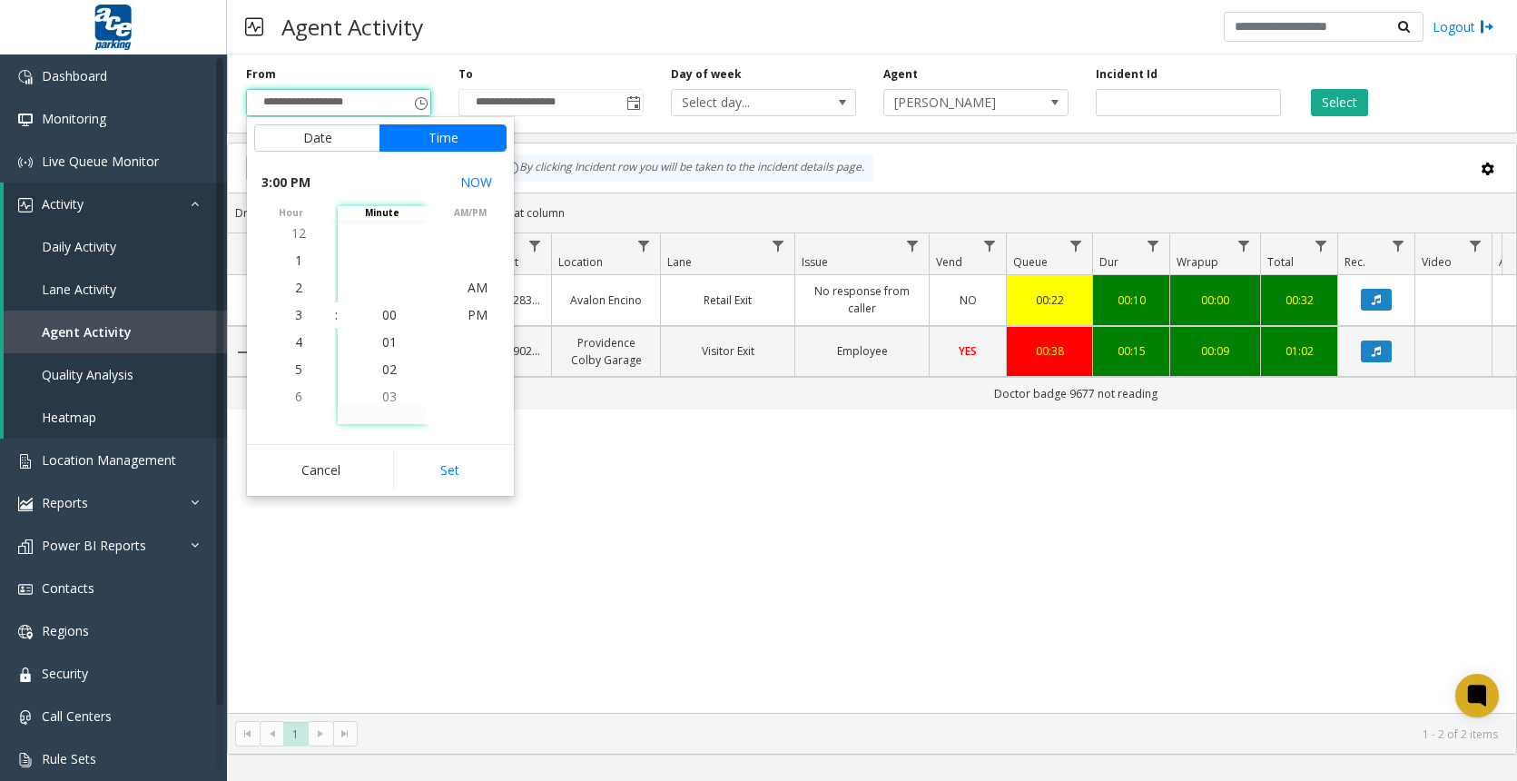
click at [432, 487] on button "Set" at bounding box center [450, 470] width 114 height 40
type input "**********"
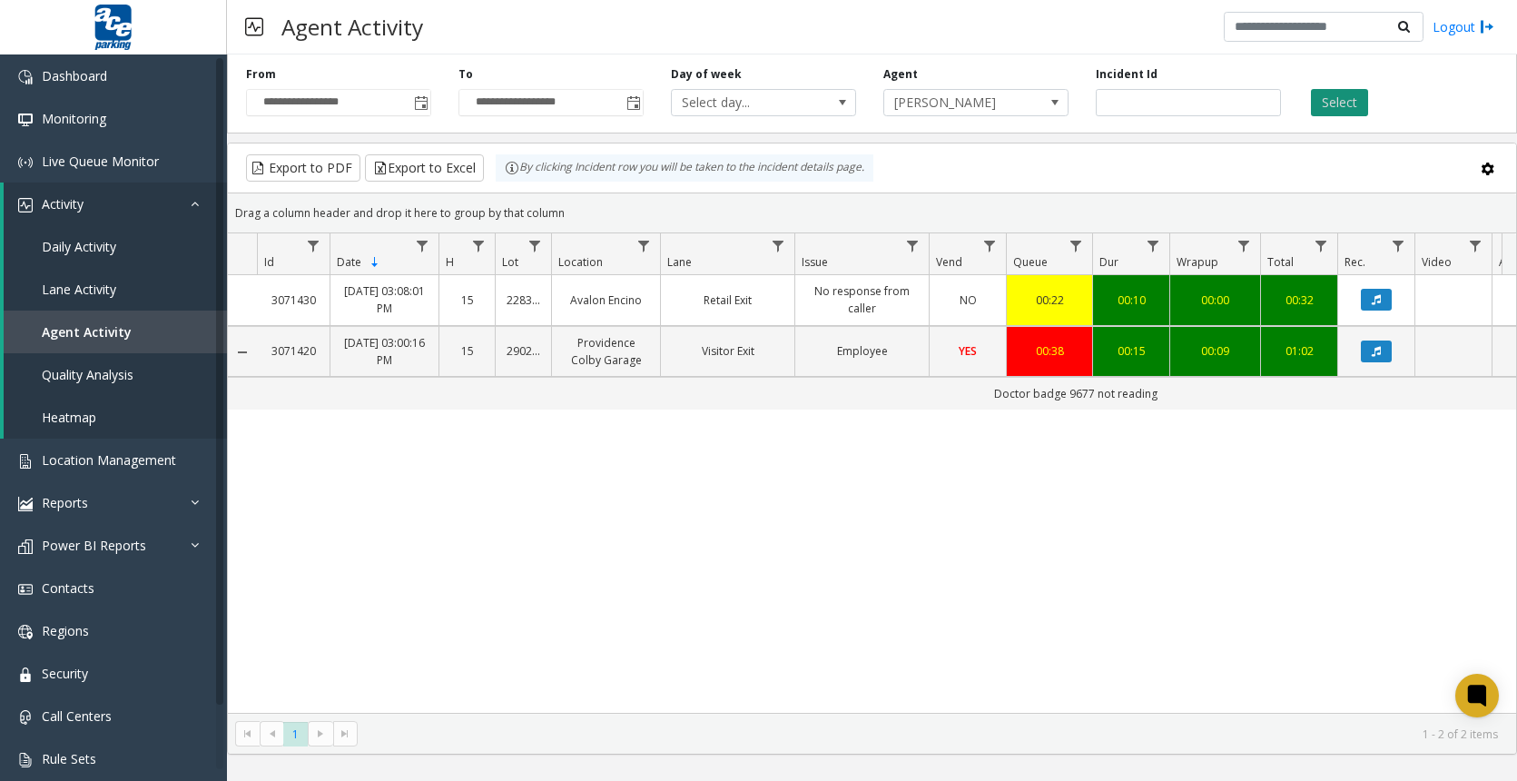
click at [1335, 111] on button "Select" at bounding box center [1339, 102] width 57 height 27
click at [1328, 107] on button "Select" at bounding box center [1339, 102] width 57 height 27
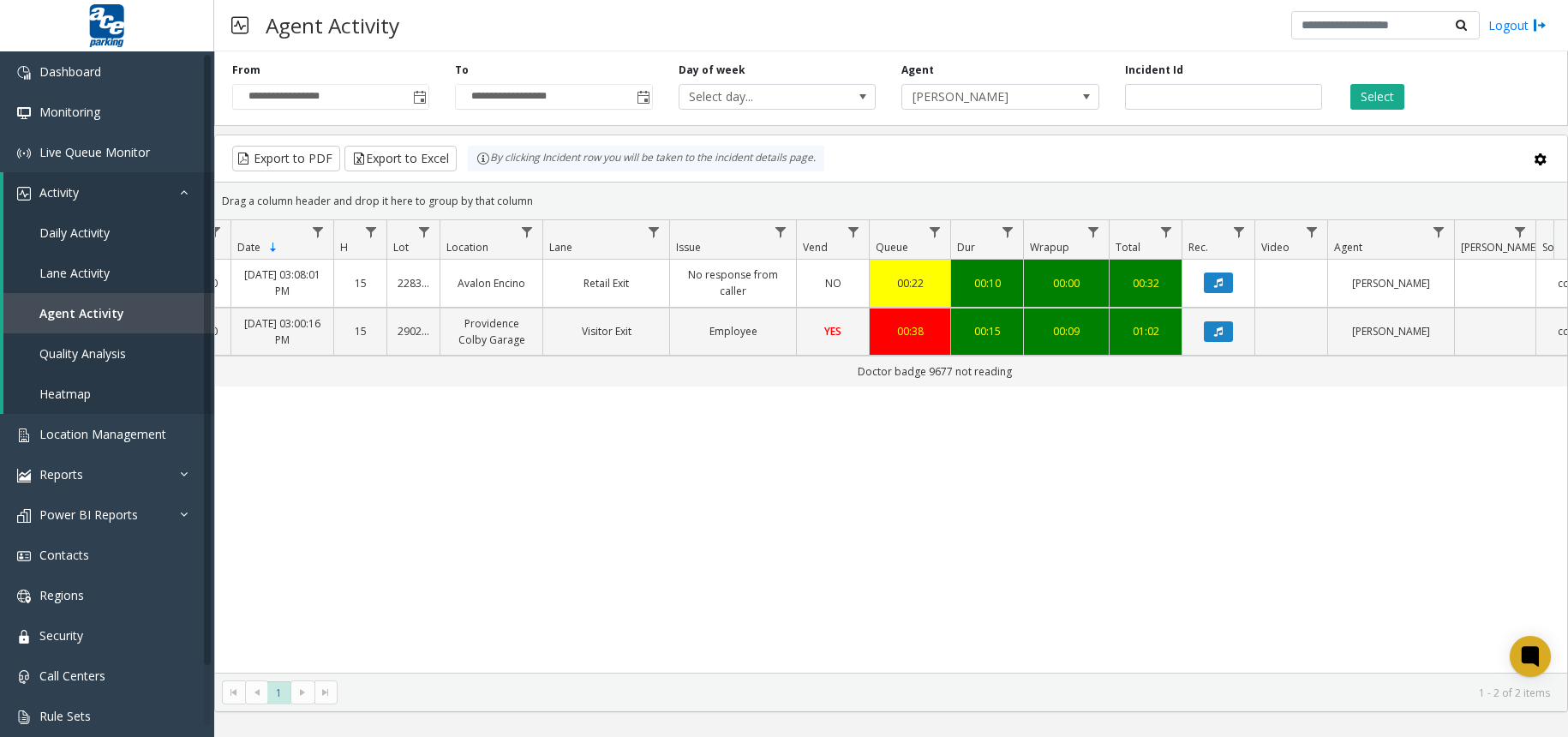
scroll to position [0, 14]
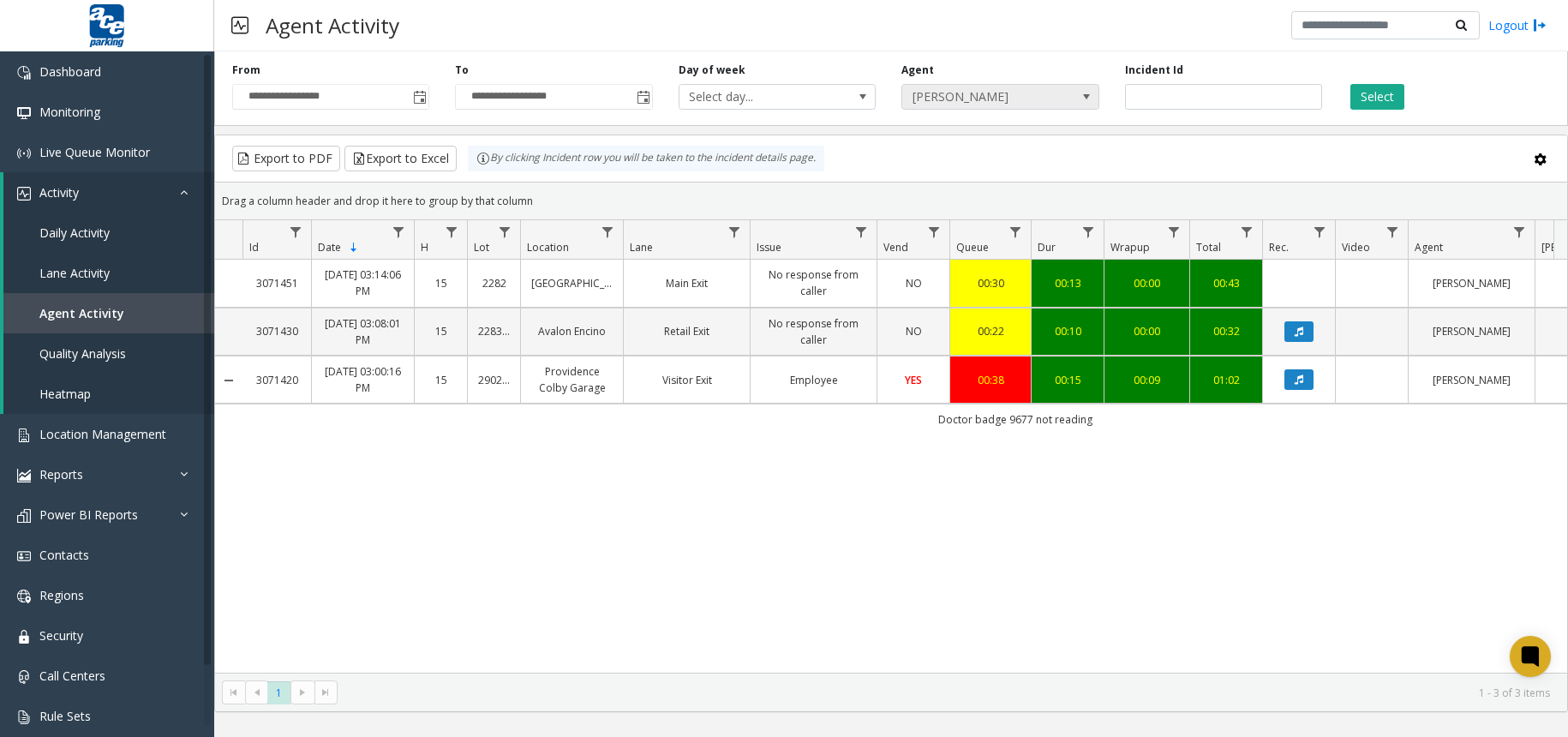
click at [1060, 102] on span "[PERSON_NAME]" at bounding box center [1000, 96] width 197 height 25
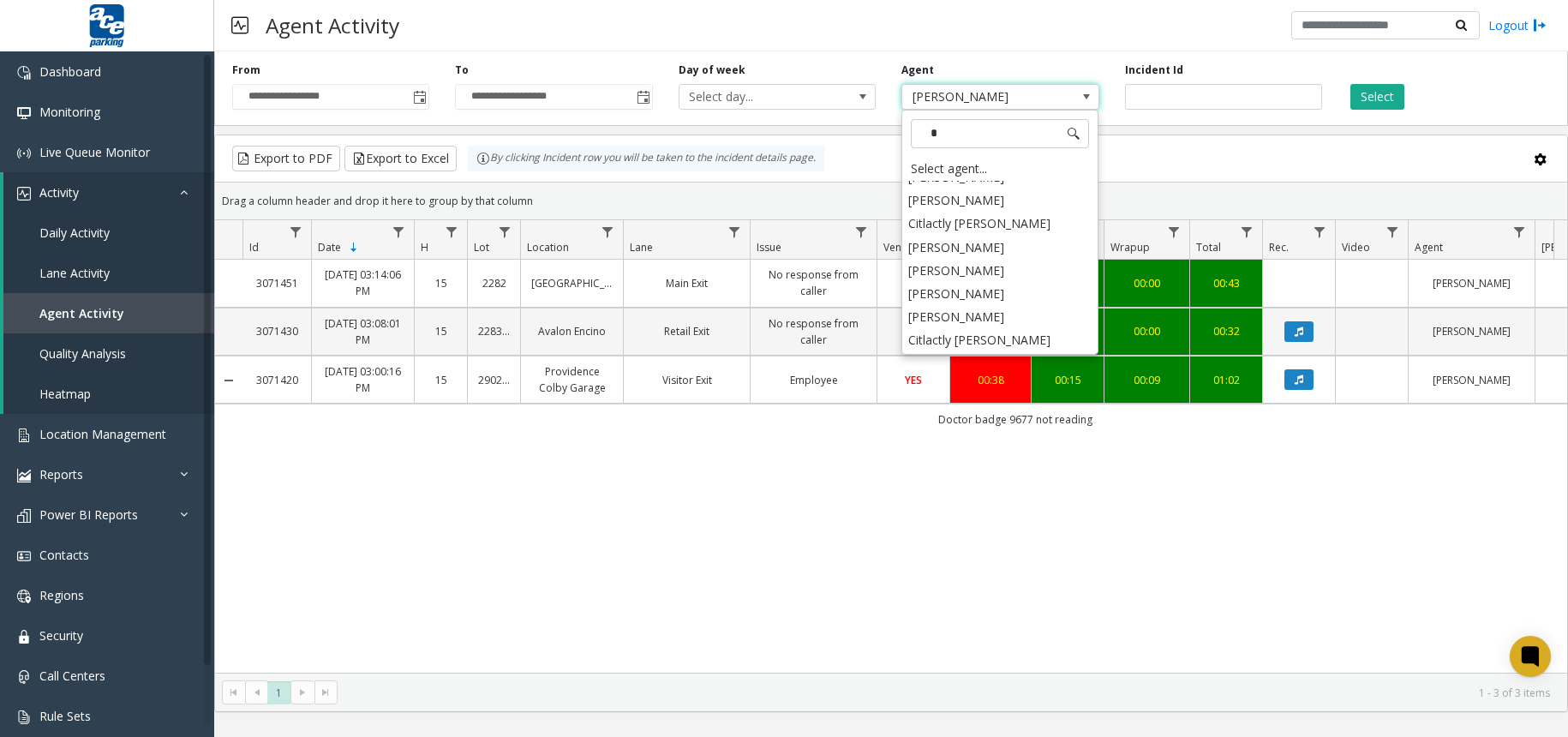
scroll to position [0, 0]
type input "****"
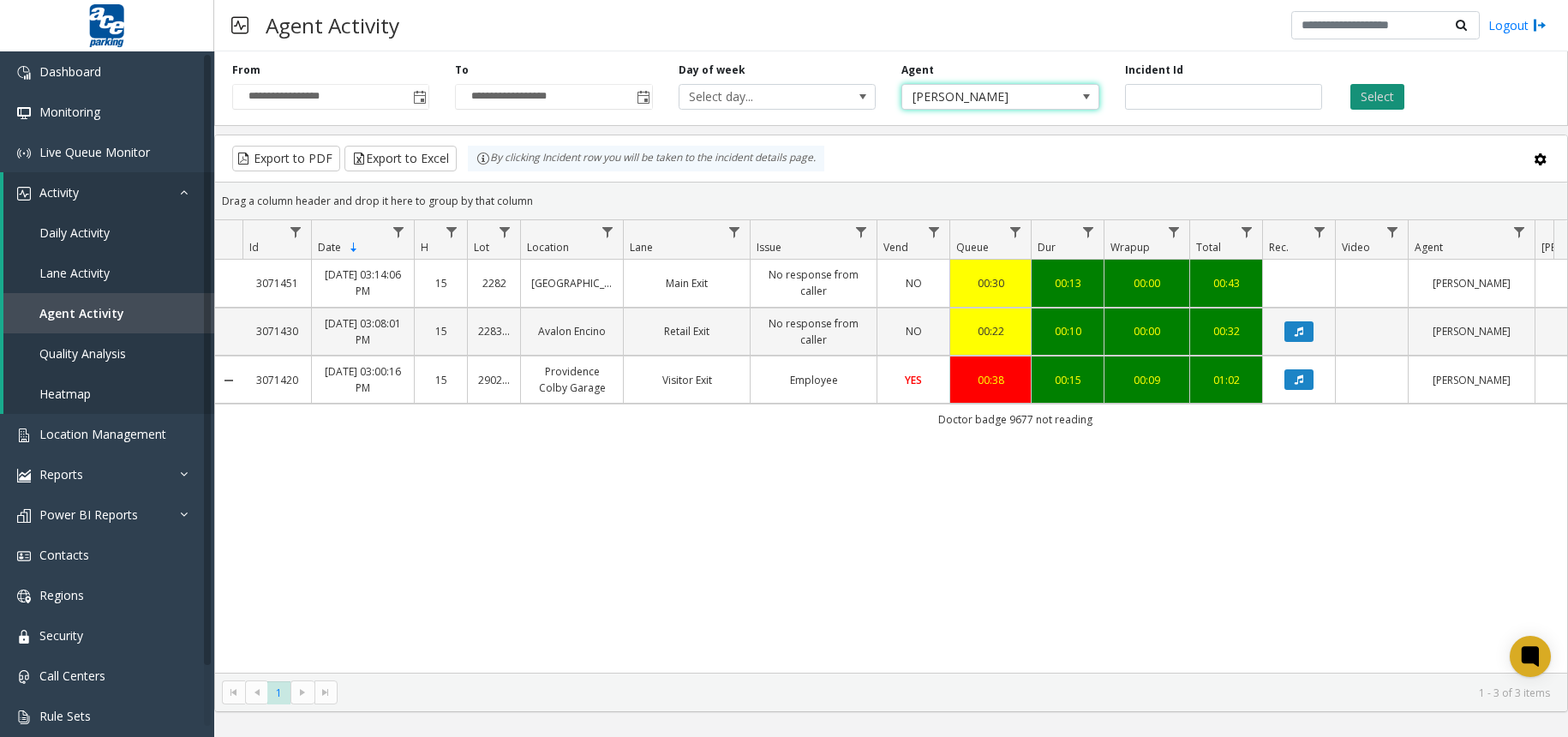
click at [1402, 102] on button "Select" at bounding box center [1376, 96] width 54 height 25
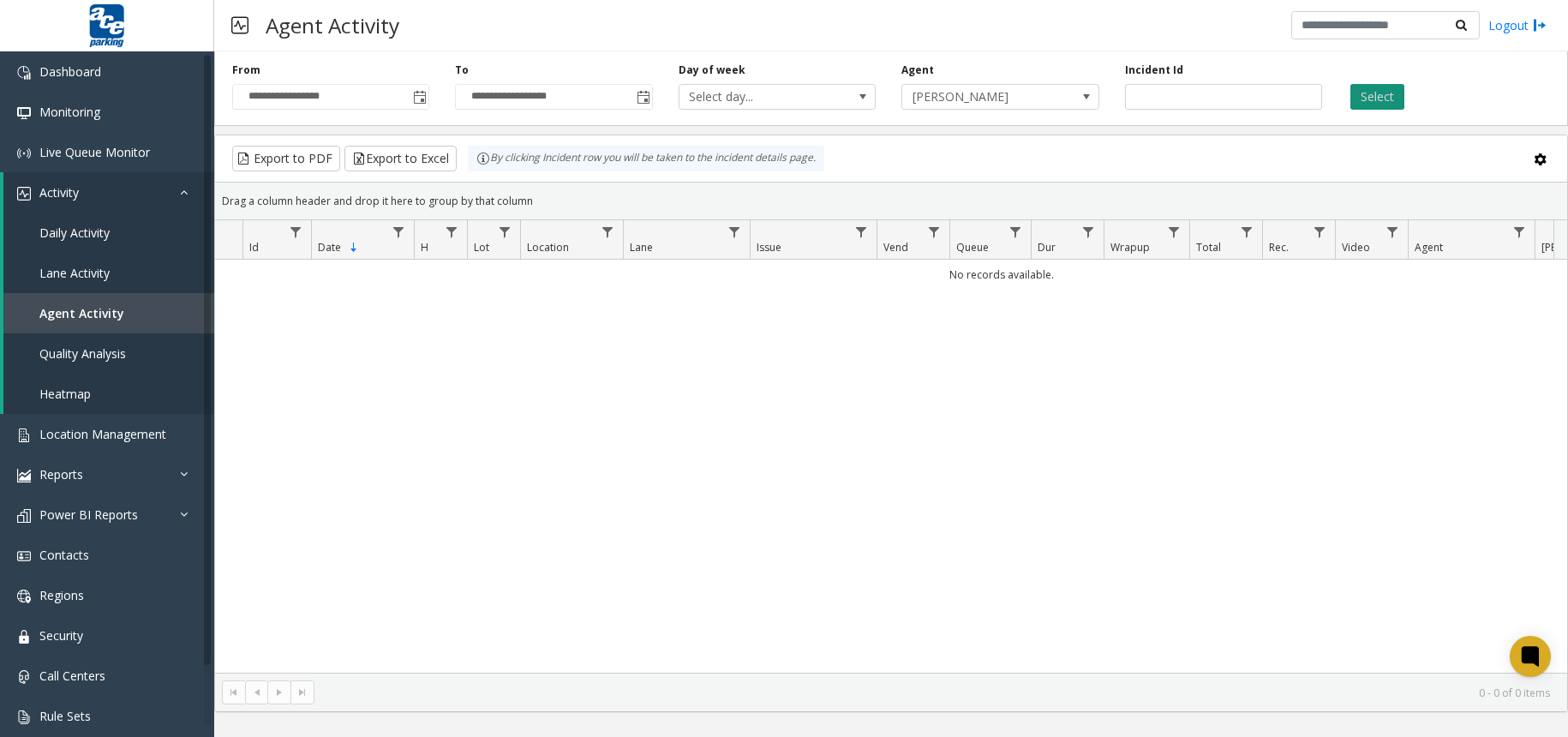
click at [1369, 94] on button "Select" at bounding box center [1376, 96] width 54 height 25
click at [1377, 93] on button "Select" at bounding box center [1376, 96] width 54 height 25
click at [1013, 96] on span "[PERSON_NAME]" at bounding box center [981, 96] width 157 height 24
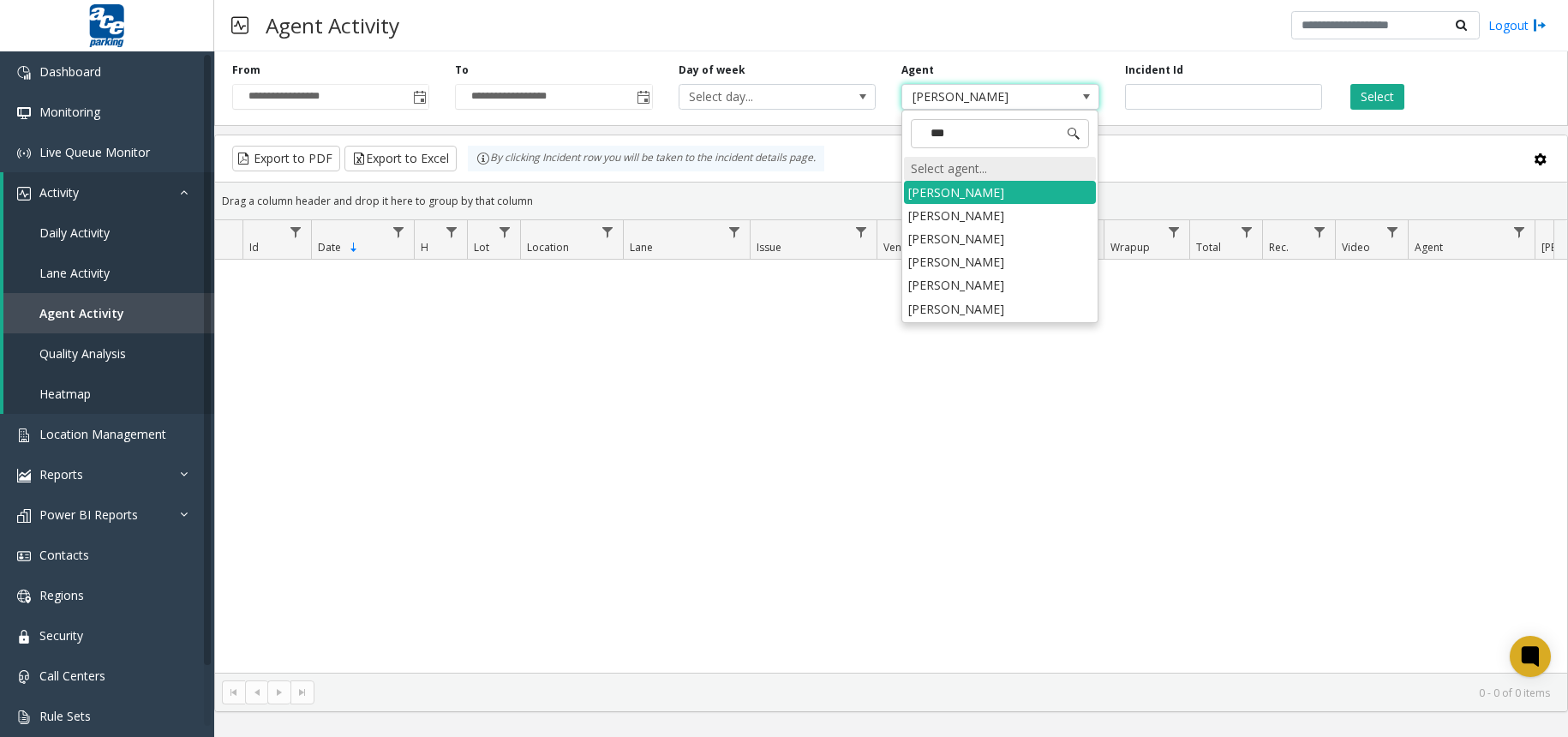
type input "****"
click at [923, 245] on li "[PERSON_NAME]" at bounding box center [1000, 239] width 192 height 24
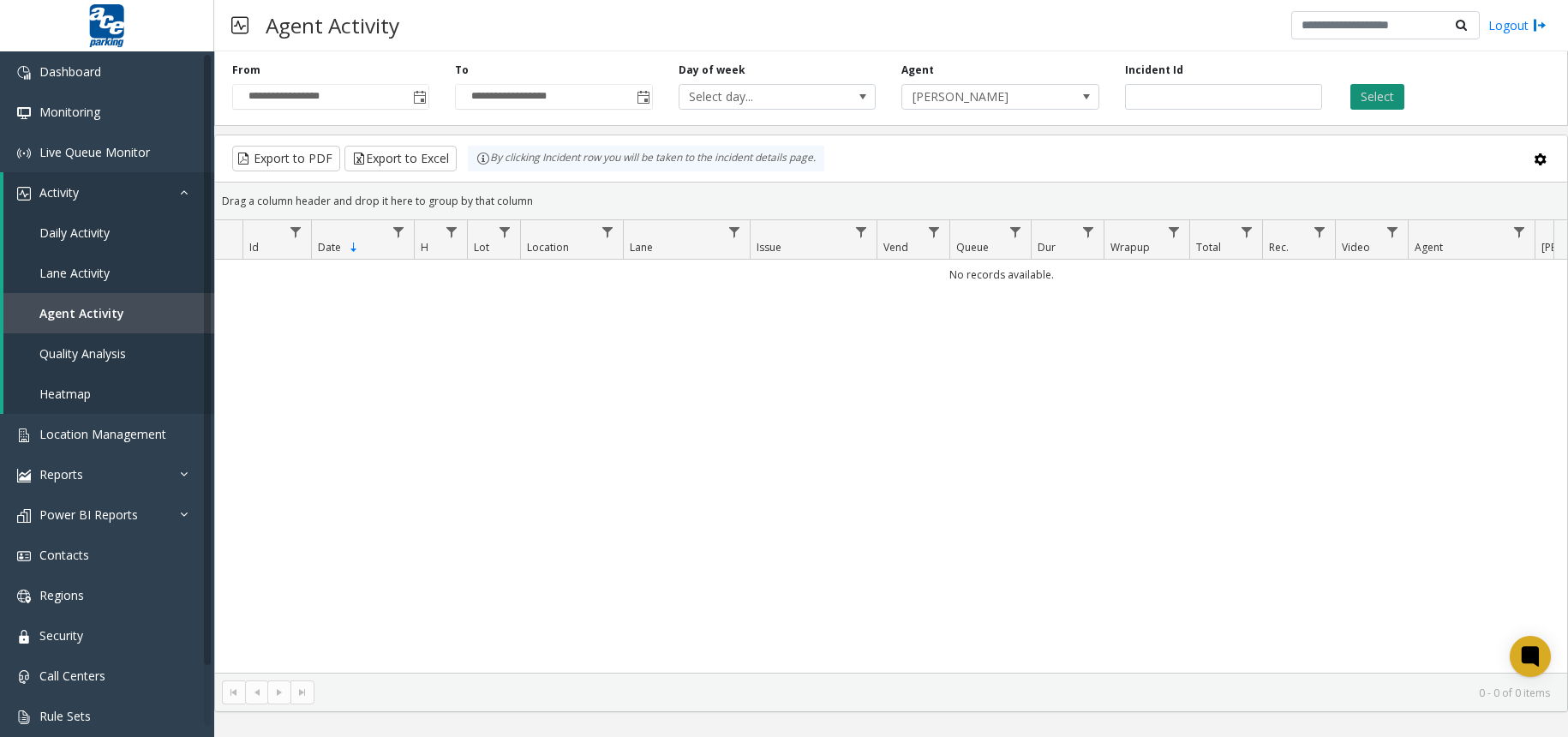
click at [1376, 97] on button "Select" at bounding box center [1376, 96] width 54 height 25
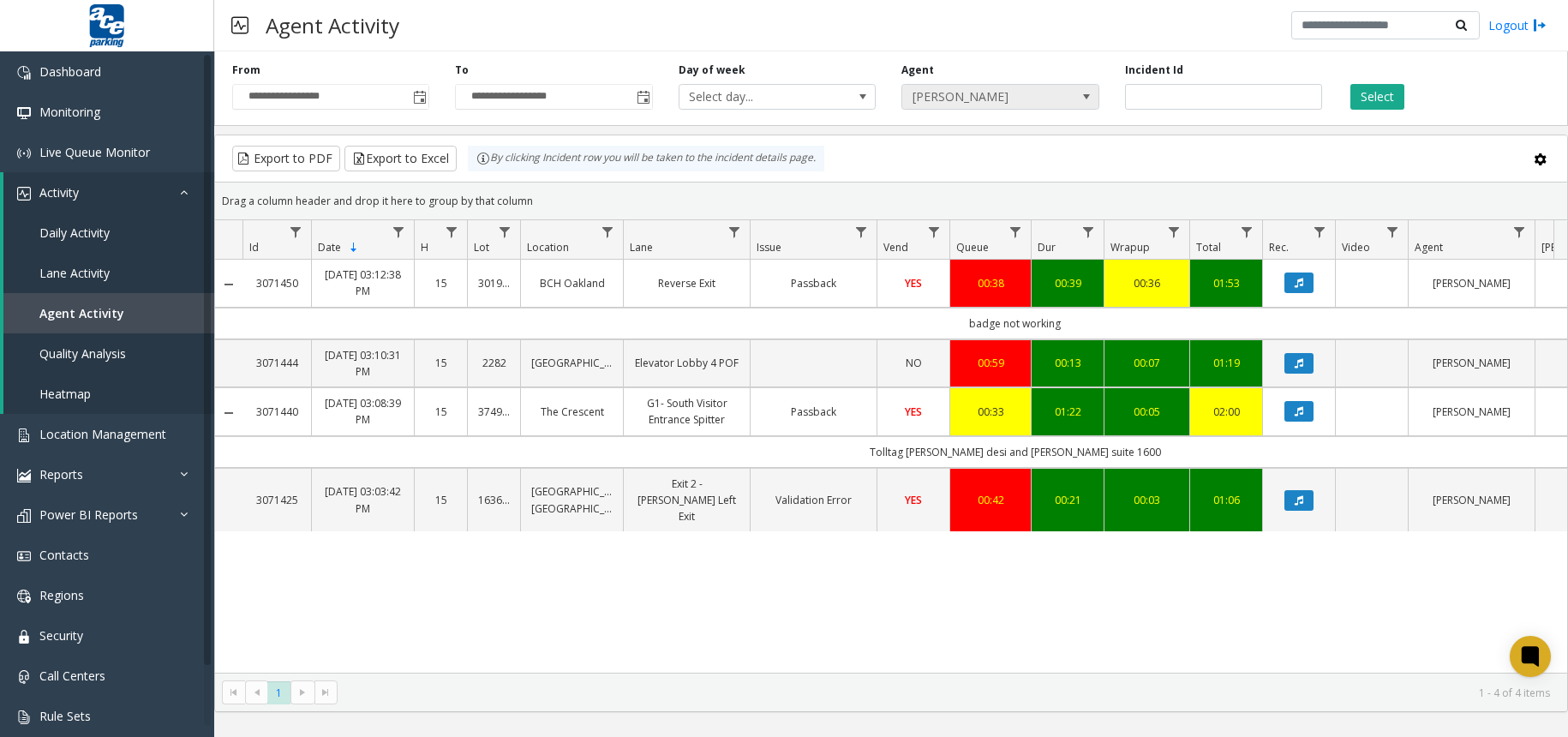
click at [1063, 94] on span "[PERSON_NAME]" at bounding box center [1000, 96] width 197 height 25
type input "*****"
click at [973, 193] on li "[PERSON_NAME]" at bounding box center [1000, 193] width 192 height 24
click at [1394, 92] on button "Select" at bounding box center [1376, 96] width 54 height 25
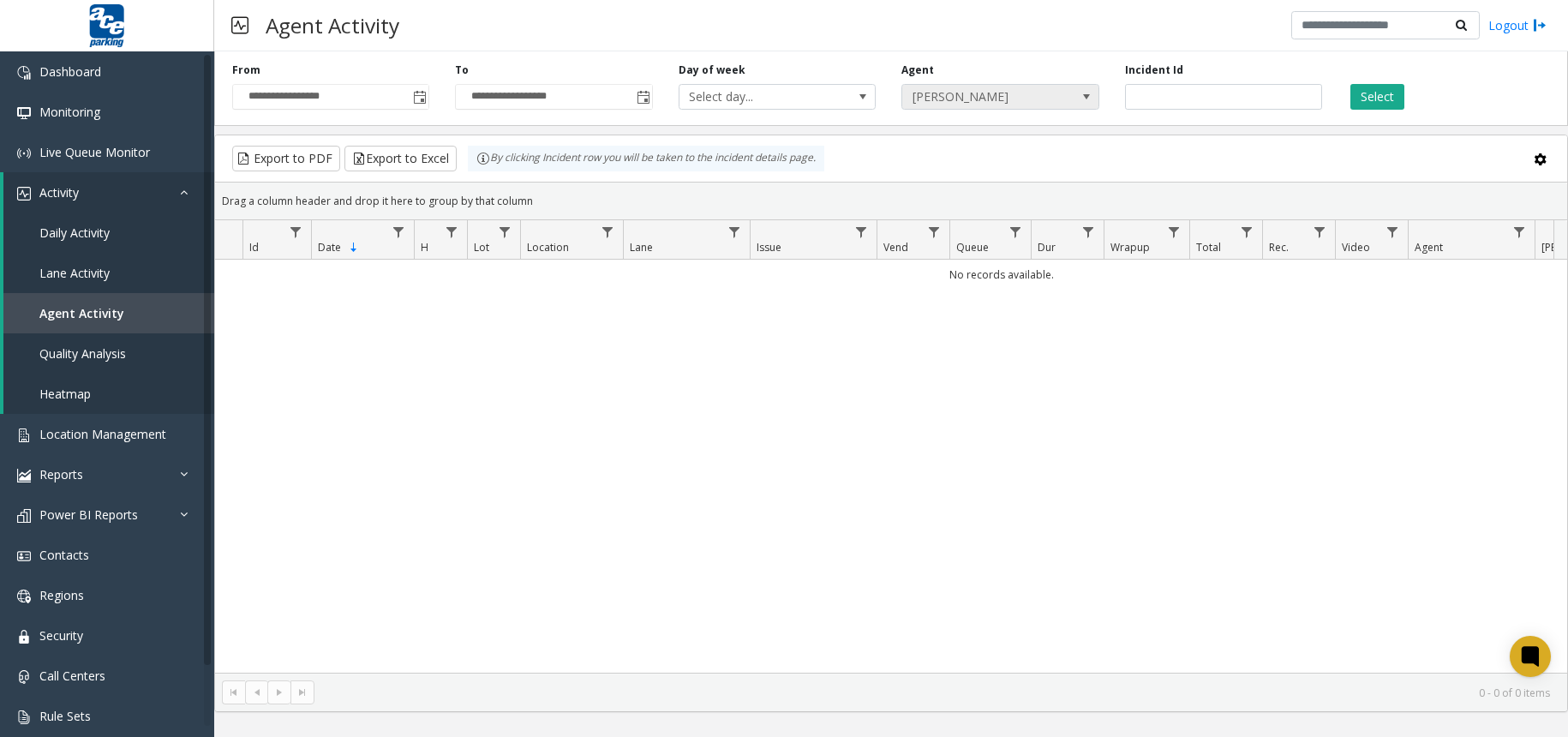
click at [983, 97] on span "[PERSON_NAME]" at bounding box center [981, 96] width 157 height 24
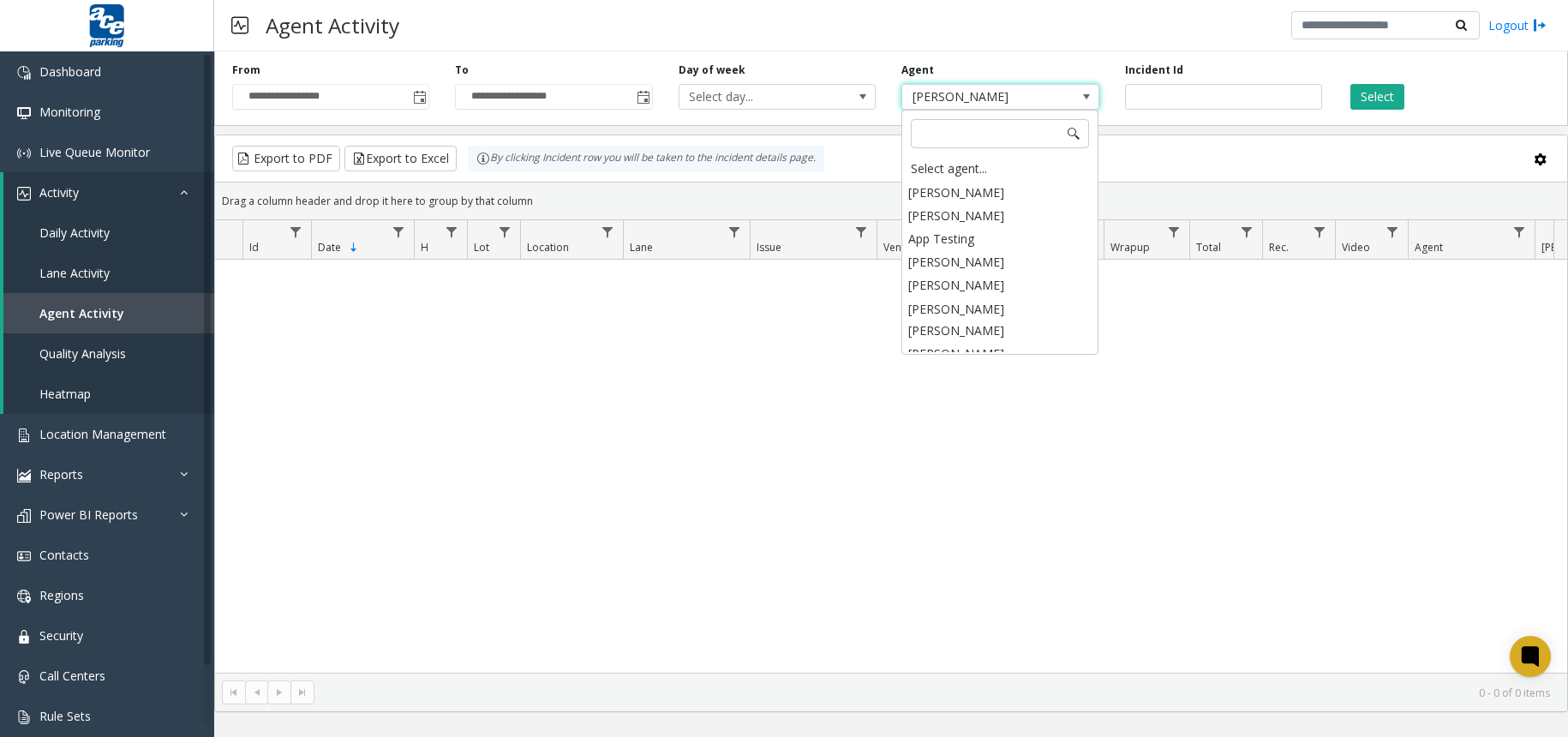
scroll to position [1659, 0]
click at [990, 140] on input at bounding box center [1000, 133] width 178 height 29
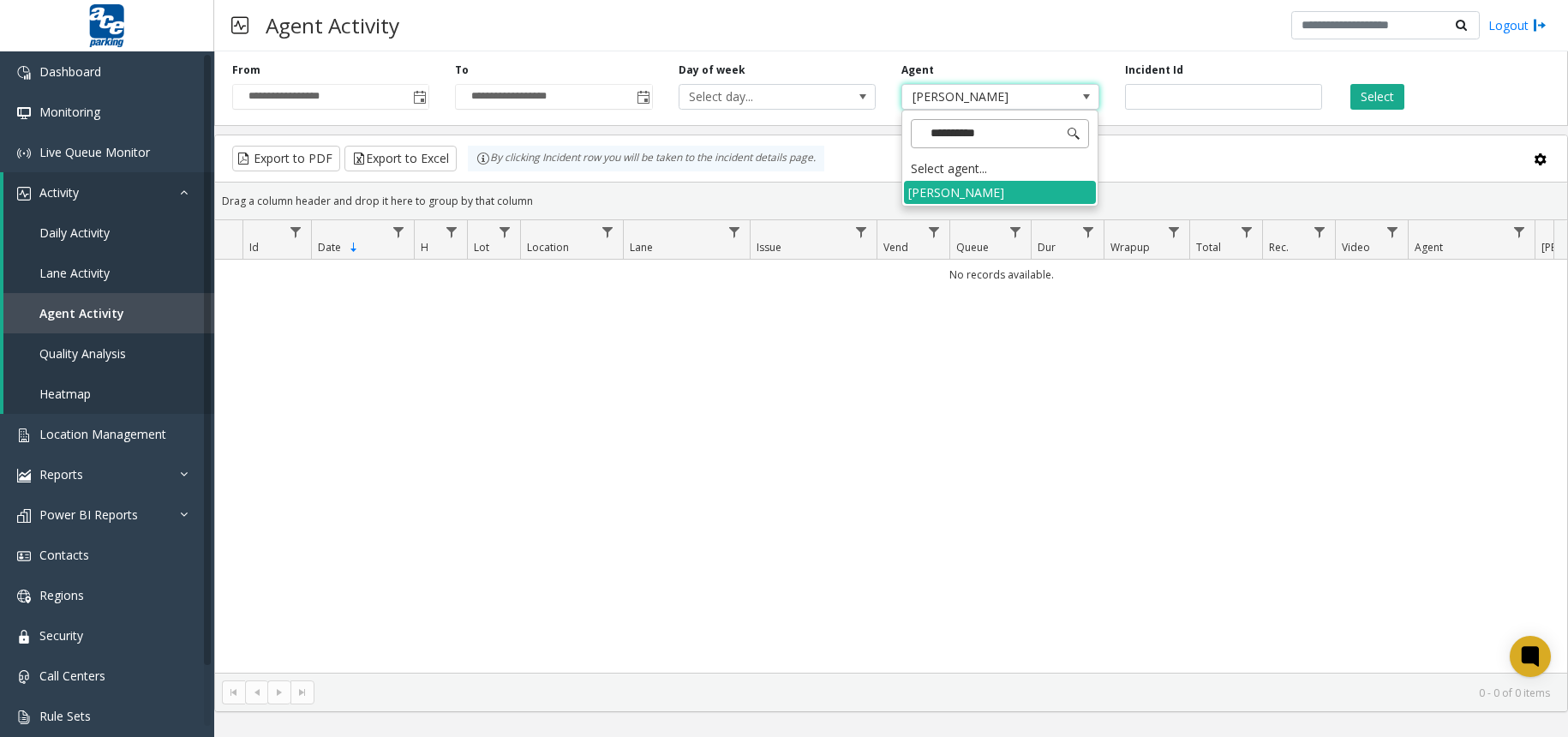
type input "**********"
click at [1369, 104] on button "Select" at bounding box center [1376, 96] width 54 height 25
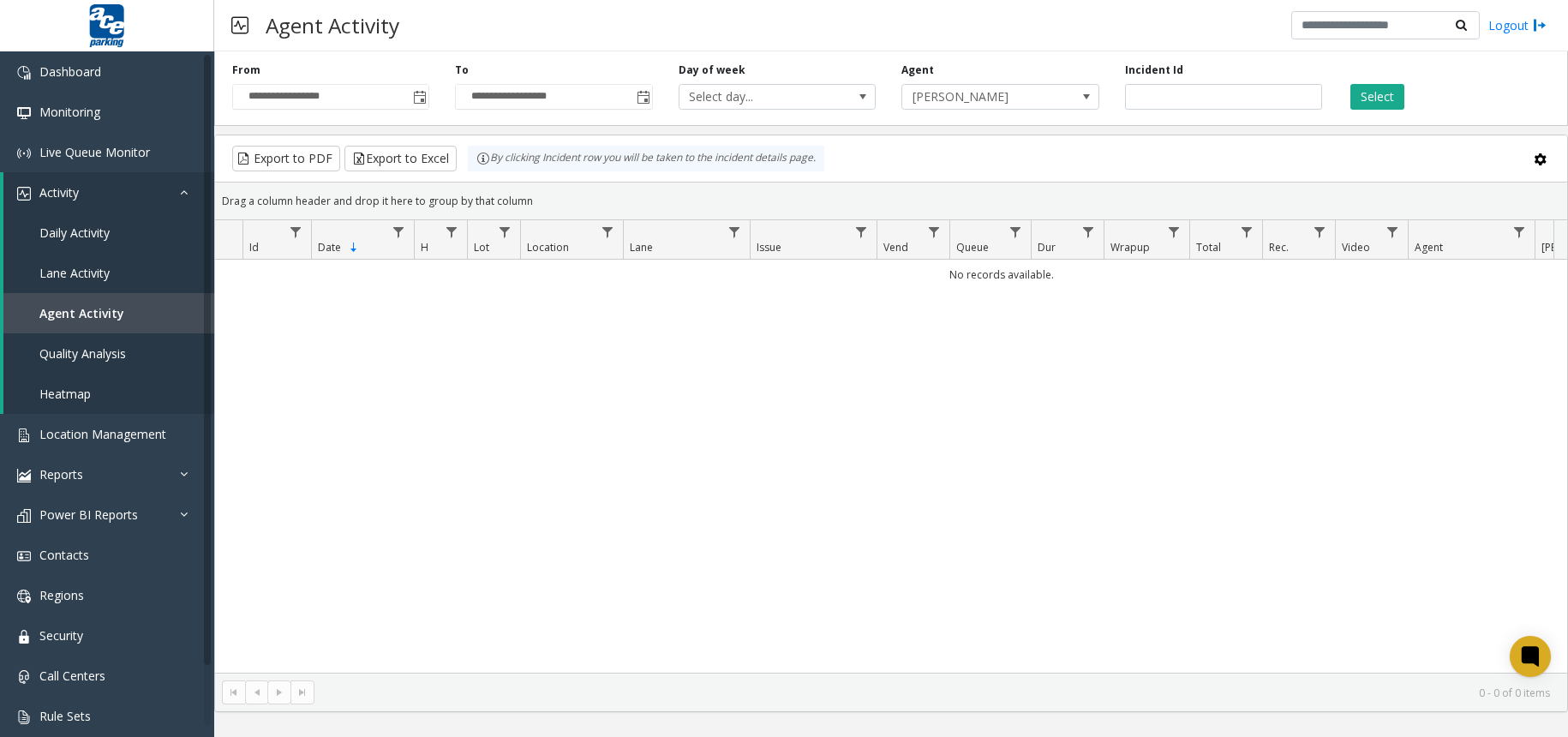
click at [1407, 542] on div "No records available." at bounding box center [891, 465] width 1352 height 412
click at [1023, 107] on span "[PERSON_NAME]" at bounding box center [981, 96] width 157 height 24
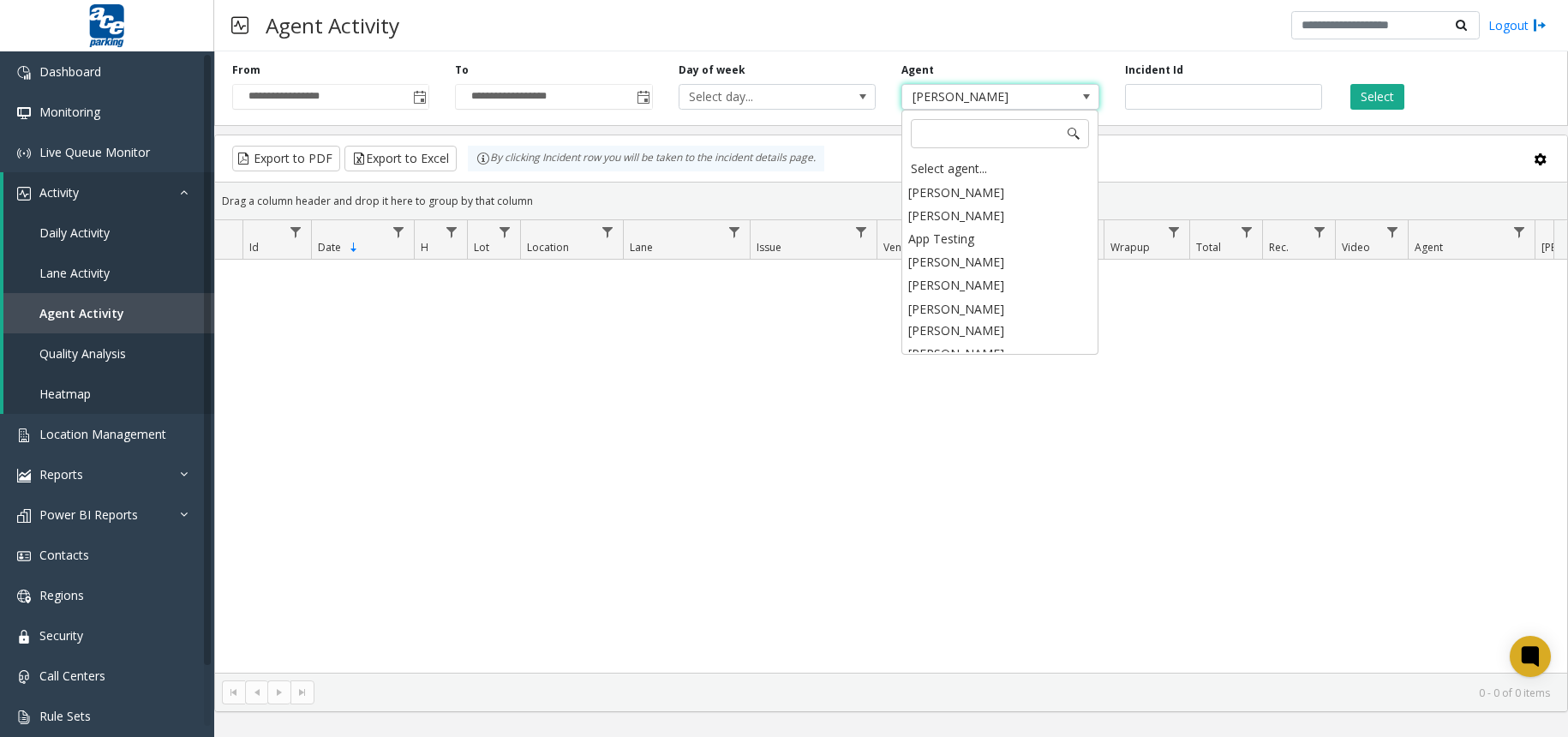
scroll to position [1659, 0]
click at [955, 130] on input at bounding box center [1000, 133] width 178 height 29
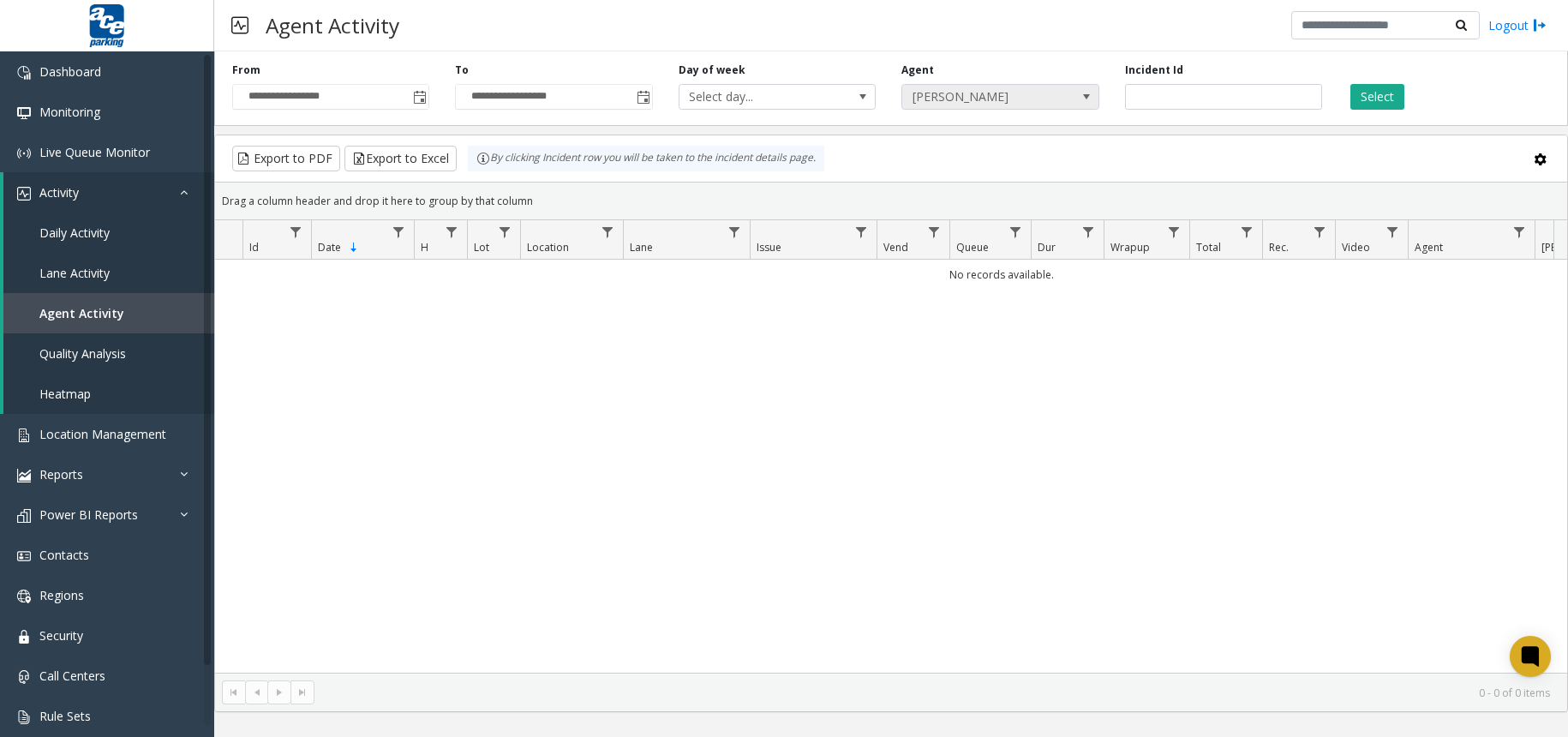
click at [1089, 88] on span at bounding box center [1086, 96] width 24 height 24
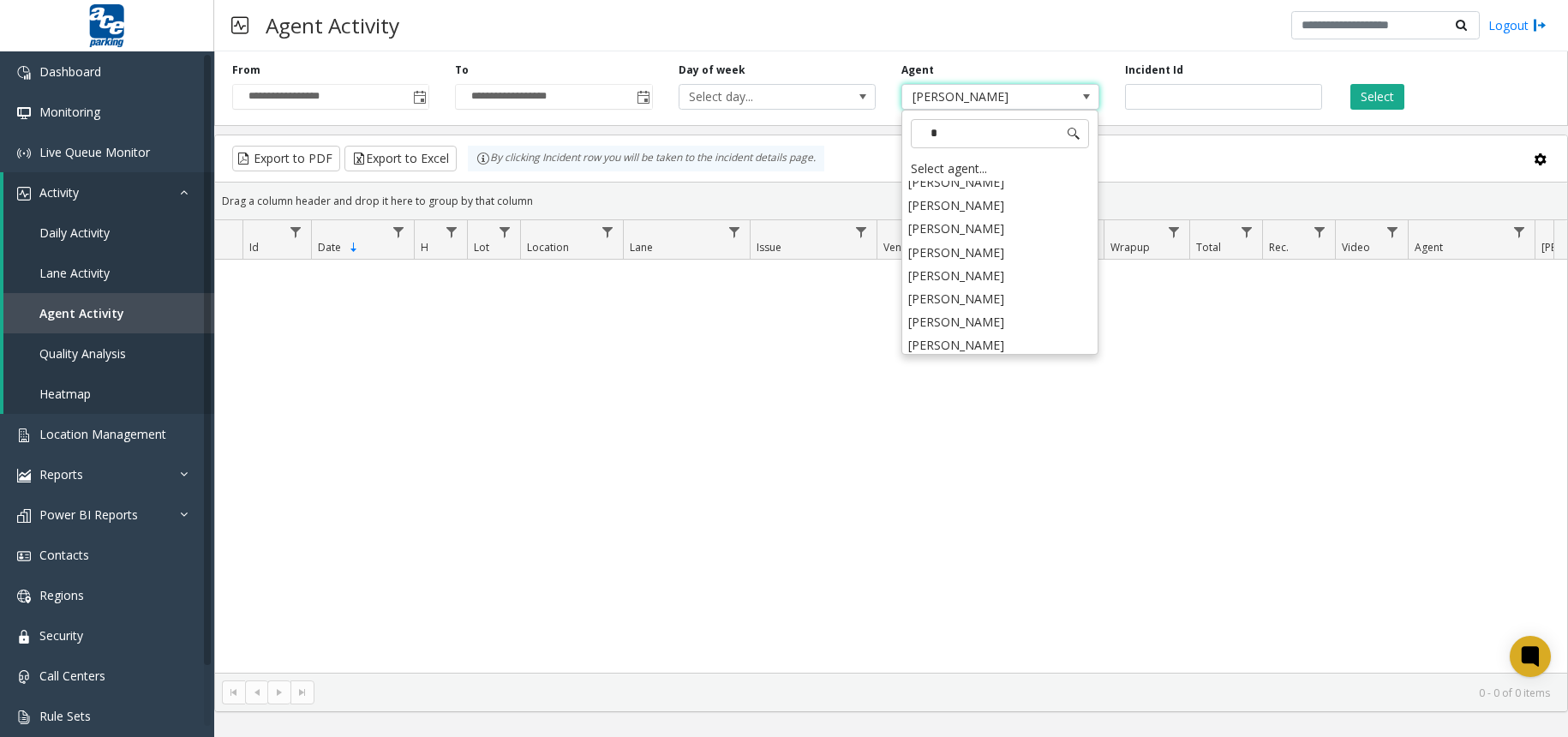
scroll to position [1147, 0]
type input "**"
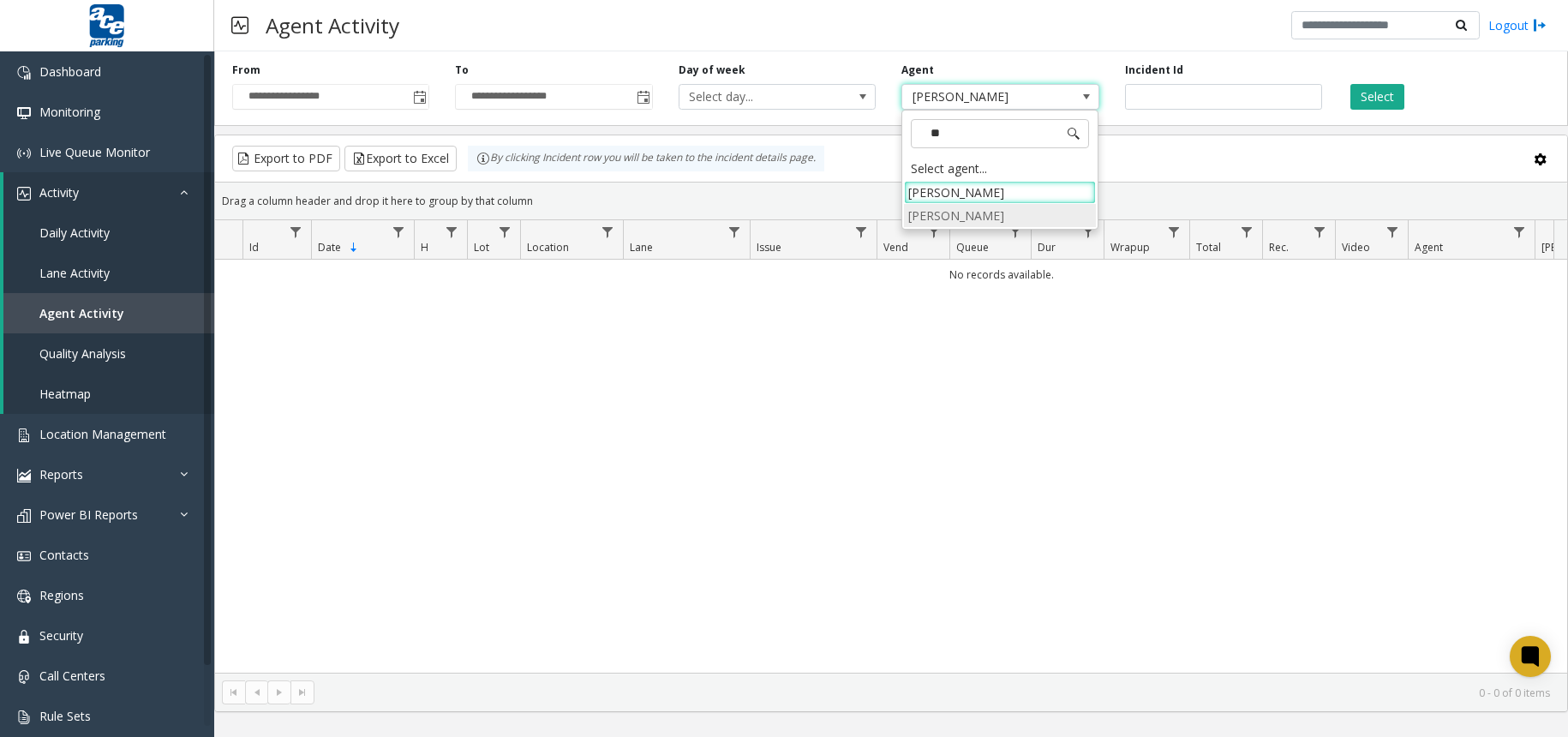
click at [979, 223] on li "[PERSON_NAME]" at bounding box center [1000, 215] width 192 height 24
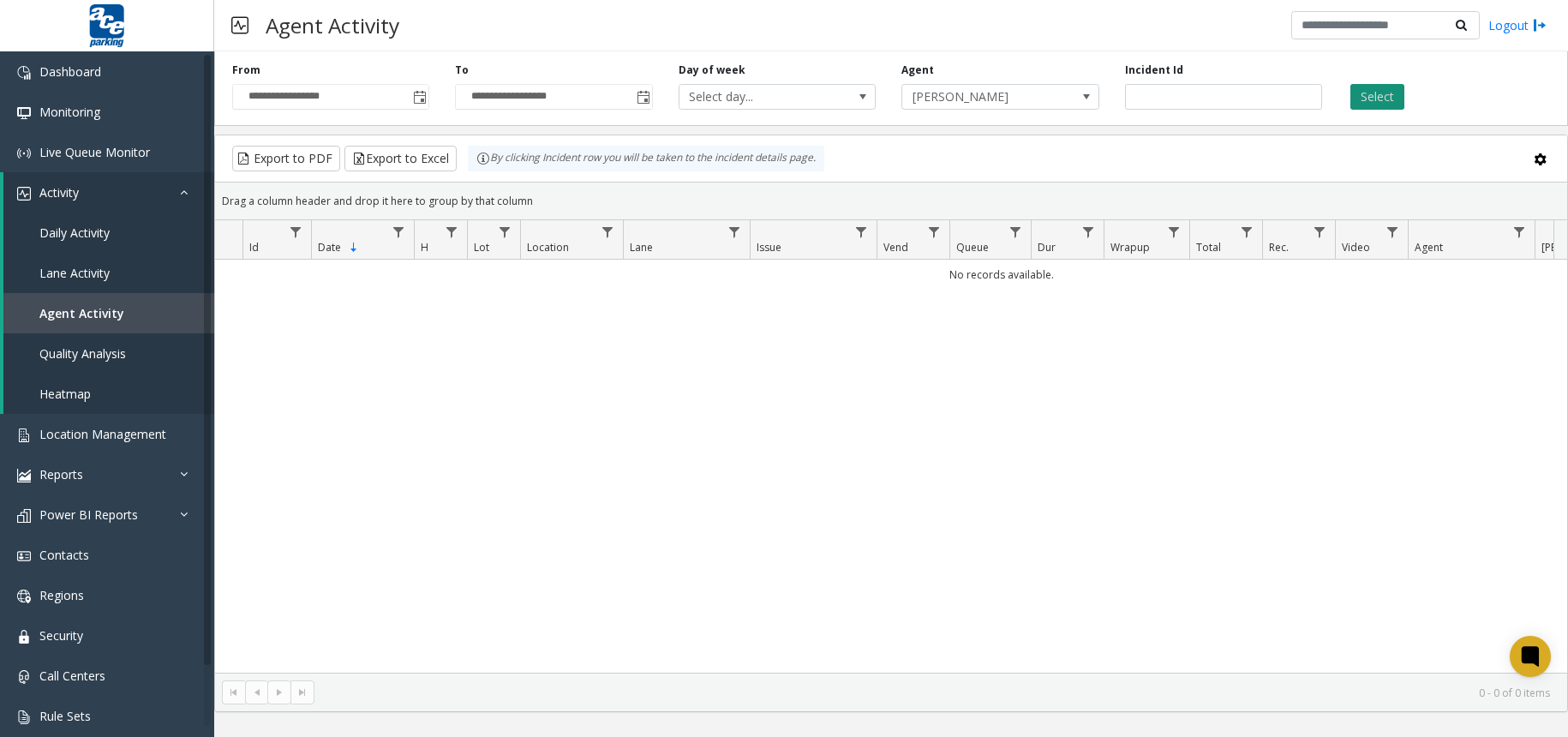
click at [1391, 94] on button "Select" at bounding box center [1376, 96] width 54 height 25
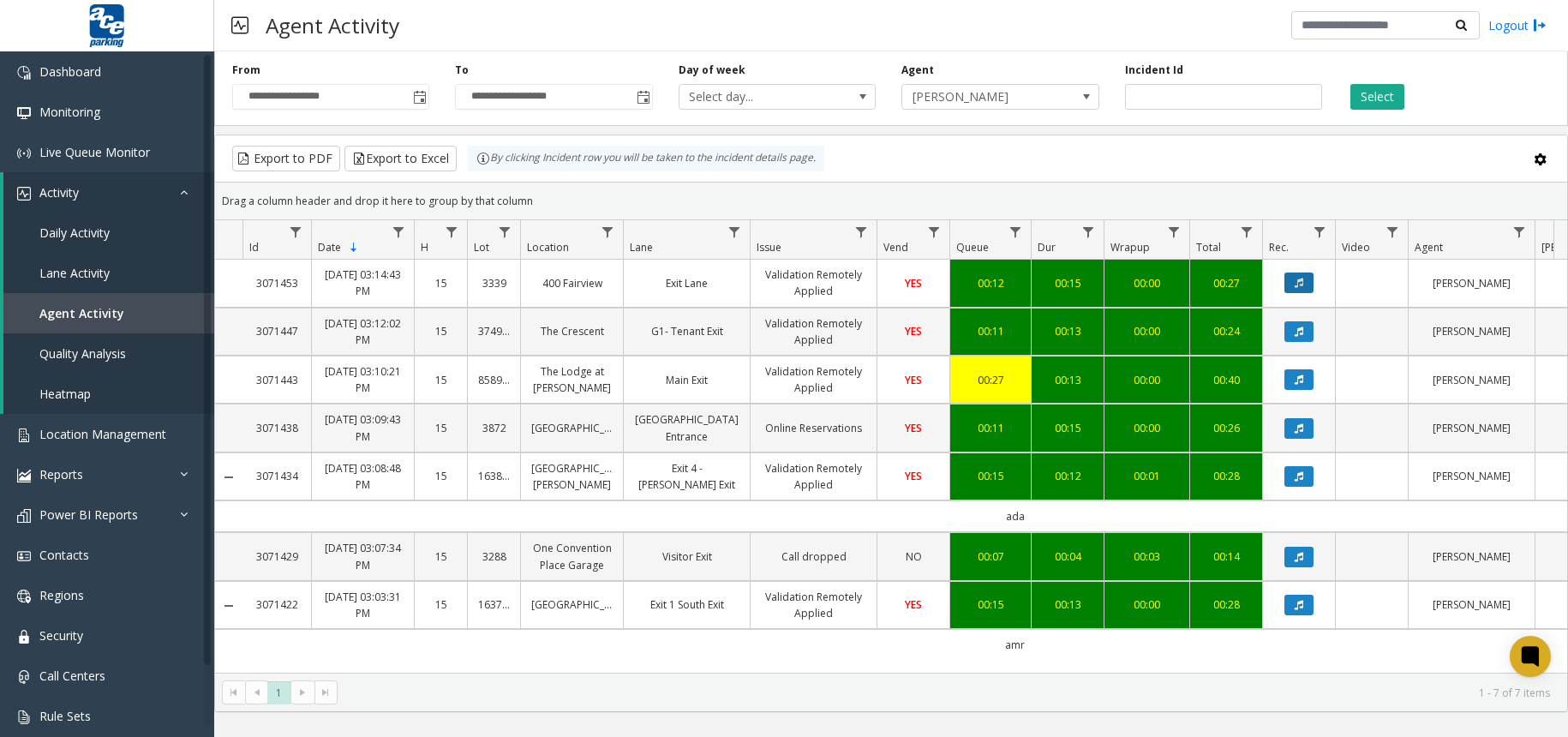
click at [1308, 281] on button "Data table" at bounding box center [1299, 283] width 29 height 21
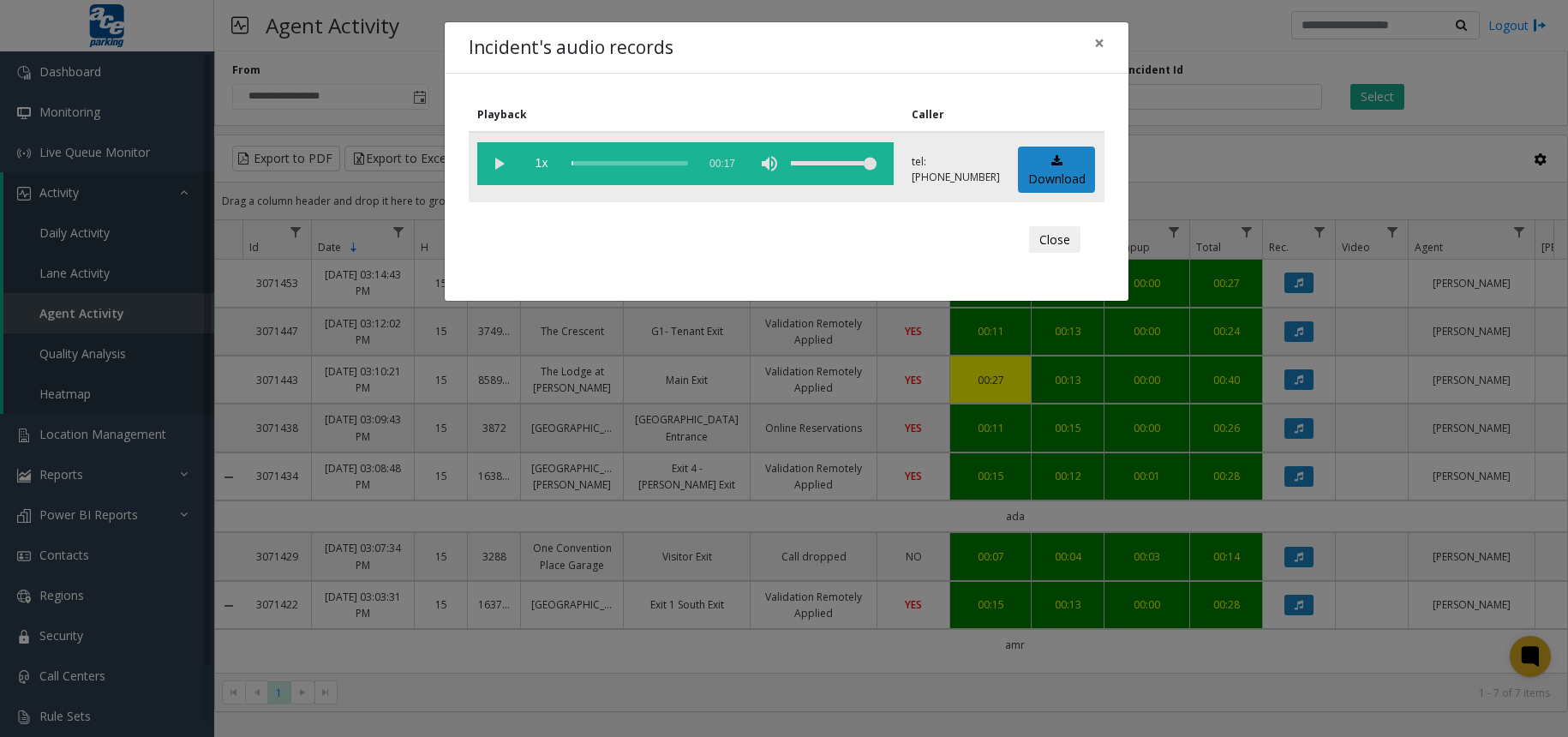
click at [497, 165] on vg-play-pause at bounding box center [498, 163] width 42 height 42
click at [588, 161] on div "scrub bar" at bounding box center [629, 163] width 116 height 42
click at [1099, 42] on span "×" at bounding box center [1099, 42] width 10 height 24
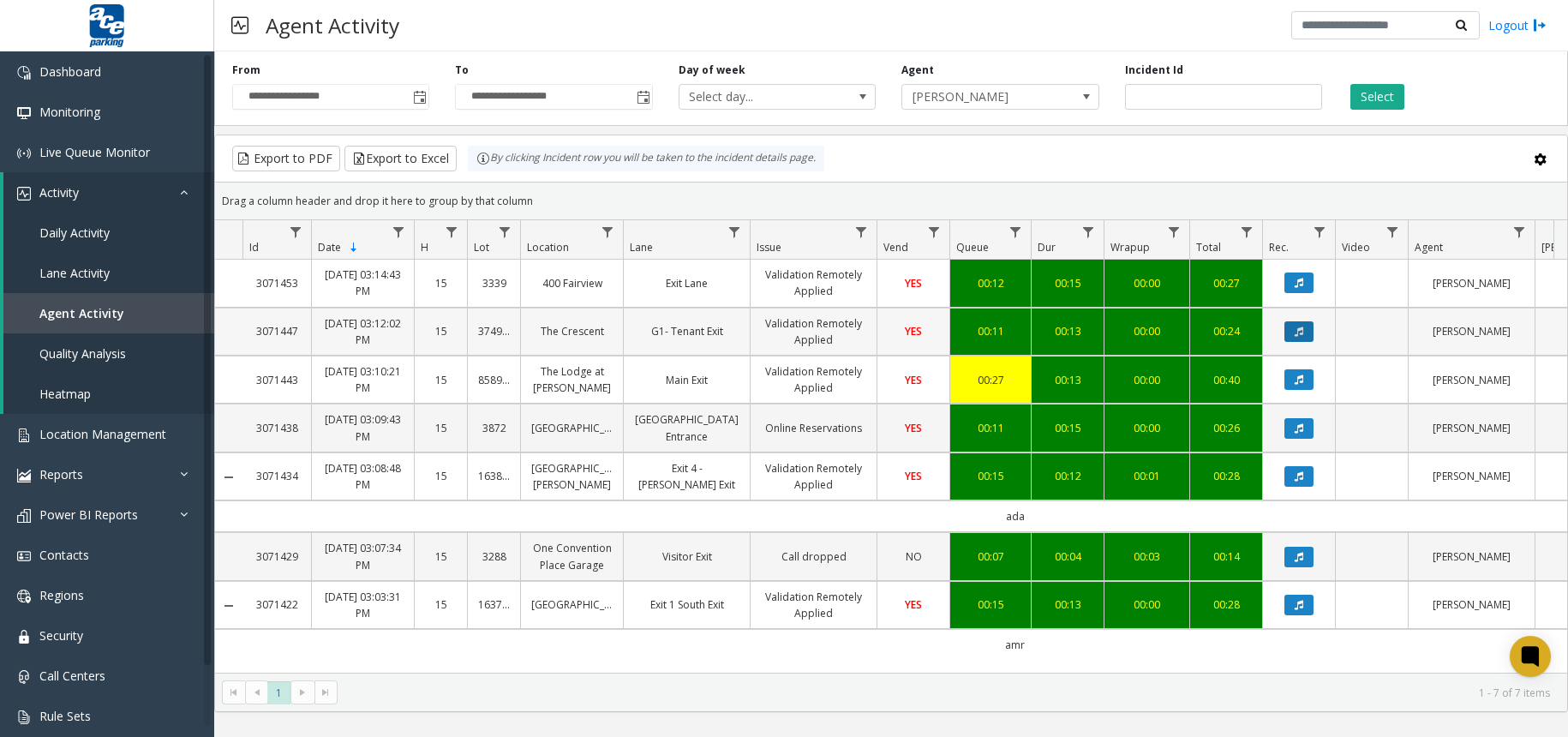
click at [1299, 334] on icon "Data table" at bounding box center [1298, 331] width 8 height 10
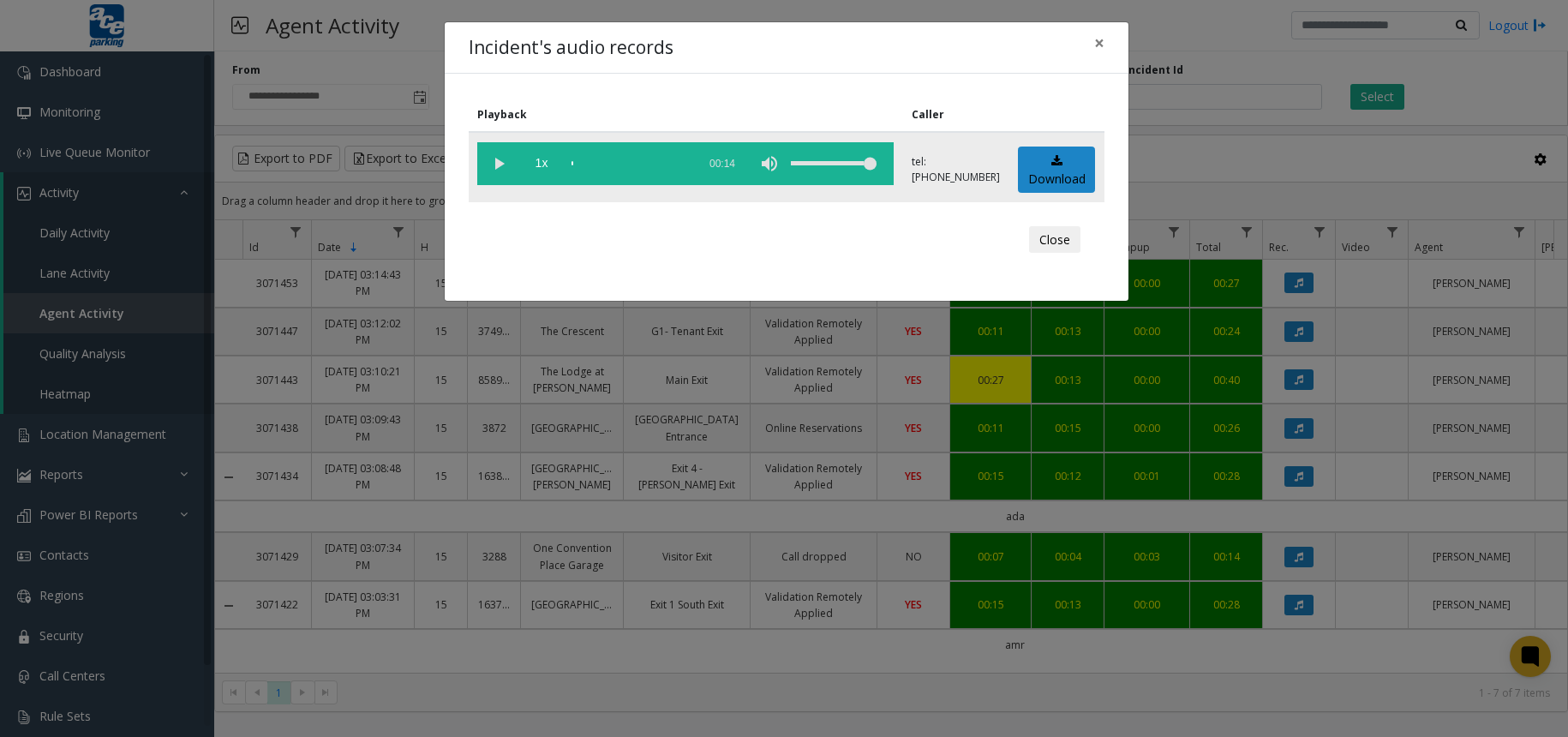
click at [497, 160] on vg-play-pause at bounding box center [498, 163] width 42 height 42
click at [609, 165] on div "scrub bar" at bounding box center [629, 163] width 116 height 42
click at [1064, 243] on button "Close" at bounding box center [1054, 240] width 51 height 27
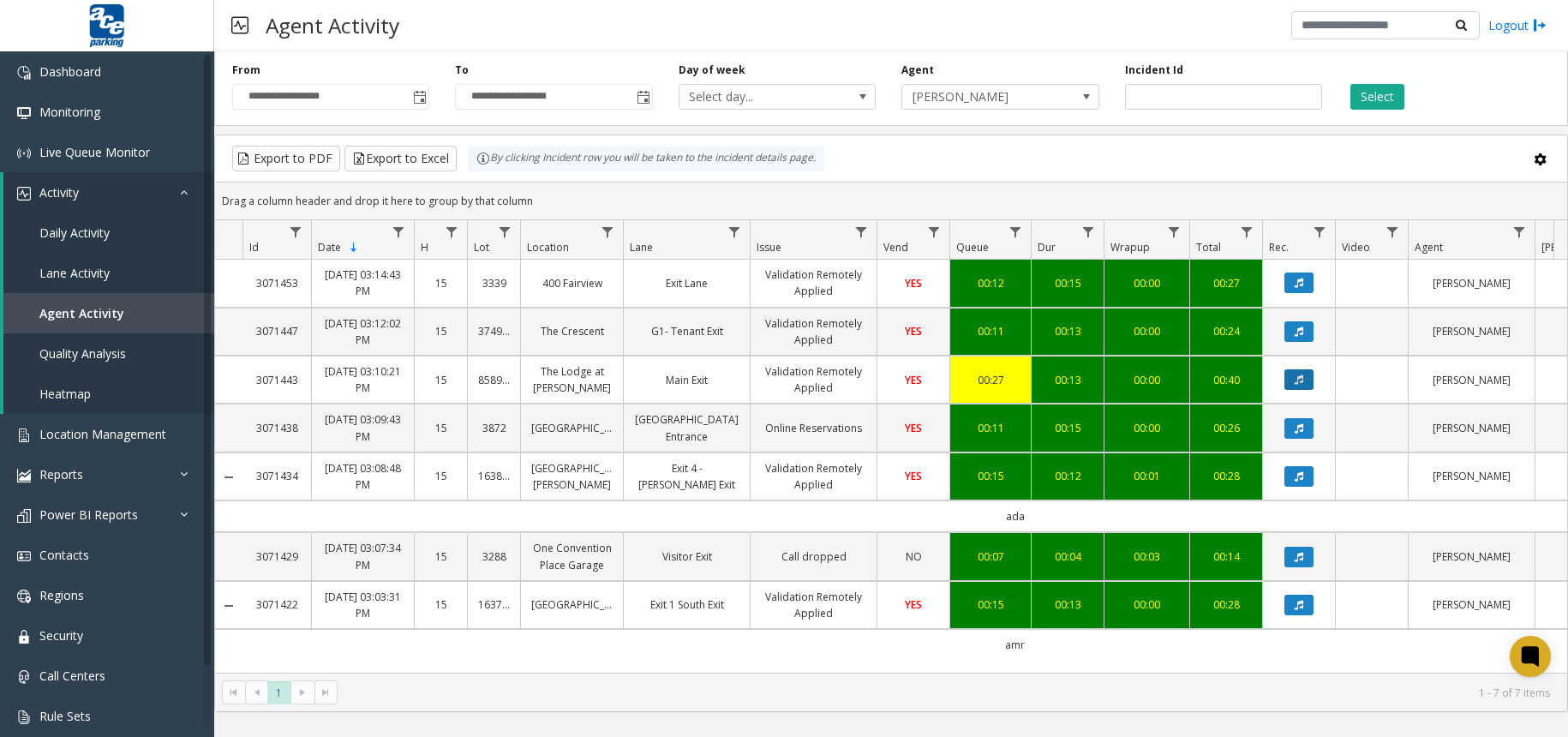
click at [1290, 383] on button "Data table" at bounding box center [1299, 379] width 29 height 21
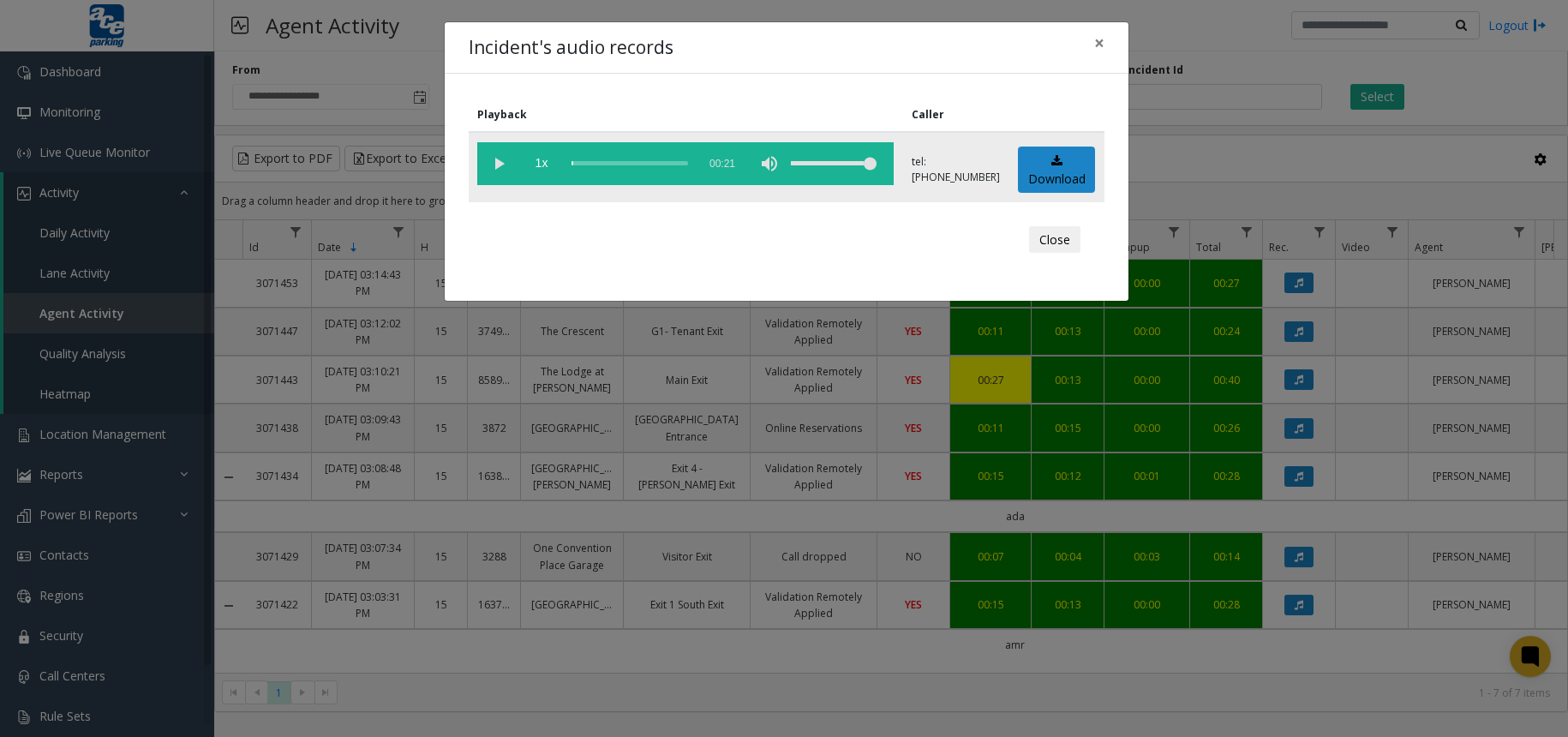
click at [495, 165] on vg-play-pause at bounding box center [498, 163] width 42 height 42
click at [599, 164] on div "scrub bar" at bounding box center [629, 163] width 116 height 42
click at [611, 163] on div "scrub bar" at bounding box center [629, 163] width 116 height 42
click at [635, 161] on div "scrub bar" at bounding box center [629, 163] width 116 height 42
click at [1101, 35] on span "×" at bounding box center [1099, 42] width 10 height 24
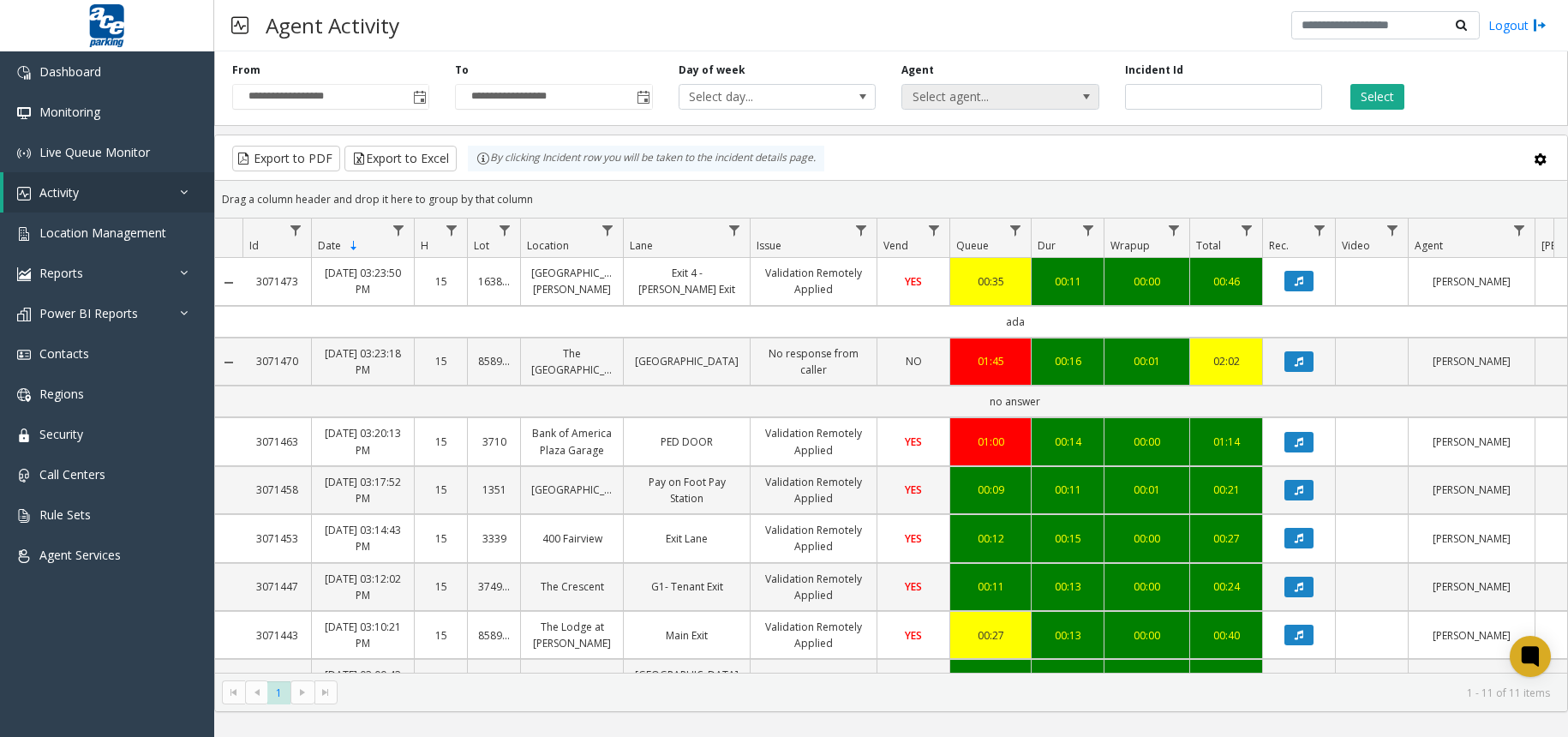
click at [1082, 107] on span at bounding box center [1086, 96] width 24 height 24
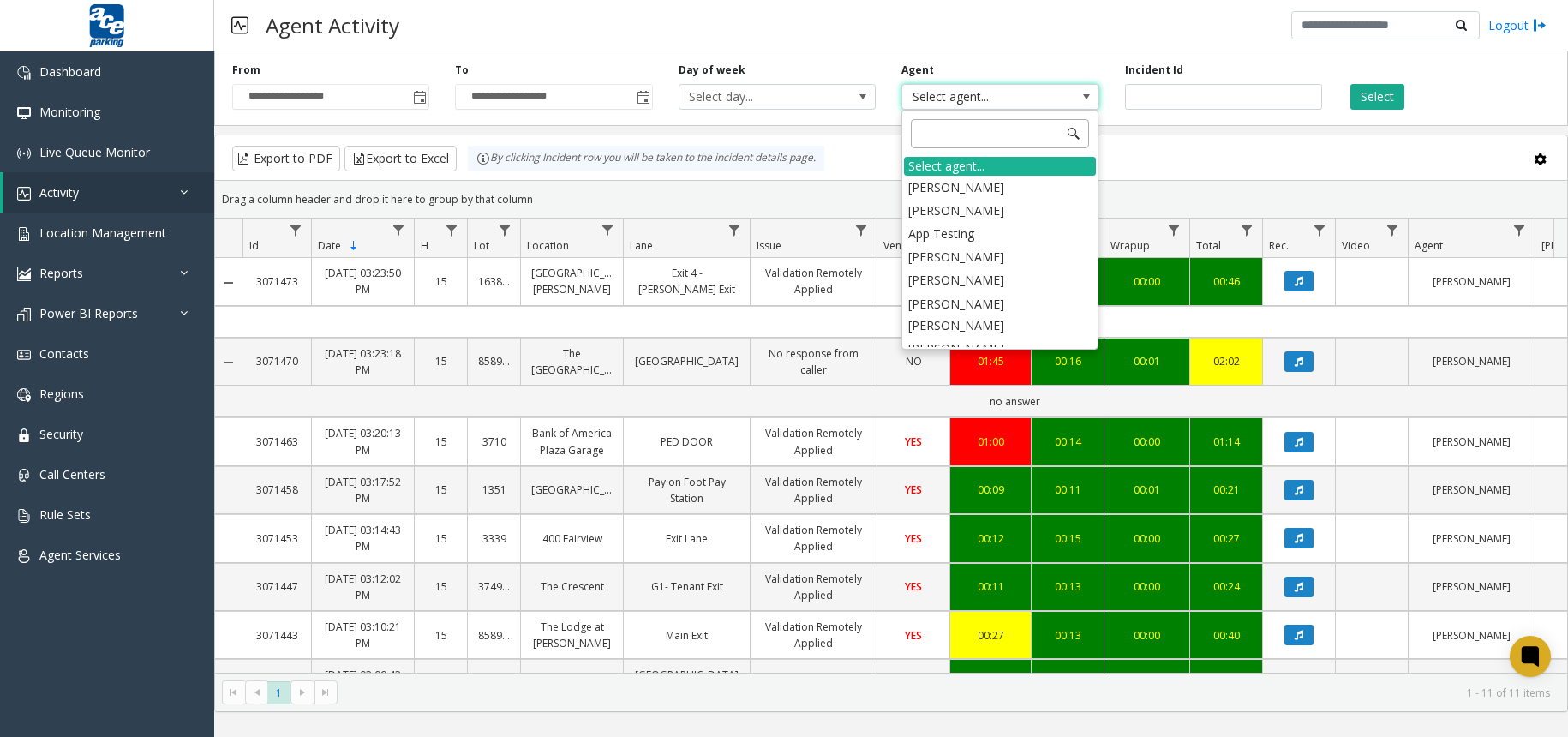
click at [949, 132] on input at bounding box center [1000, 133] width 178 height 29
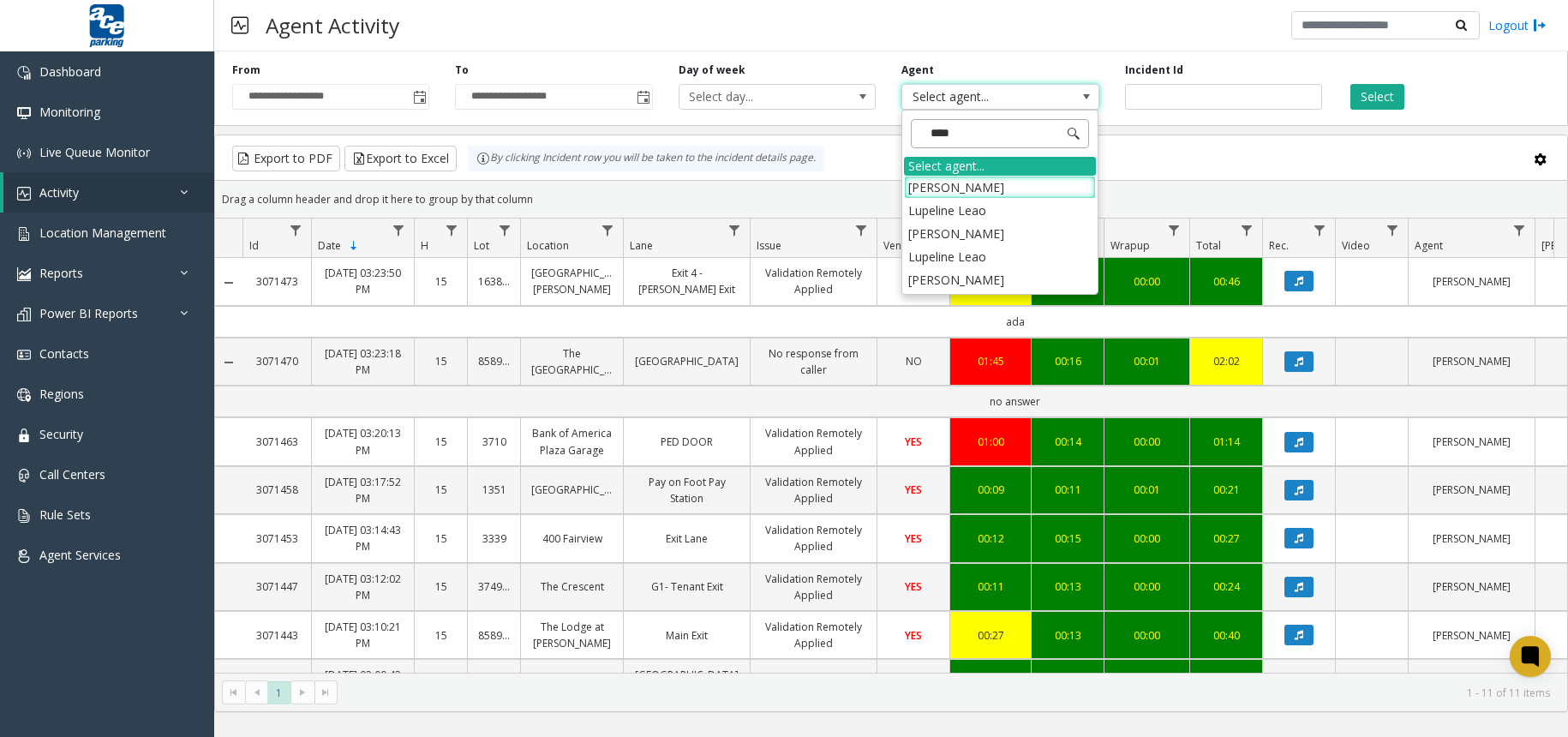
type input "*****"
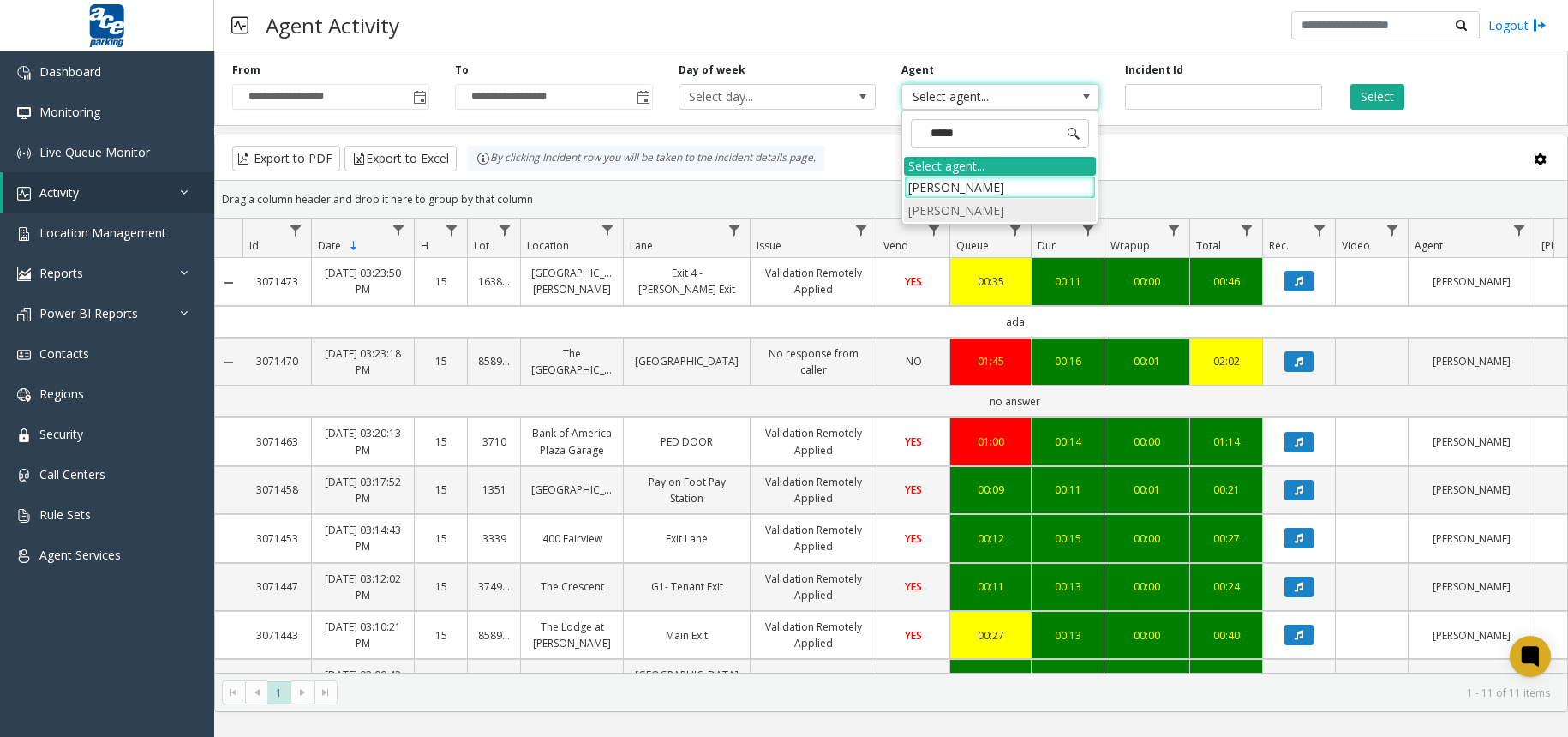
click at [936, 211] on li "[PERSON_NAME]" at bounding box center [1000, 210] width 192 height 24
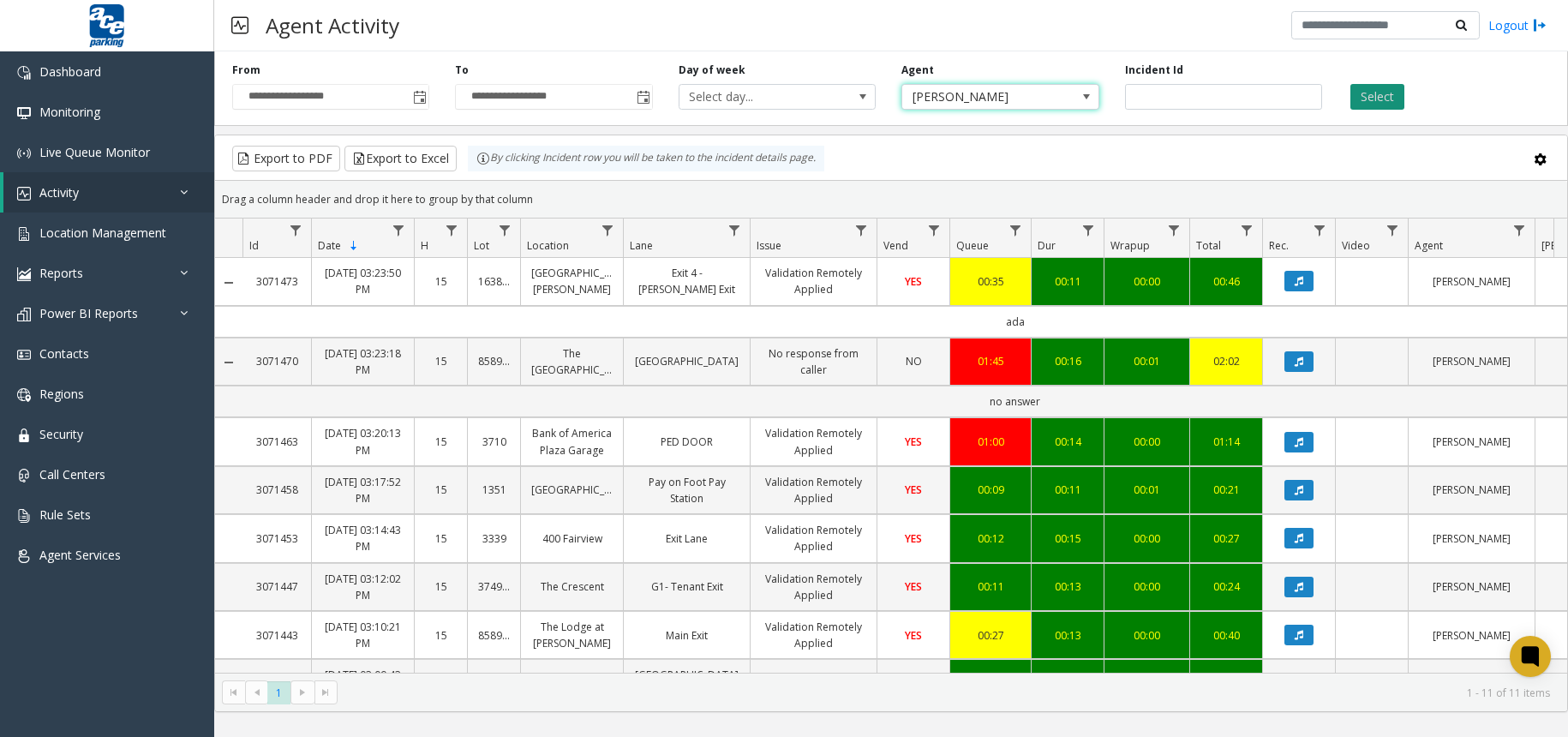
click at [1387, 90] on button "Select" at bounding box center [1376, 96] width 54 height 25
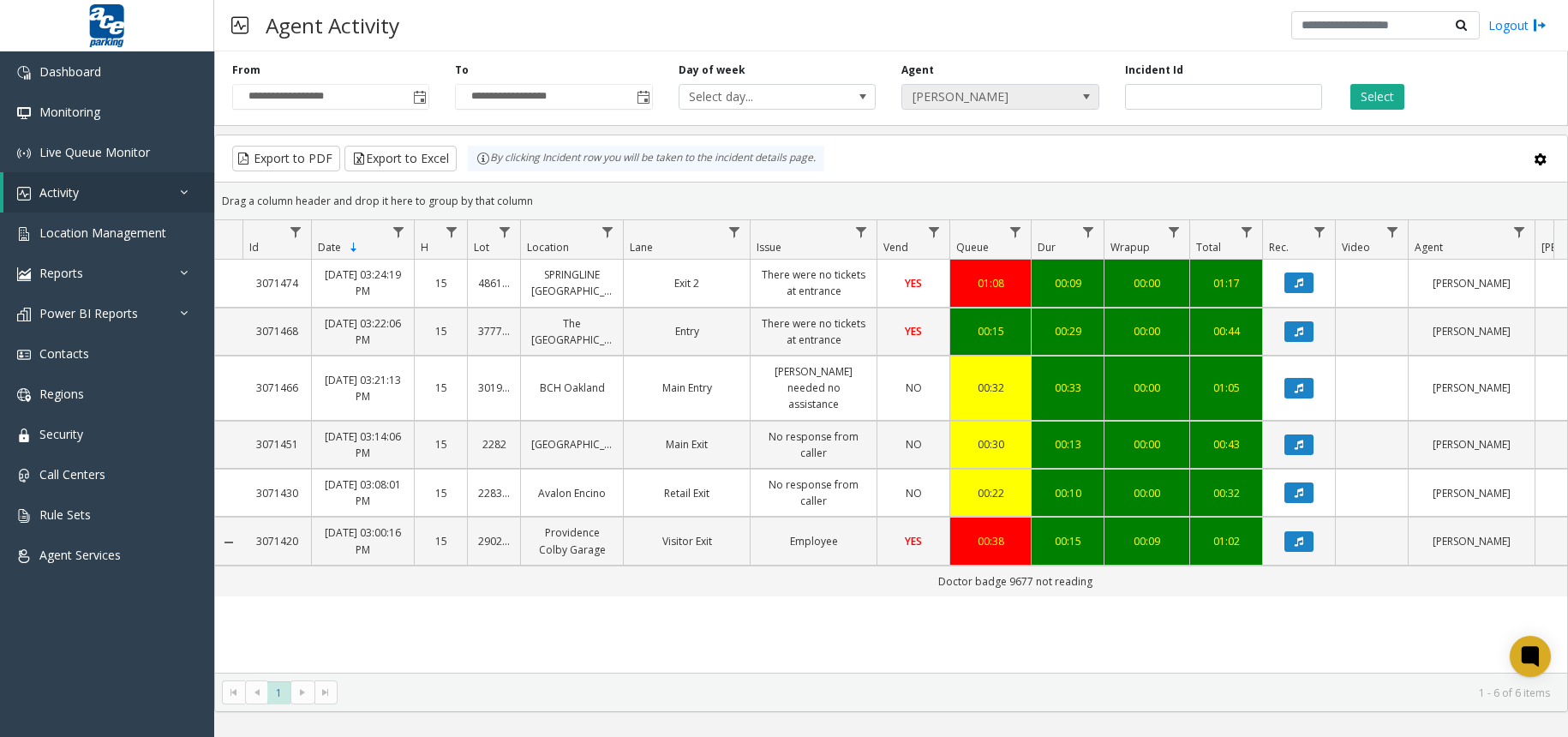
click at [1053, 92] on span "[PERSON_NAME]" at bounding box center [981, 96] width 157 height 24
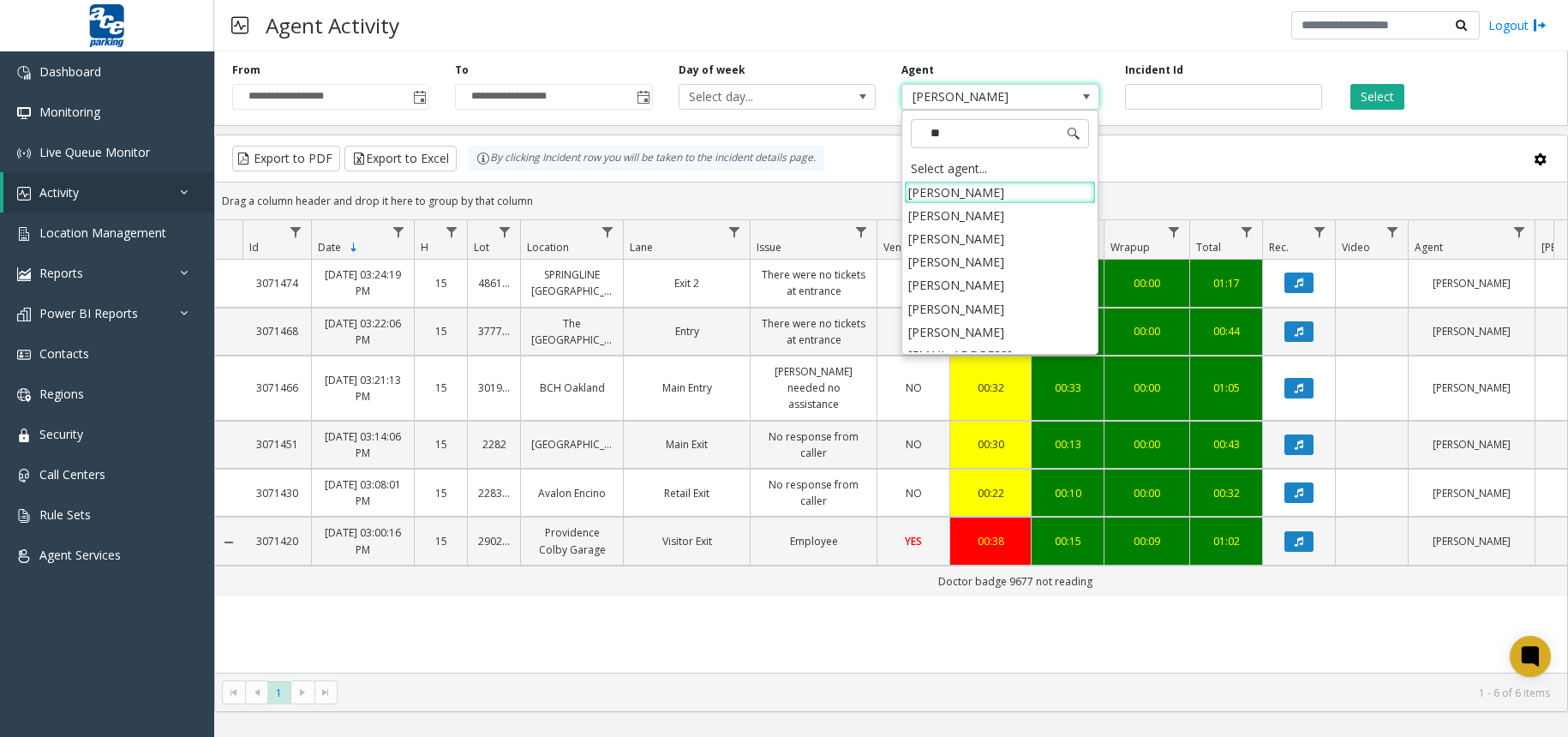
type input "***"
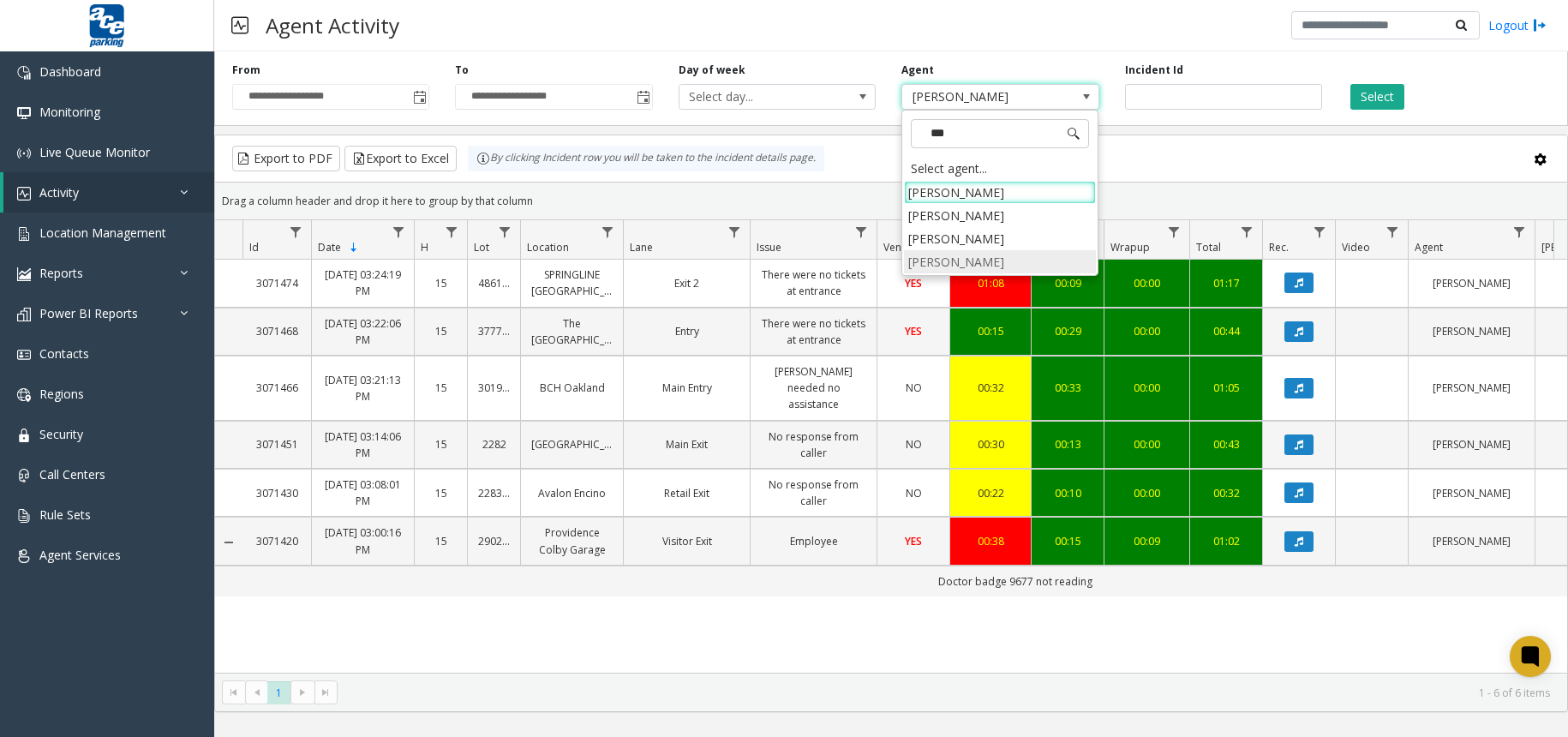
click at [969, 258] on li "[PERSON_NAME]" at bounding box center [1000, 261] width 192 height 24
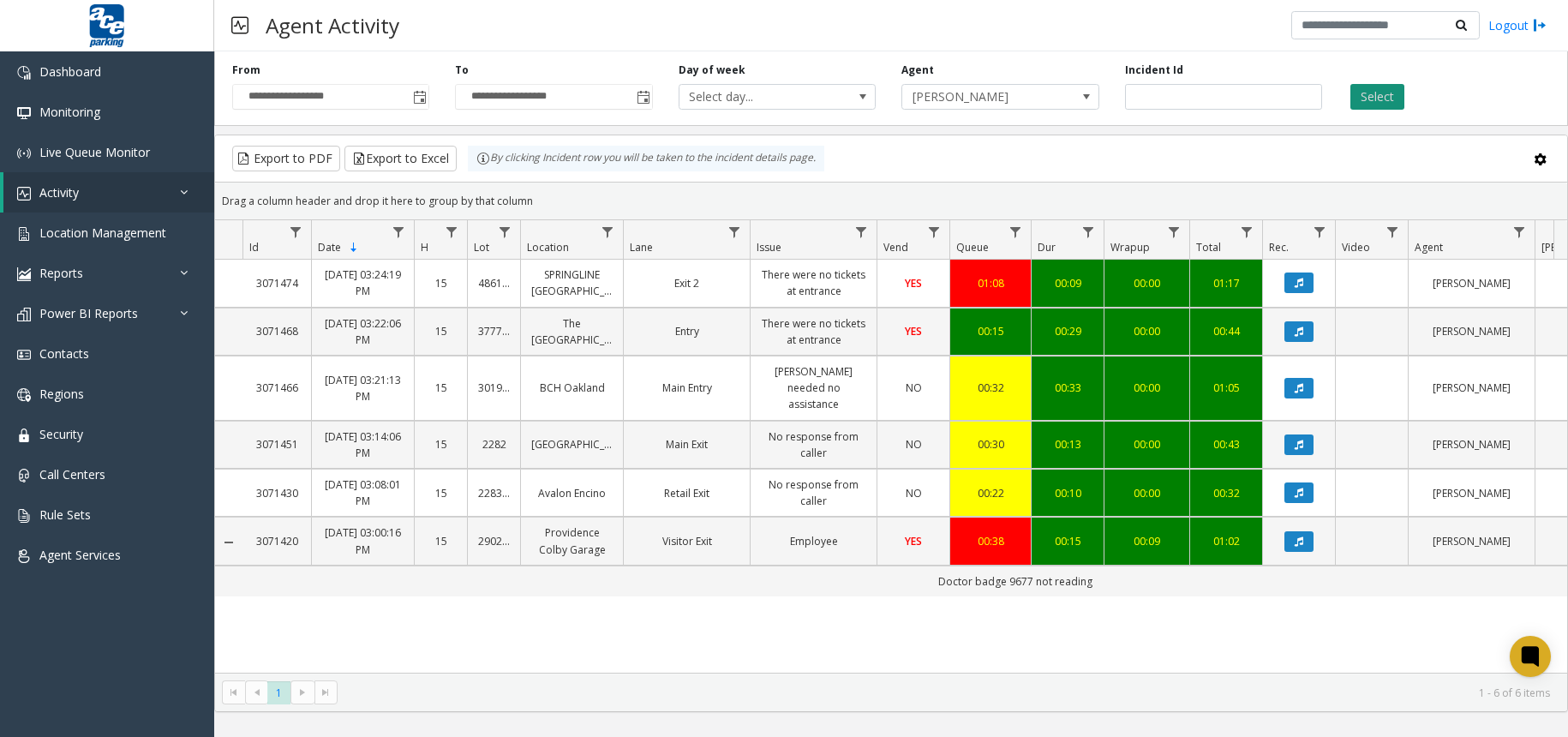
click at [1370, 99] on button "Select" at bounding box center [1376, 96] width 54 height 25
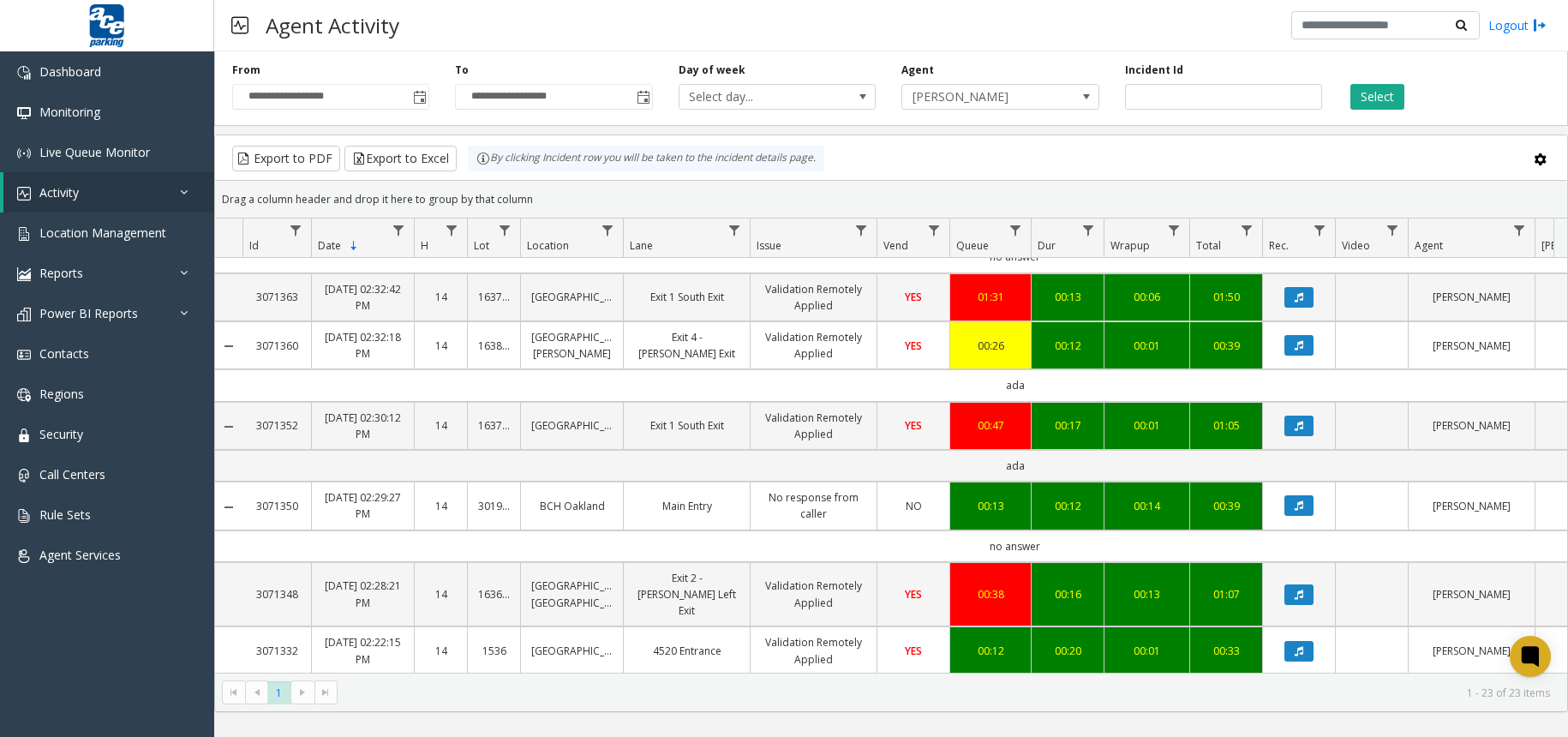
scroll to position [1187, 0]
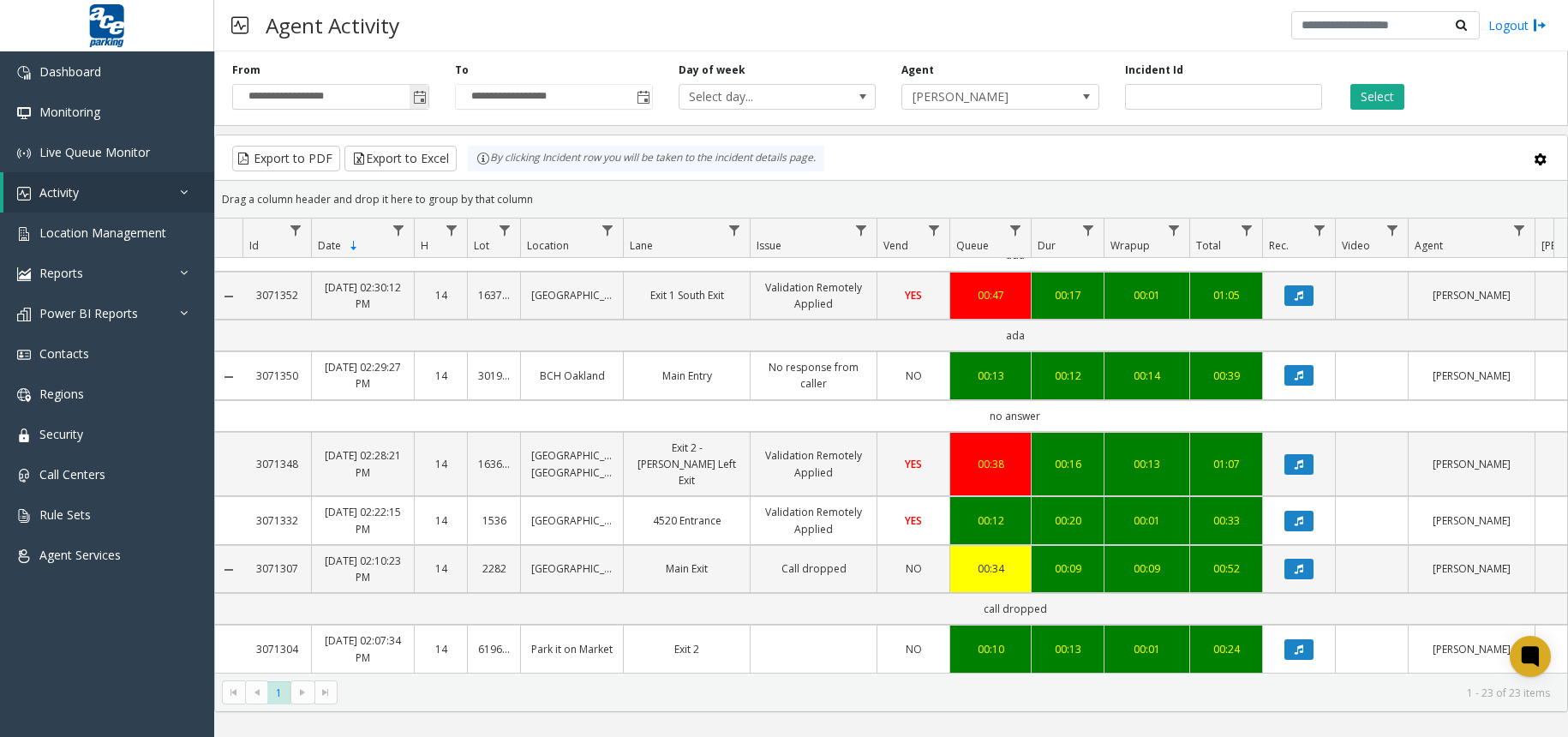
click at [419, 95] on span "Toggle popup" at bounding box center [419, 97] width 14 height 14
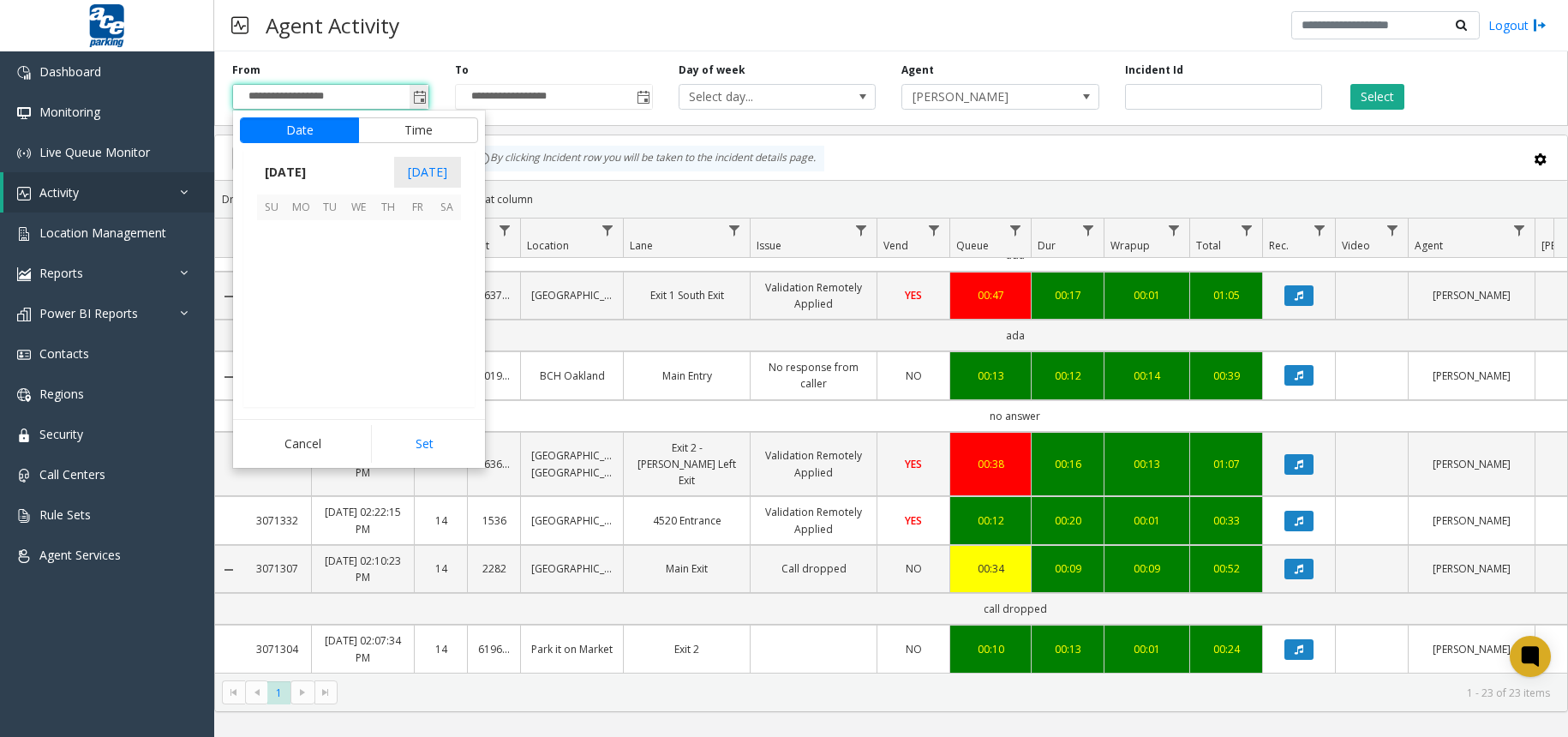
scroll to position [307598, 0]
click at [425, 127] on button "Time" at bounding box center [417, 129] width 120 height 25
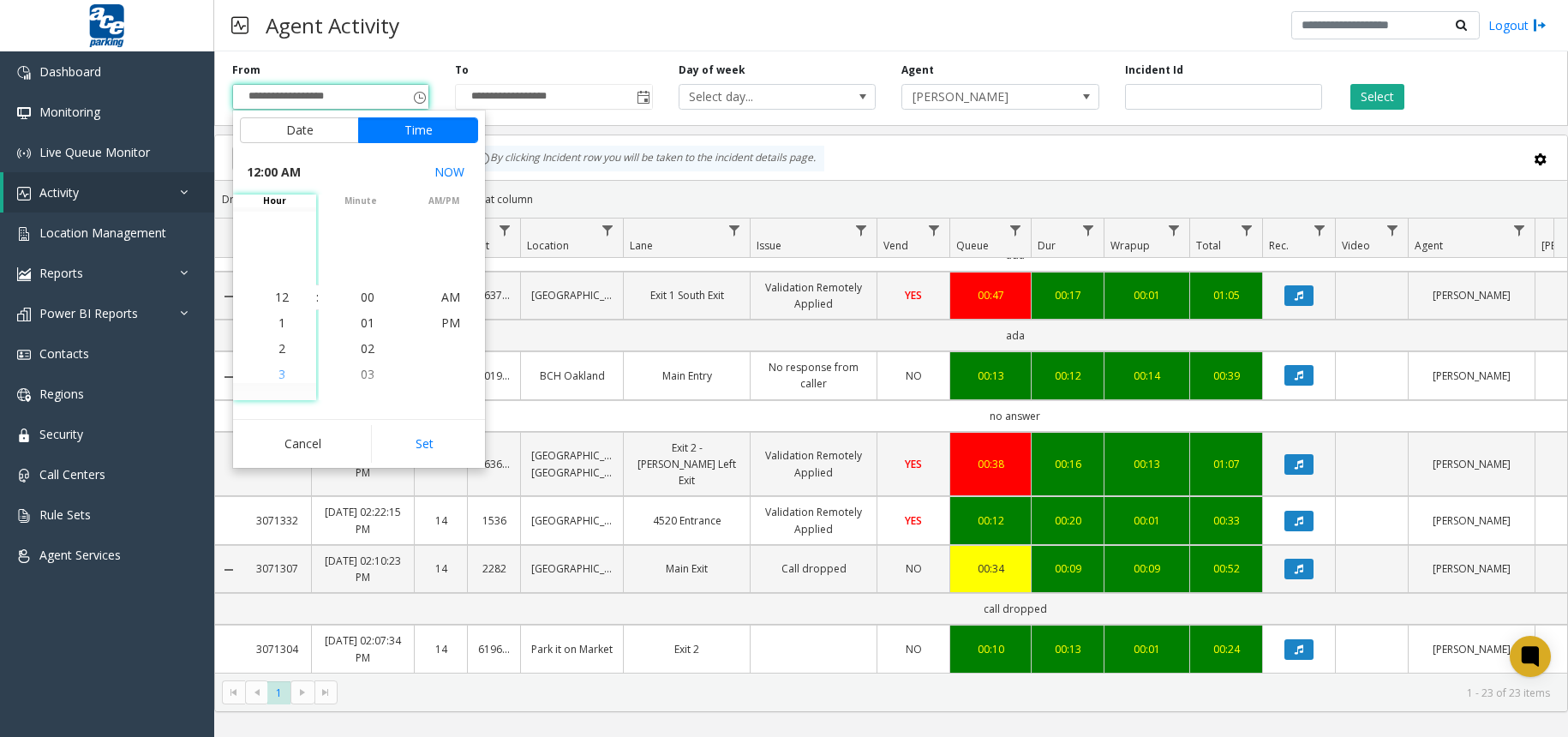
click at [278, 377] on span "3" at bounding box center [281, 374] width 7 height 16
click at [366, 293] on span "00" at bounding box center [367, 296] width 14 height 16
click at [442, 320] on span "PM" at bounding box center [450, 322] width 19 height 16
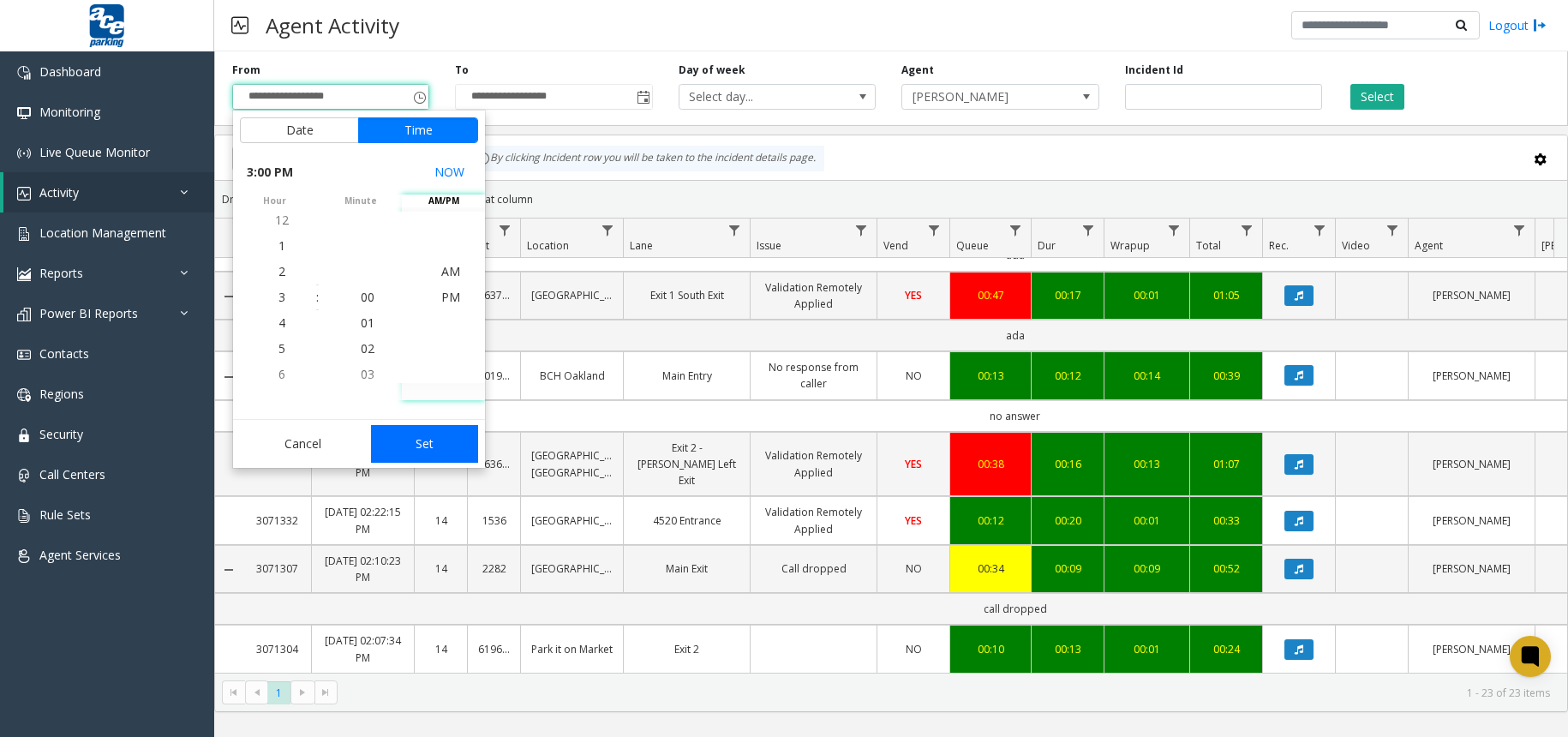
click at [429, 446] on button "Set" at bounding box center [425, 444] width 108 height 38
type input "**********"
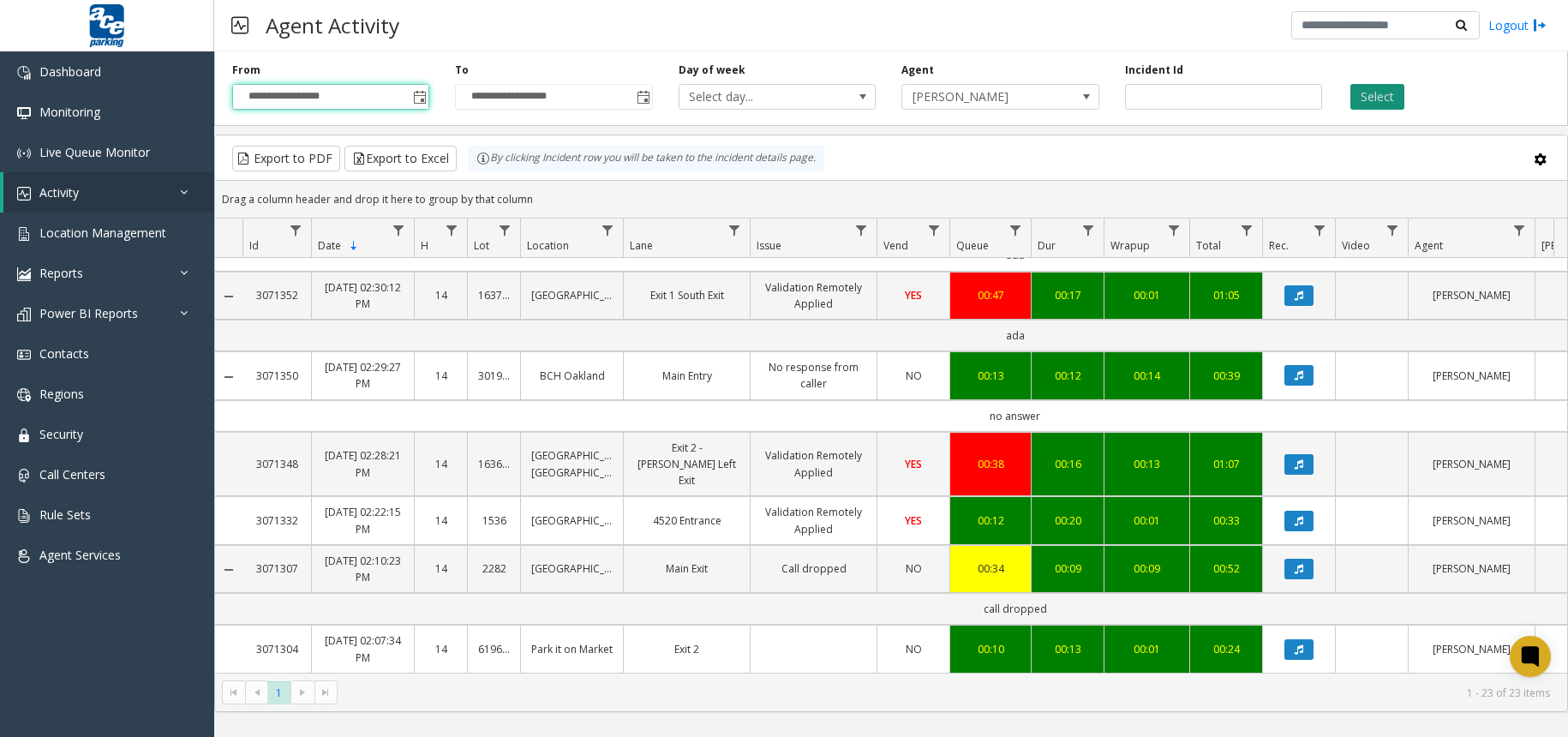
click at [1377, 102] on button "Select" at bounding box center [1376, 96] width 54 height 25
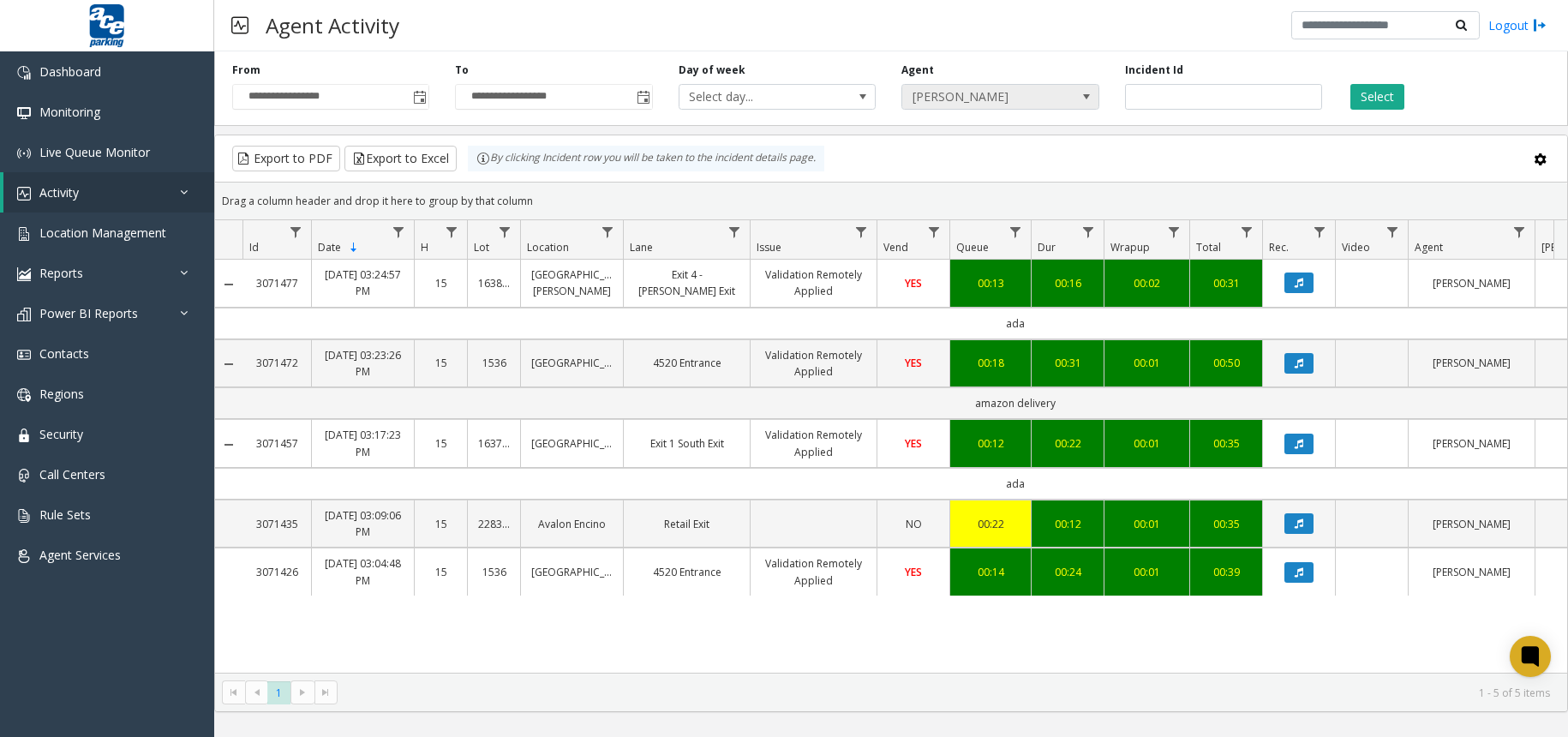
click at [1090, 97] on span at bounding box center [1087, 96] width 14 height 14
type input "*********"
drag, startPoint x: 915, startPoint y: 244, endPoint x: 937, endPoint y: 237, distance: 23.1
click at [916, 243] on li "[PERSON_NAME] Admin" at bounding box center [1000, 239] width 192 height 24
click at [1391, 99] on button "Select" at bounding box center [1376, 96] width 54 height 25
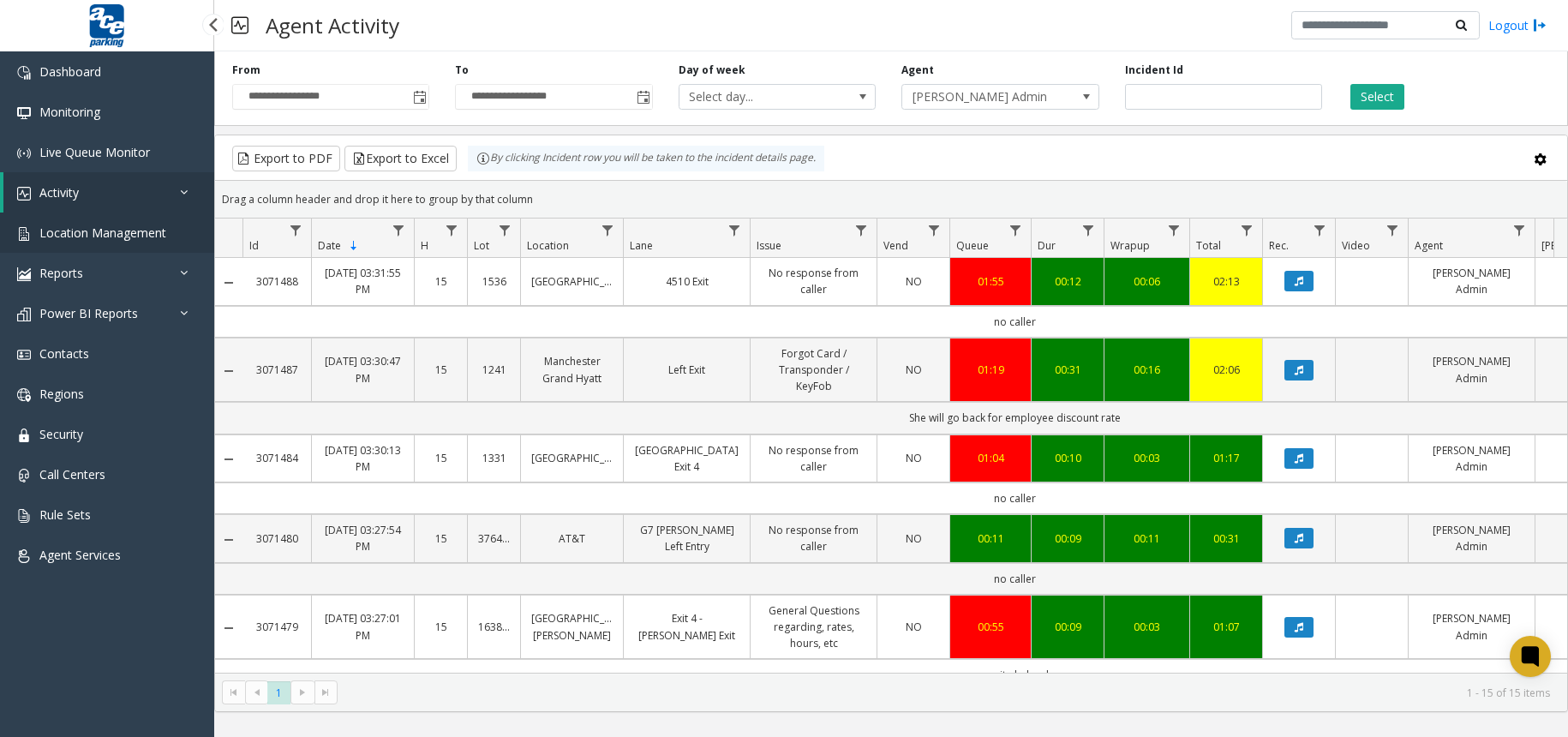
click at [107, 236] on span "Location Management" at bounding box center [103, 232] width 126 height 16
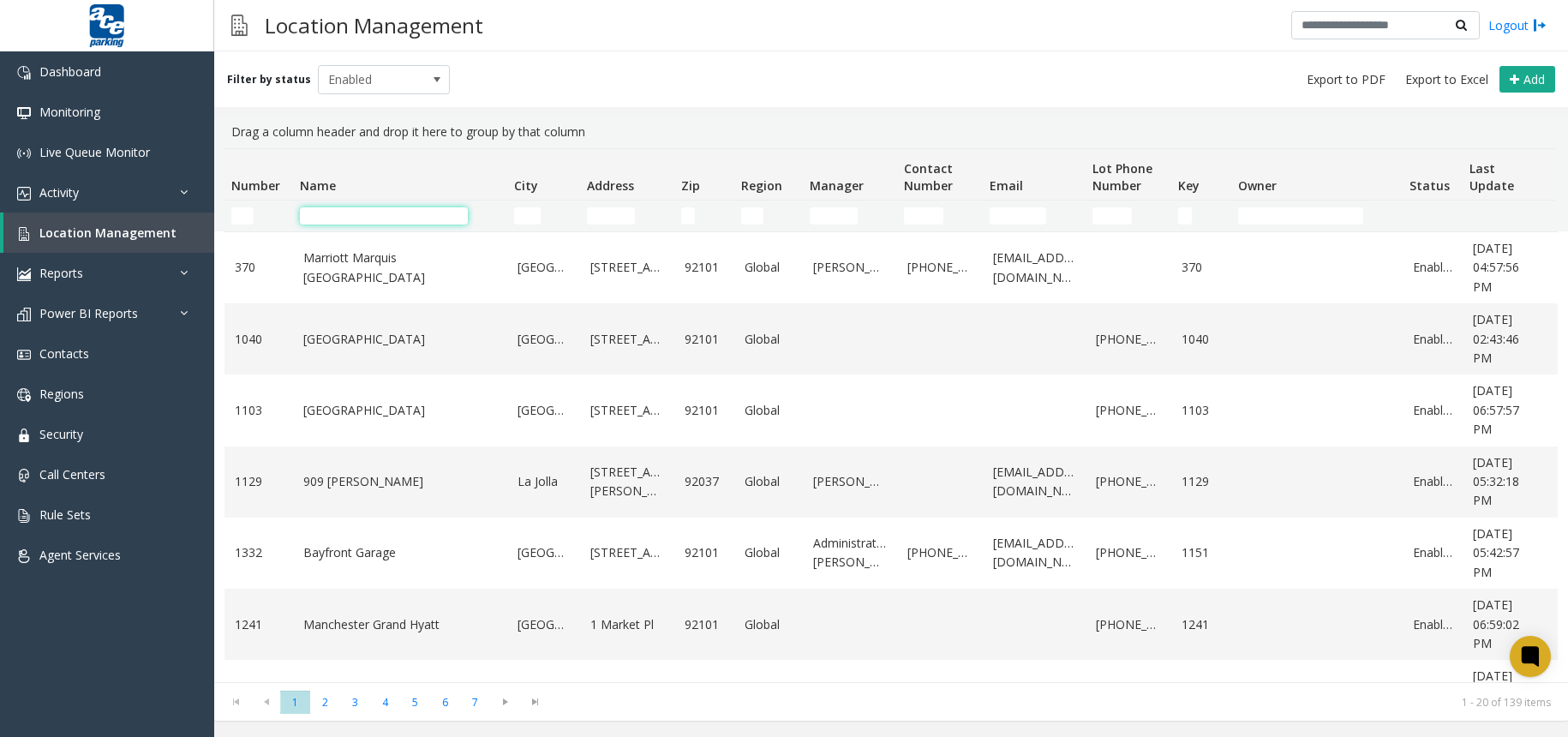
click at [334, 219] on input "Name Filter" at bounding box center [384, 216] width 168 height 17
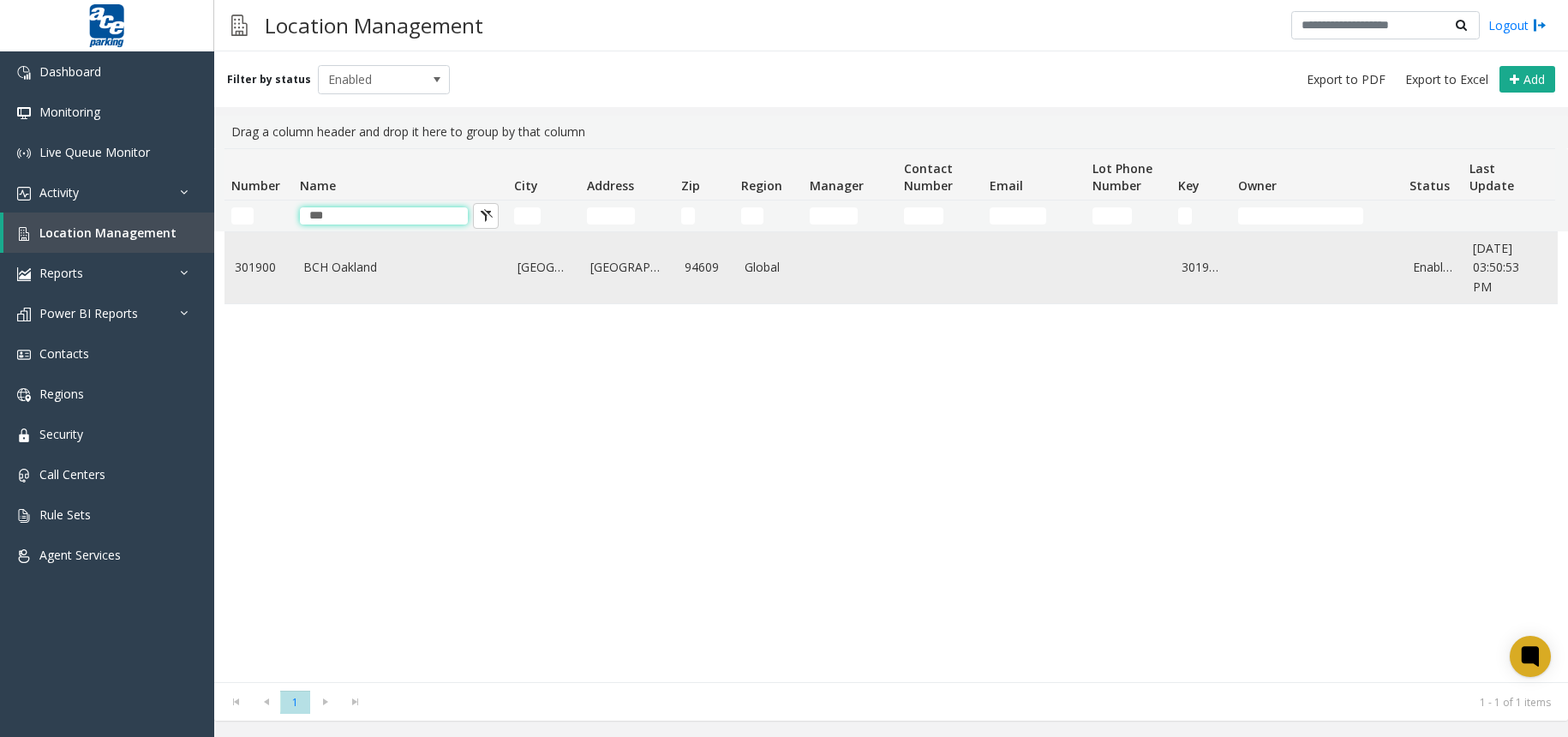
type input "***"
click at [352, 283] on td "BCH Oakland" at bounding box center [399, 267] width 214 height 71
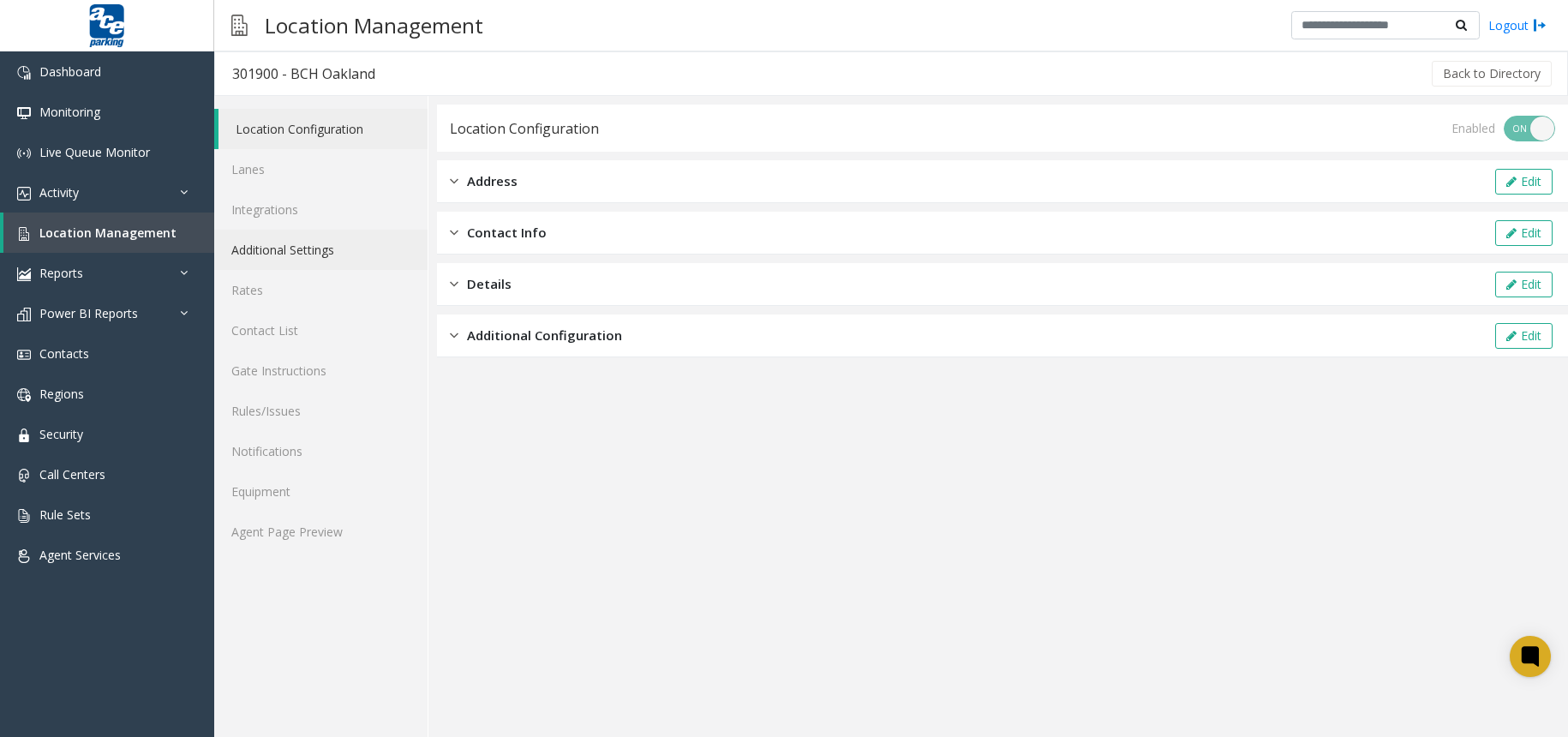
click at [303, 243] on link "Additional Settings" at bounding box center [321, 249] width 213 height 41
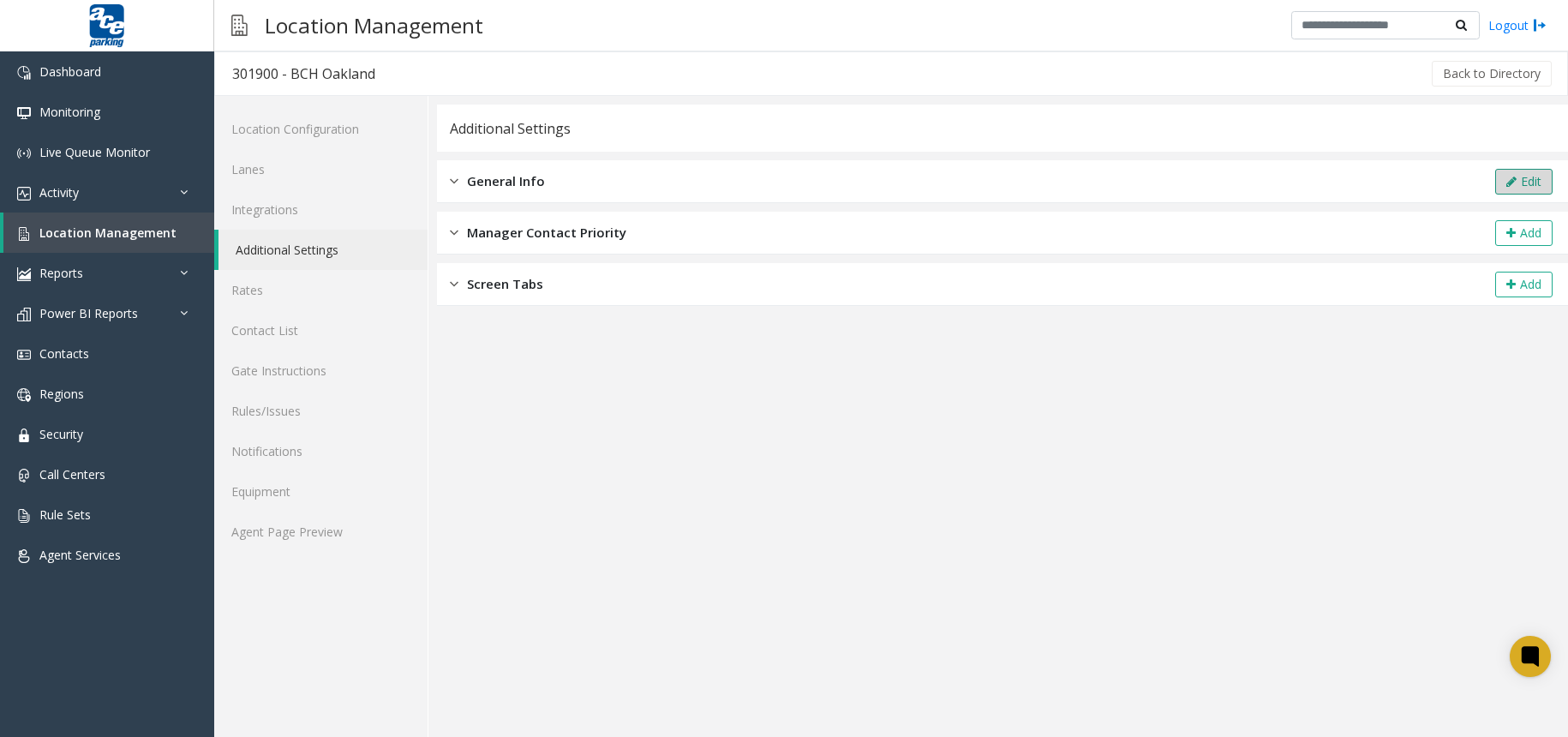
click at [1523, 172] on button "Edit" at bounding box center [1524, 181] width 58 height 25
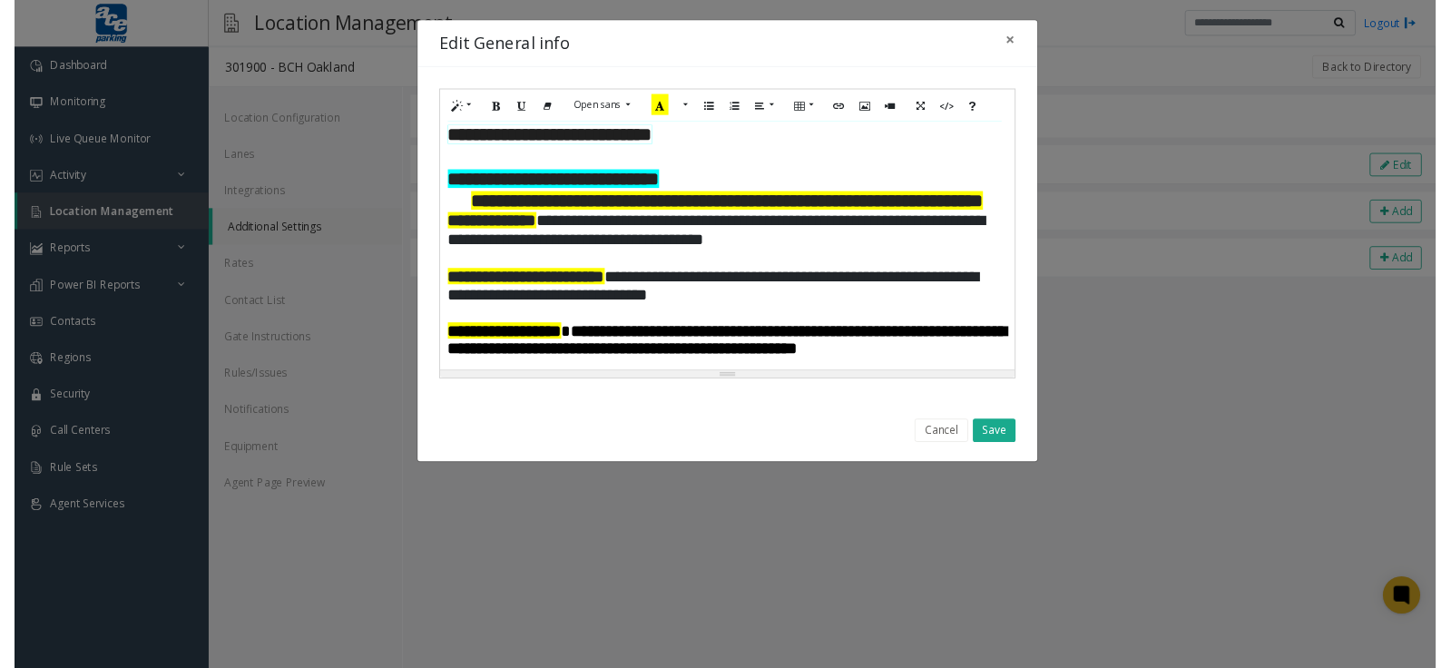
scroll to position [145, 0]
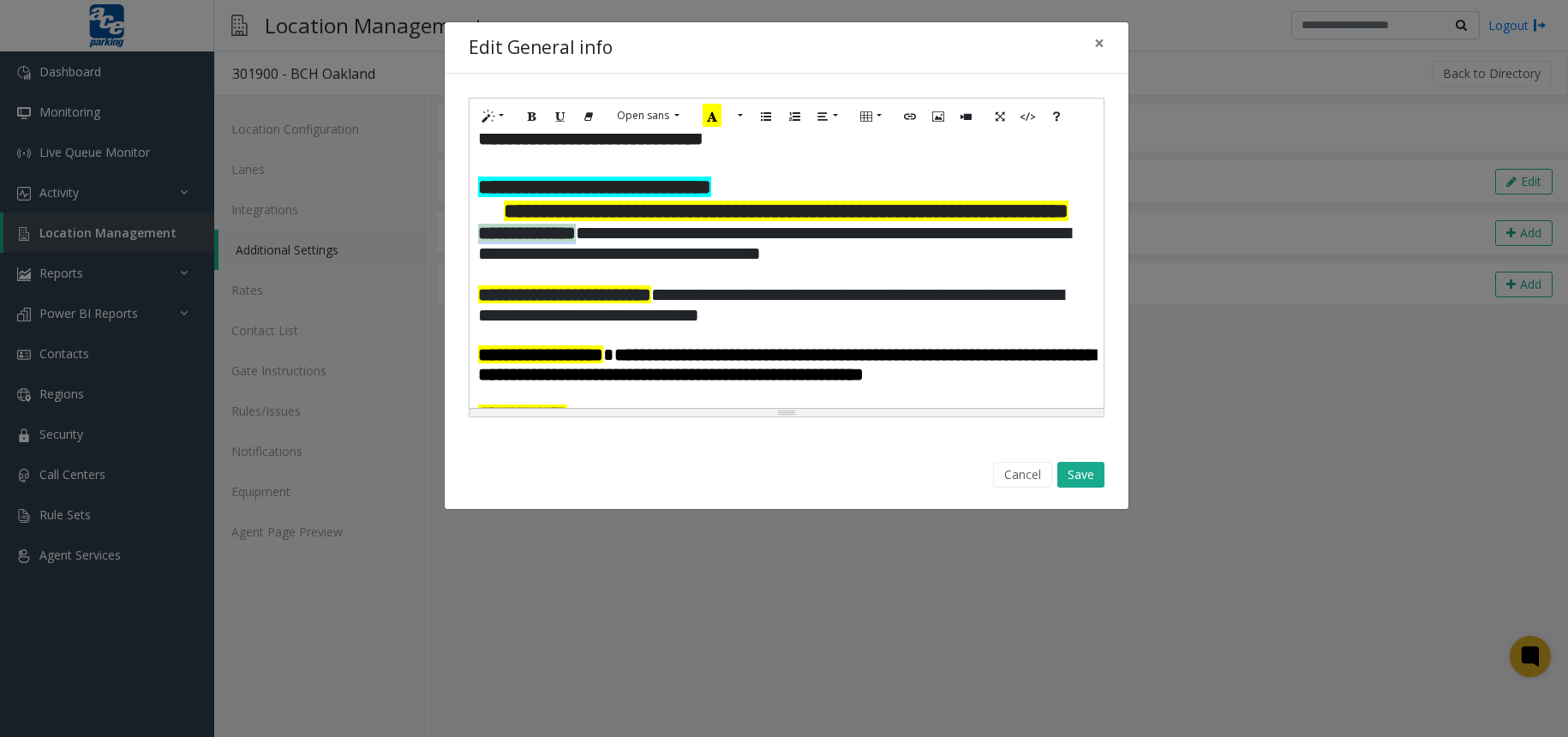
drag, startPoint x: 476, startPoint y: 272, endPoint x: 608, endPoint y: 274, distance: 132.0
click at [608, 274] on div "**********" at bounding box center [786, 271] width 634 height 274
click at [741, 115] on button "More Color" at bounding box center [738, 116] width 17 height 26
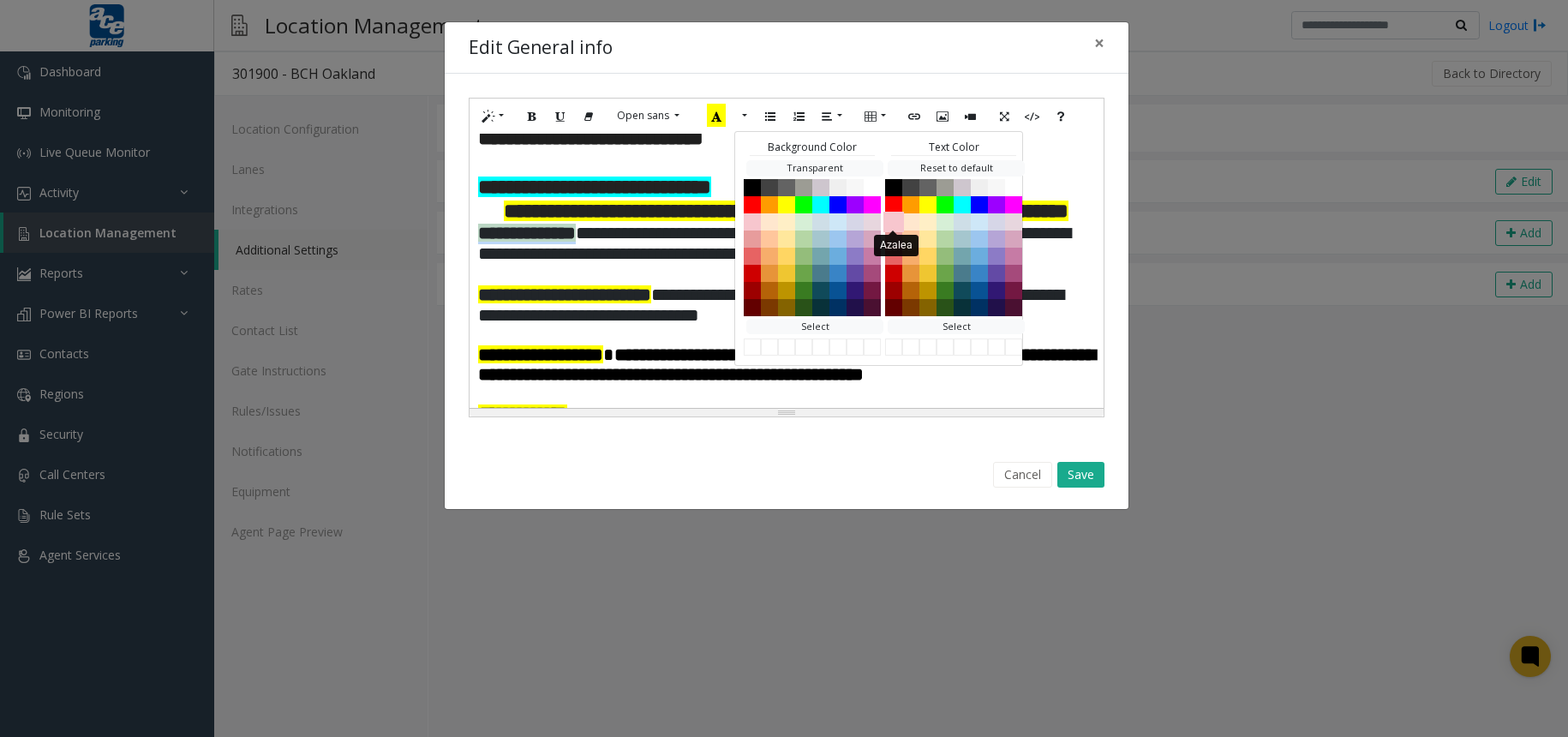
click at [888, 221] on button "Azalea" at bounding box center [894, 221] width 21 height 21
click at [704, 262] on span "**********" at bounding box center [773, 243] width 592 height 39
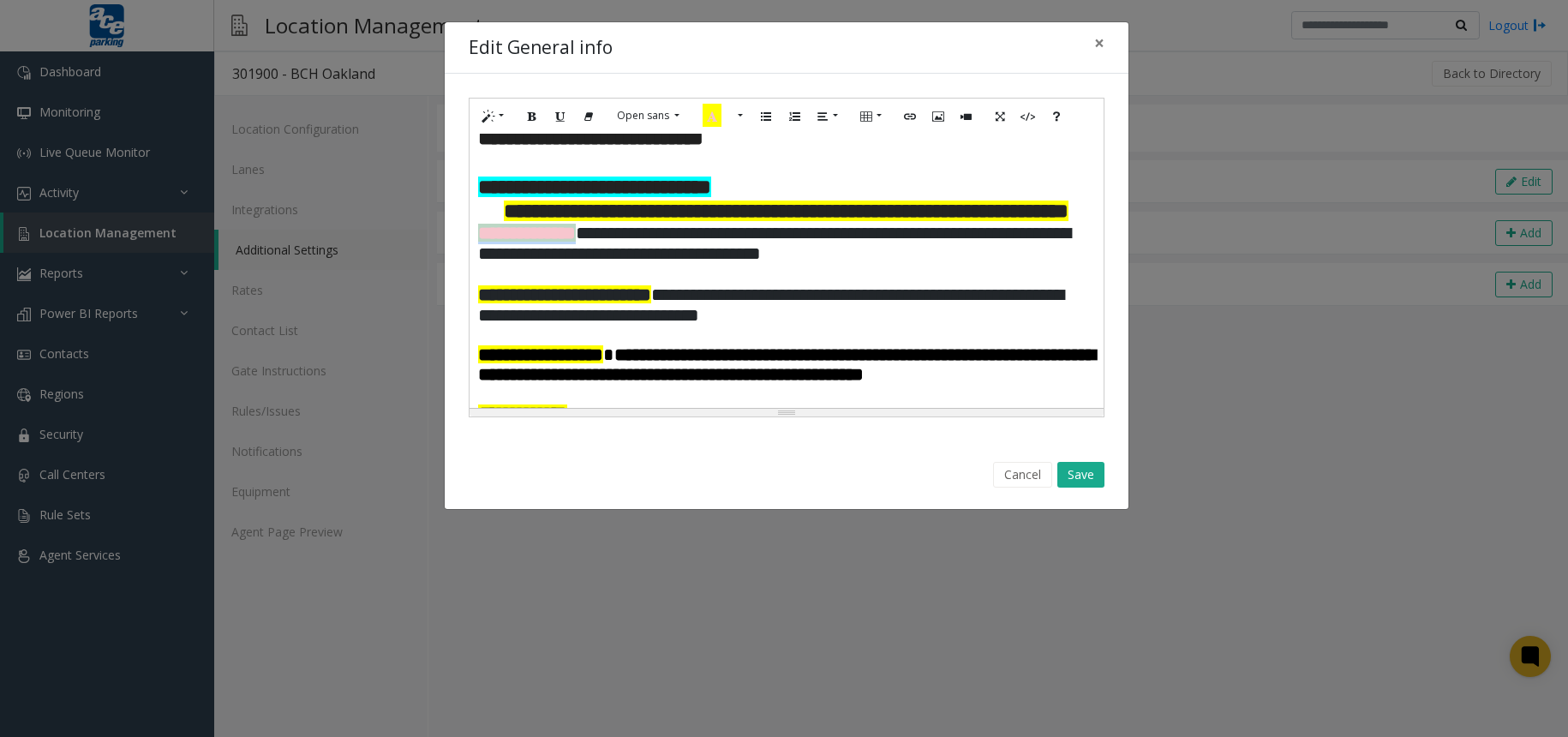
drag, startPoint x: 609, startPoint y: 264, endPoint x: 480, endPoint y: 267, distance: 129.0
click at [480, 264] on p "**********" at bounding box center [785, 244] width 616 height 42
click at [734, 110] on button "More Color" at bounding box center [738, 116] width 17 height 26
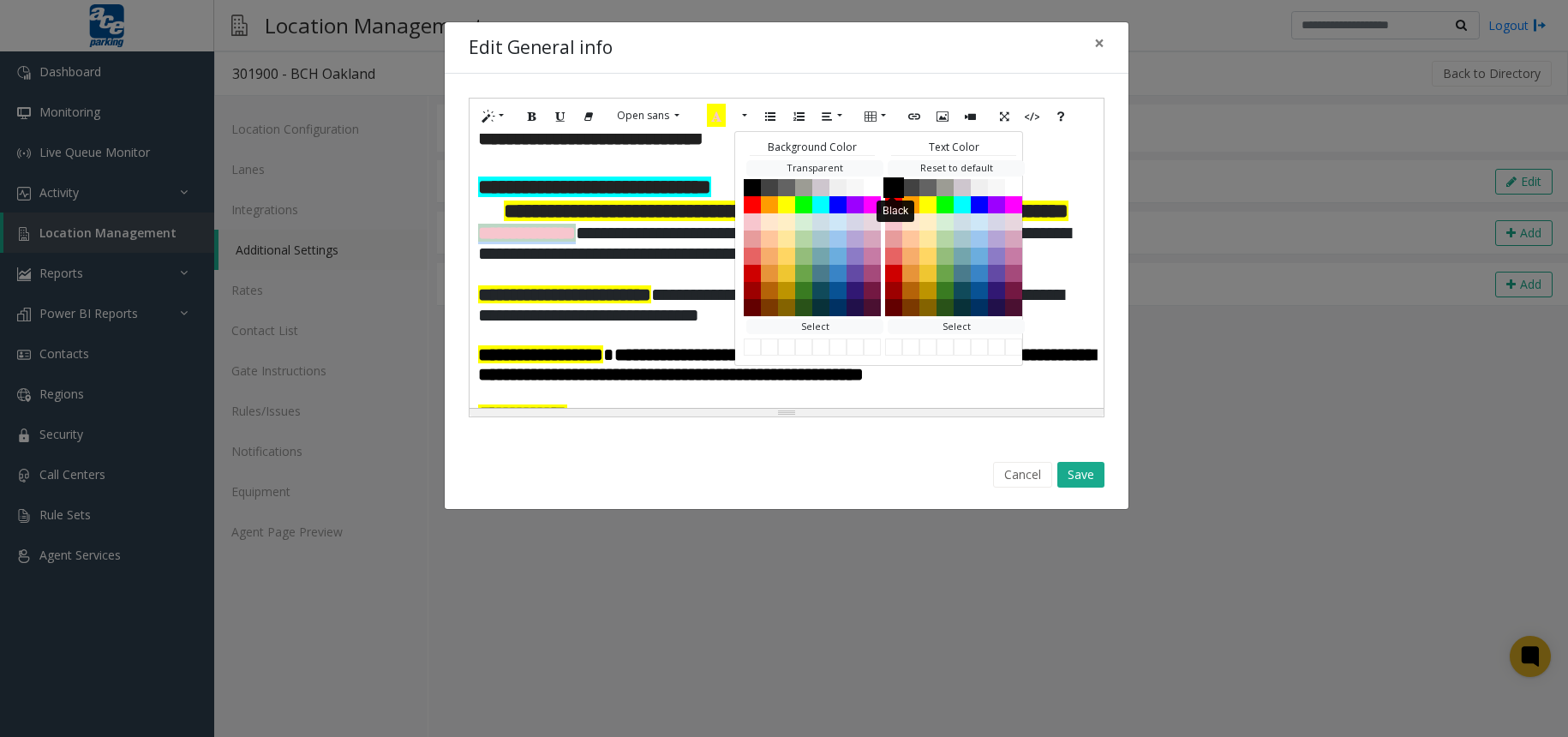
click at [893, 183] on button "Black" at bounding box center [894, 187] width 21 height 21
click at [756, 236] on button "Tonys Pink" at bounding box center [752, 238] width 21 height 21
click at [1047, 345] on h4 at bounding box center [785, 336] width 616 height 19
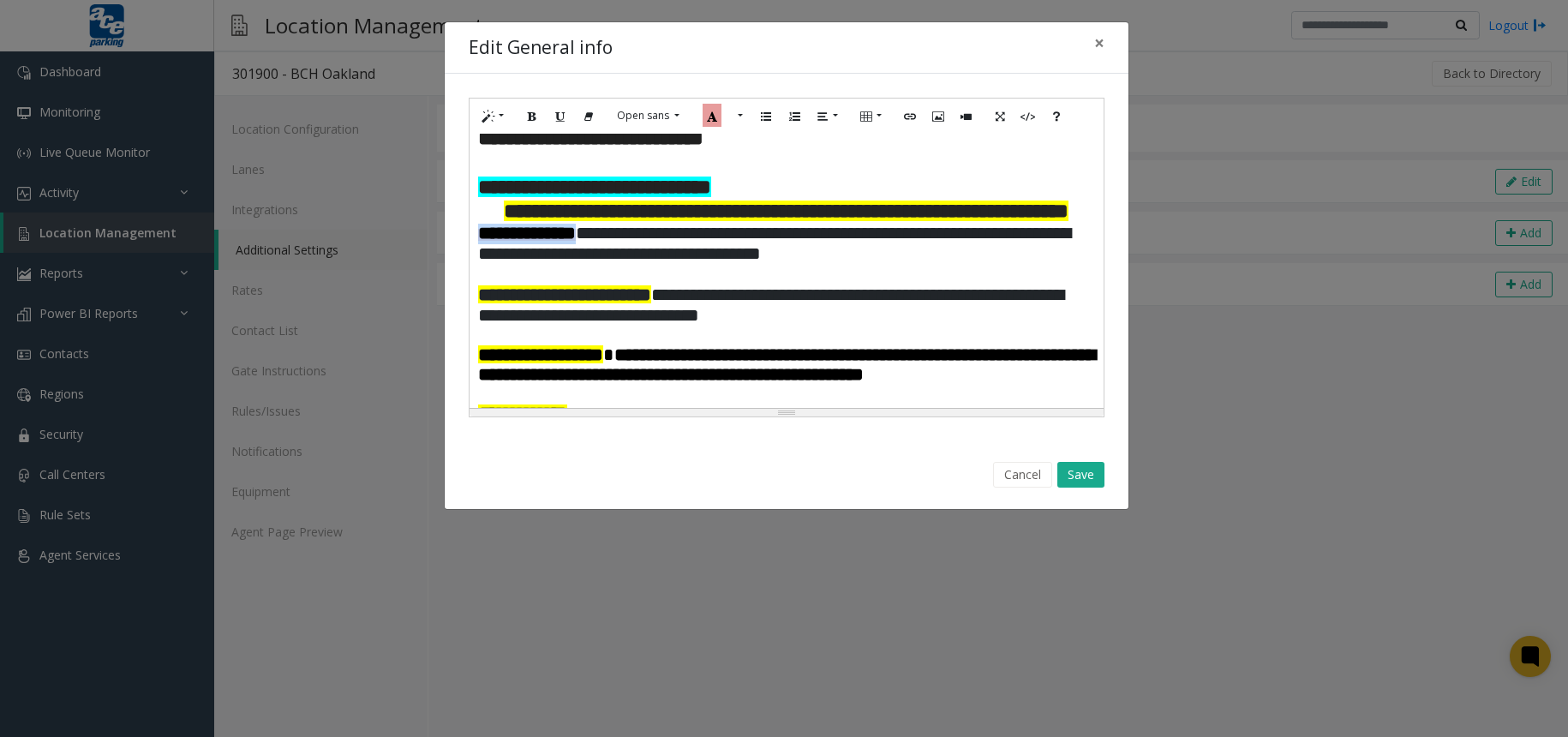
drag, startPoint x: 613, startPoint y: 270, endPoint x: 478, endPoint y: 261, distance: 135.3
click at [478, 261] on p "**********" at bounding box center [785, 244] width 616 height 42
click at [737, 113] on button "More Color" at bounding box center [738, 116] width 17 height 26
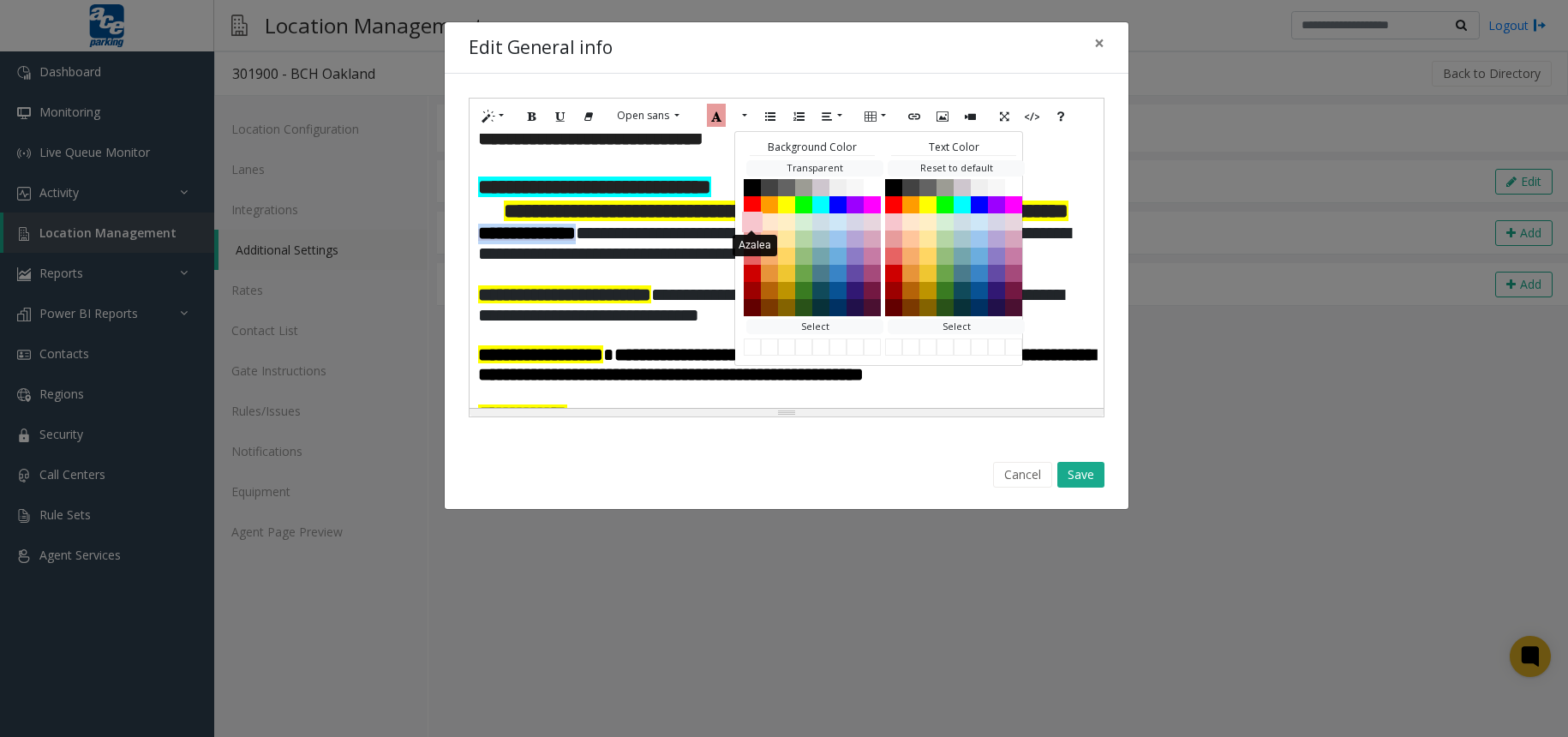
click at [750, 222] on button "Azalea" at bounding box center [752, 221] width 21 height 21
click at [1043, 345] on h4 at bounding box center [785, 336] width 616 height 19
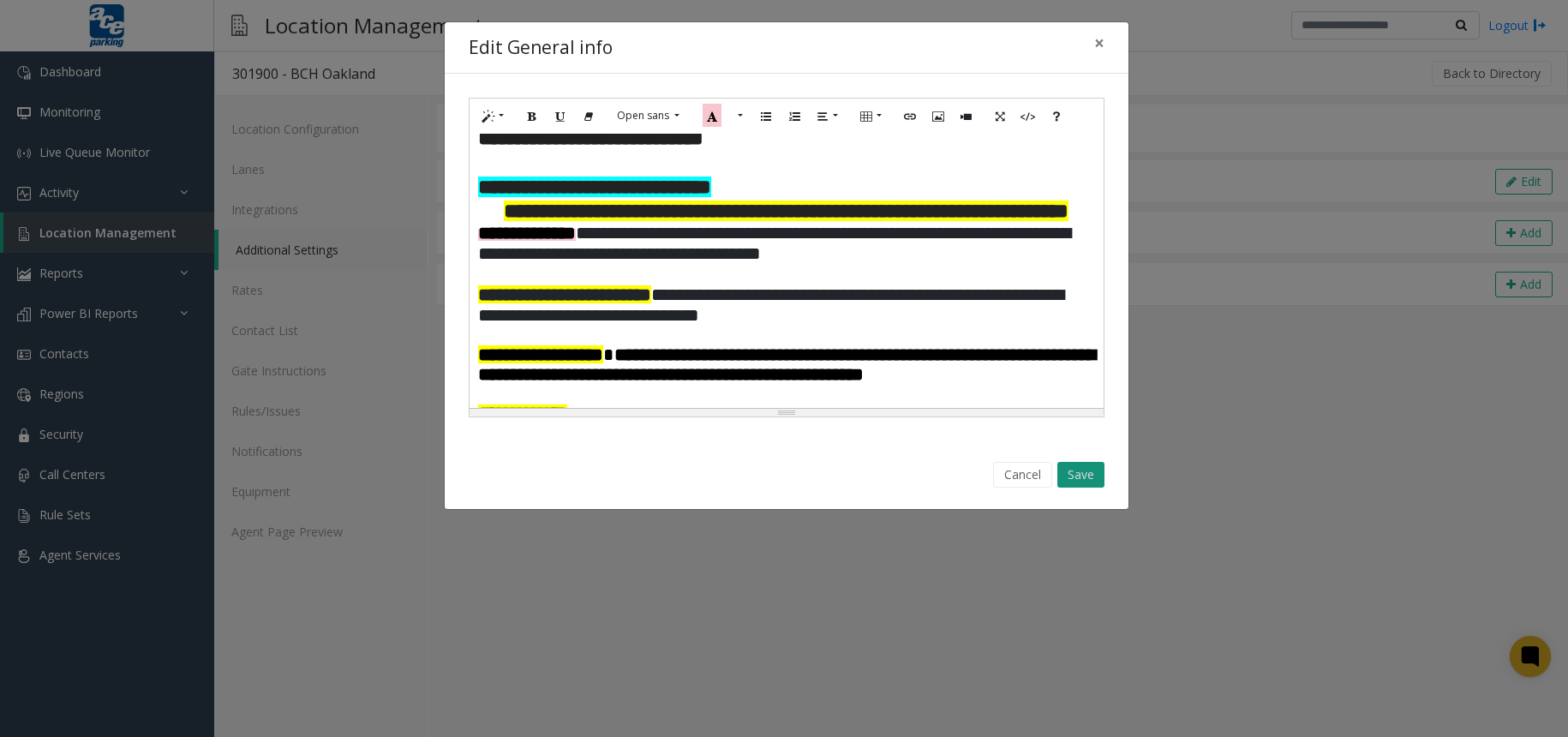
click at [1091, 472] on button "Save" at bounding box center [1081, 474] width 47 height 25
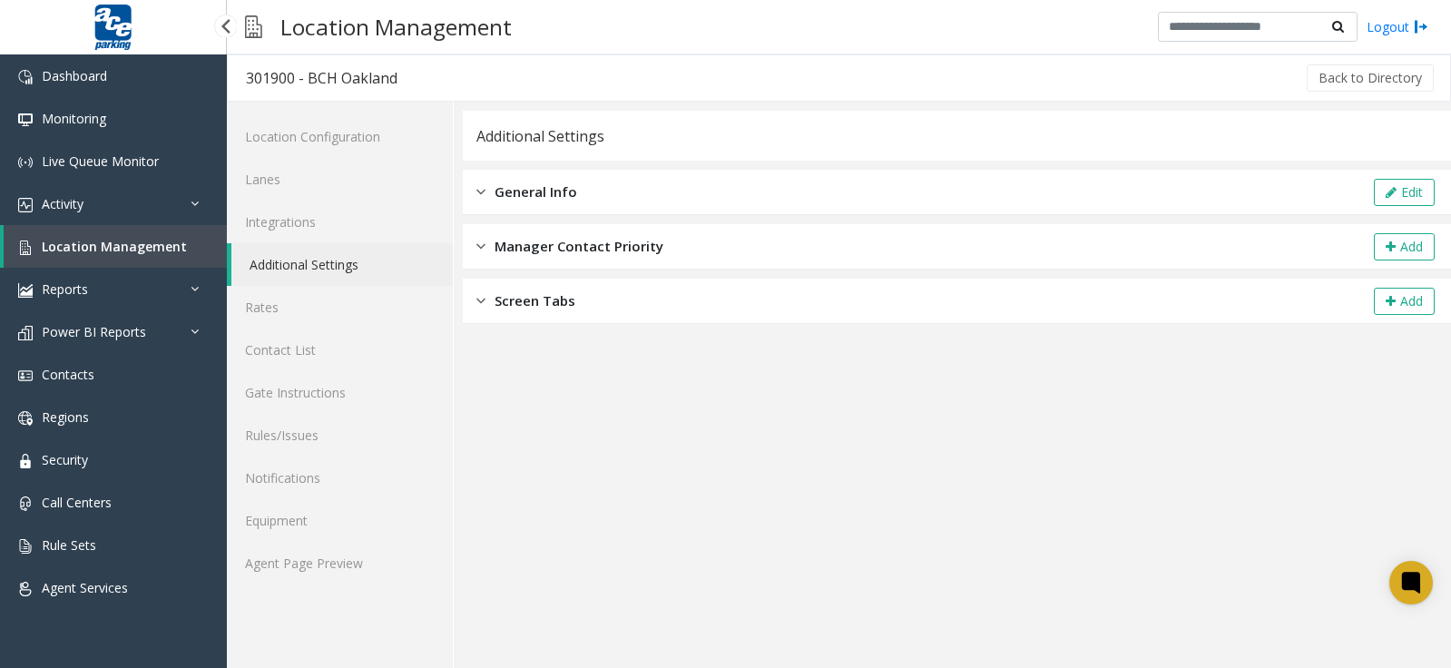
click at [109, 241] on span "Location Management" at bounding box center [114, 246] width 145 height 17
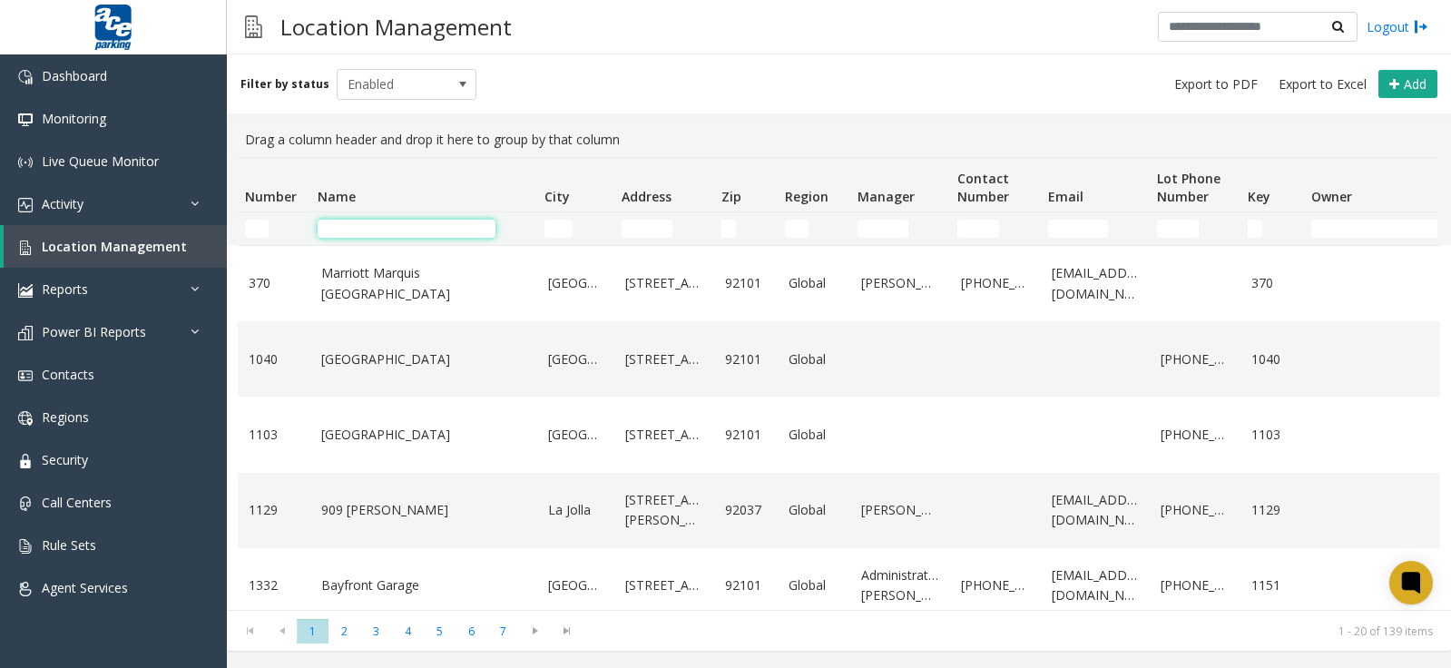
click at [393, 227] on input "Name Filter" at bounding box center [407, 229] width 178 height 18
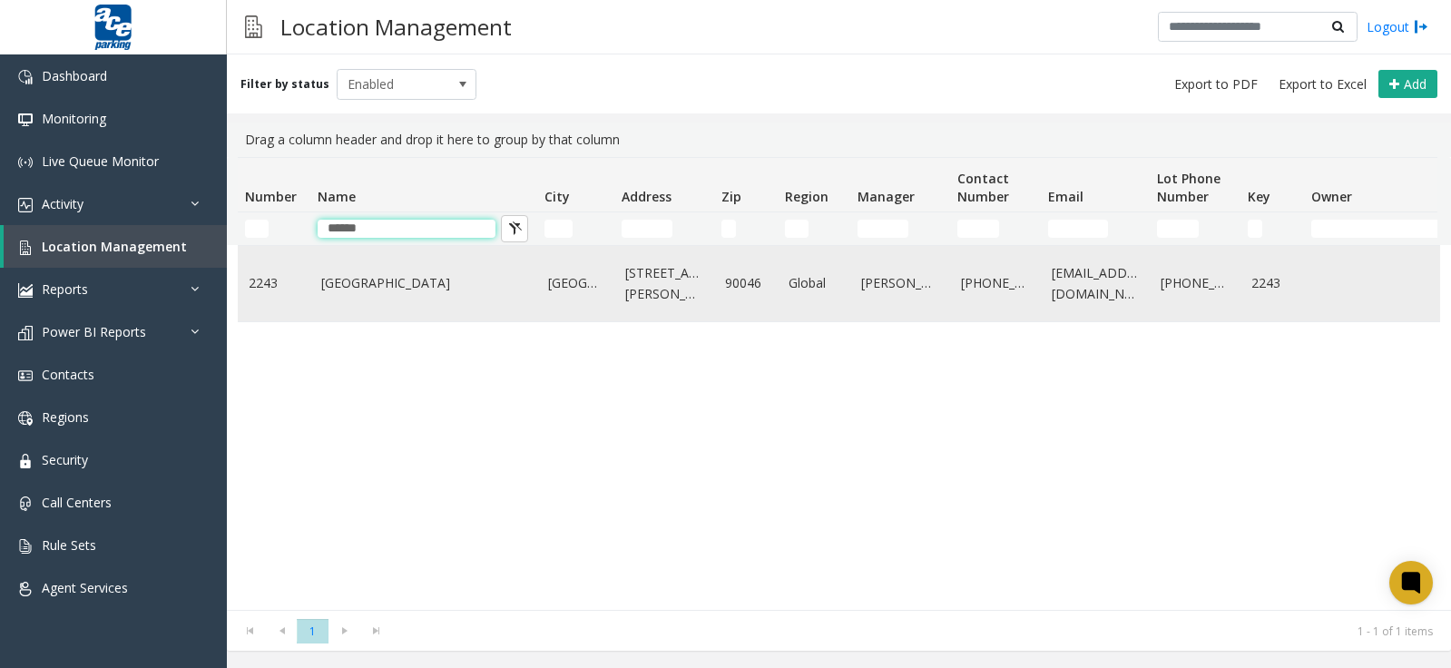
type input "******"
click at [403, 286] on link "[GEOGRAPHIC_DATA]" at bounding box center [423, 283] width 205 height 20
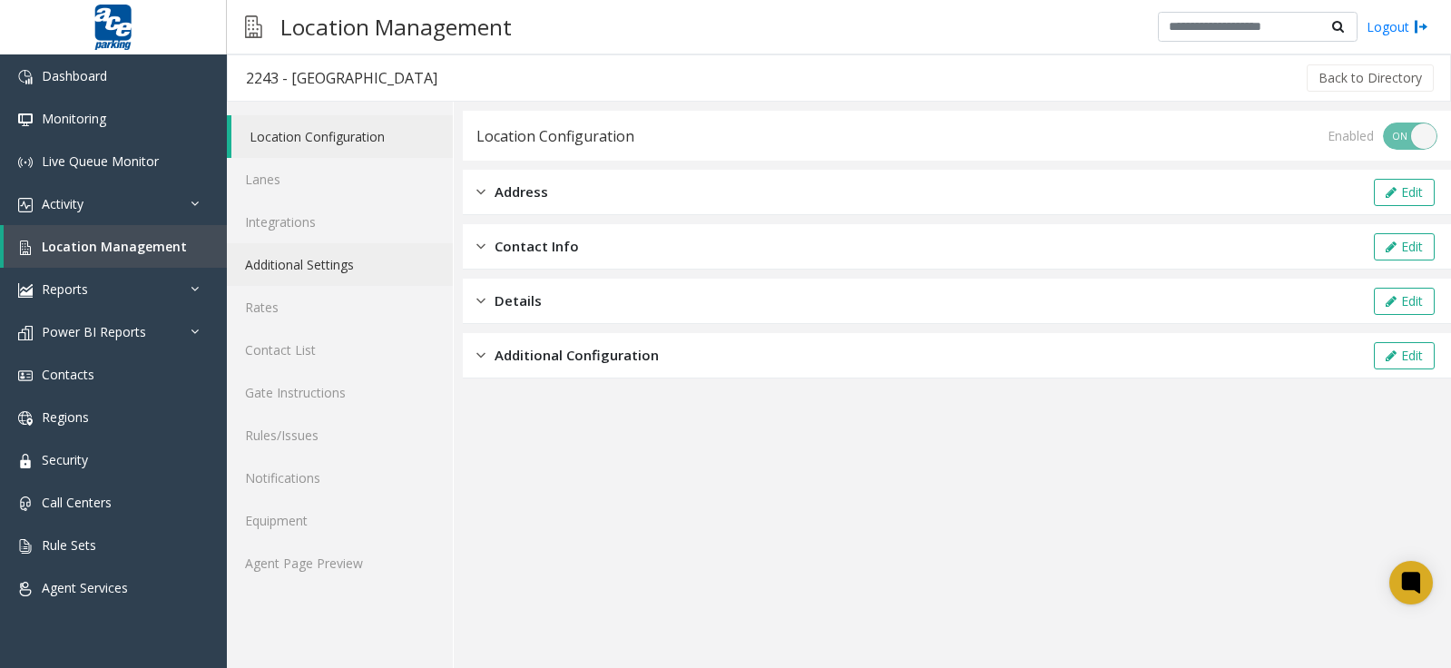
click at [305, 270] on link "Additional Settings" at bounding box center [340, 264] width 226 height 43
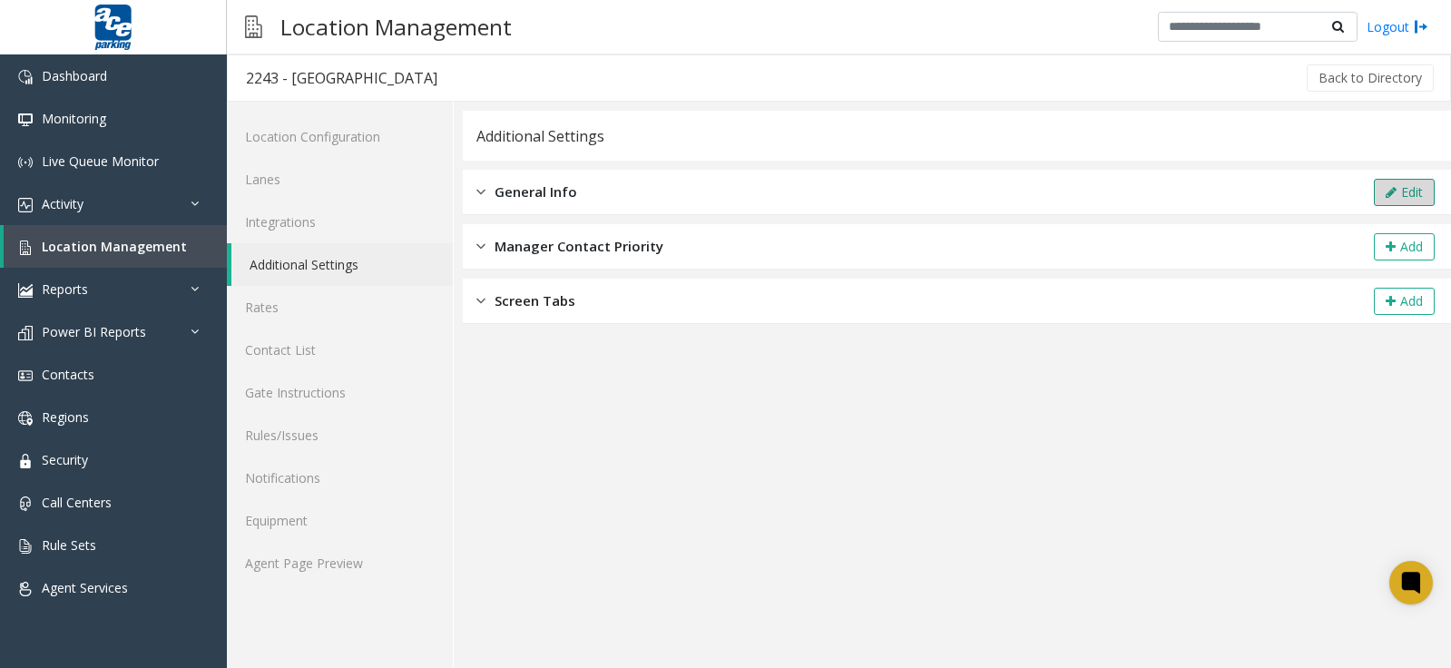
click at [1386, 191] on icon at bounding box center [1391, 192] width 11 height 13
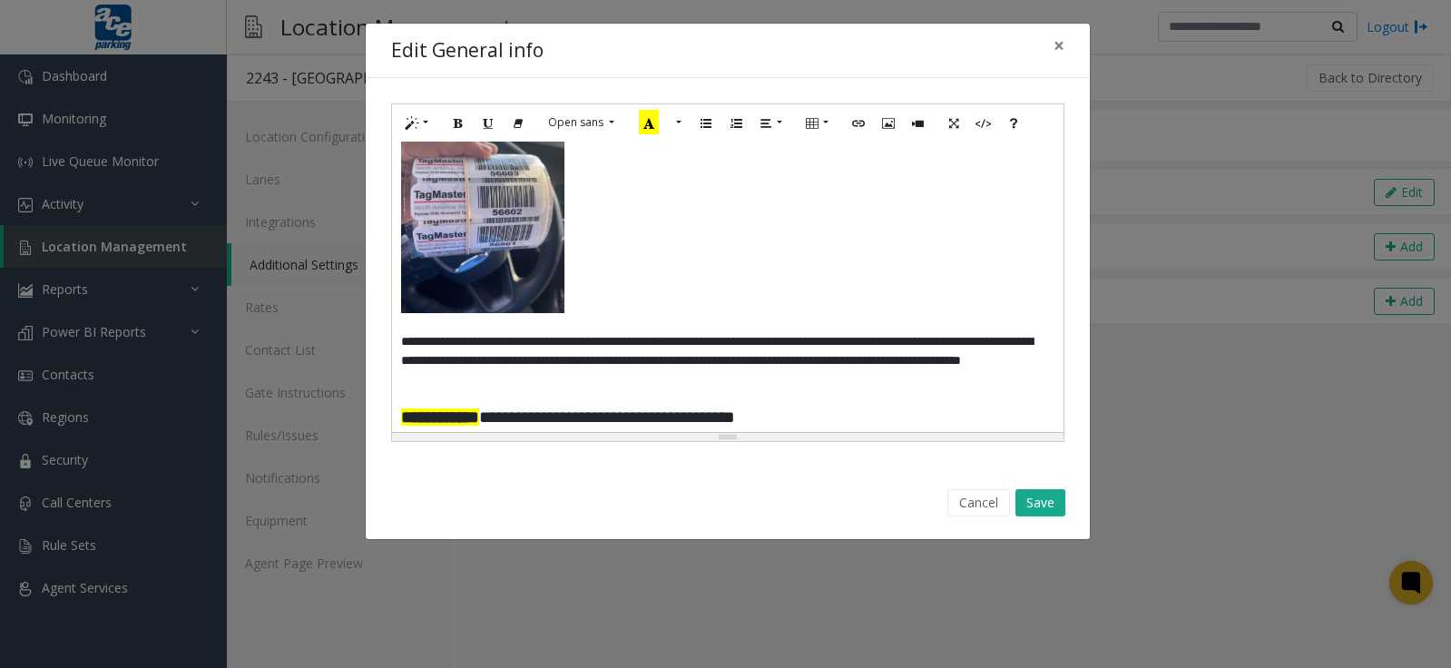
scroll to position [179, 0]
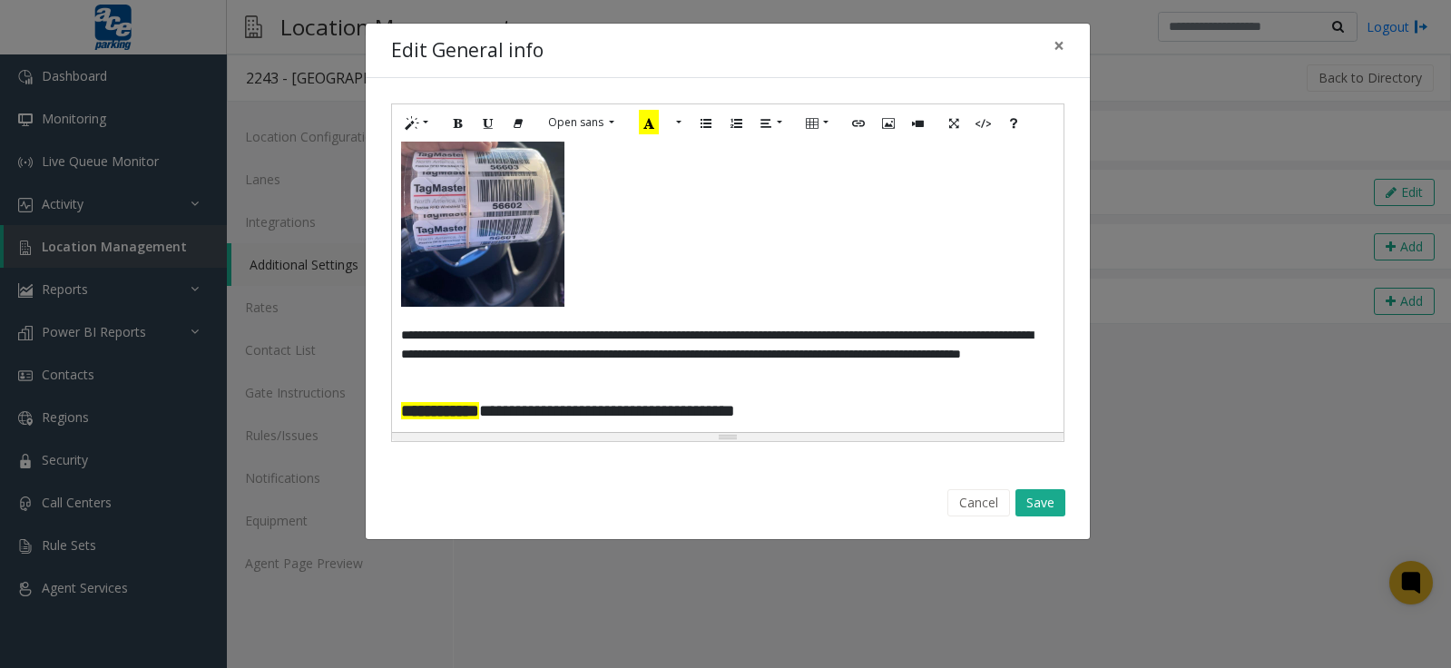
click at [606, 291] on p at bounding box center [727, 198] width 653 height 218
click at [438, 313] on p at bounding box center [727, 316] width 653 height 19
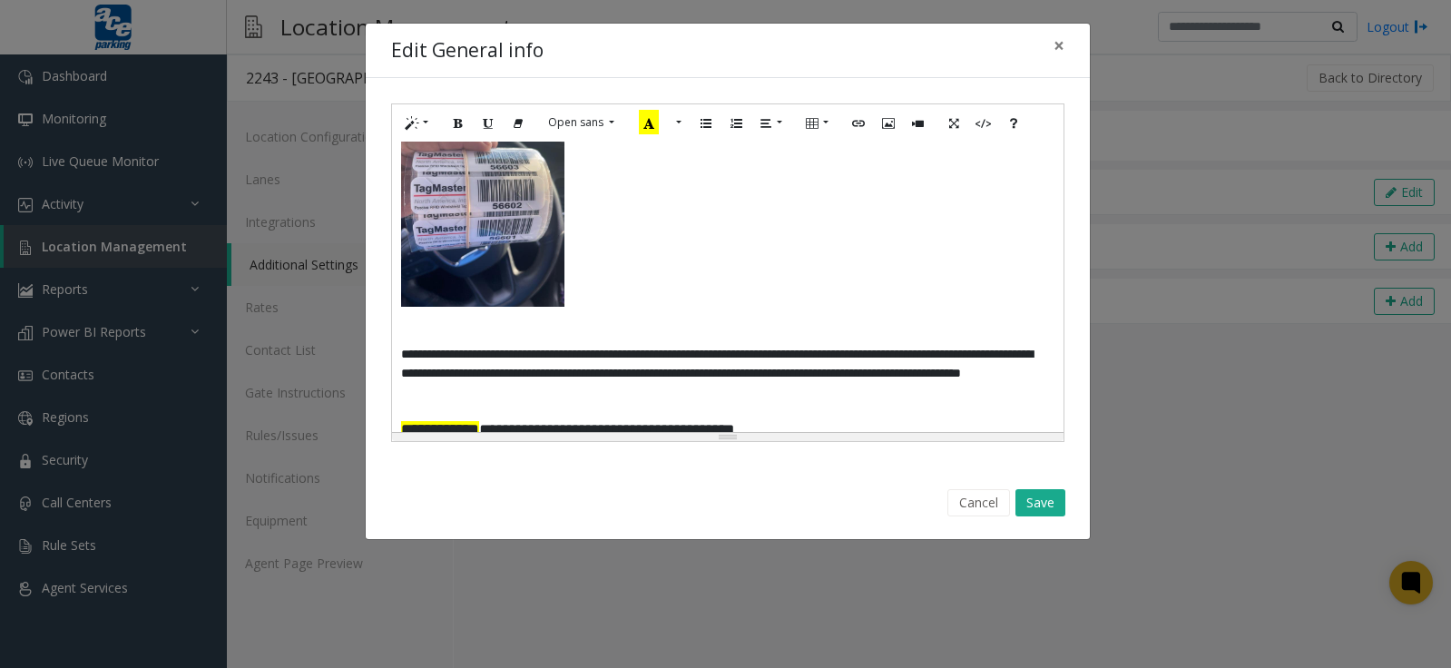
paste div
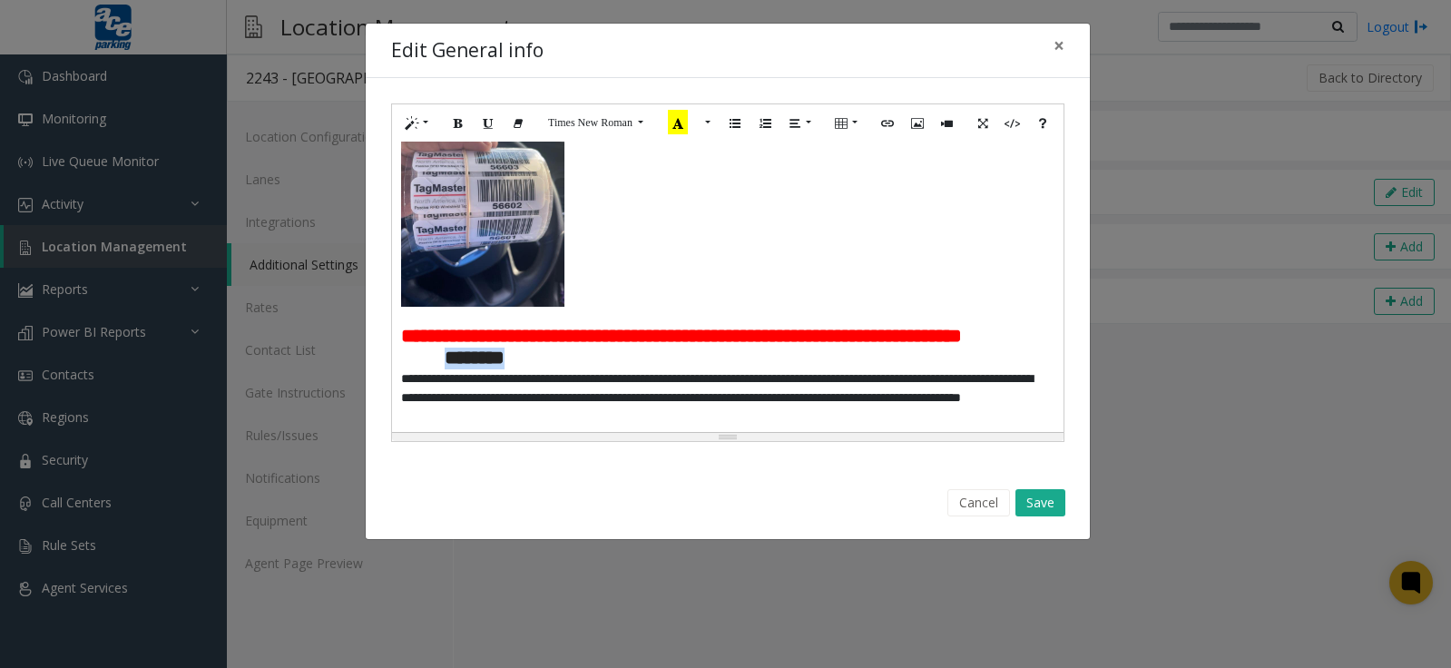
drag, startPoint x: 439, startPoint y: 344, endPoint x: 517, endPoint y: 343, distance: 78.1
click at [517, 343] on span "**********" at bounding box center [727, 180] width 653 height 378
click at [768, 124] on icon "Ordered list (CTRL+SHIFT+NUM8)" at bounding box center [765, 121] width 11 height 15
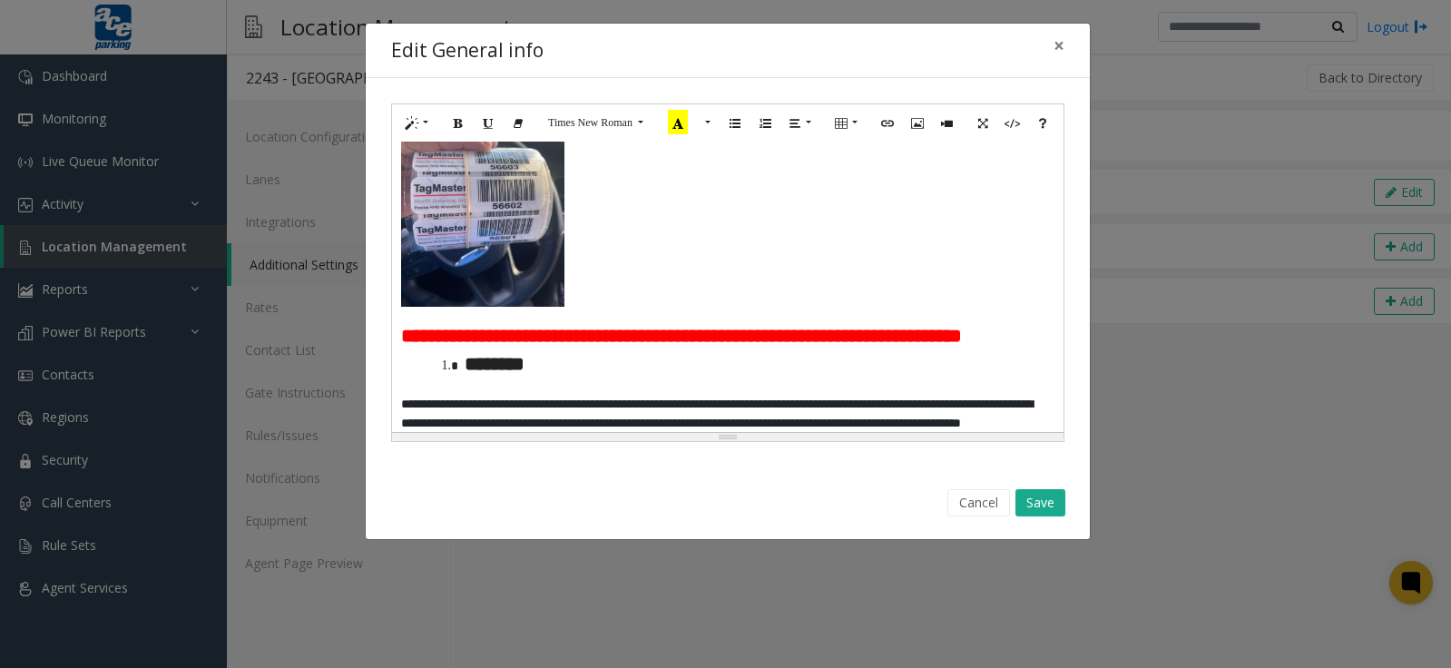
click at [552, 364] on li "********" at bounding box center [756, 365] width 596 height 34
click at [617, 333] on span "**********" at bounding box center [681, 335] width 561 height 19
drag, startPoint x: 553, startPoint y: 359, endPoint x: 451, endPoint y: 358, distance: 101.7
click at [458, 358] on li "********" at bounding box center [756, 365] width 596 height 34
click at [732, 129] on icon "Unordered list (CTRL+SHIFT+NUM7)" at bounding box center [735, 121] width 11 height 15
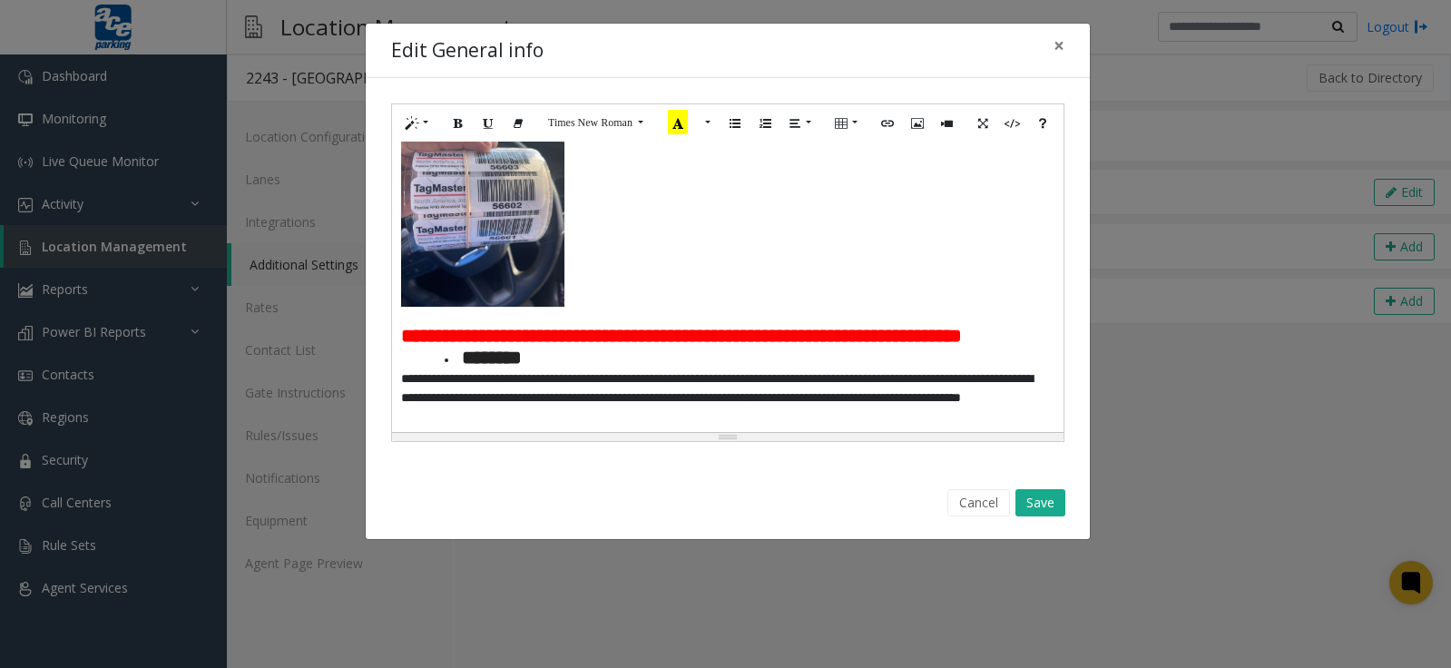
click at [573, 349] on li "********" at bounding box center [750, 359] width 610 height 22
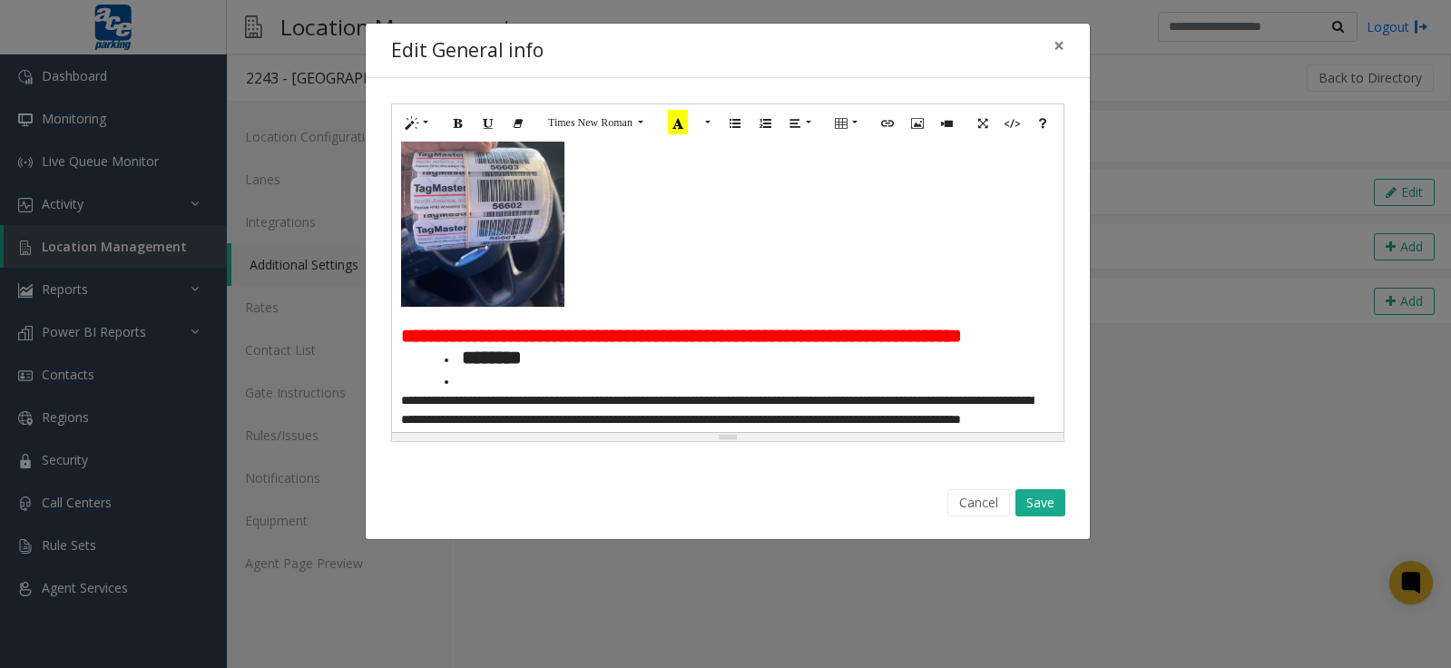
click at [458, 375] on li at bounding box center [750, 380] width 610 height 22
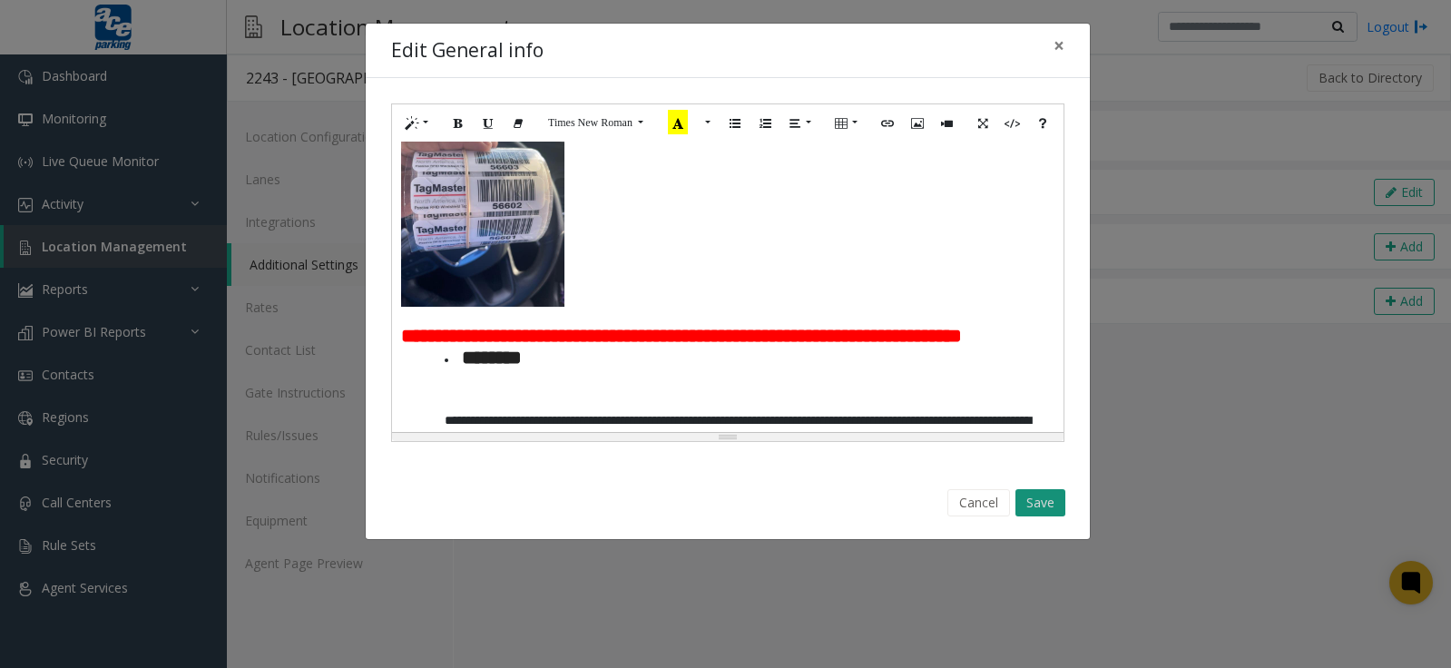
click at [1034, 507] on button "Save" at bounding box center [1041, 502] width 50 height 27
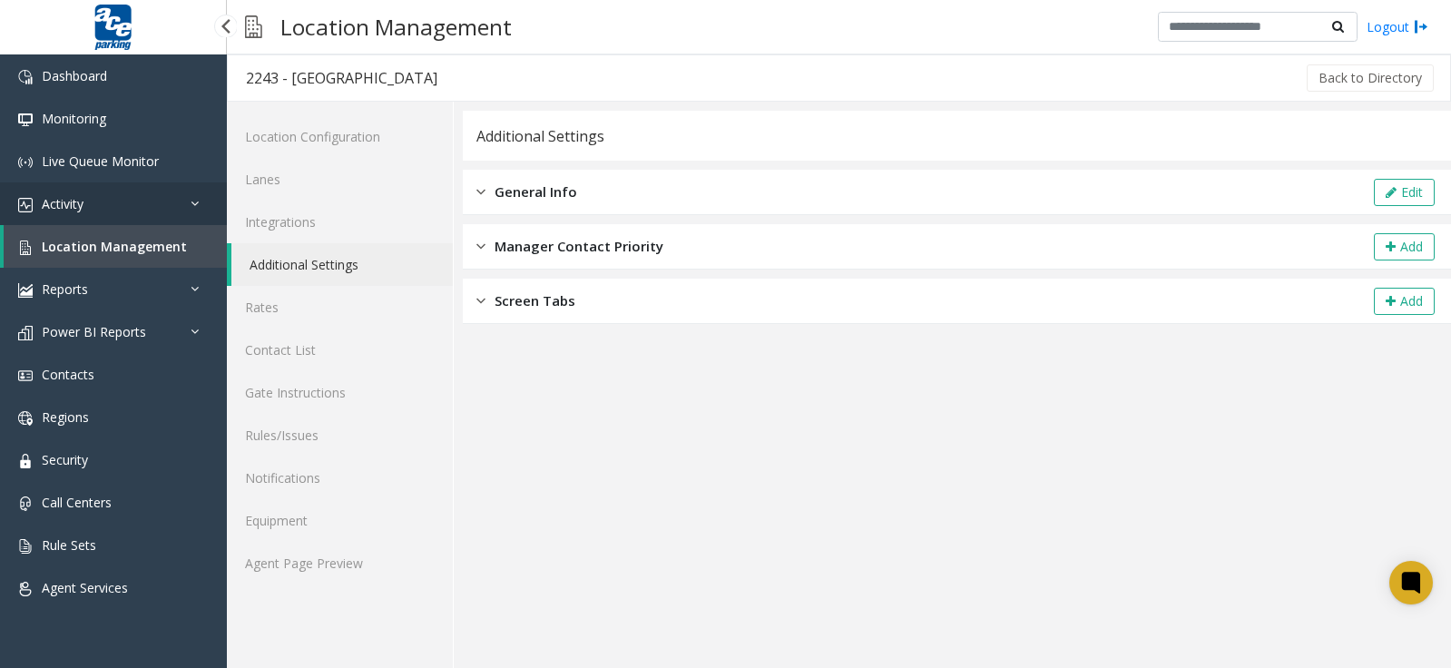
click at [53, 192] on link "Activity" at bounding box center [113, 203] width 227 height 43
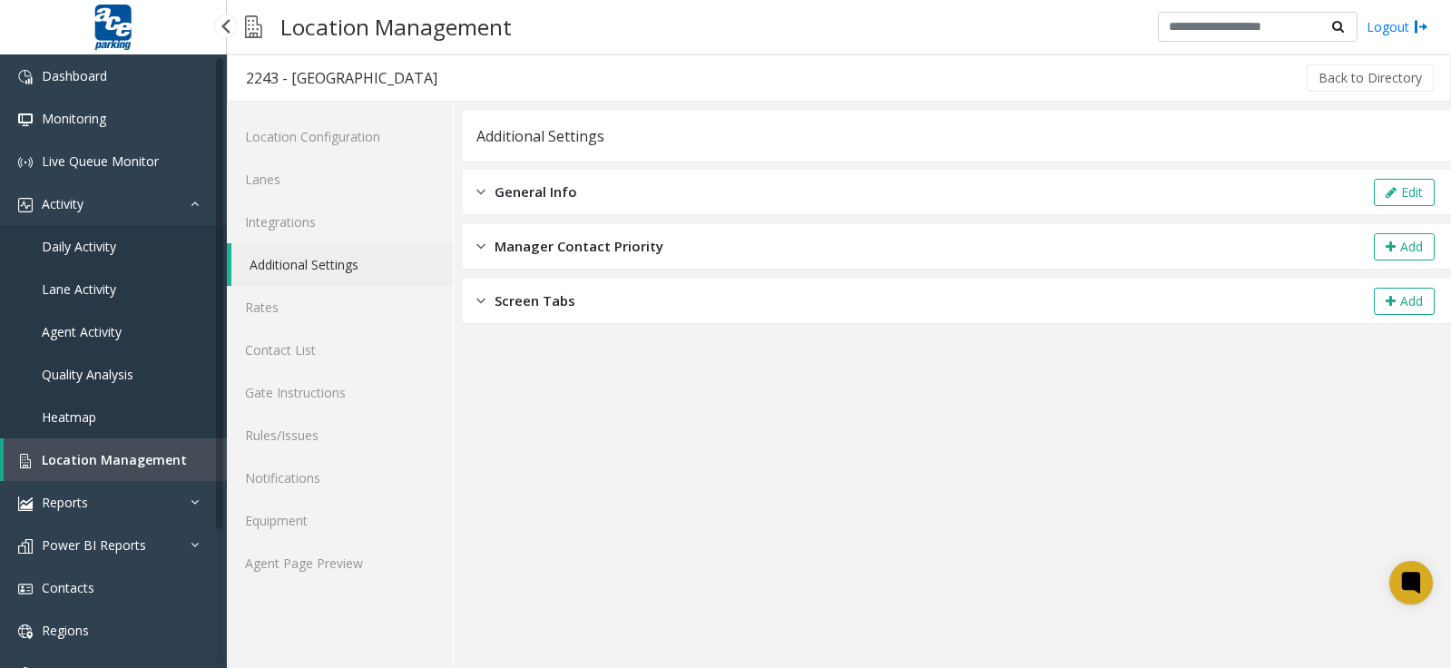
click at [100, 324] on span "Agent Activity" at bounding box center [82, 331] width 80 height 17
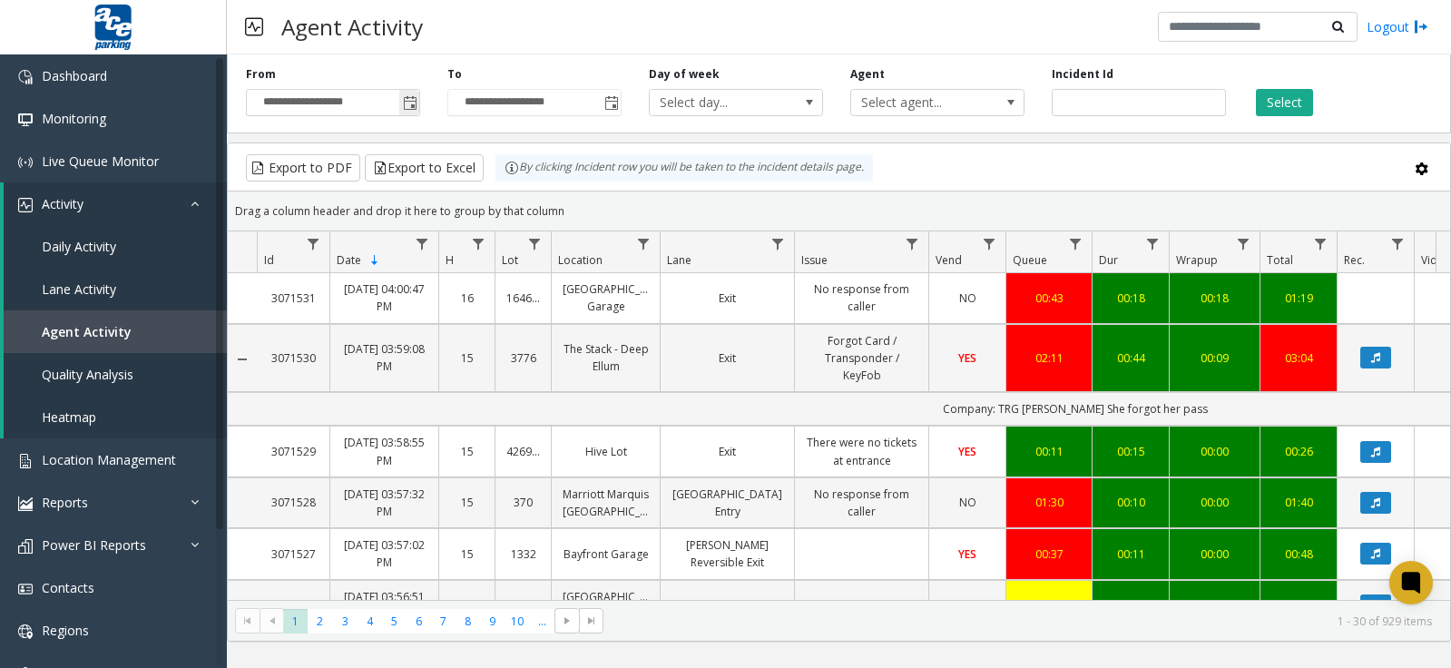
click at [412, 104] on span "Toggle popup" at bounding box center [410, 103] width 15 height 15
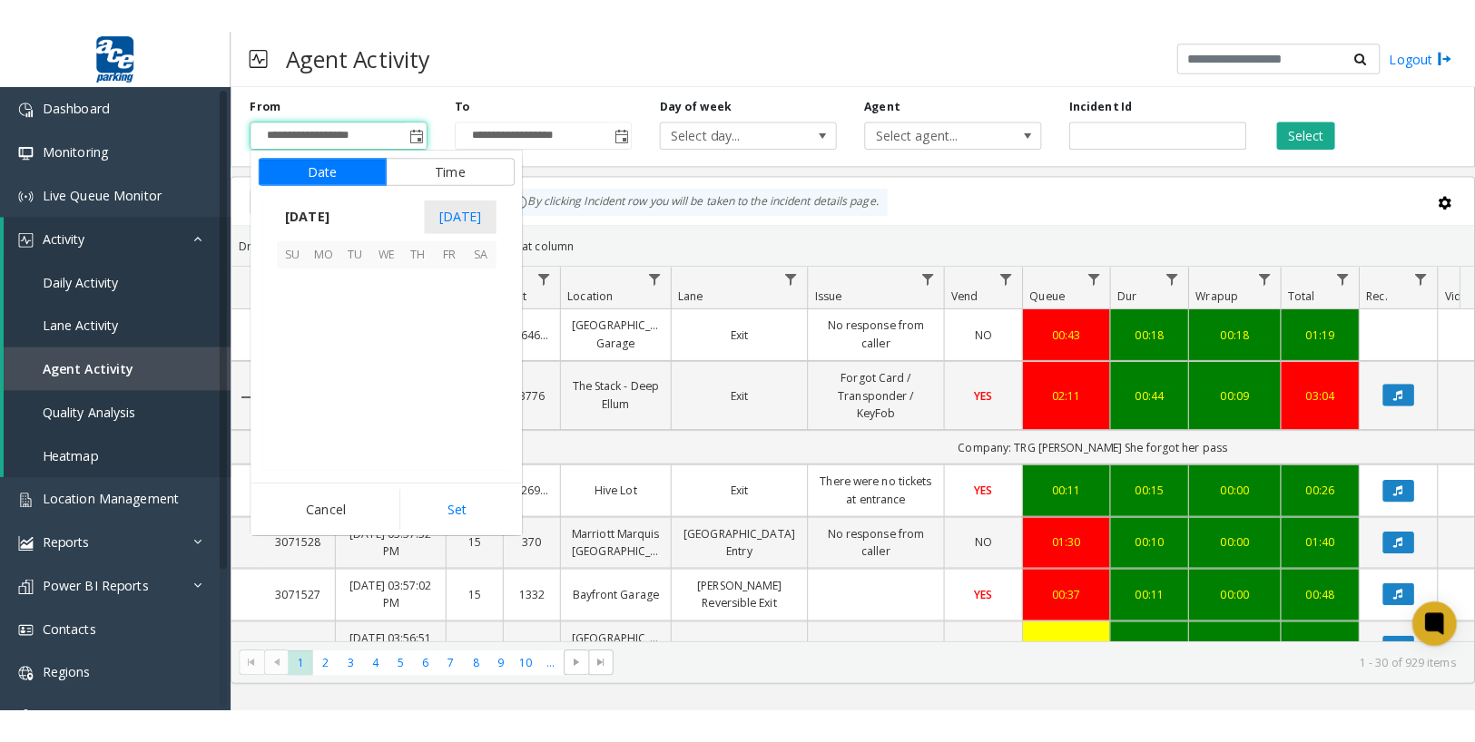
scroll to position [325962, 0]
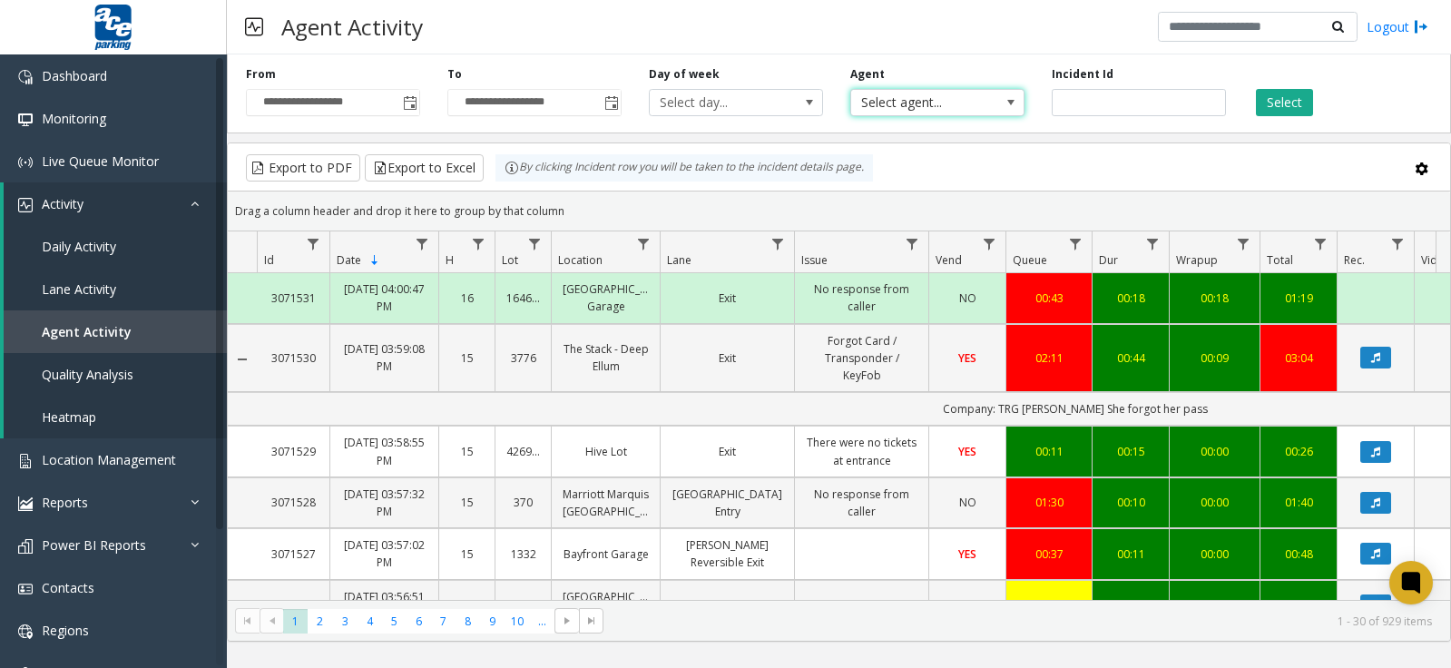
click at [990, 105] on span "Select agent..." at bounding box center [937, 102] width 174 height 27
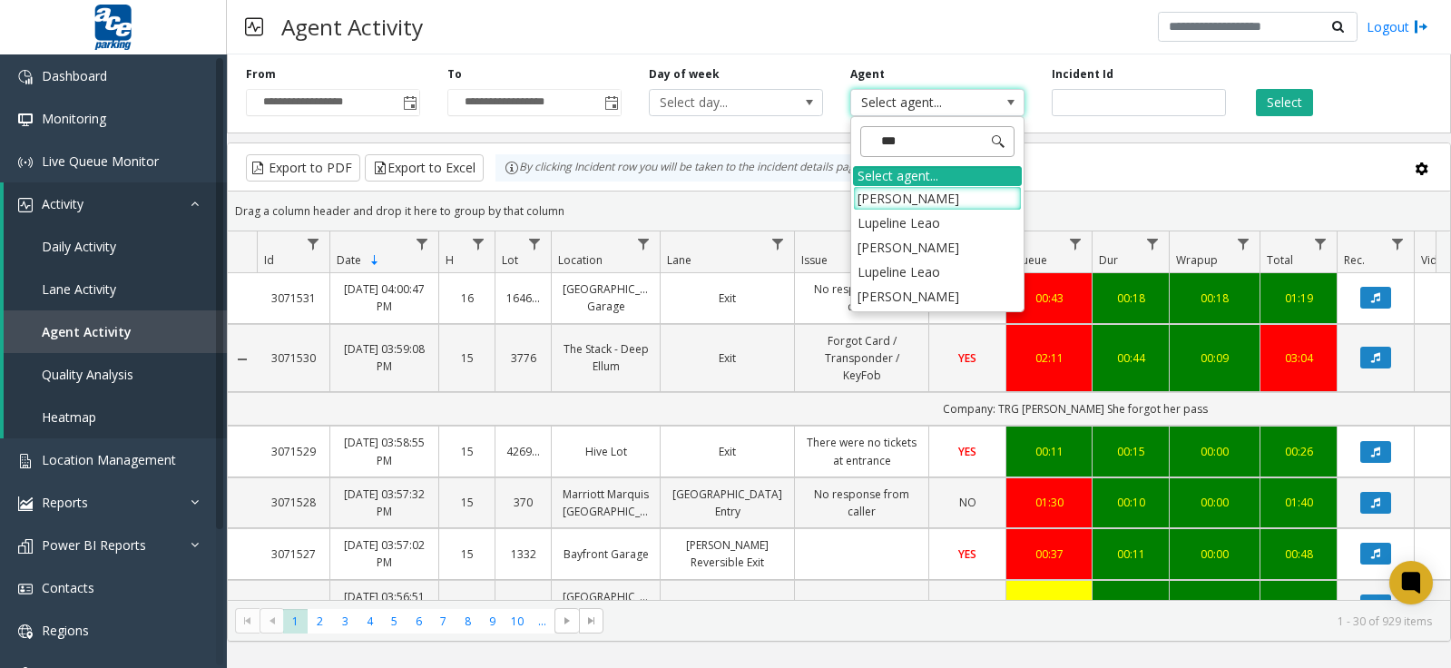
type input "****"
click at [942, 221] on li "[PERSON_NAME]" at bounding box center [937, 223] width 169 height 25
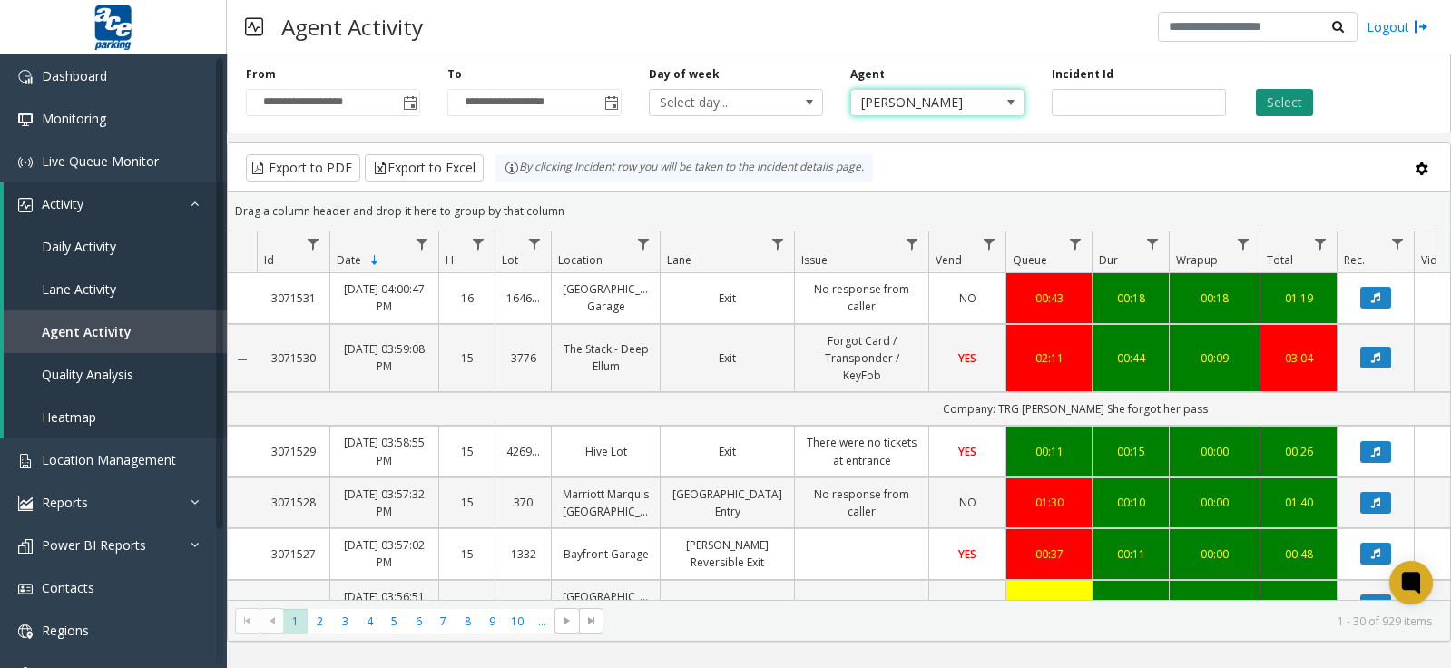
click at [1283, 97] on button "Select" at bounding box center [1284, 102] width 57 height 27
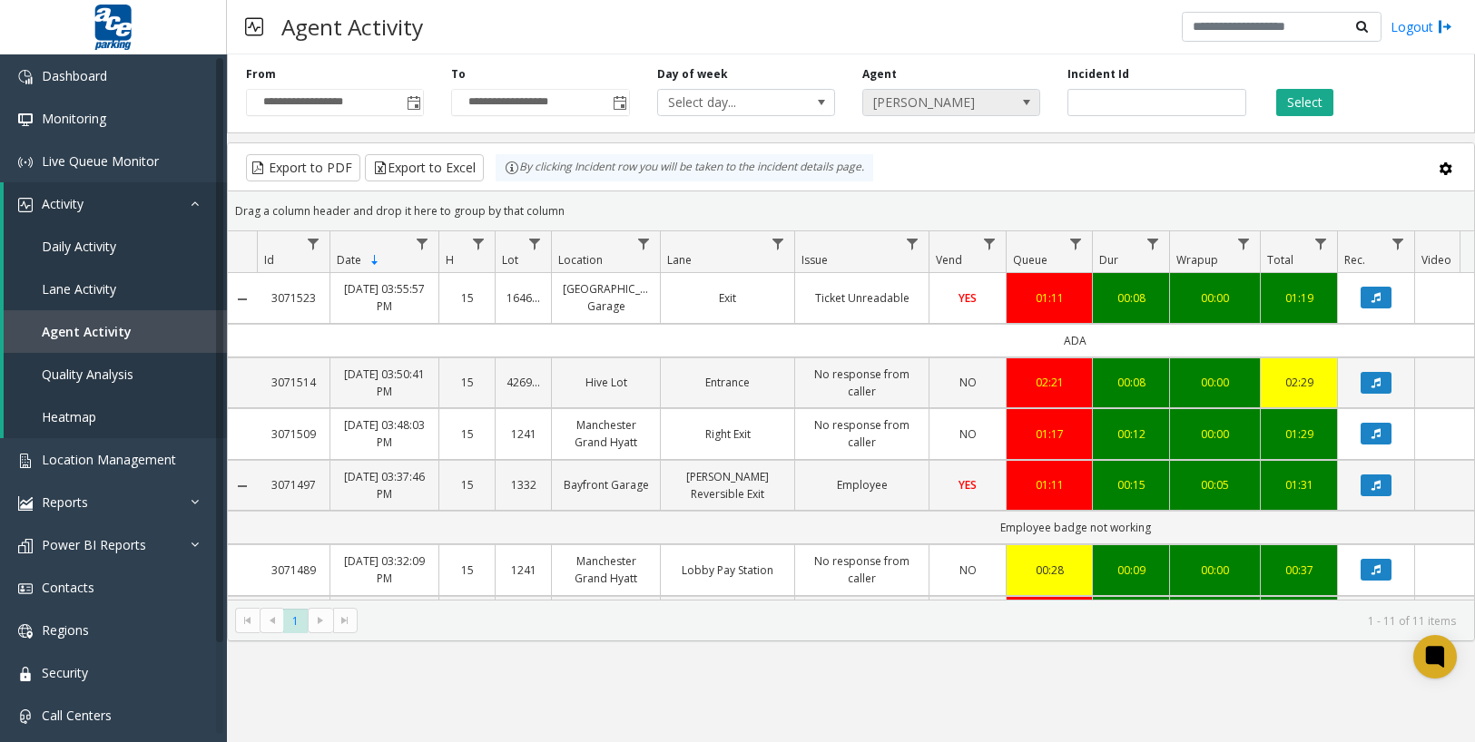
click at [1030, 100] on app-root "**********" at bounding box center [737, 371] width 1475 height 742
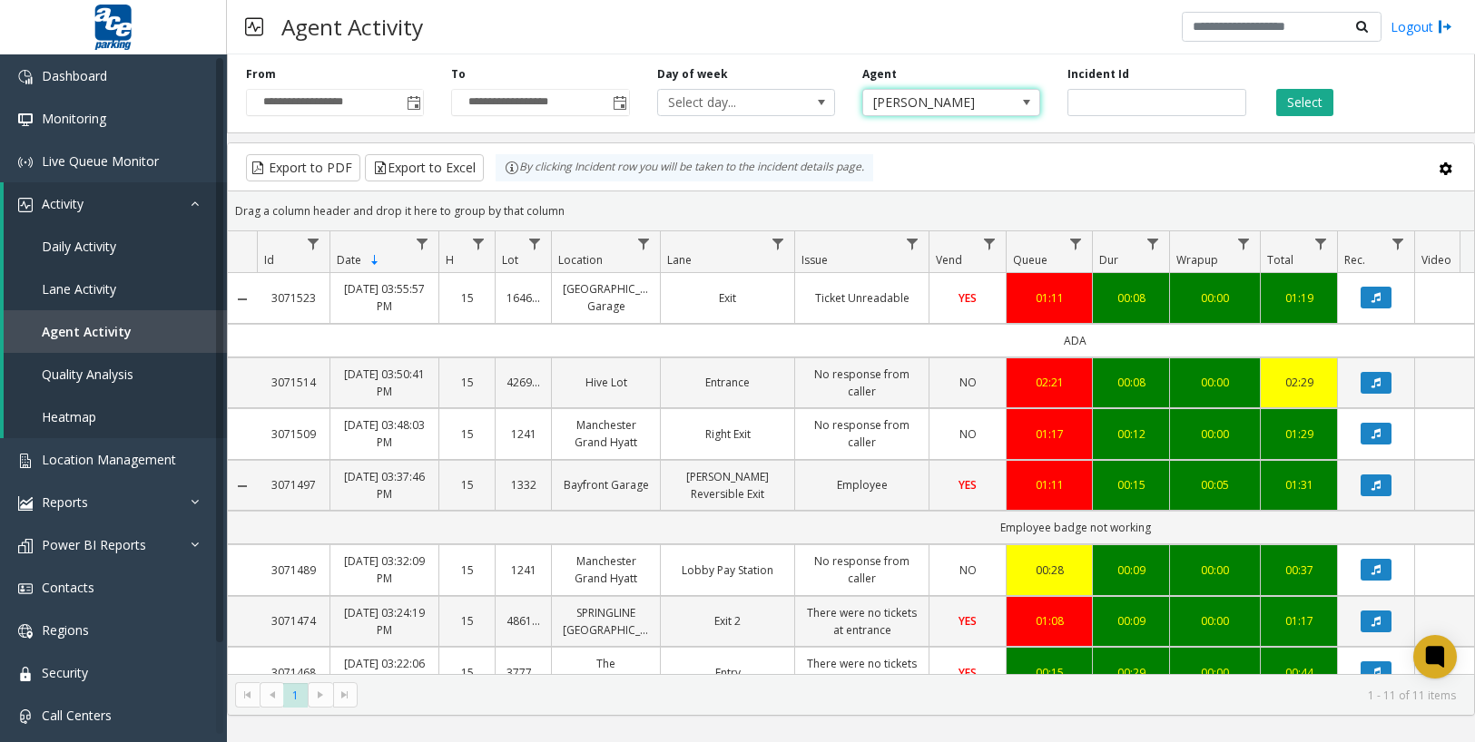
click at [1022, 92] on span at bounding box center [1026, 102] width 25 height 25
type input "*****"
click at [943, 228] on li "[PERSON_NAME]" at bounding box center [951, 228] width 172 height 25
click at [1316, 101] on button "Select" at bounding box center [1304, 102] width 57 height 27
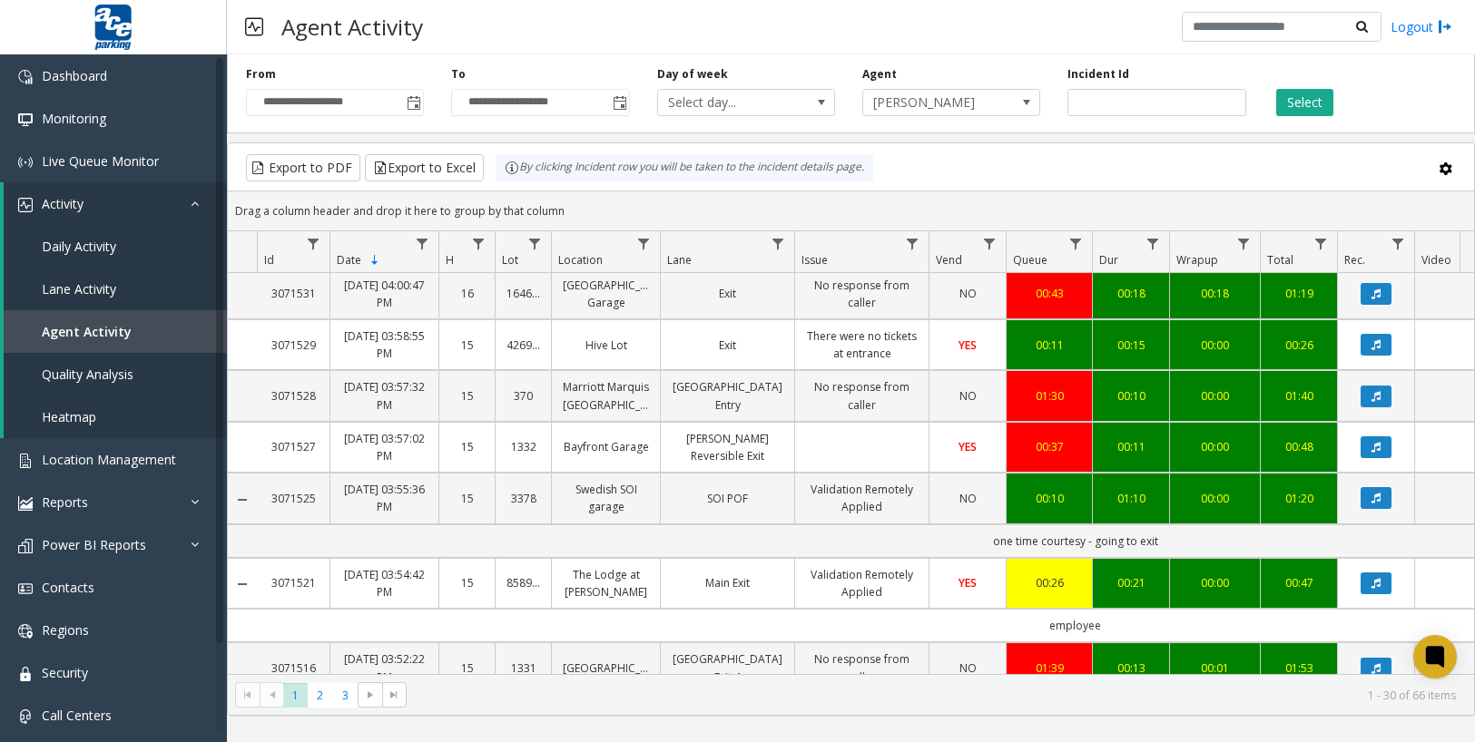
scroll to position [81, 0]
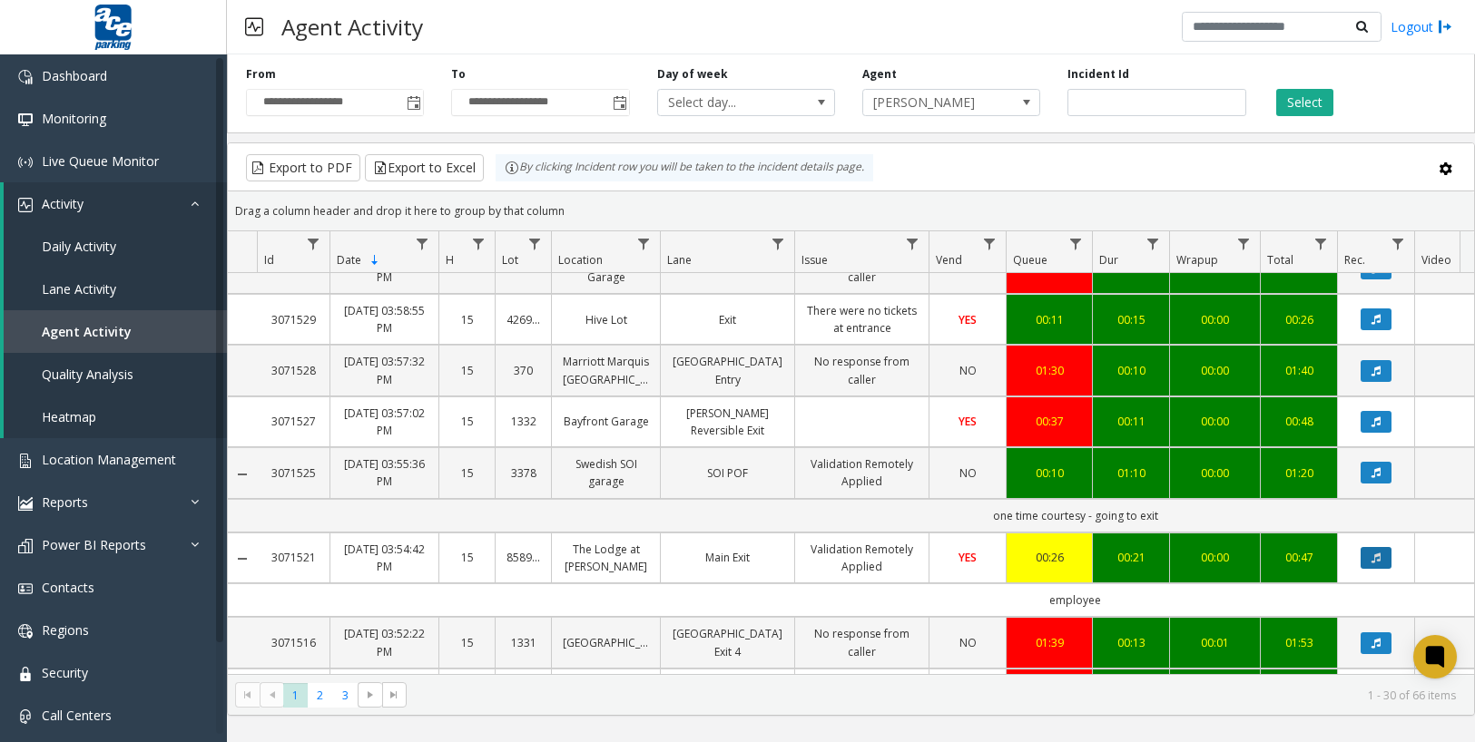
click at [1370, 569] on button "Data table" at bounding box center [1376, 558] width 31 height 22
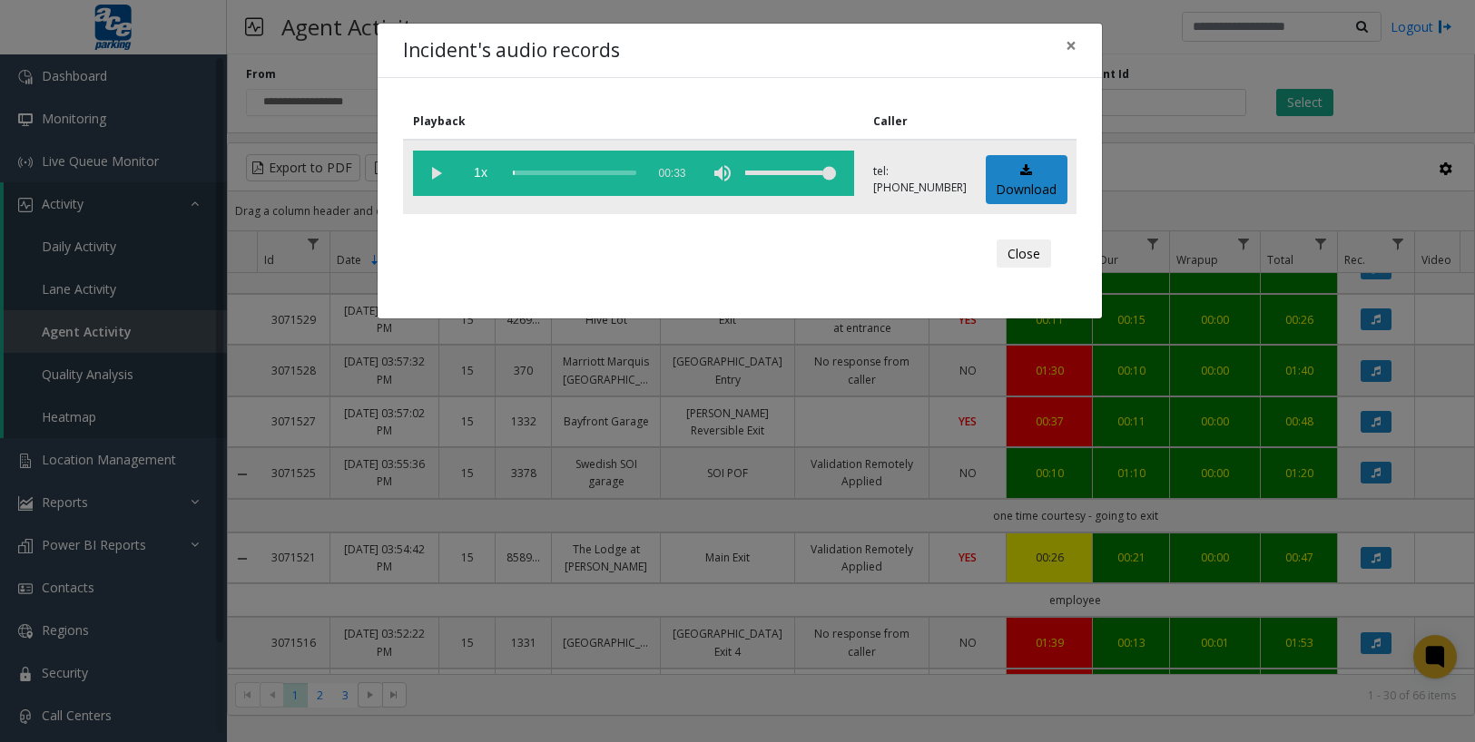
click at [429, 176] on vg-play-pause at bounding box center [435, 173] width 45 height 45
click at [529, 172] on div "scrub bar" at bounding box center [574, 173] width 123 height 45
click at [562, 175] on div "scrub bar" at bounding box center [574, 173] width 123 height 45
click at [1204, 175] on div "Incident's audio records × Playback Caller 1x 00:33 tel:8589209002 Download Clo…" at bounding box center [737, 371] width 1475 height 742
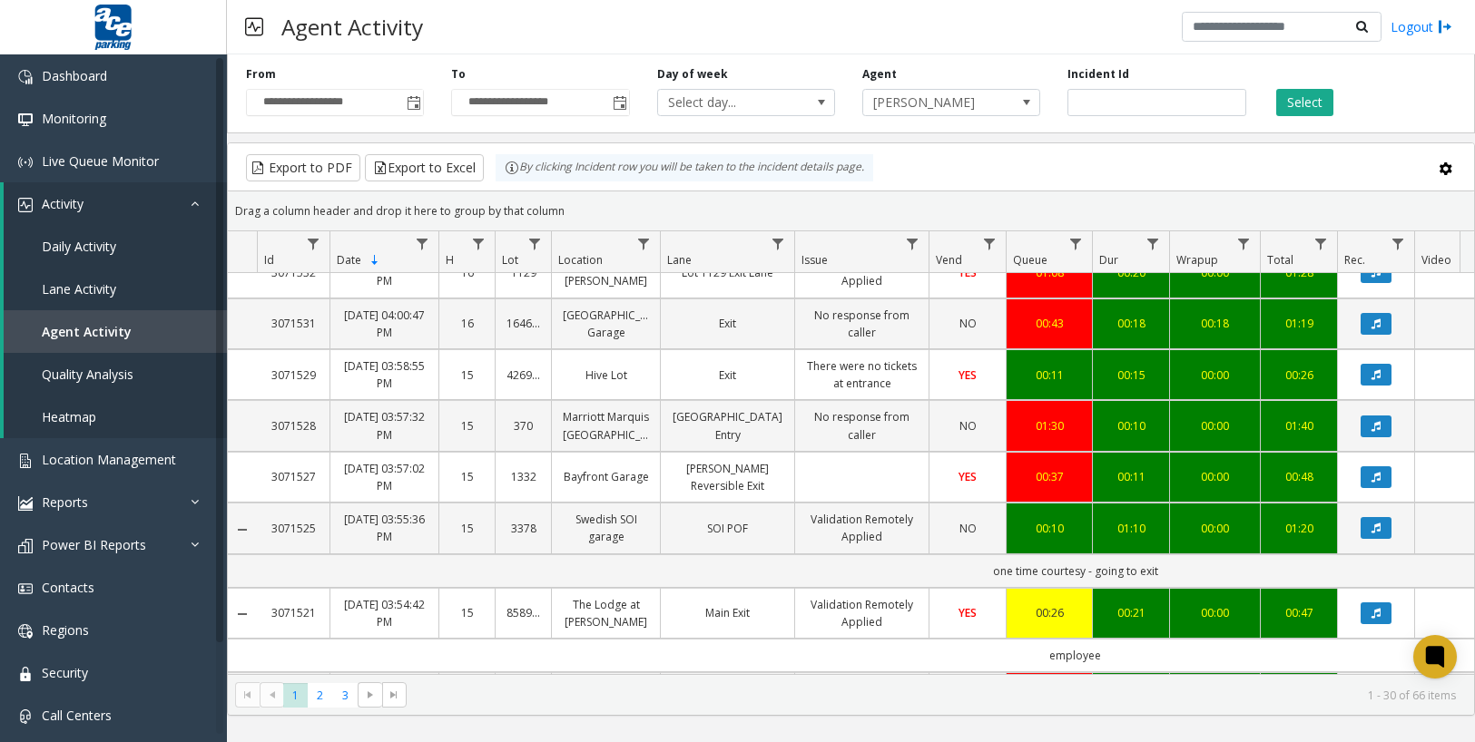
scroll to position [0, 0]
